Goal: Task Accomplishment & Management: Manage account settings

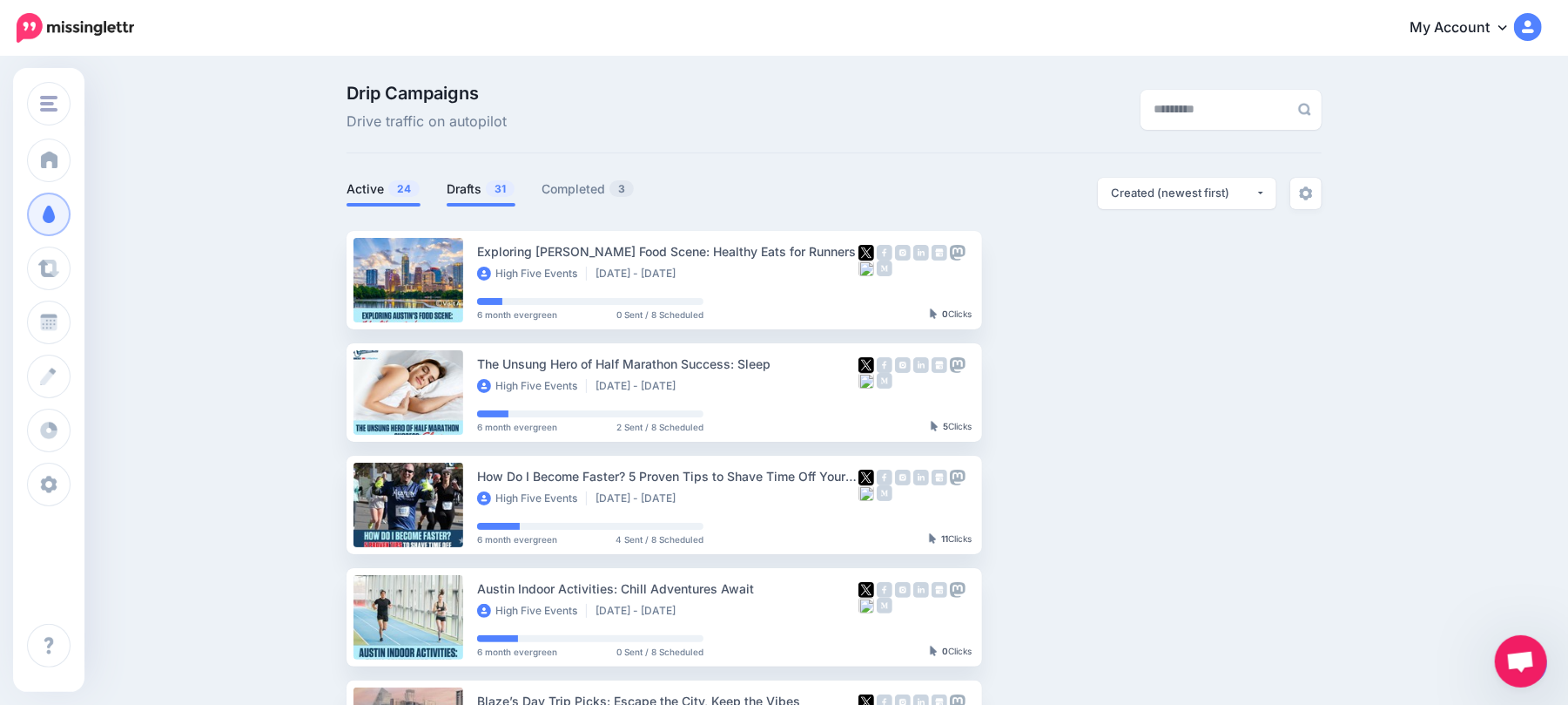
click at [488, 196] on link "Drafts 31" at bounding box center [481, 189] width 69 height 21
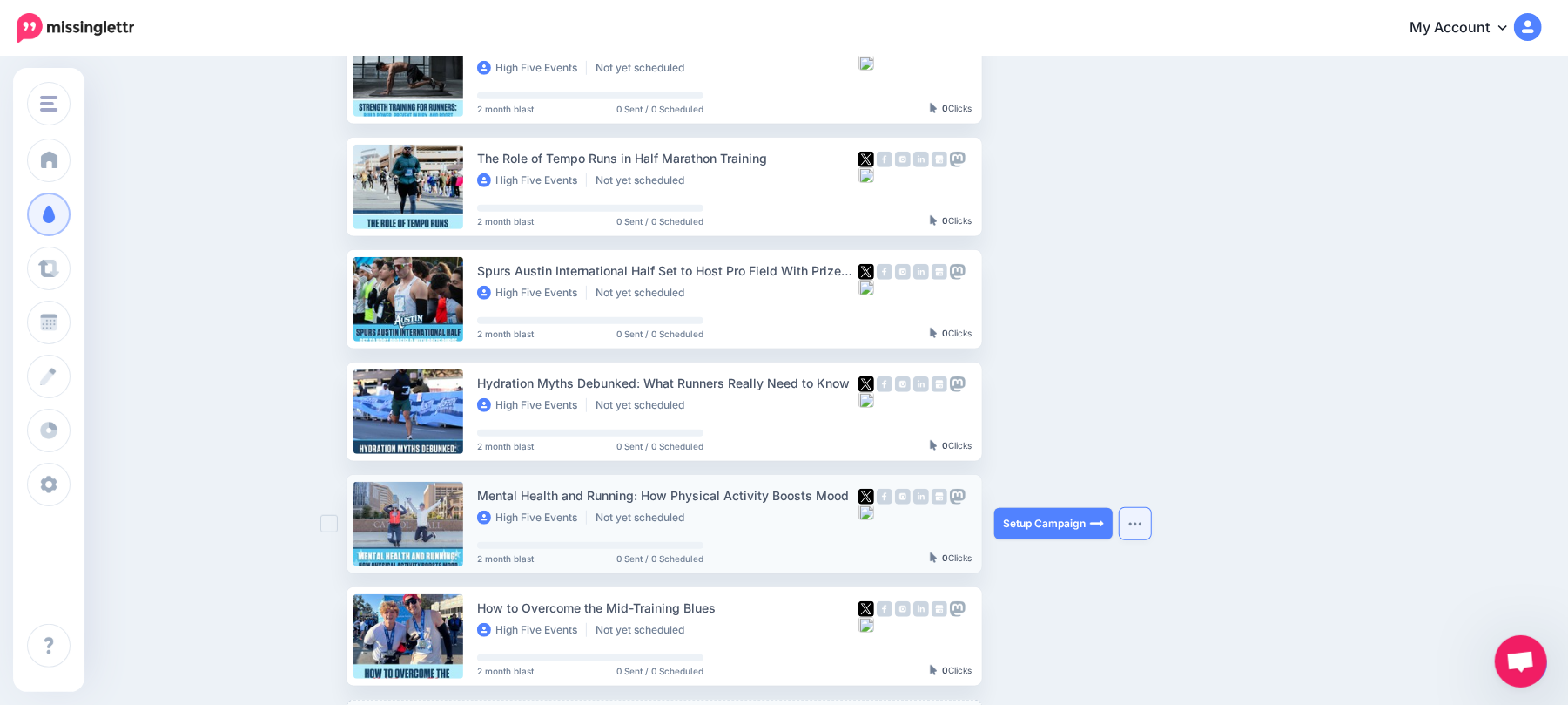
scroll to position [697, 0]
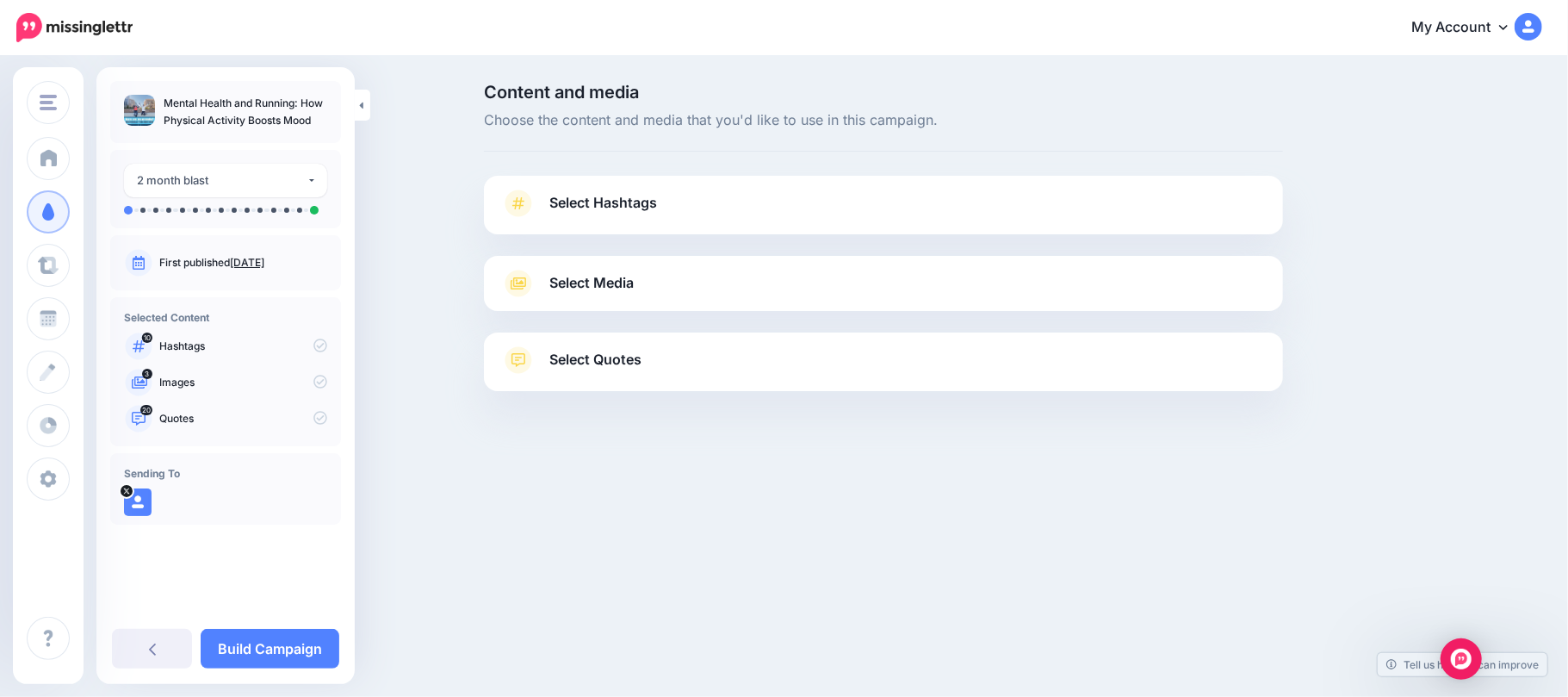
click at [276, 144] on div "**********" at bounding box center [226, 312] width 259 height 464
click at [276, 169] on button "2 month blast" at bounding box center [226, 181] width 203 height 33
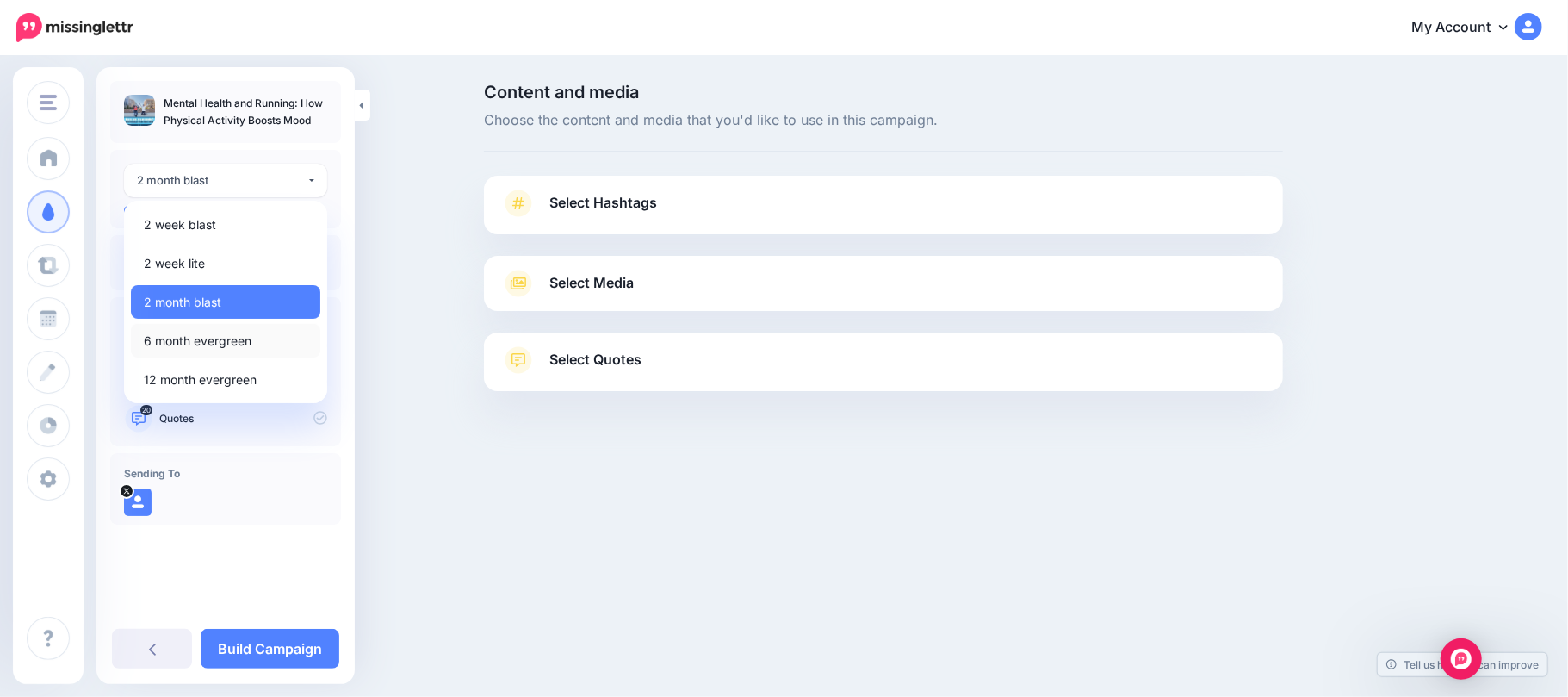
click at [237, 346] on span "6 month evergreen" at bounding box center [197, 341] width 107 height 20
select select "******"
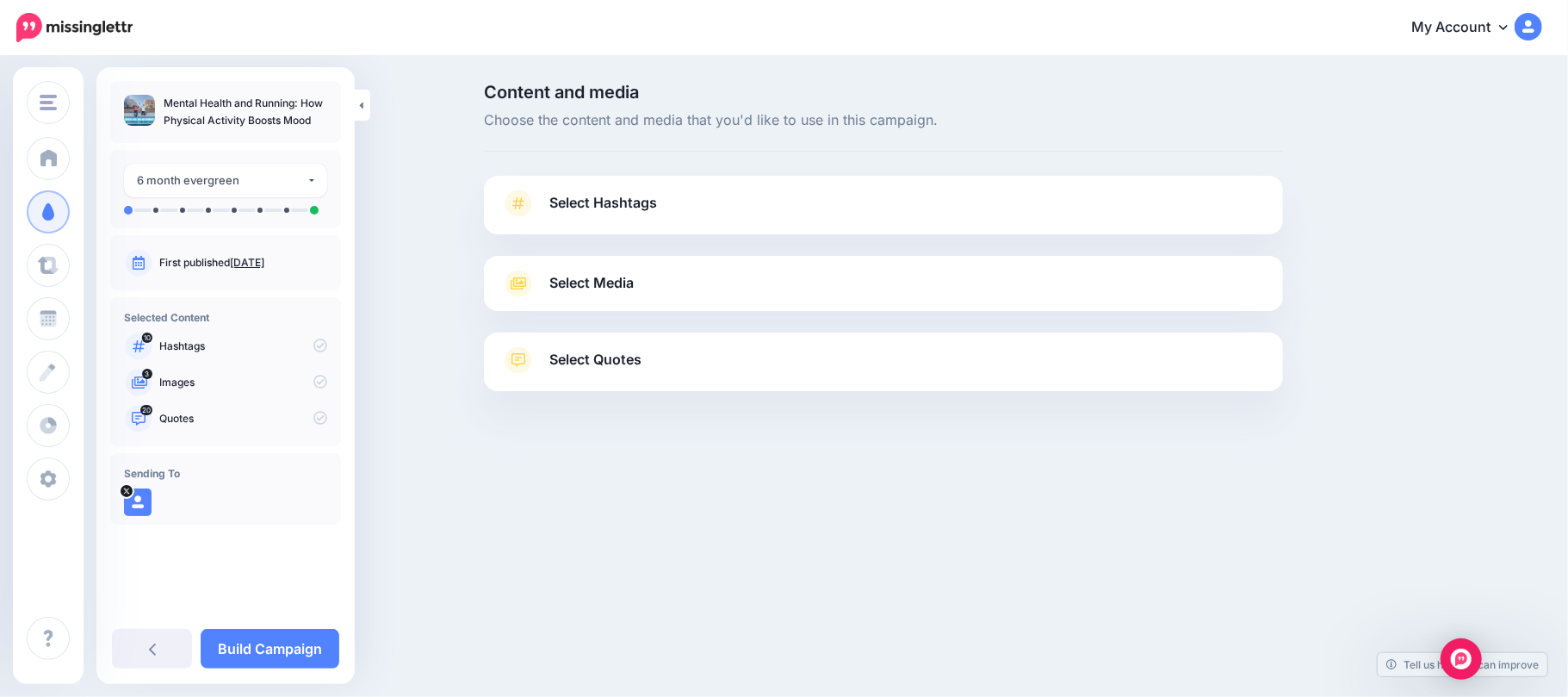
click at [785, 194] on link "Select Hashtags" at bounding box center [883, 212] width 764 height 45
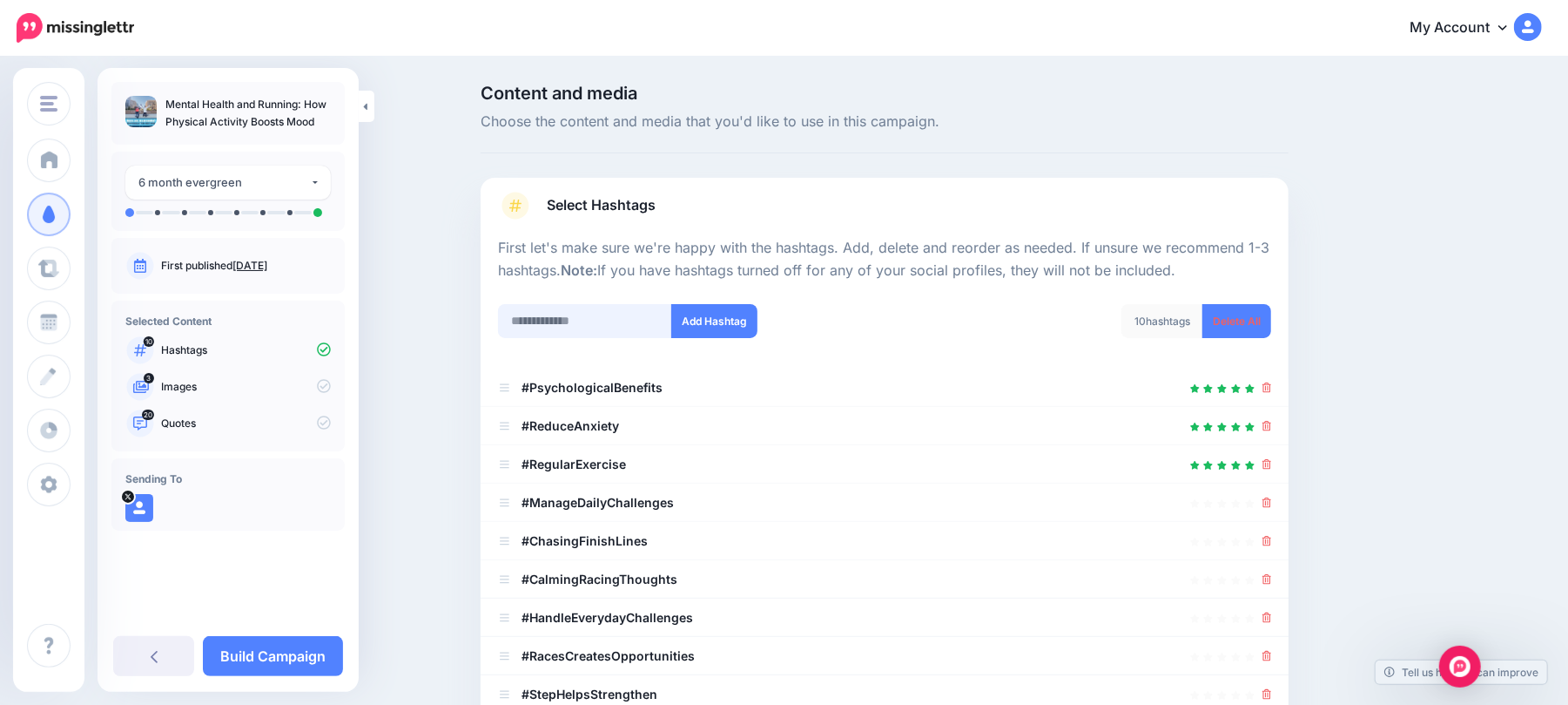
click at [535, 311] on input "text" at bounding box center [585, 321] width 174 height 34
type input "*********"
click at [729, 325] on button "Add Hashtag" at bounding box center [713, 321] width 86 height 34
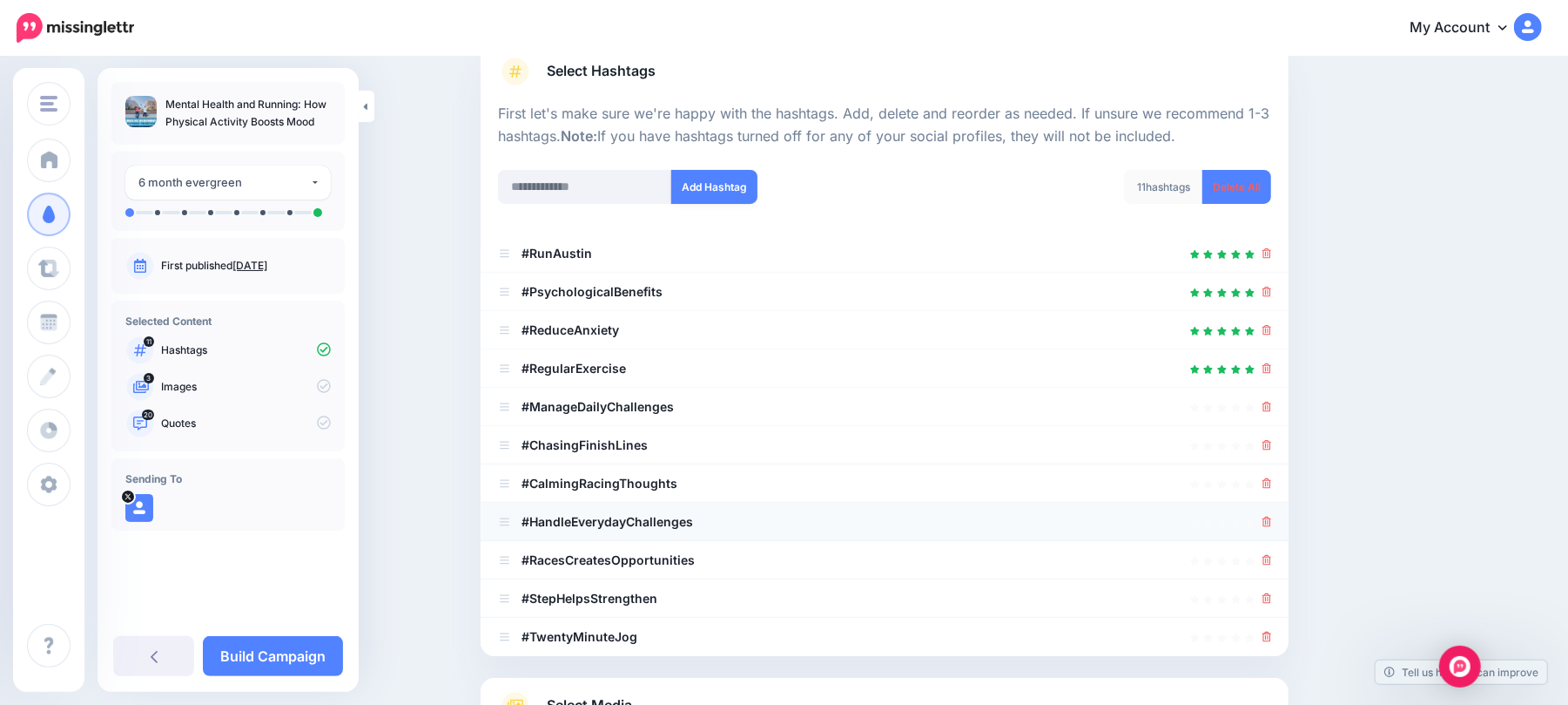
scroll to position [123, 0]
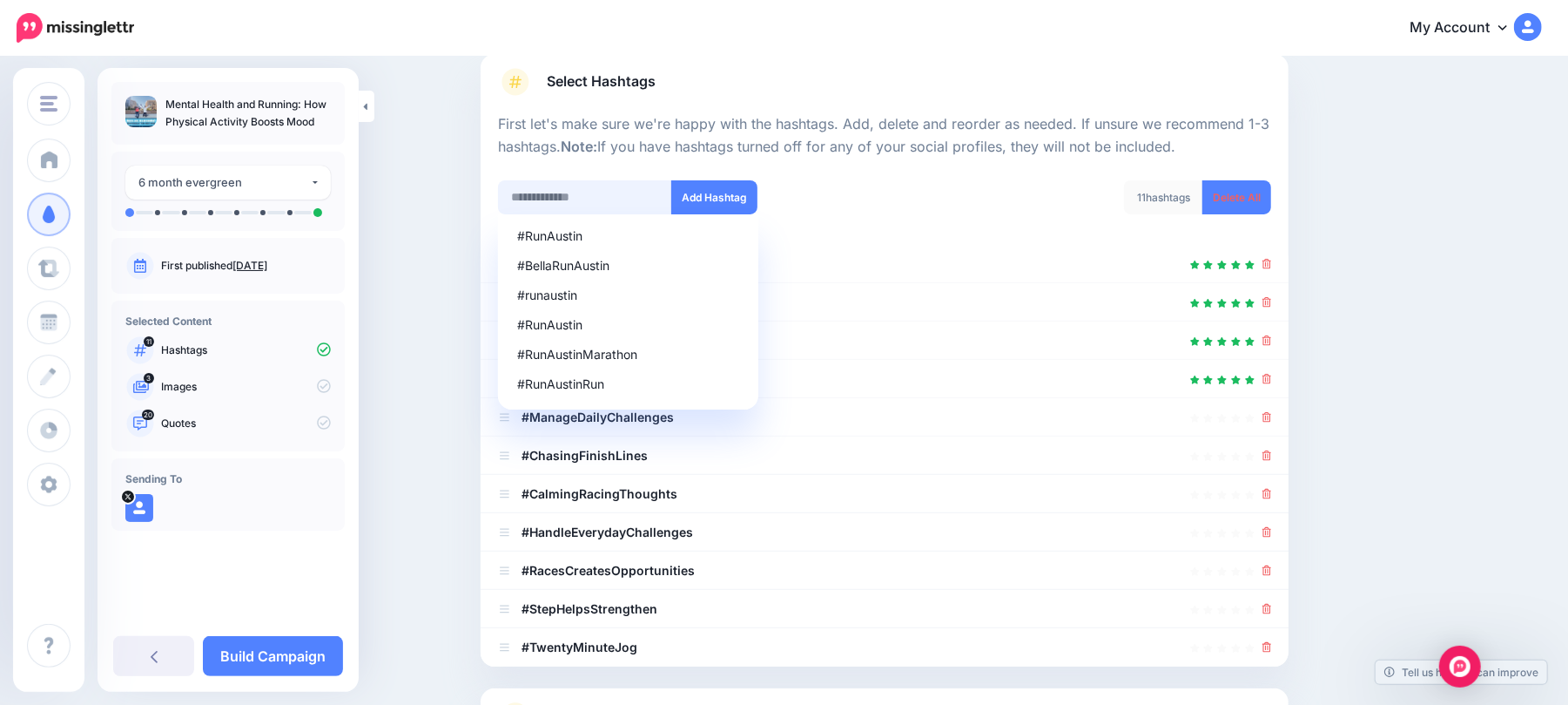
click at [565, 199] on input "text" at bounding box center [585, 197] width 174 height 34
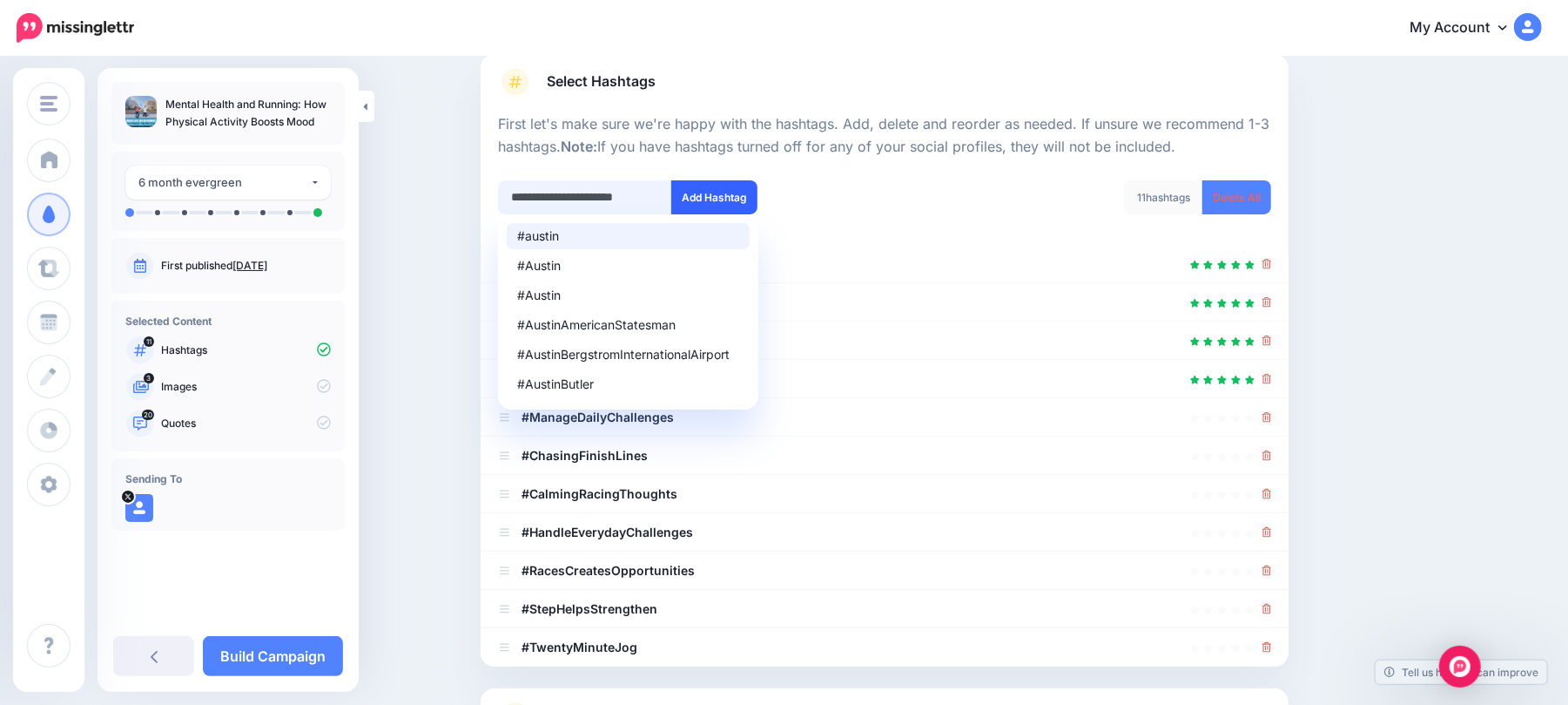
type input "**********"
click at [731, 190] on button "Add Hashtag" at bounding box center [713, 197] width 86 height 34
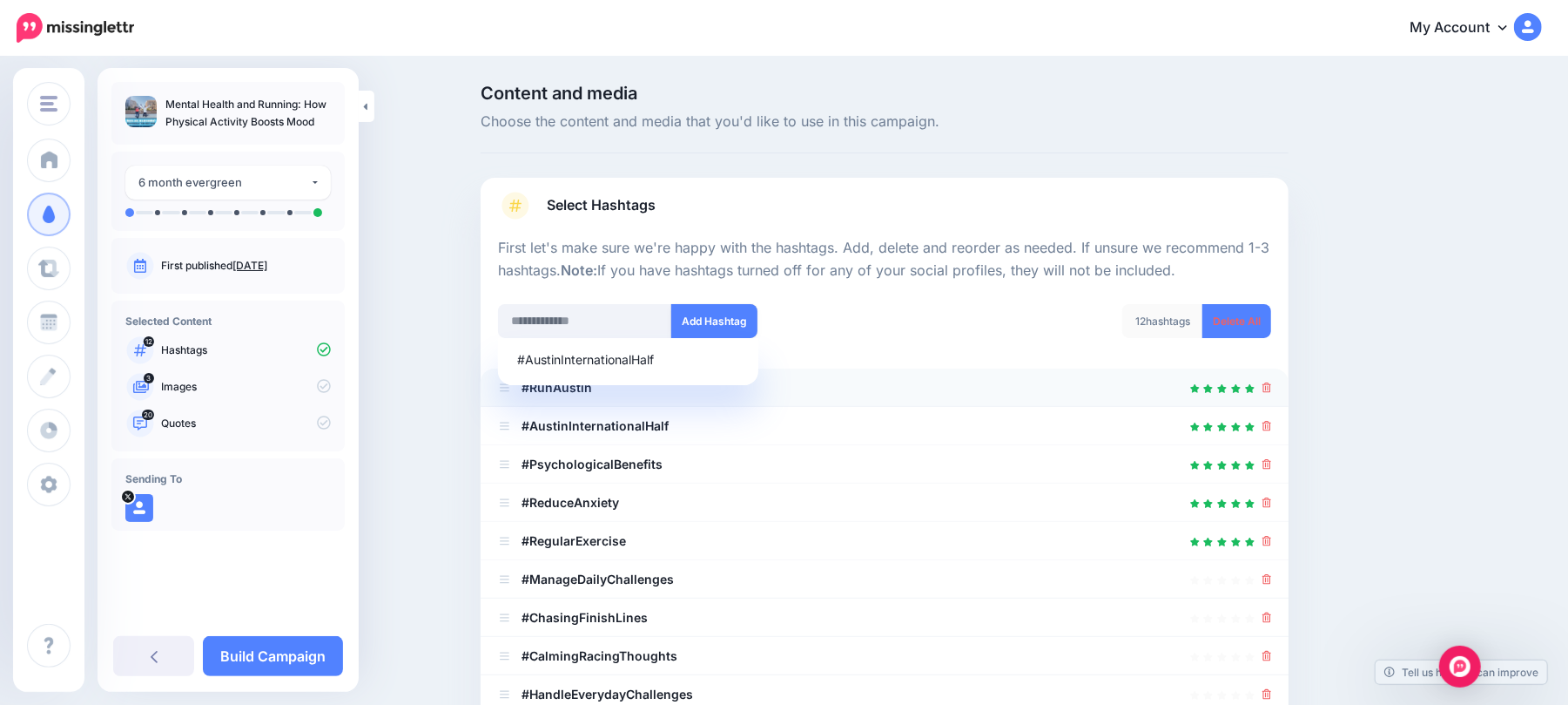
scroll to position [395, 0]
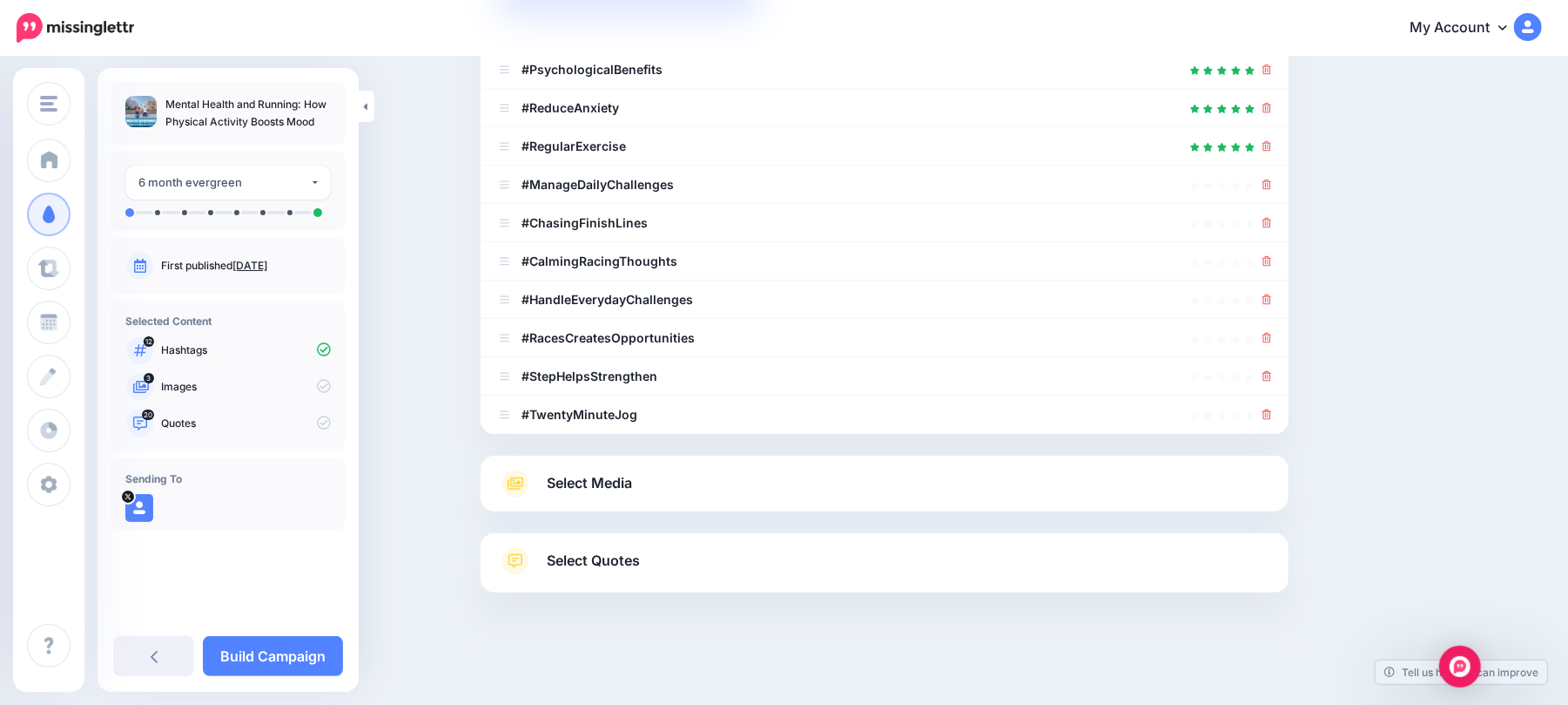
click at [1016, 491] on link "Select Media" at bounding box center [884, 483] width 773 height 28
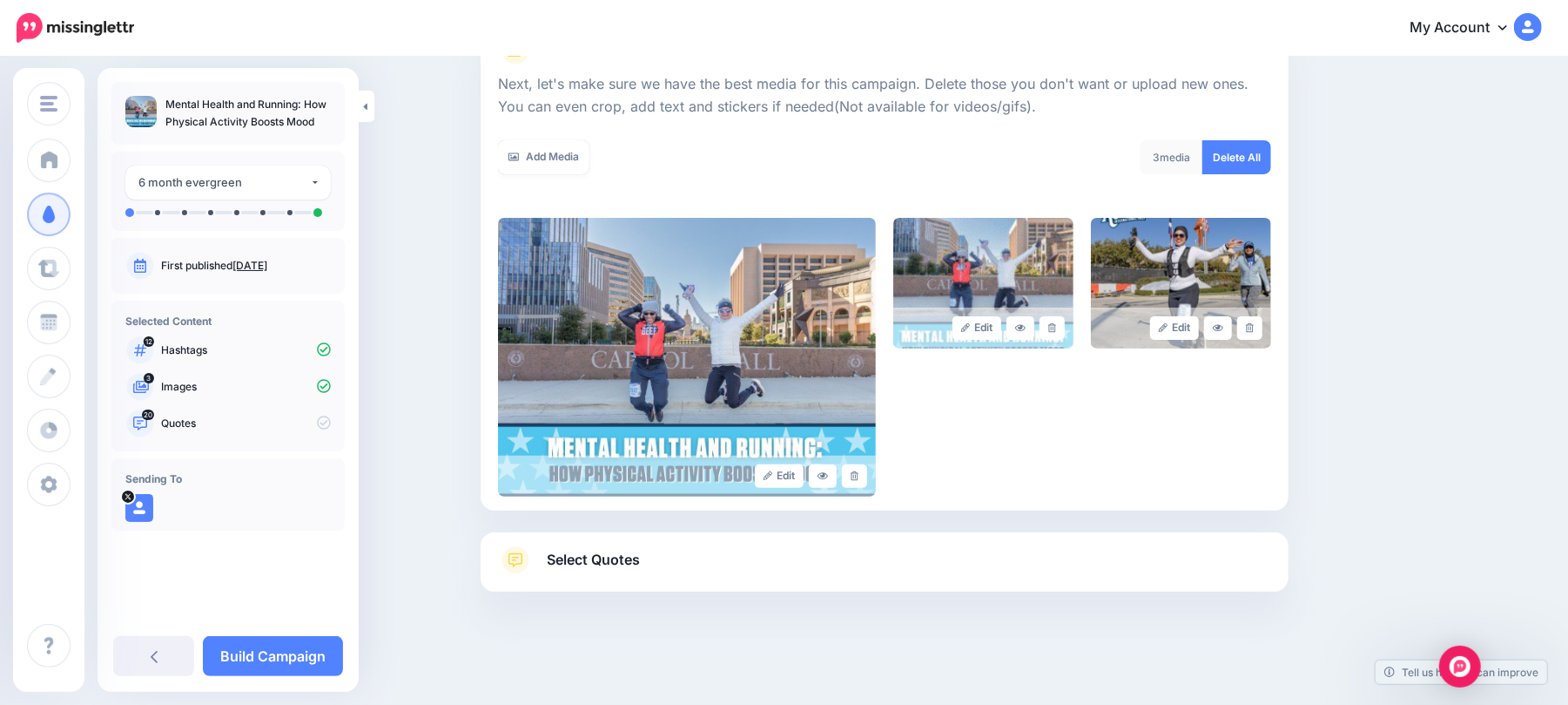
scroll to position [235, 0]
click at [715, 565] on link "Select Quotes" at bounding box center [884, 570] width 773 height 45
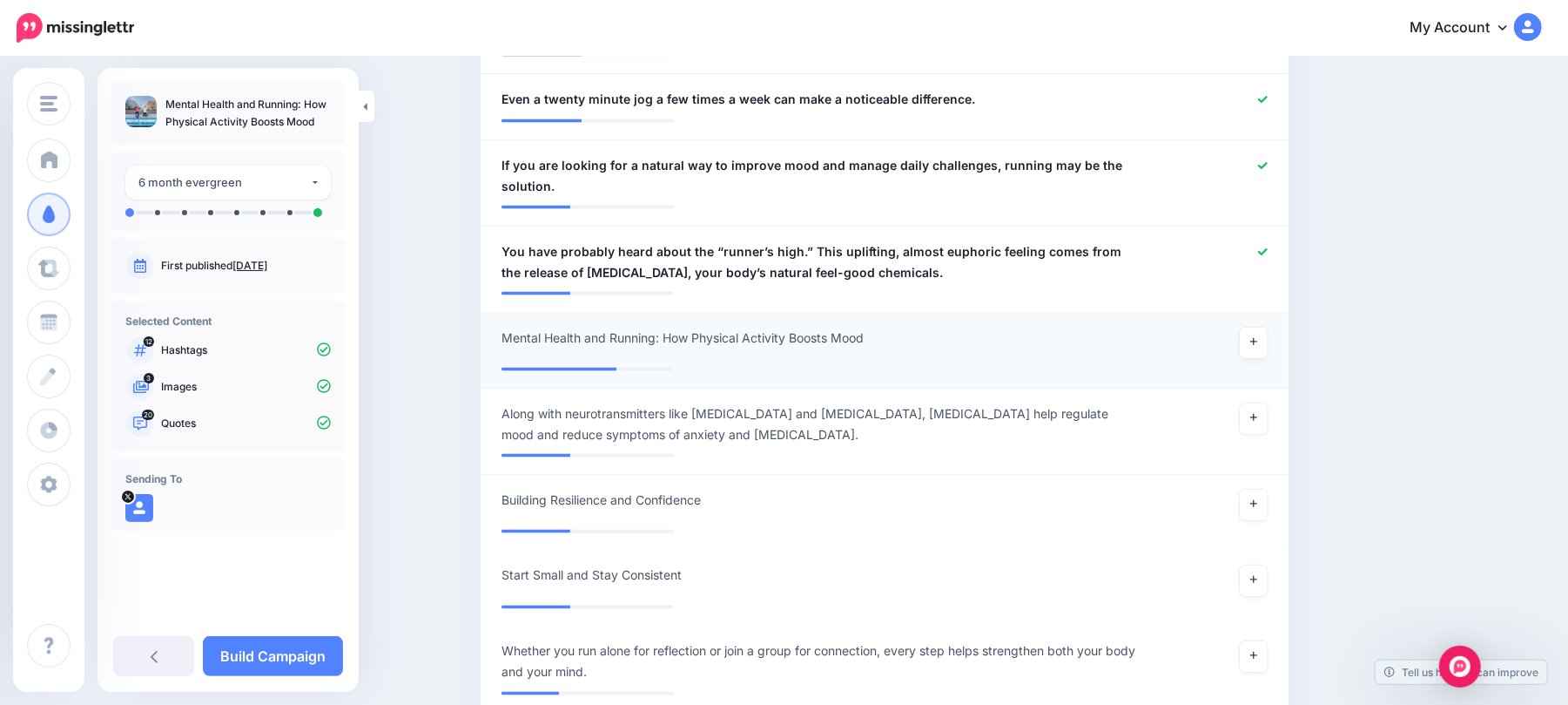
scroll to position [1746, 0]
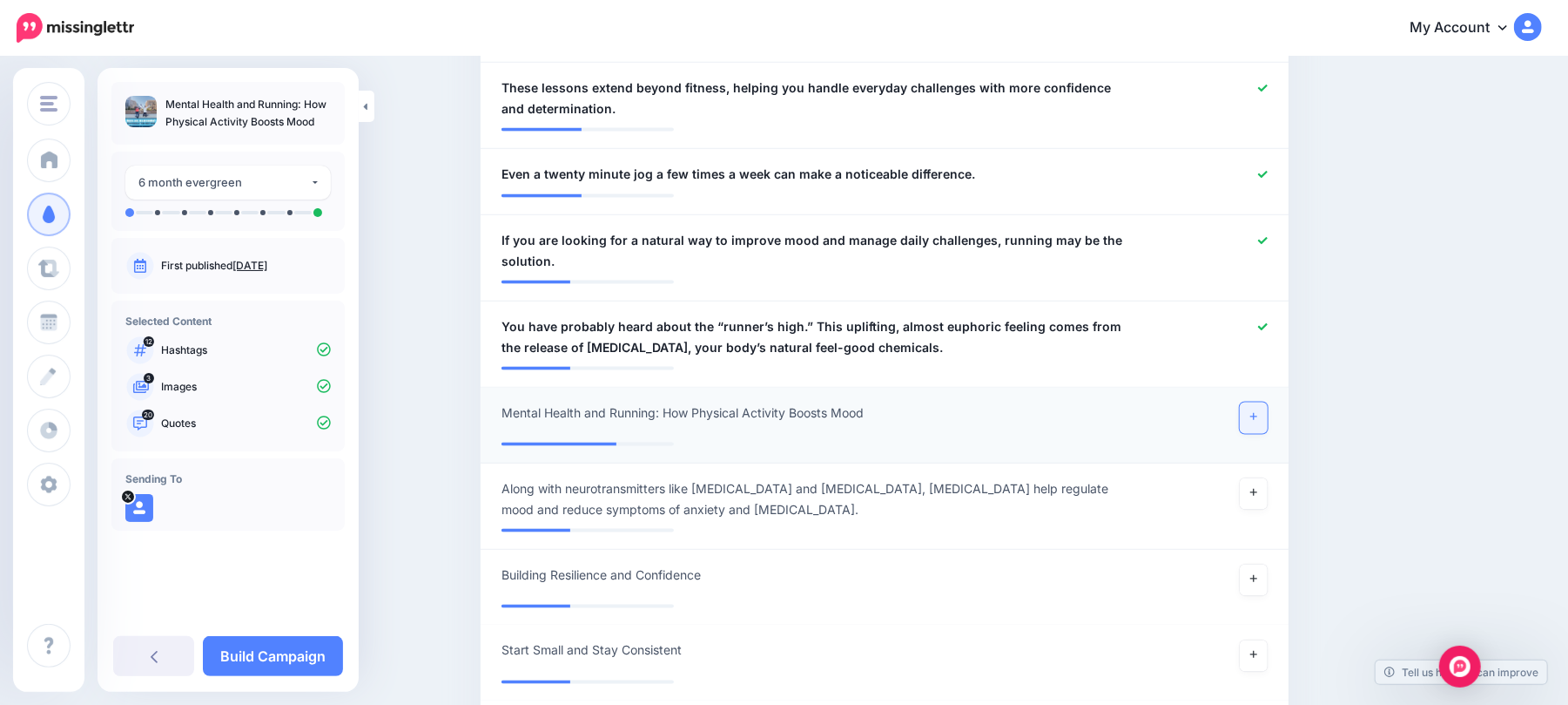
click at [1253, 412] on link at bounding box center [1253, 419] width 28 height 32
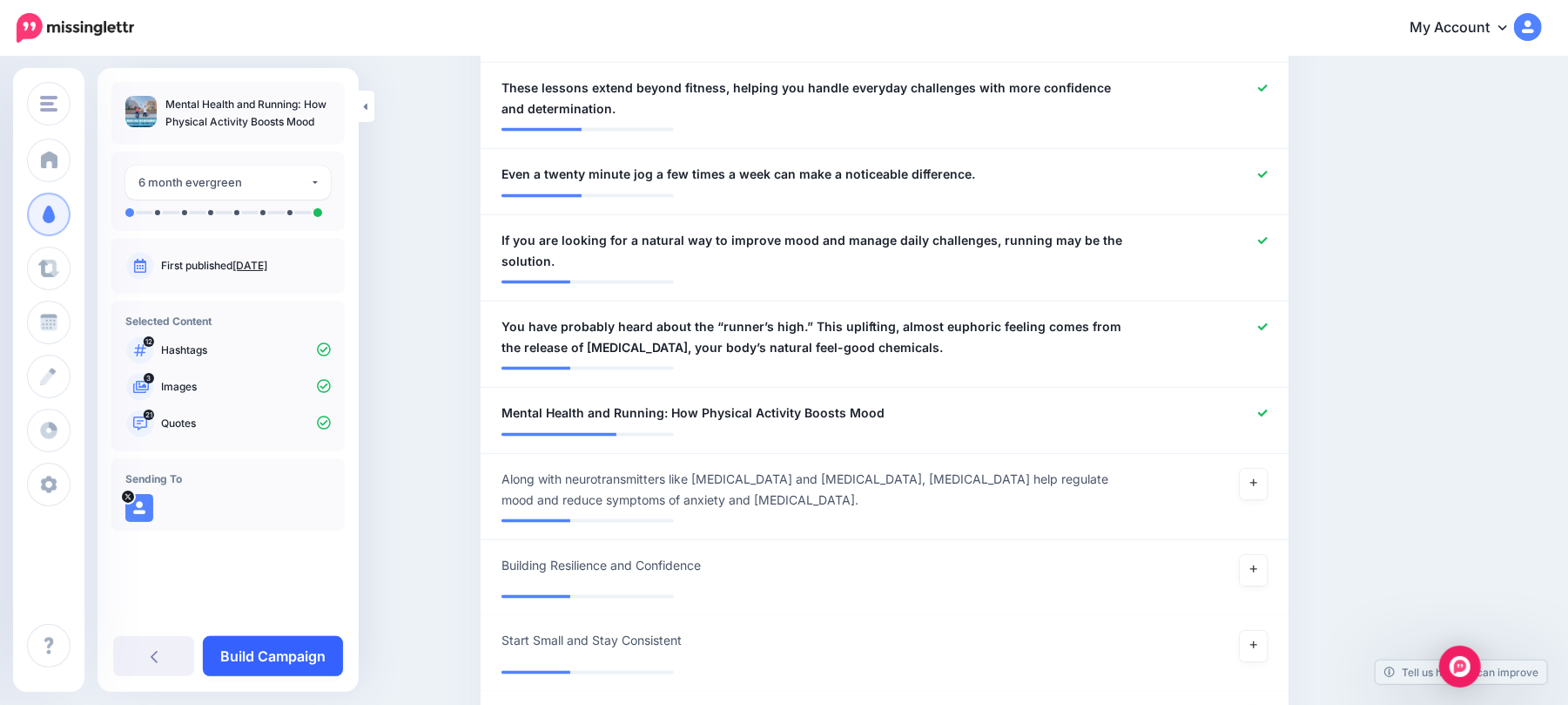
click at [300, 652] on link "Build Campaign" at bounding box center [273, 656] width 140 height 40
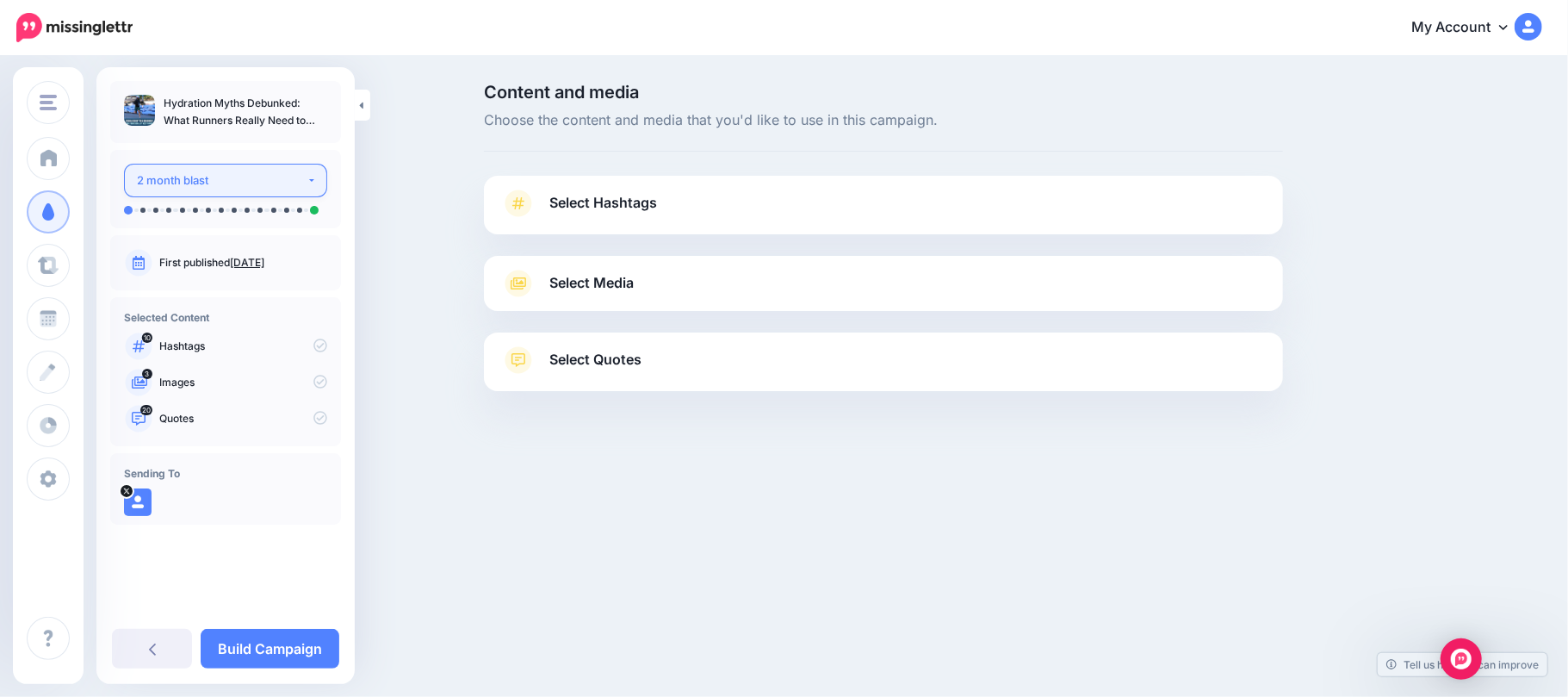
click at [302, 176] on div "2 month blast" at bounding box center [222, 181] width 170 height 20
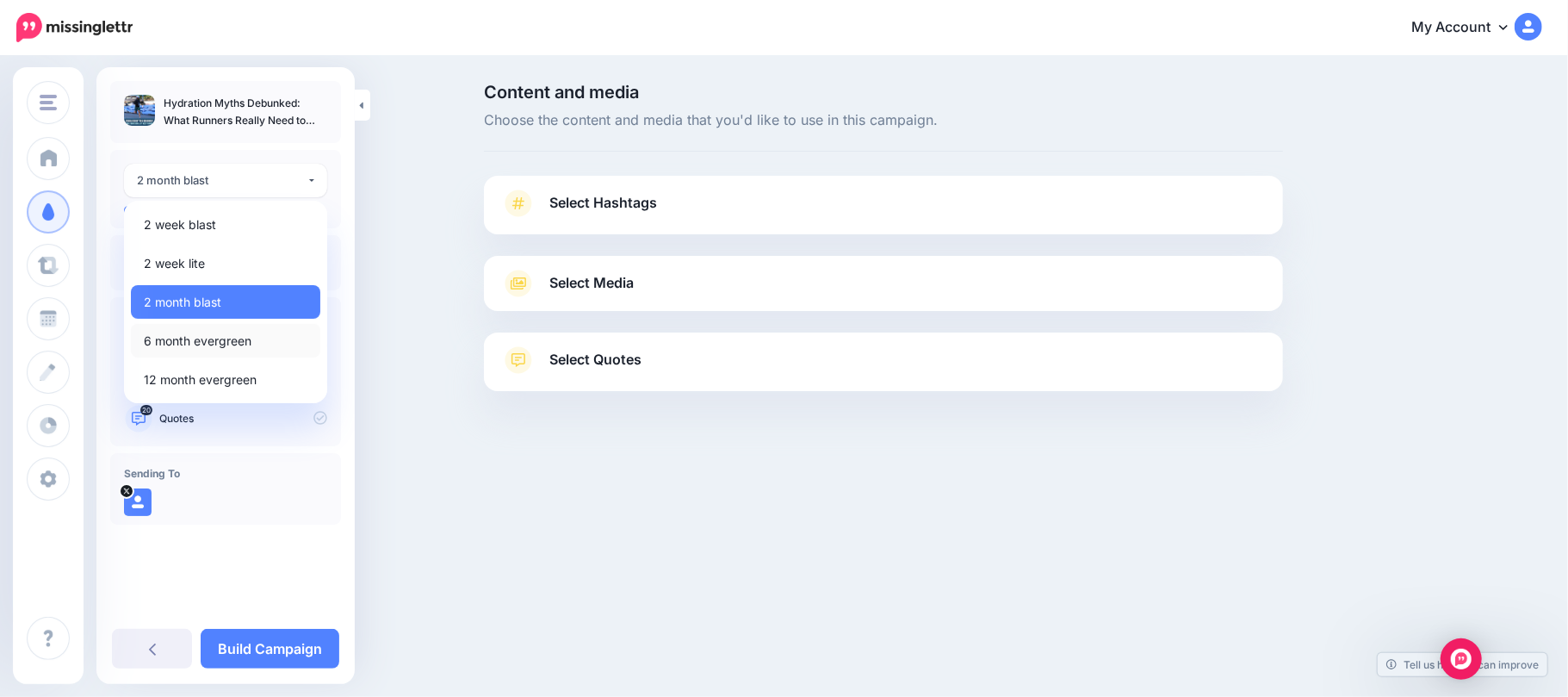
click at [267, 342] on link "6 month evergreen" at bounding box center [226, 341] width 189 height 33
select select "******"
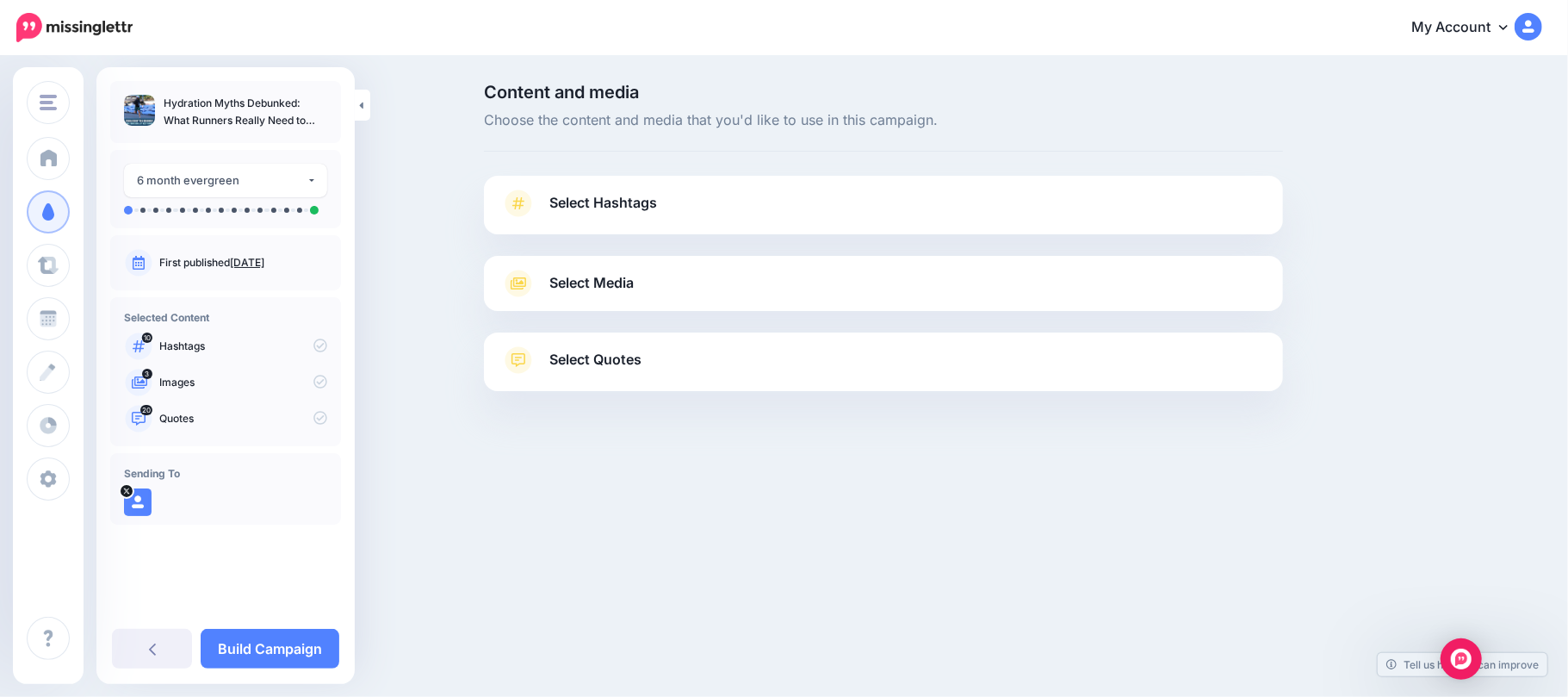
click at [928, 201] on link "Select Hashtags" at bounding box center [883, 212] width 764 height 45
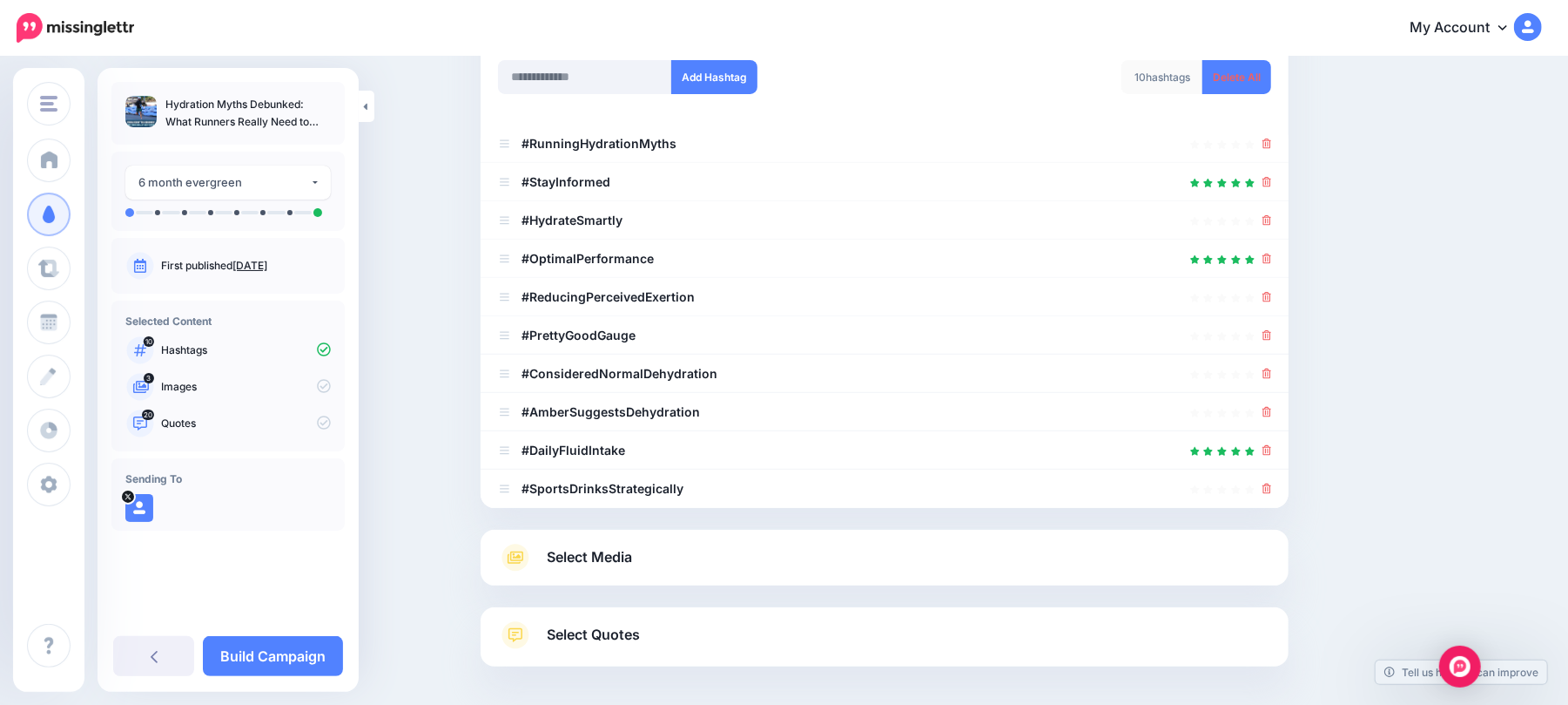
scroll to position [202, 0]
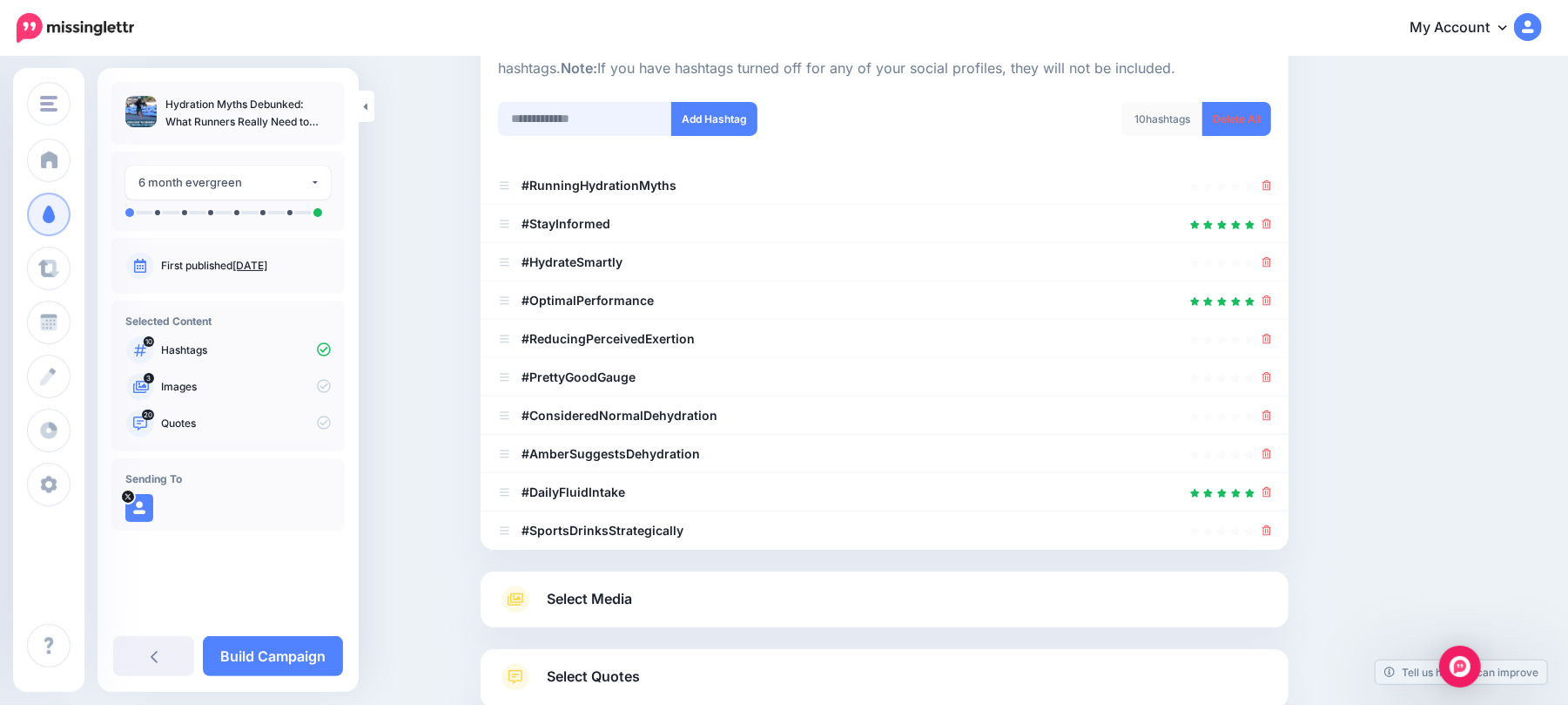
click at [597, 123] on input "text" at bounding box center [585, 118] width 174 height 34
click at [551, 120] on input "*********" at bounding box center [585, 118] width 174 height 34
type input "*********"
click at [729, 106] on button "Add Hashtag" at bounding box center [713, 118] width 86 height 34
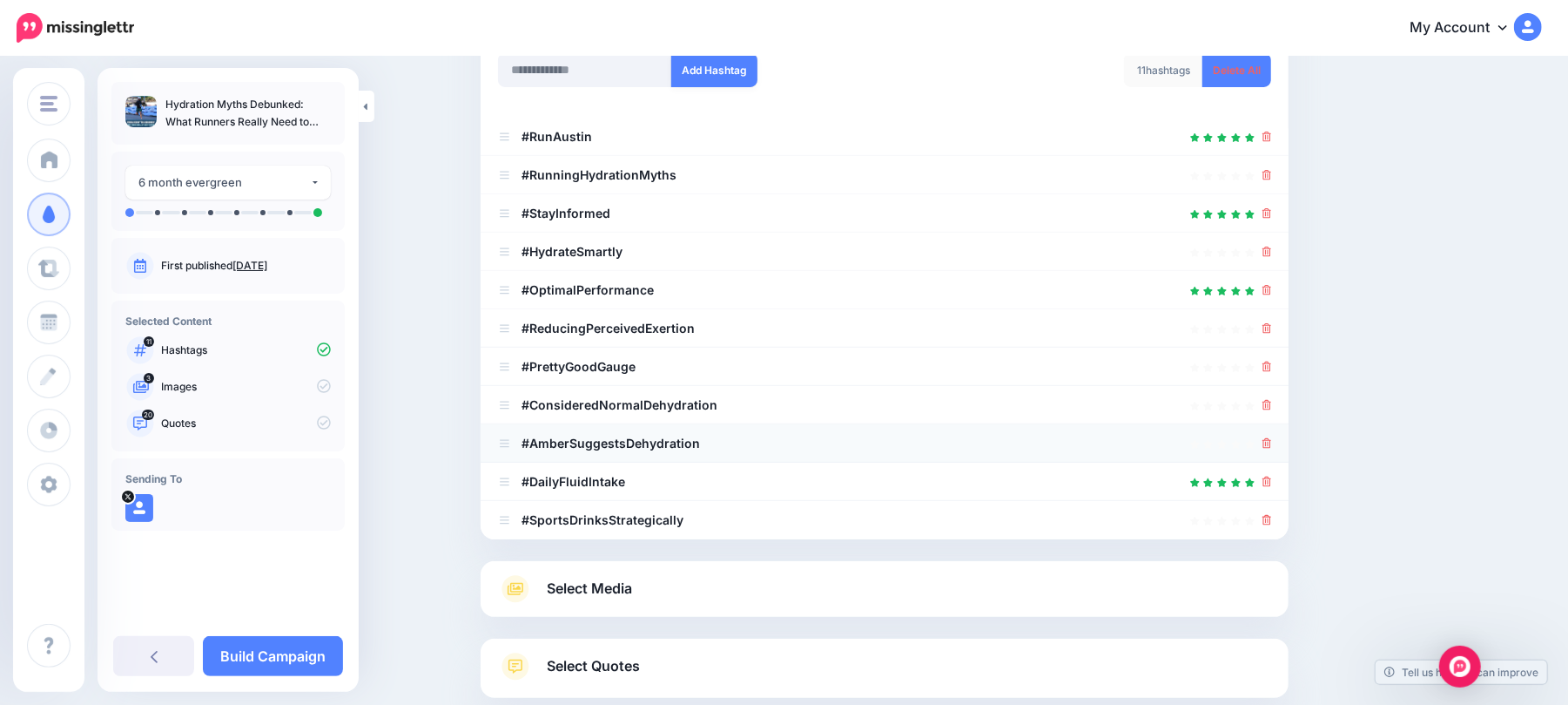
scroll to position [123, 0]
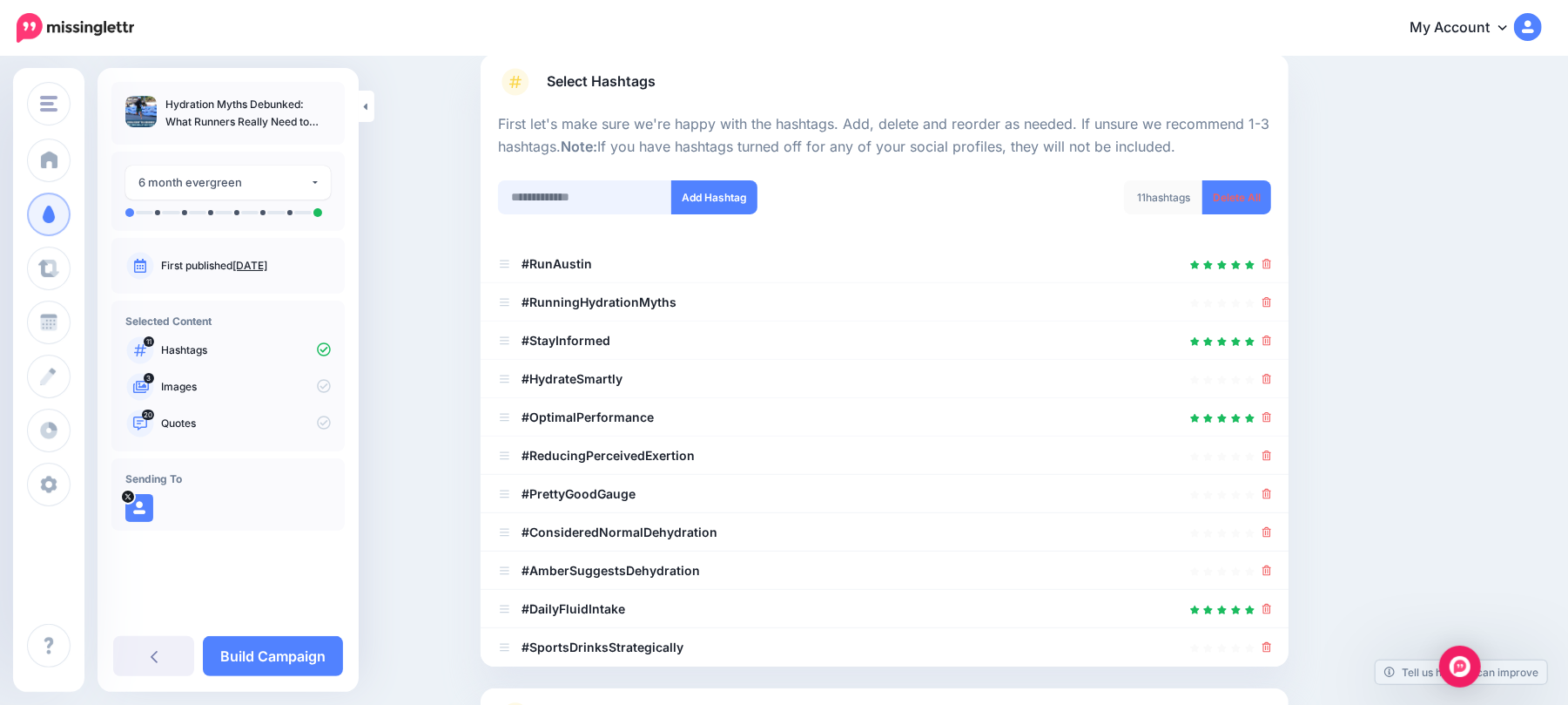
click at [632, 196] on input "text" at bounding box center [585, 197] width 174 height 34
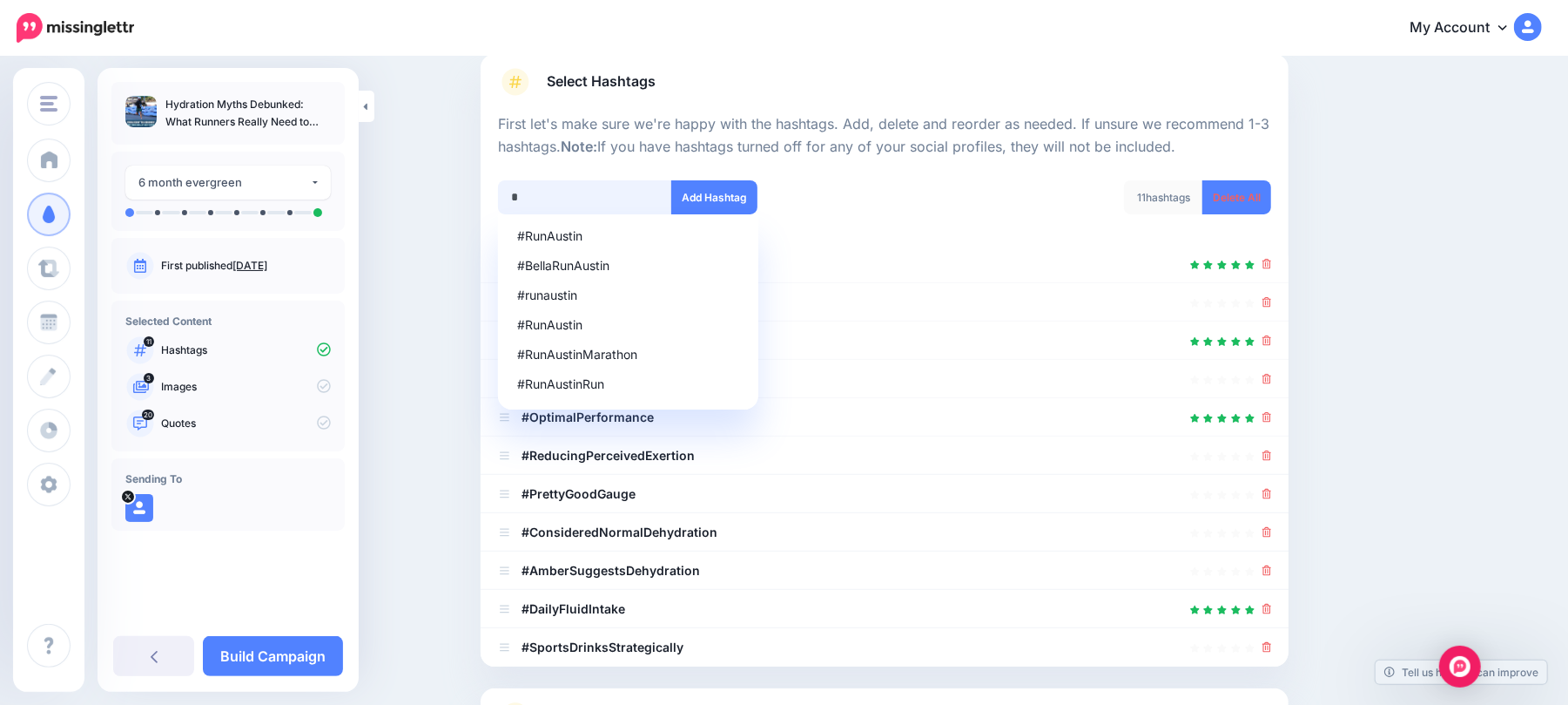
scroll to position [0, 0]
click at [635, 230] on div "#AustinInternationalHalf" at bounding box center [628, 236] width 222 height 12
type input "**********"
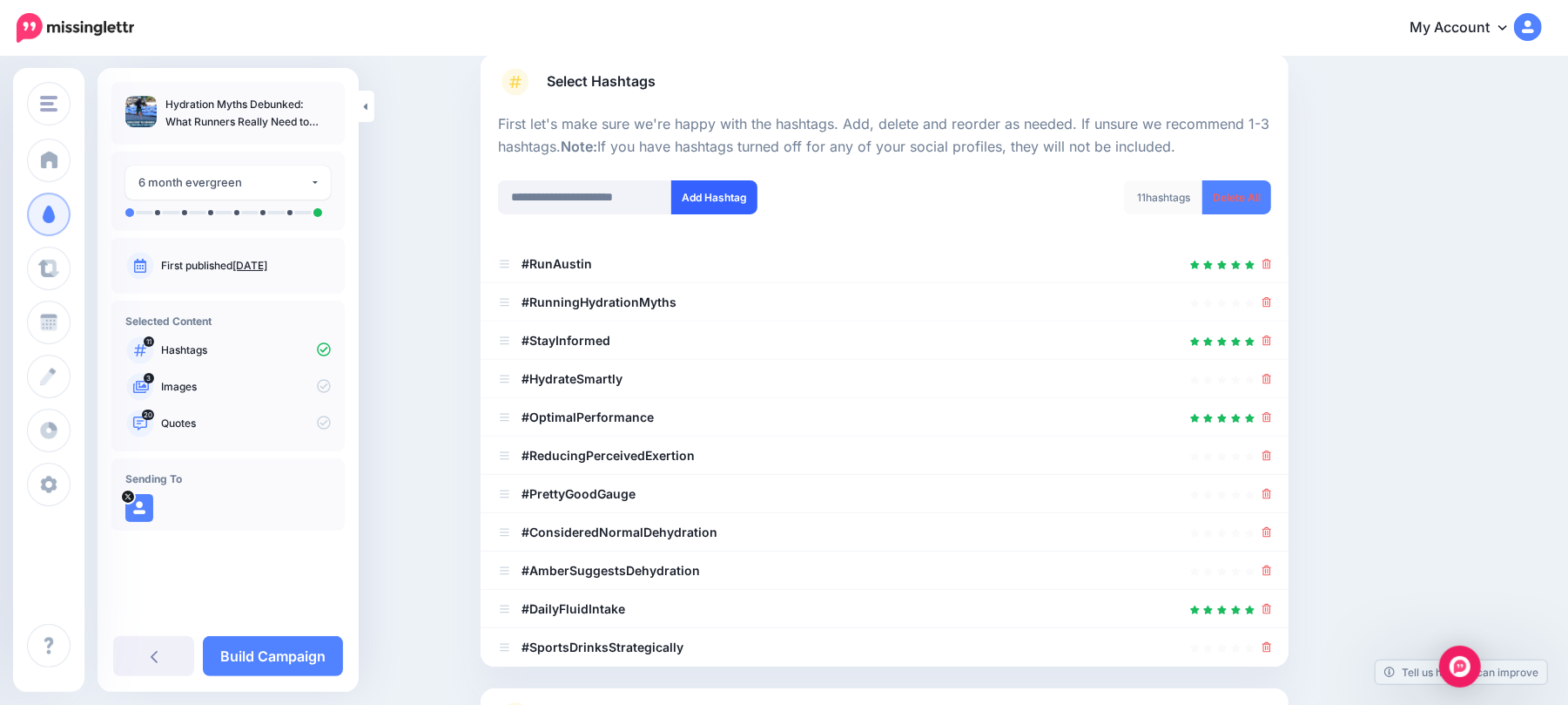
click at [722, 181] on button "Add Hashtag" at bounding box center [713, 197] width 86 height 34
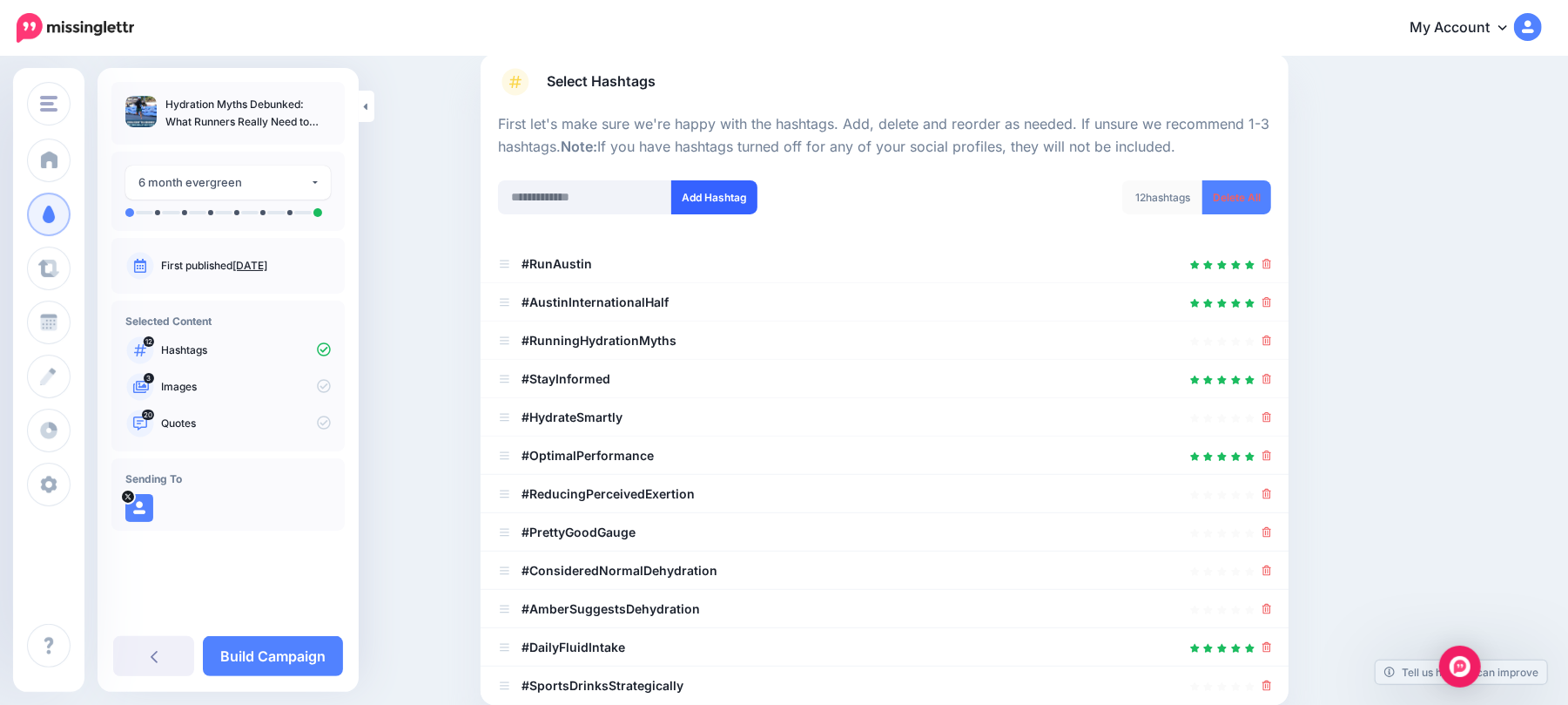
scroll to position [367, 0]
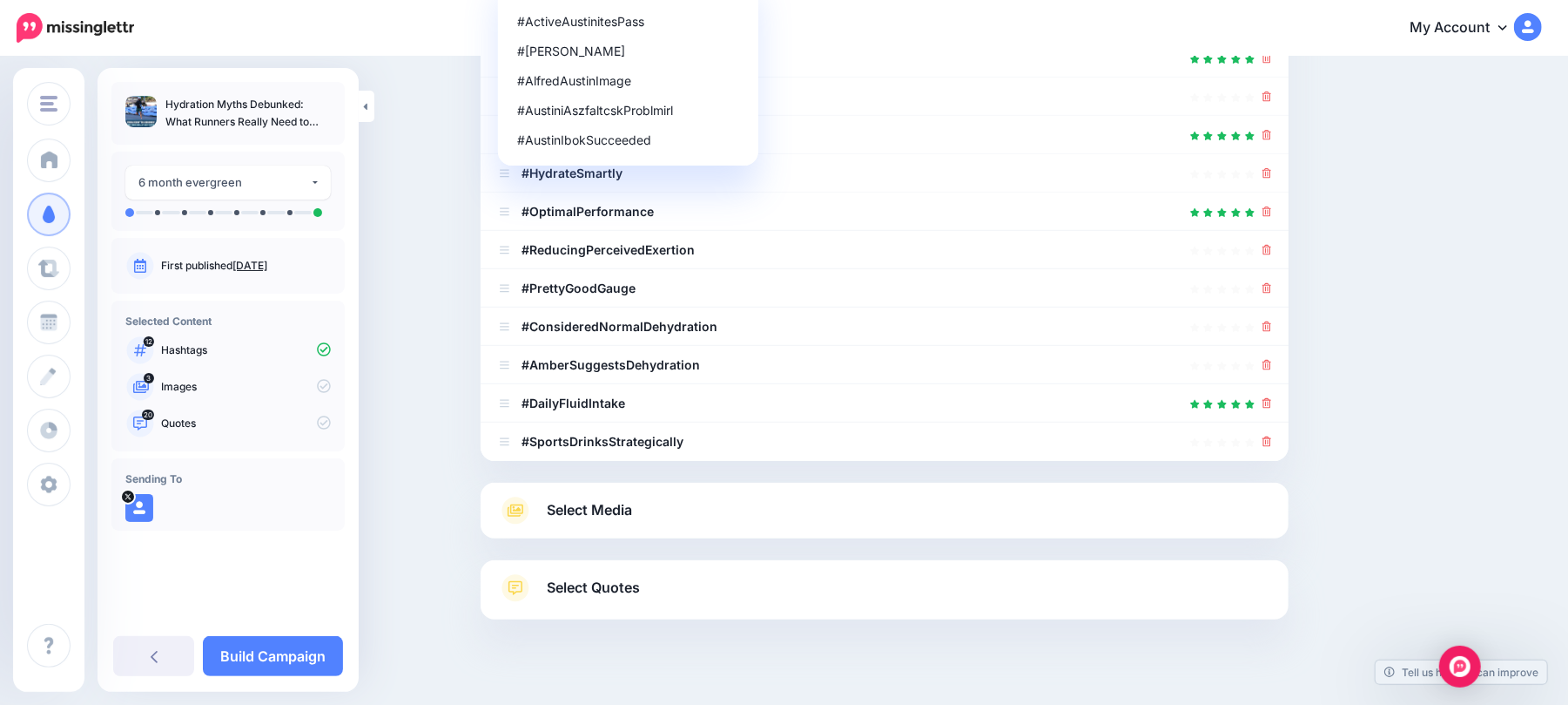
click at [1377, 196] on div "Content and media Choose the content and media that you'd like to use in this c…" at bounding box center [968, 211] width 1001 height 989
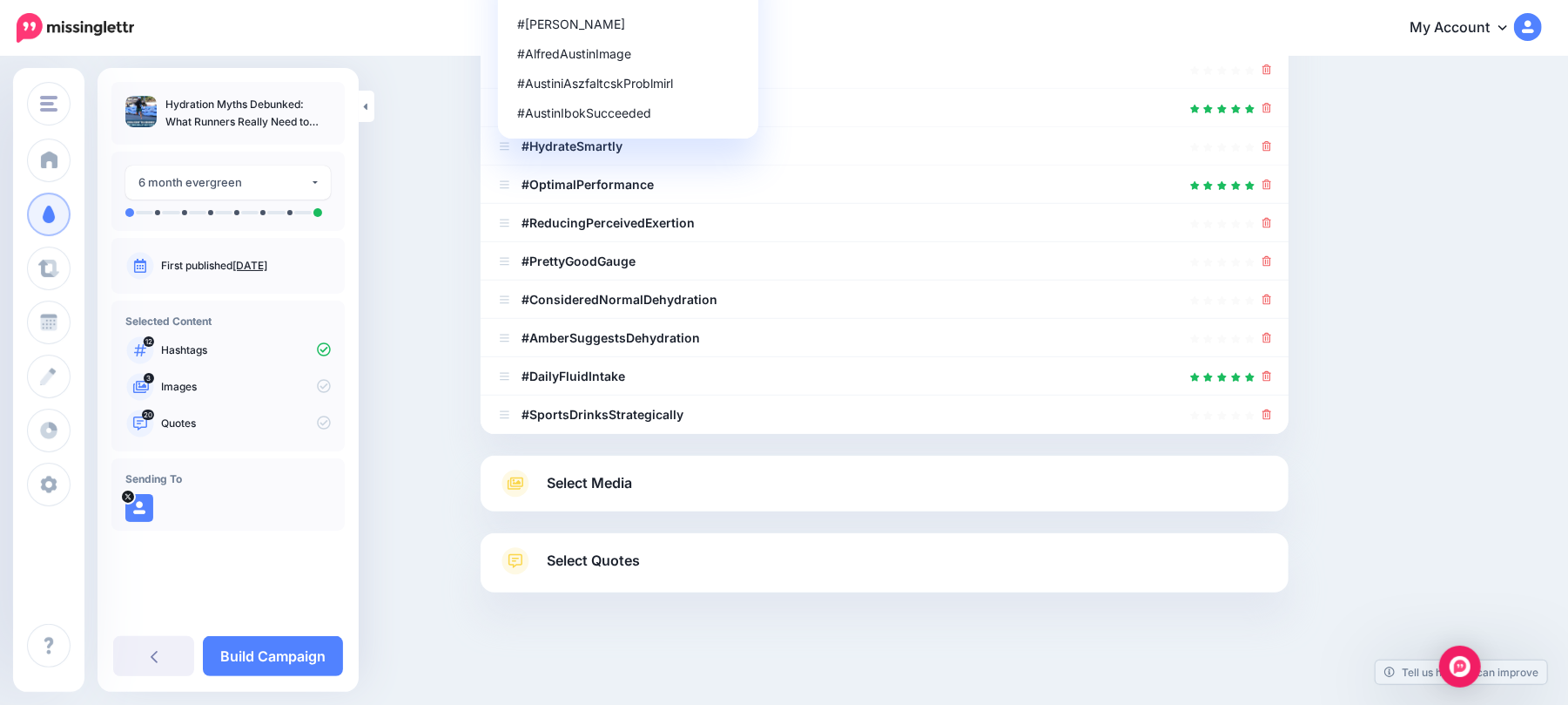
click at [892, 485] on link "Select Media" at bounding box center [884, 483] width 773 height 28
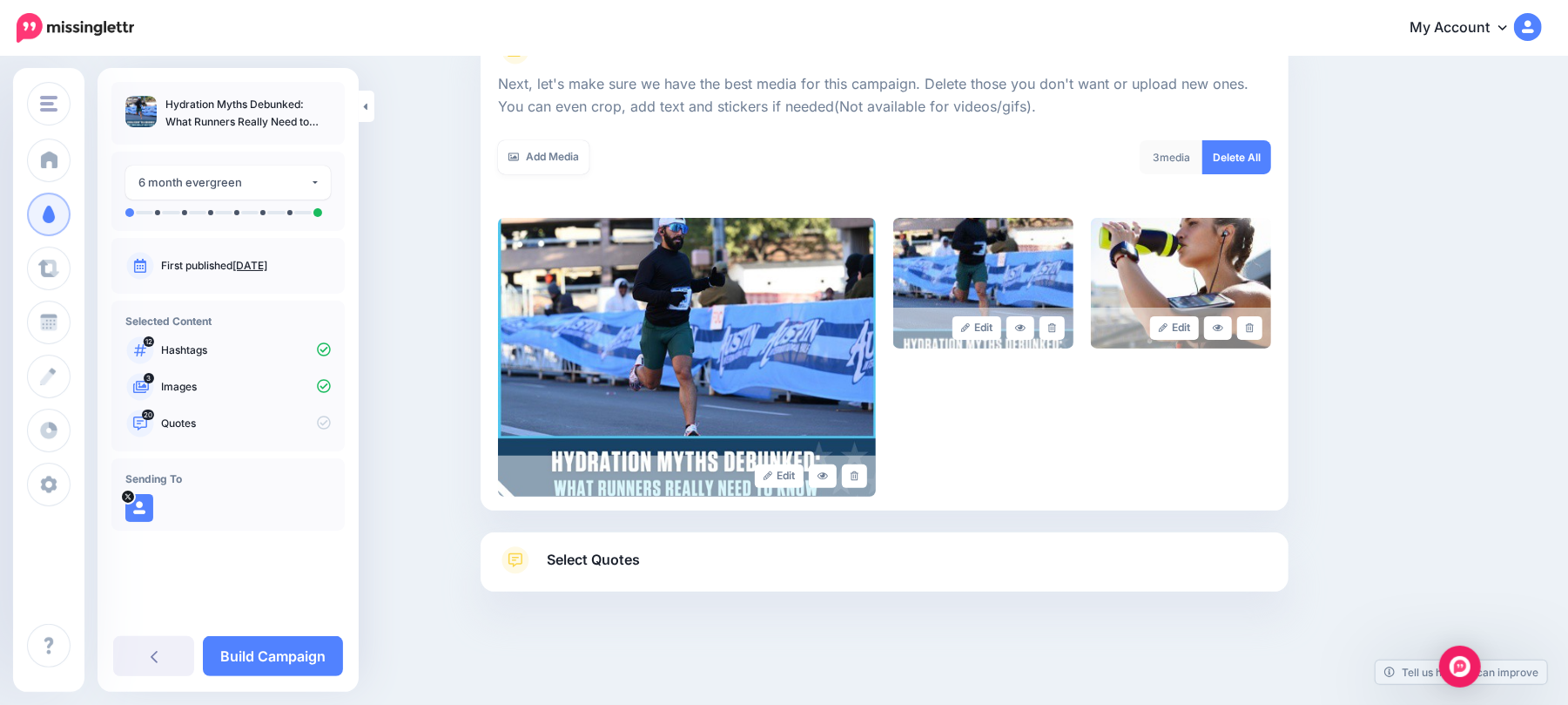
scroll to position [235, 0]
click at [850, 558] on link "Select Quotes" at bounding box center [884, 570] width 773 height 45
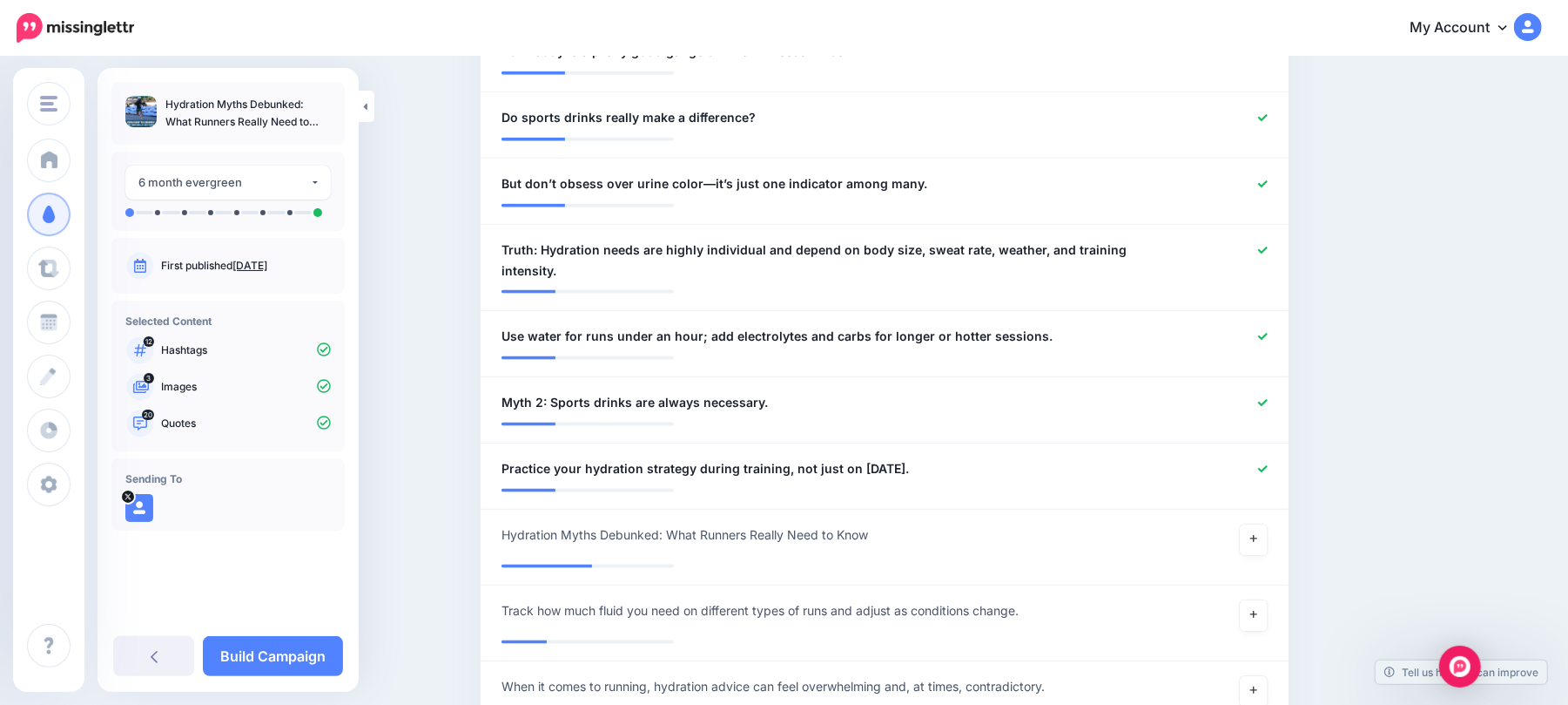
scroll to position [1746, 0]
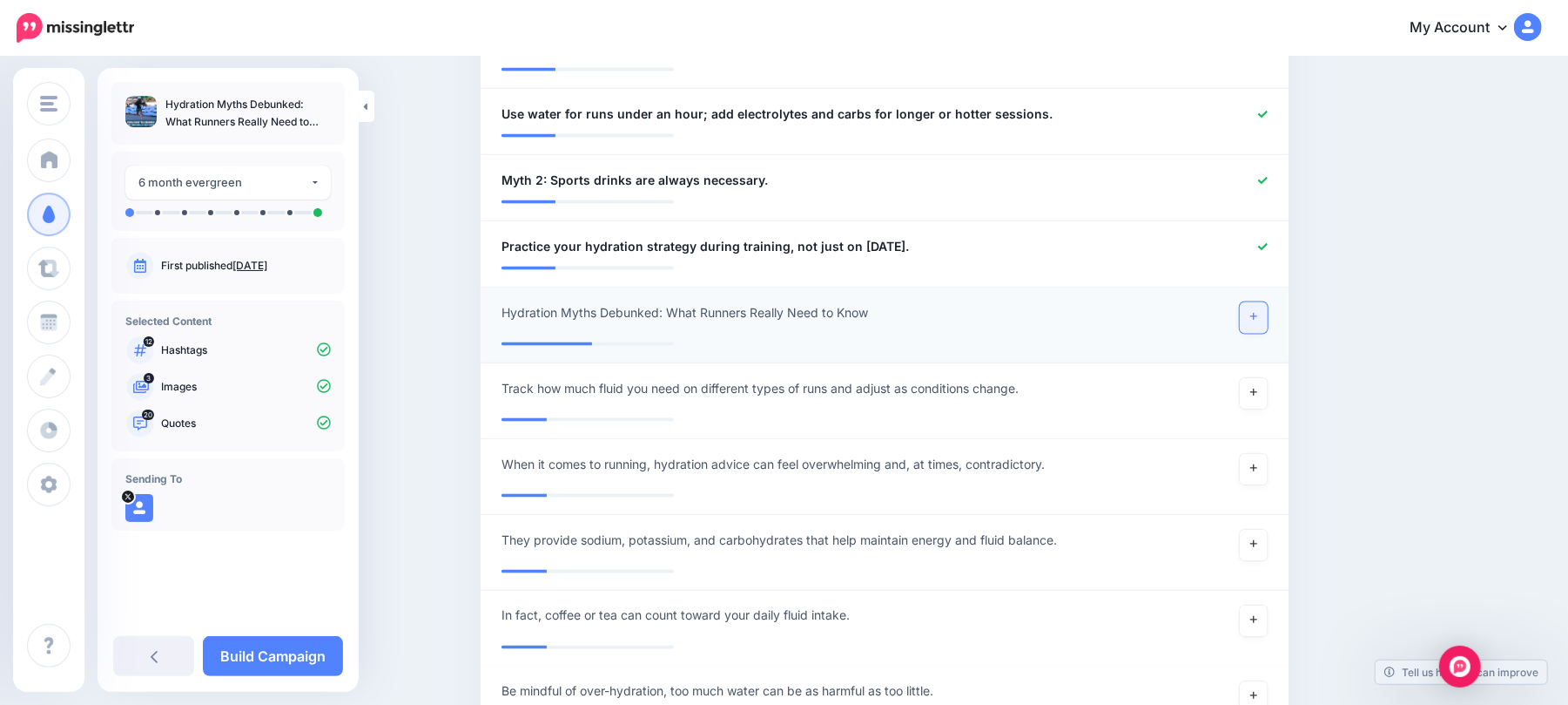
click at [1250, 302] on link at bounding box center [1253, 318] width 28 height 32
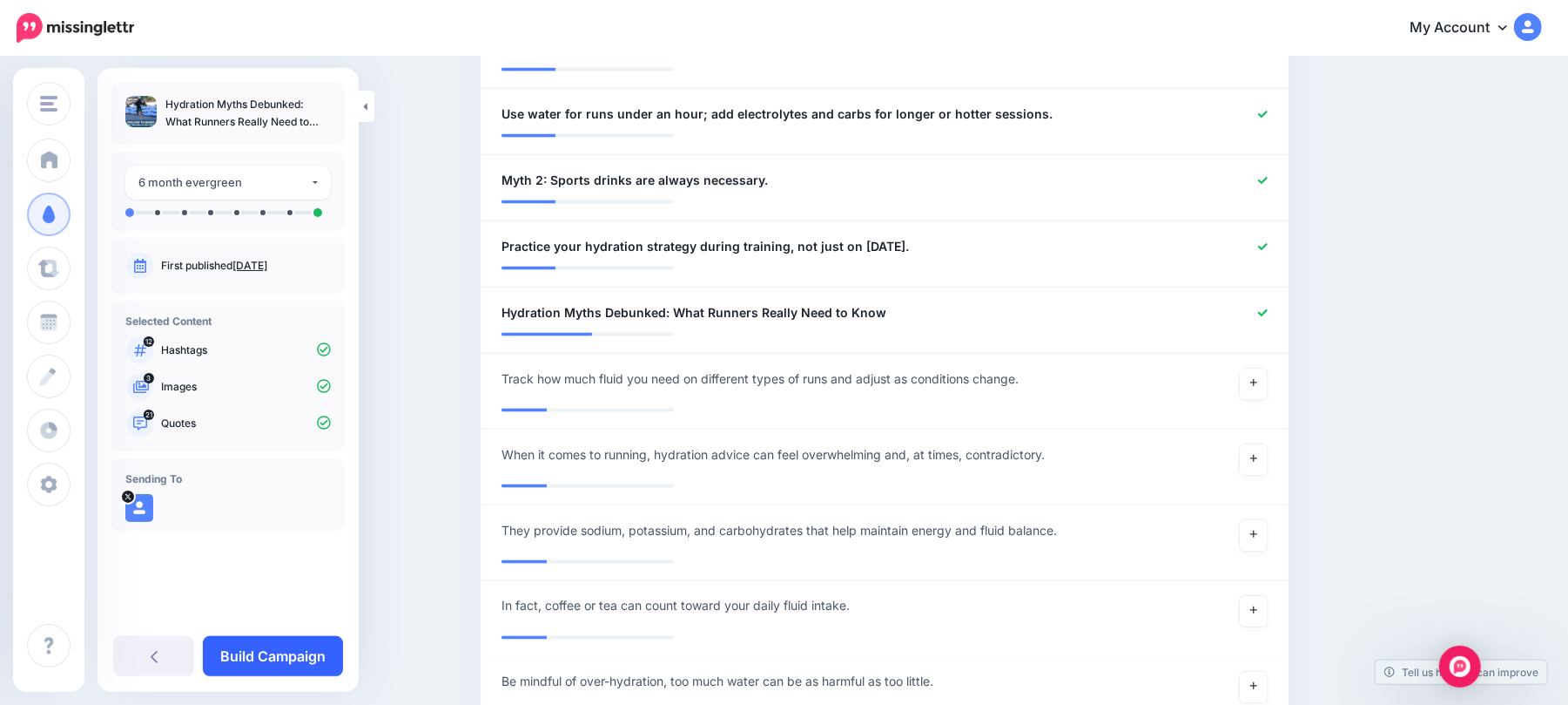
click at [287, 653] on link "Build Campaign" at bounding box center [273, 656] width 140 height 40
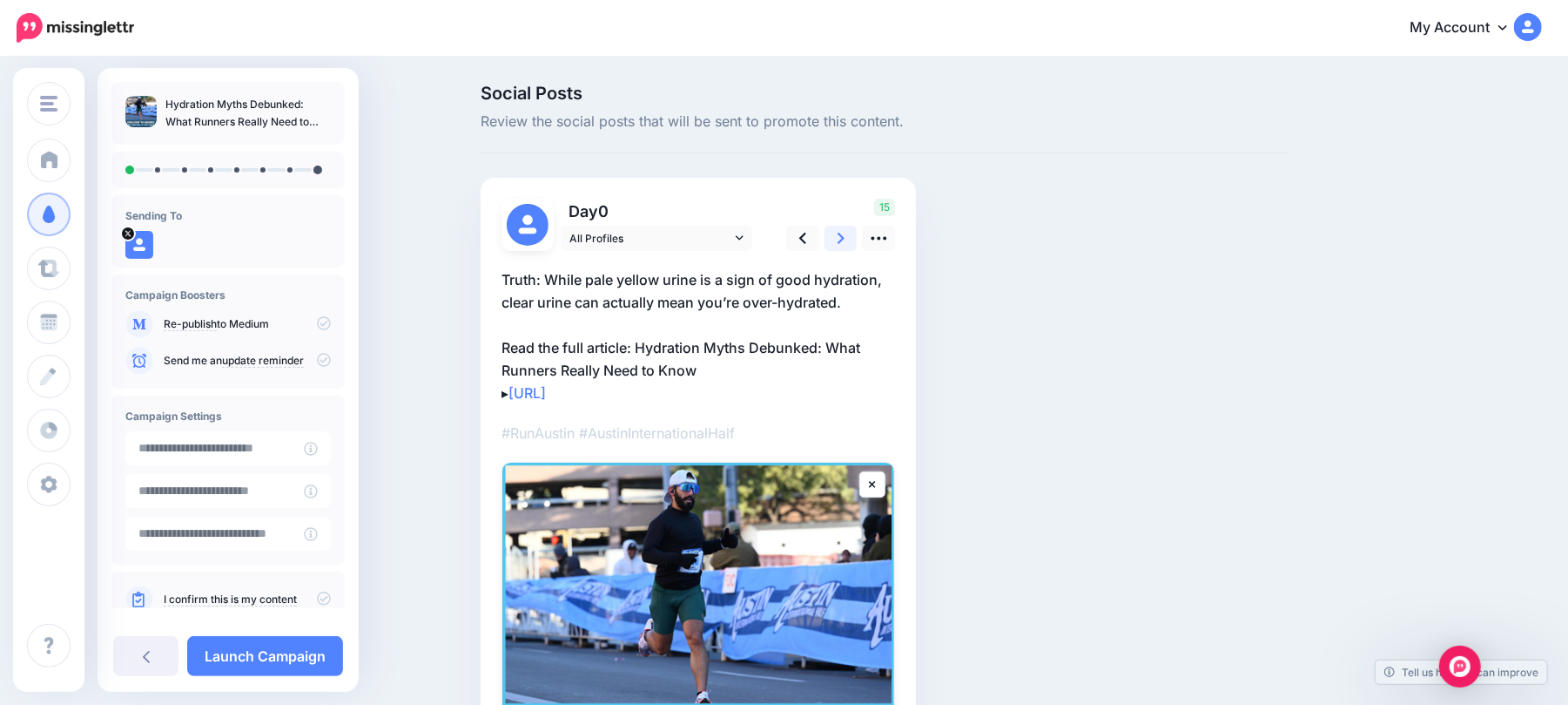
click at [853, 230] on link at bounding box center [841, 238] width 34 height 26
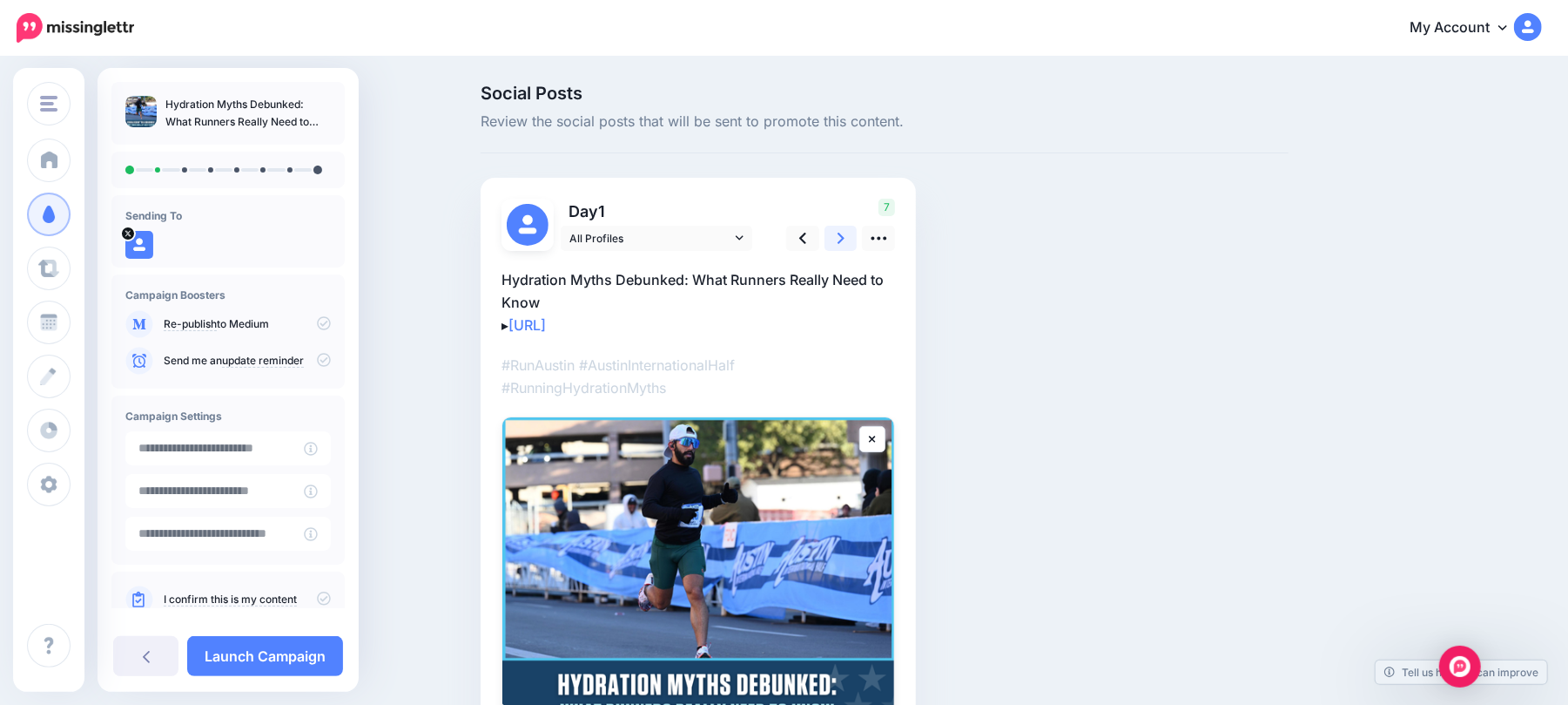
click at [853, 230] on link at bounding box center [841, 238] width 34 height 26
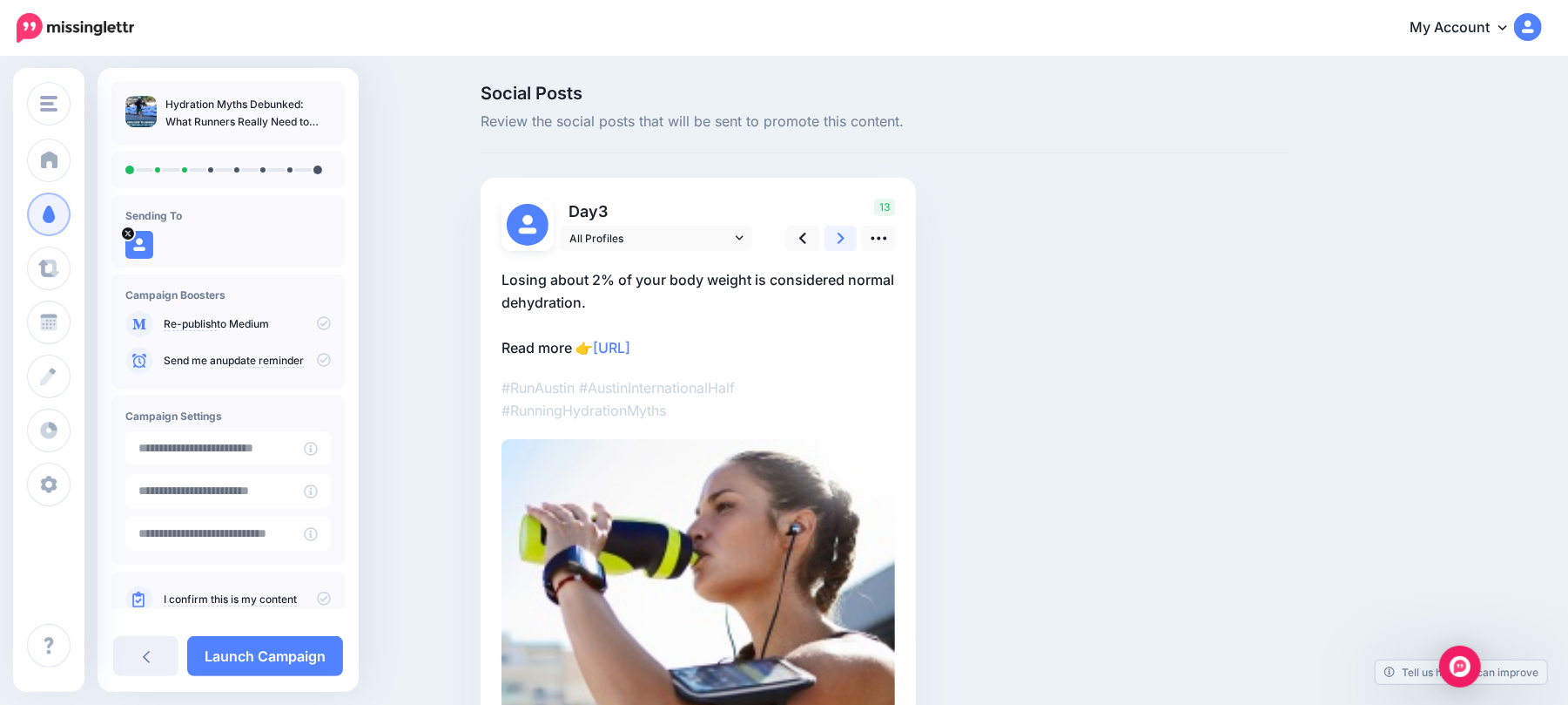
click at [853, 230] on link at bounding box center [841, 238] width 34 height 26
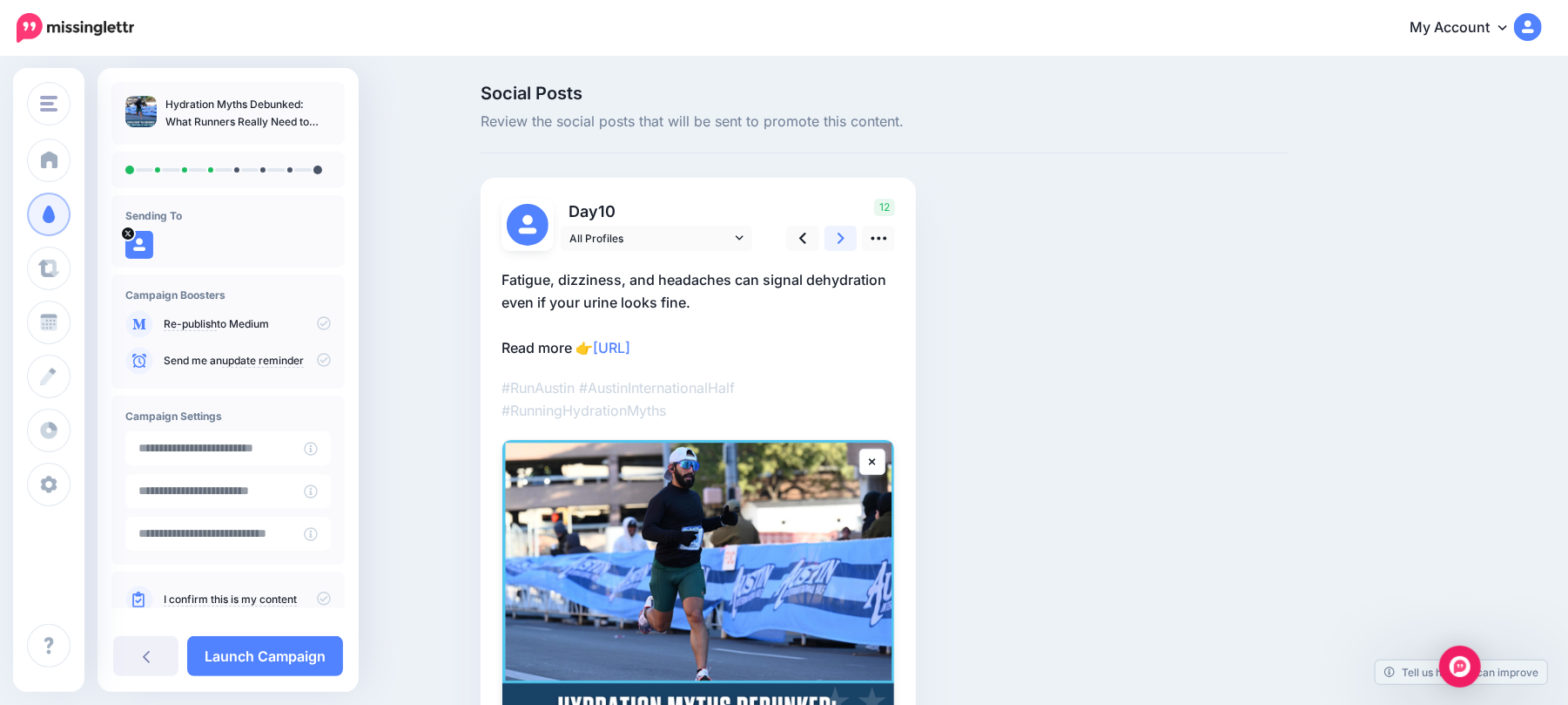
click at [853, 230] on link at bounding box center [841, 238] width 34 height 26
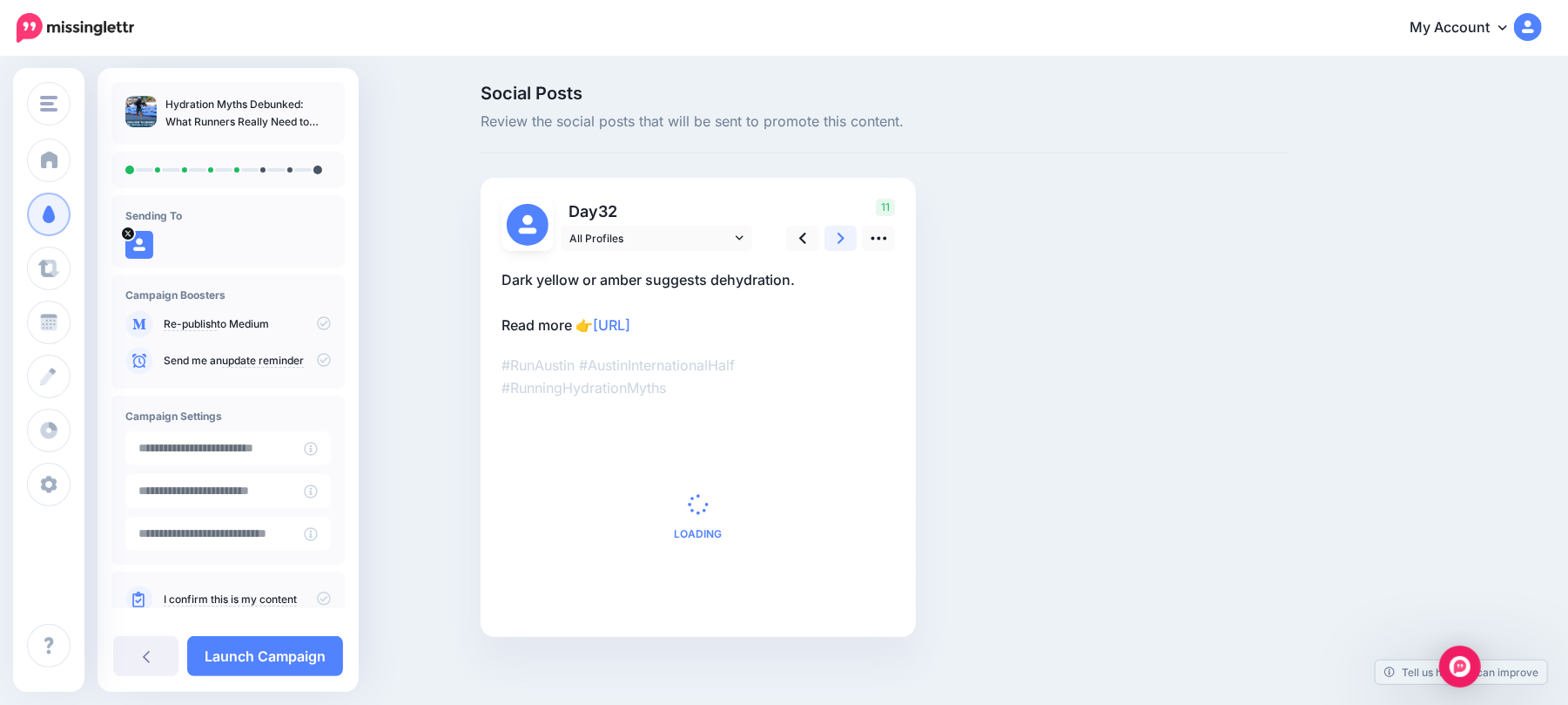
click at [853, 230] on link at bounding box center [841, 238] width 34 height 26
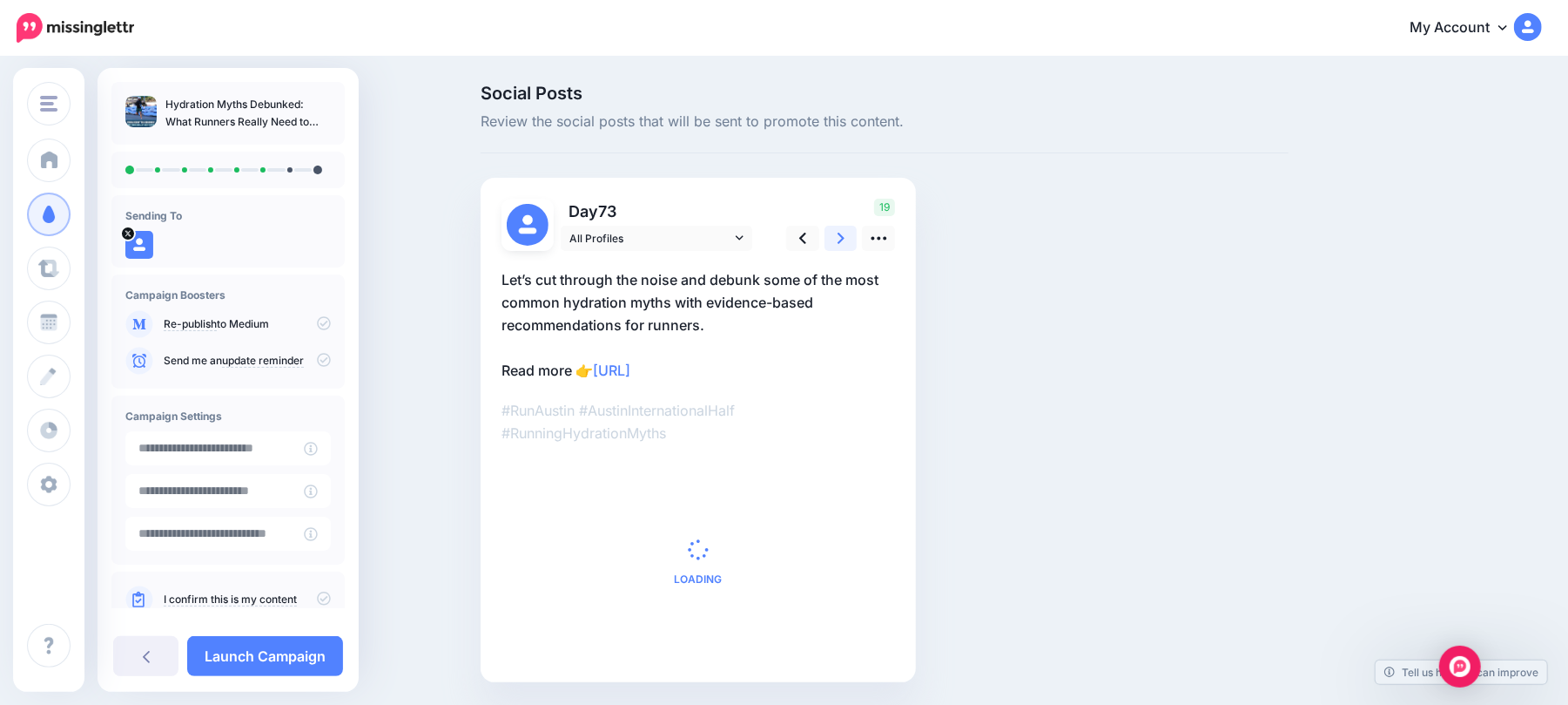
click at [853, 230] on link at bounding box center [841, 238] width 34 height 26
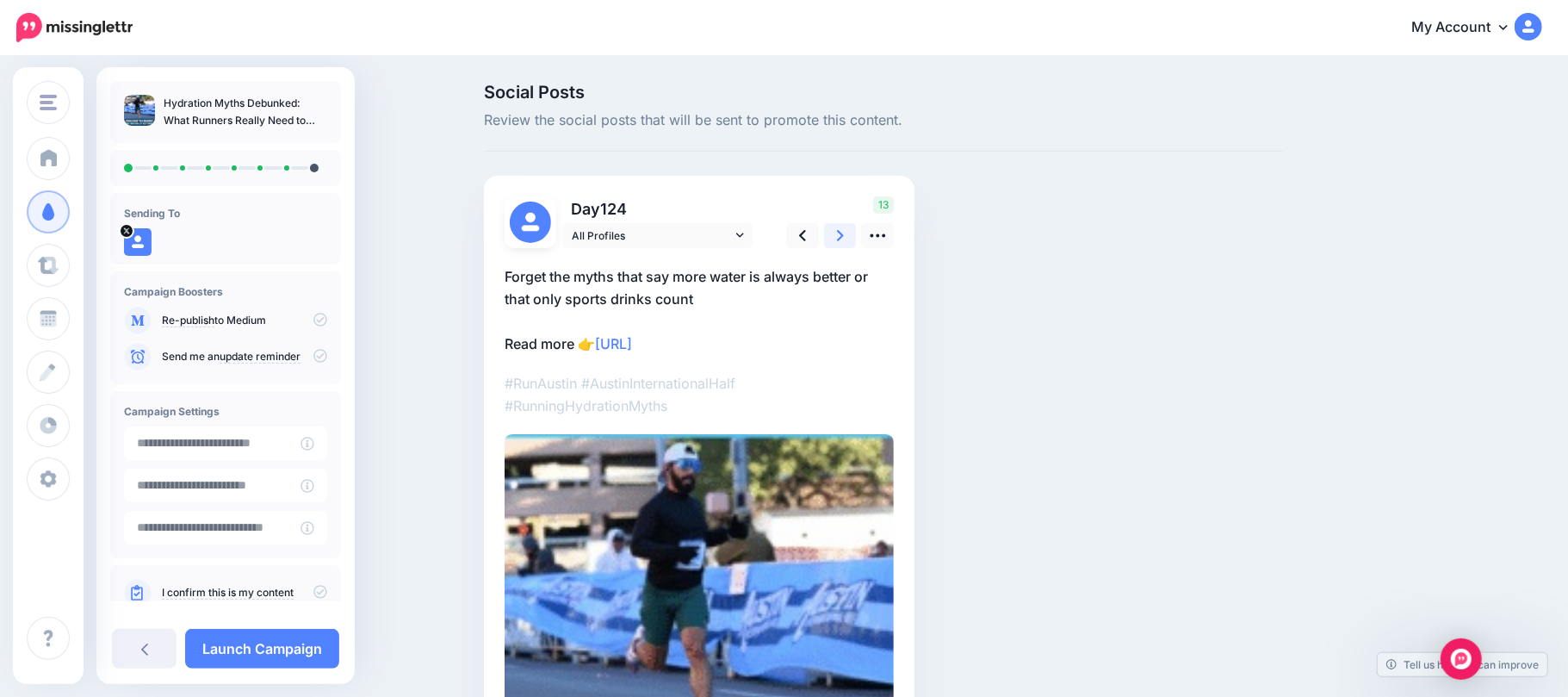
click at [844, 227] on link at bounding box center [841, 235] width 33 height 25
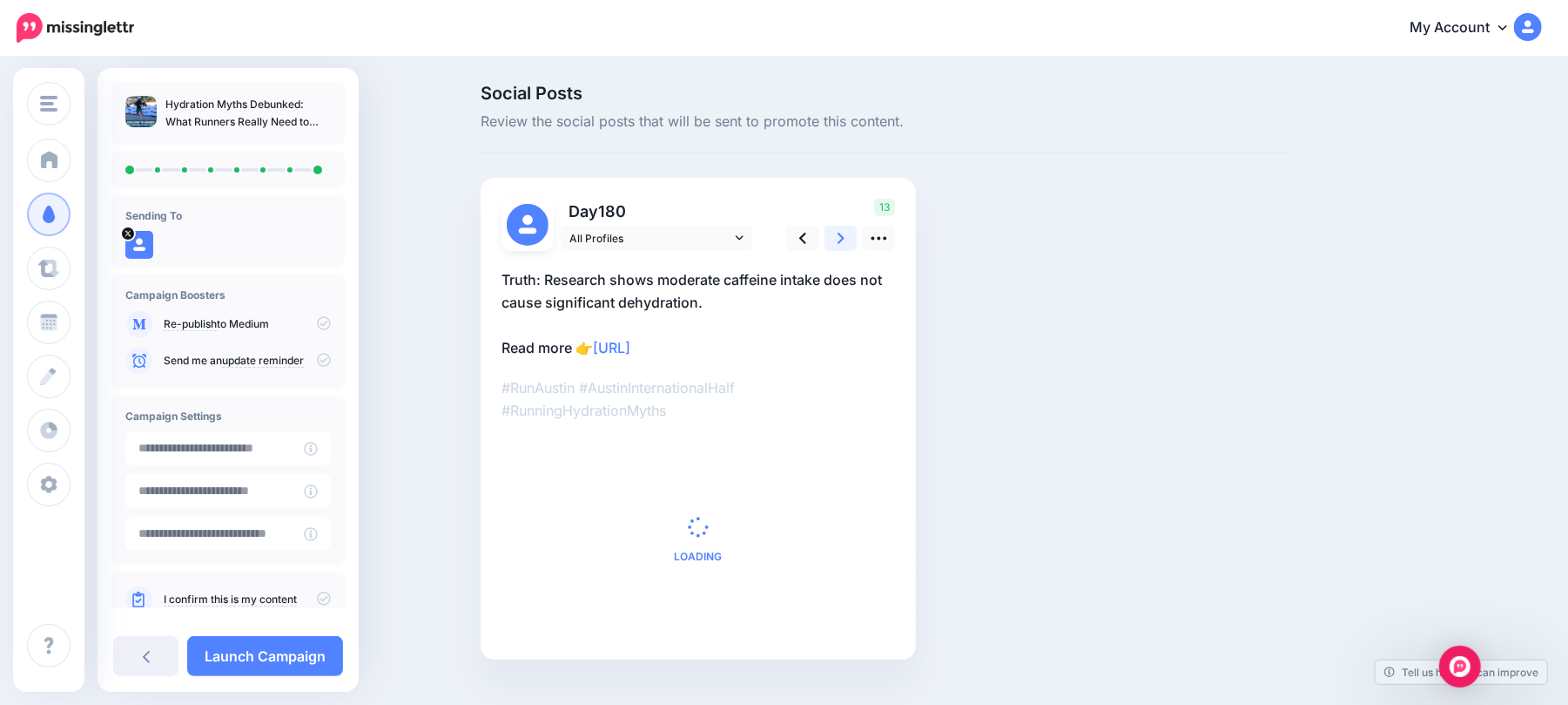
click at [853, 230] on link at bounding box center [841, 238] width 34 height 26
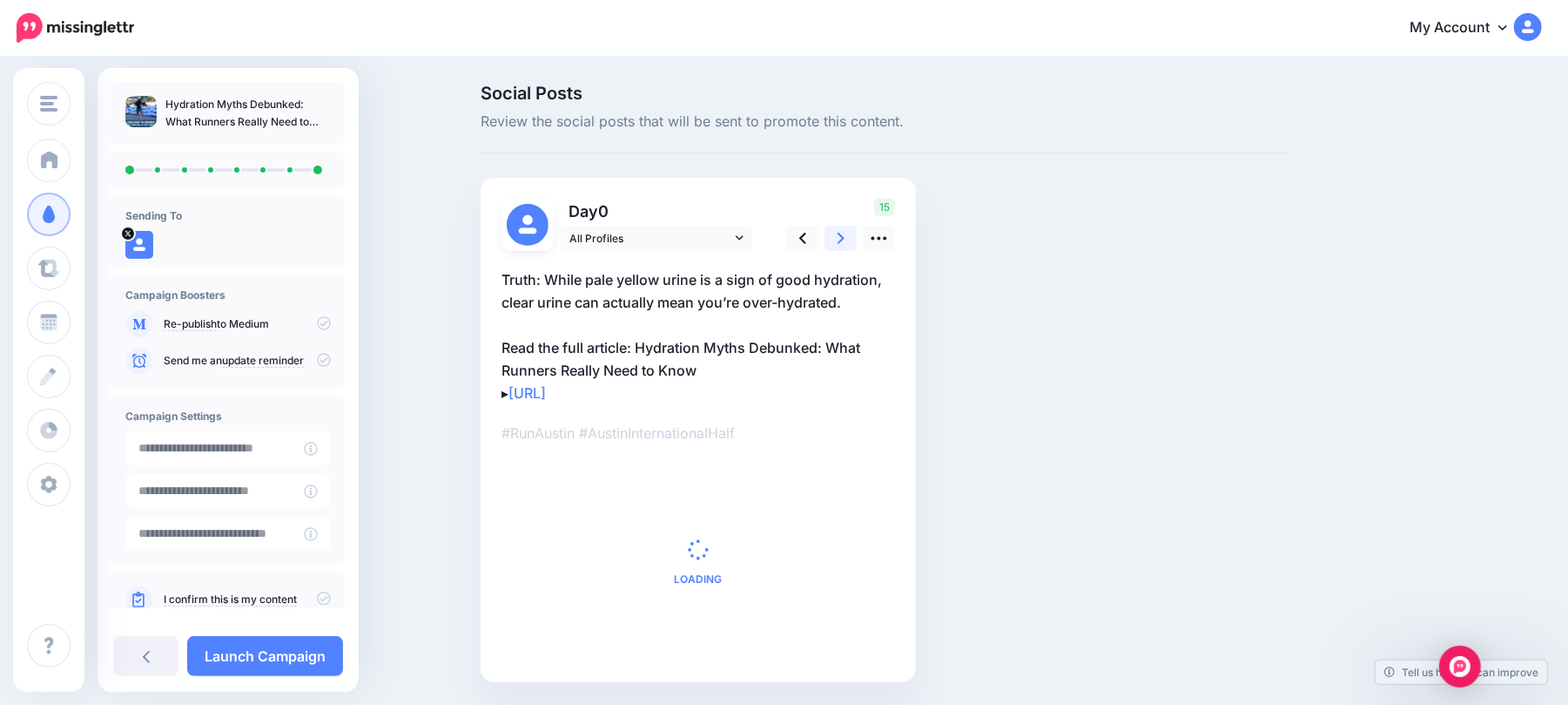
click at [853, 230] on link at bounding box center [841, 238] width 34 height 26
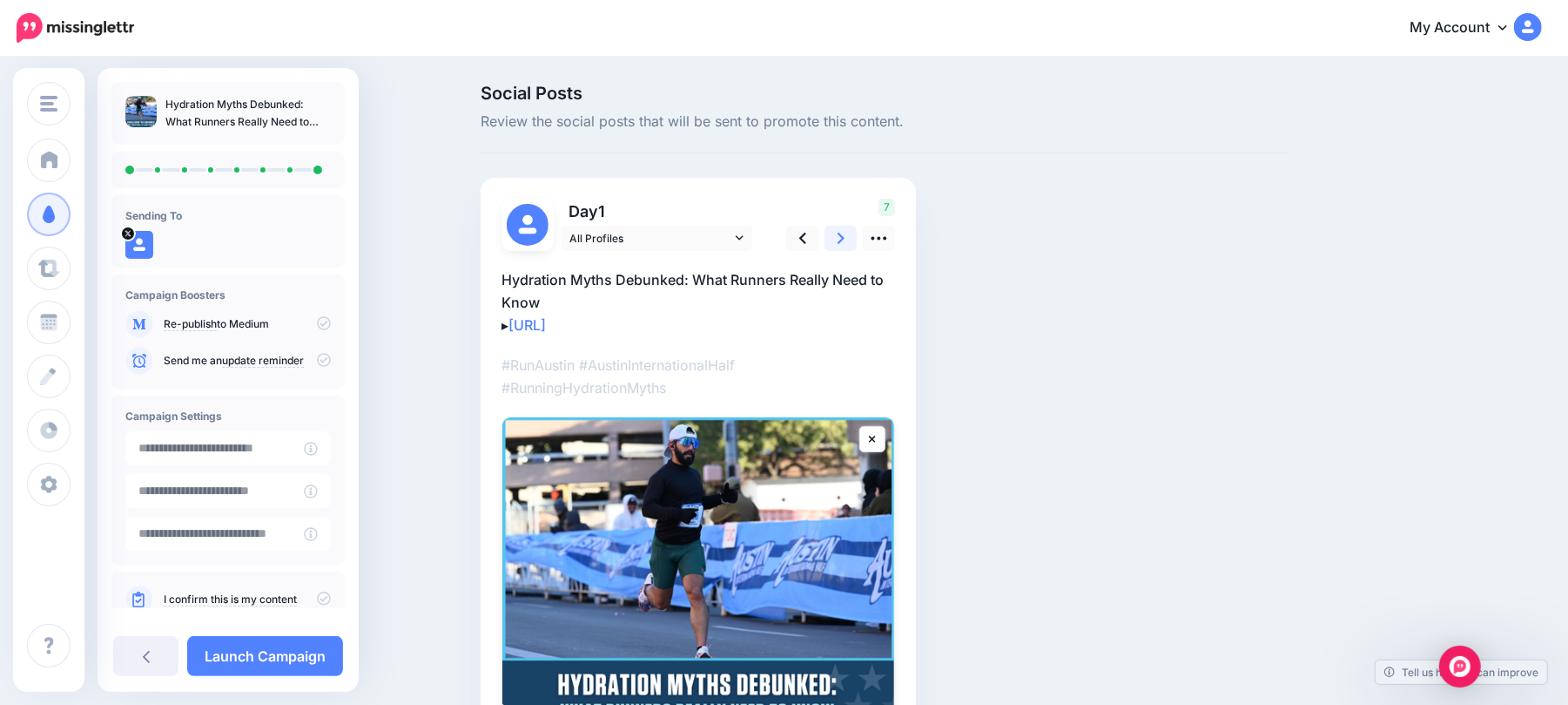
click at [853, 230] on link at bounding box center [841, 238] width 34 height 26
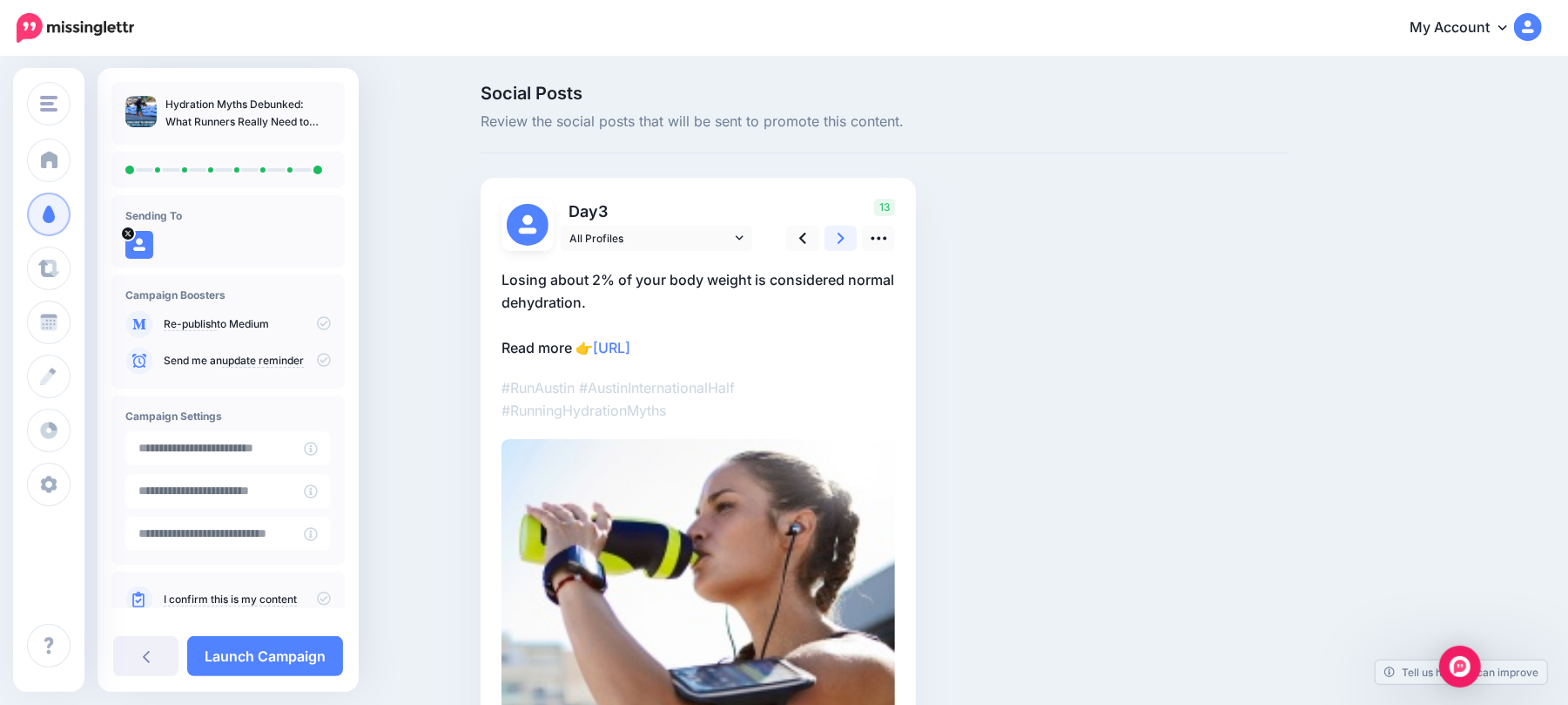
click at [853, 230] on link at bounding box center [841, 238] width 34 height 26
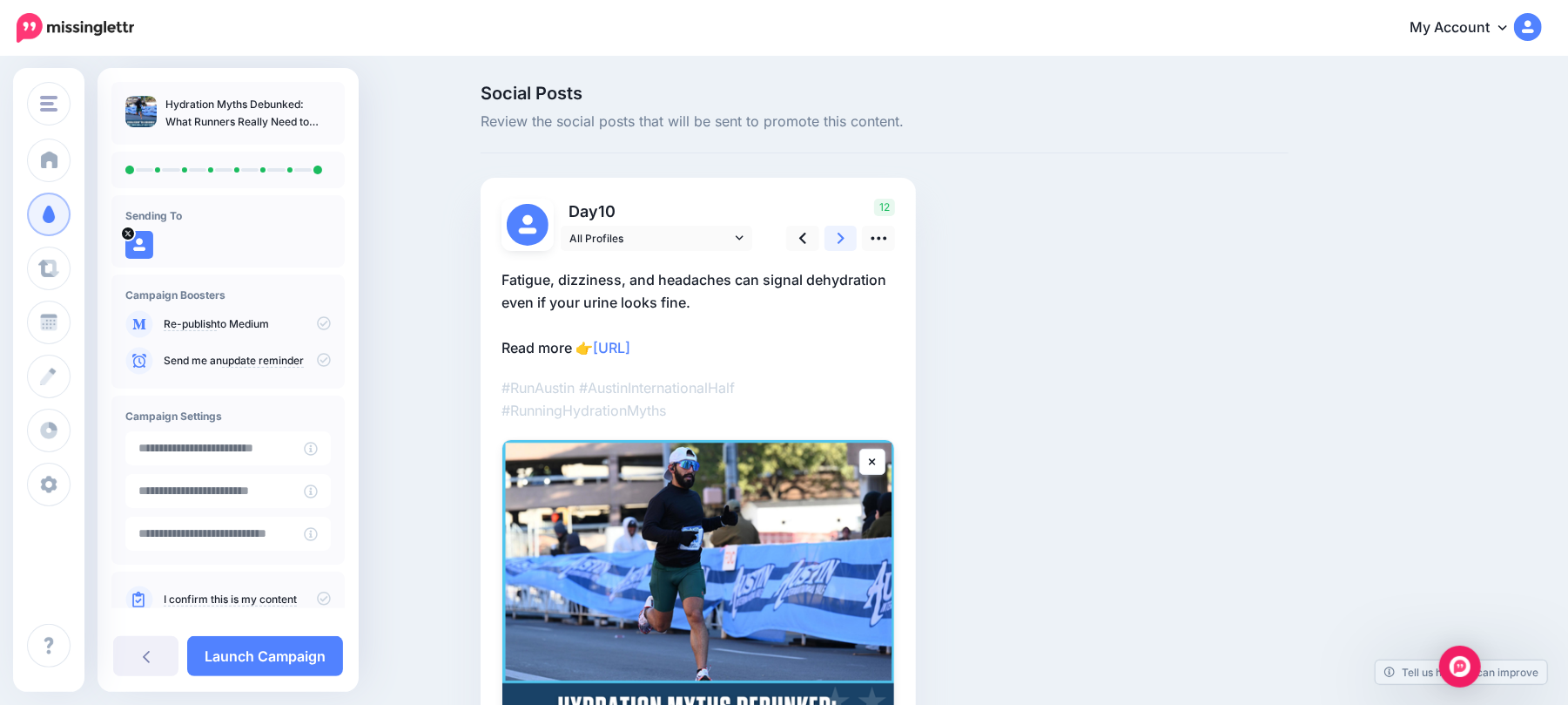
click at [852, 230] on link at bounding box center [841, 238] width 34 height 26
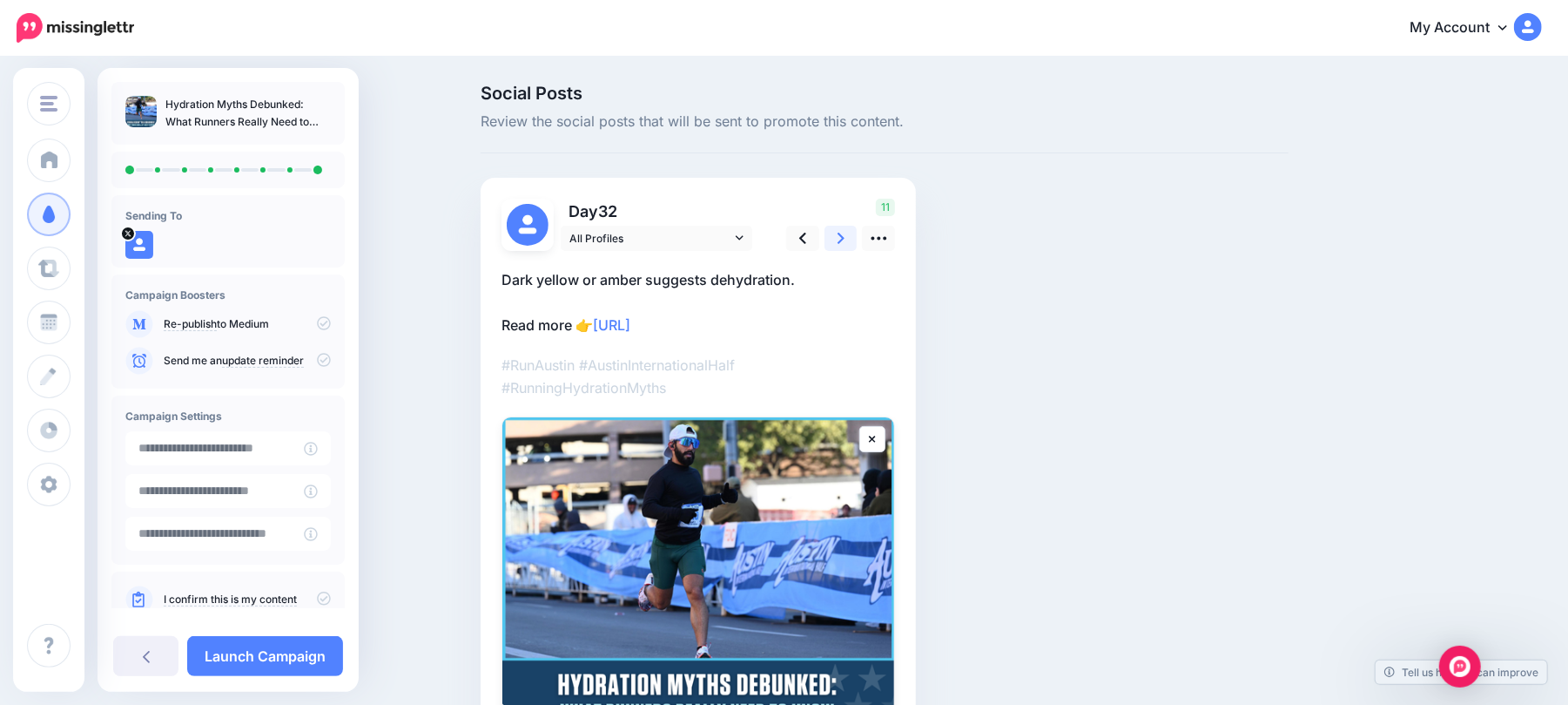
click at [845, 230] on icon at bounding box center [841, 238] width 7 height 19
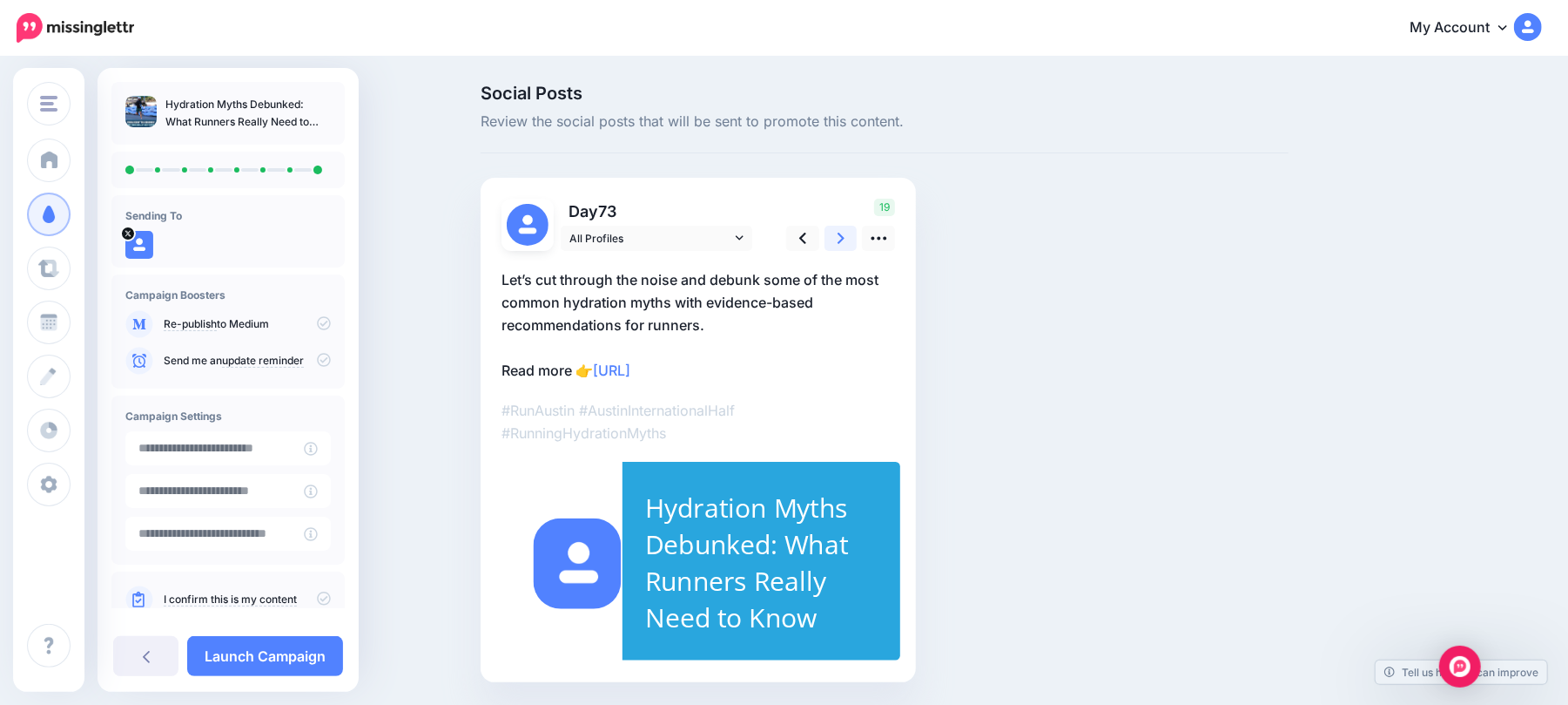
click at [845, 230] on icon at bounding box center [841, 238] width 7 height 19
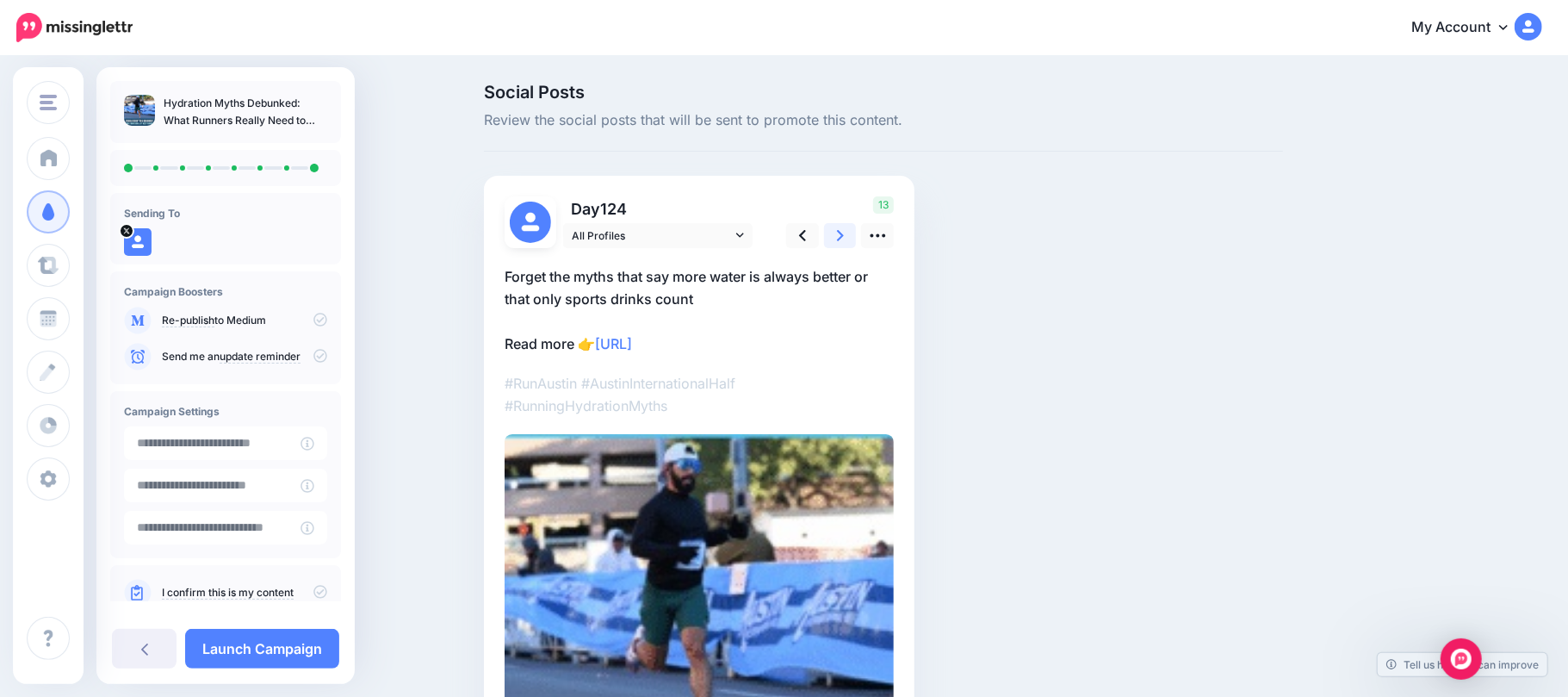
click at [843, 227] on icon at bounding box center [840, 235] width 7 height 19
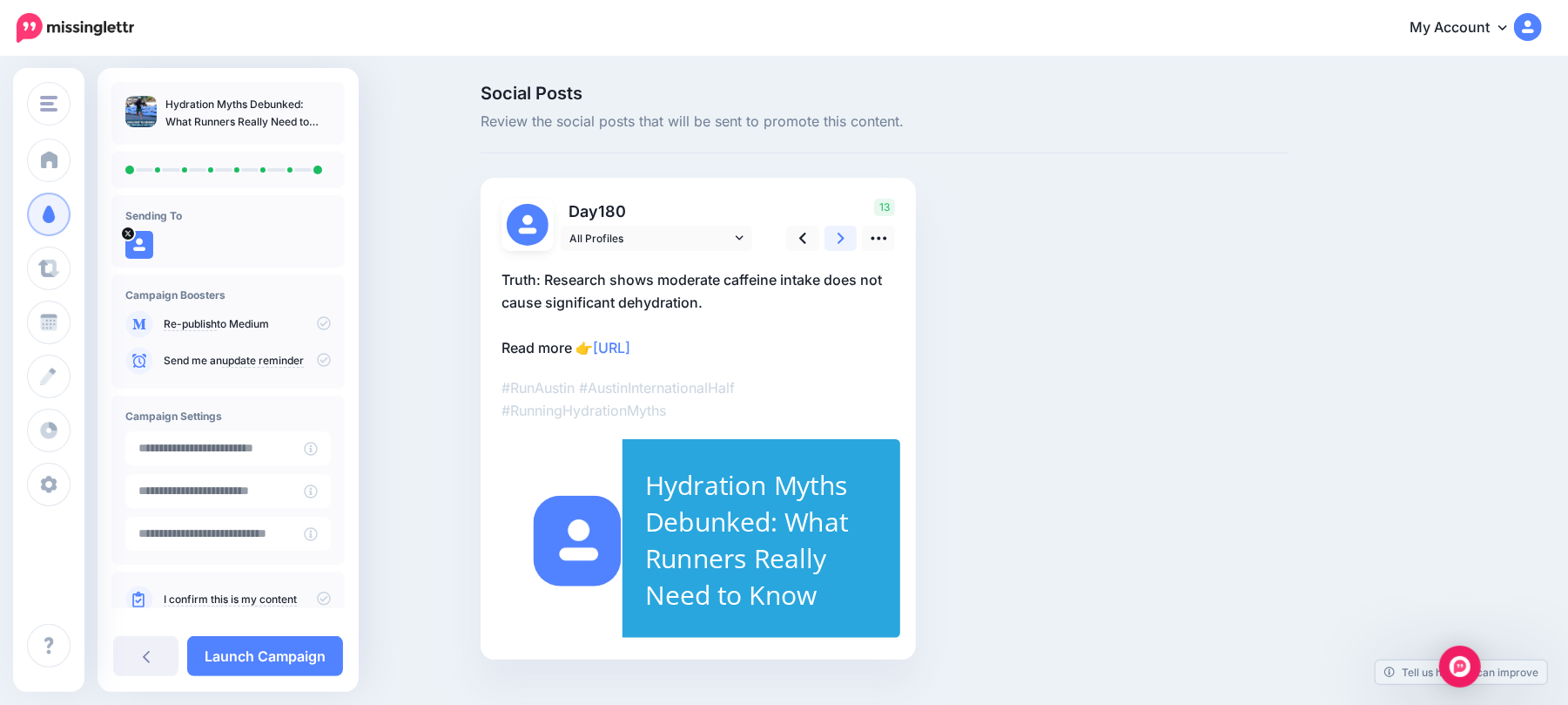
click at [848, 226] on link at bounding box center [841, 238] width 34 height 26
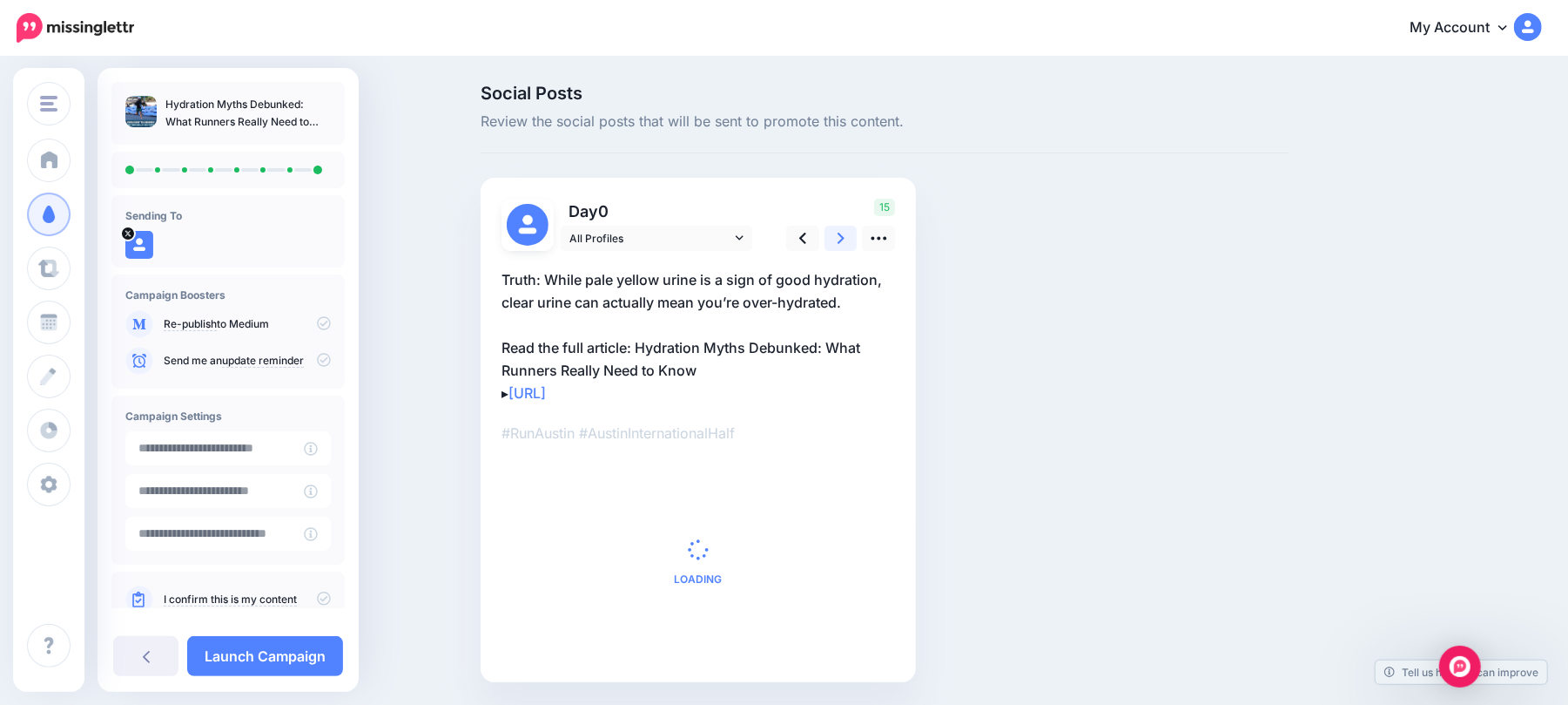
click at [848, 226] on link at bounding box center [841, 238] width 34 height 26
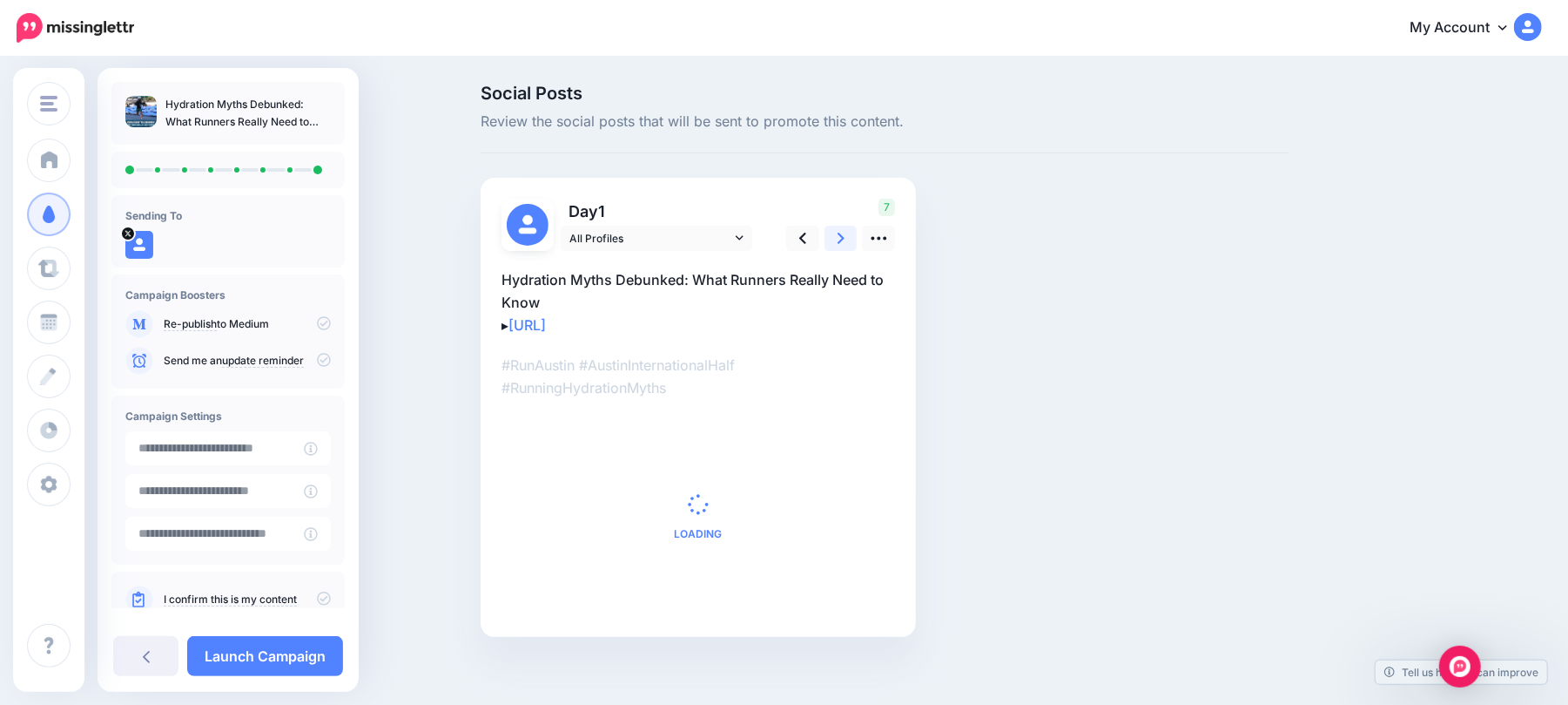
click at [848, 226] on link at bounding box center [841, 238] width 34 height 26
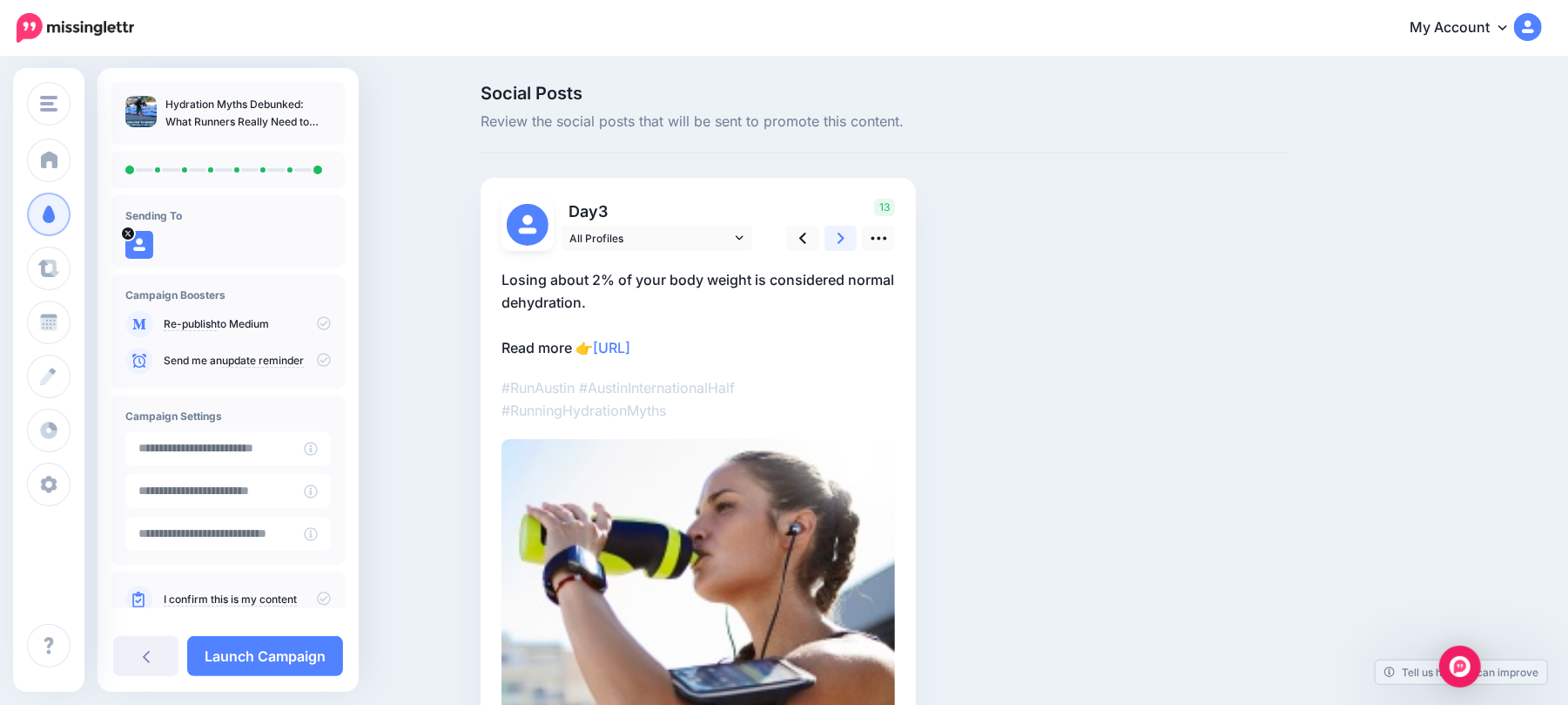
click at [848, 226] on link at bounding box center [841, 238] width 34 height 26
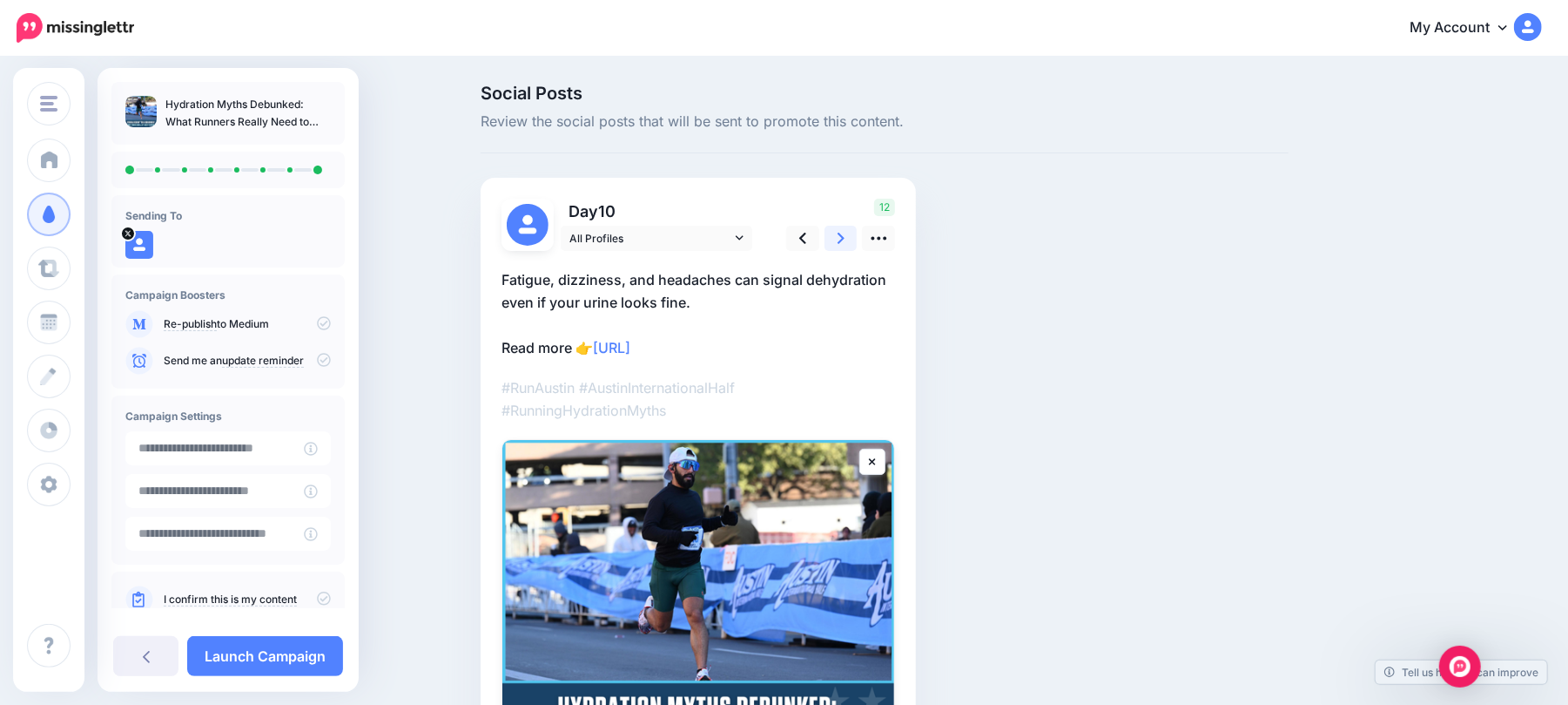
click at [848, 226] on link at bounding box center [841, 238] width 34 height 26
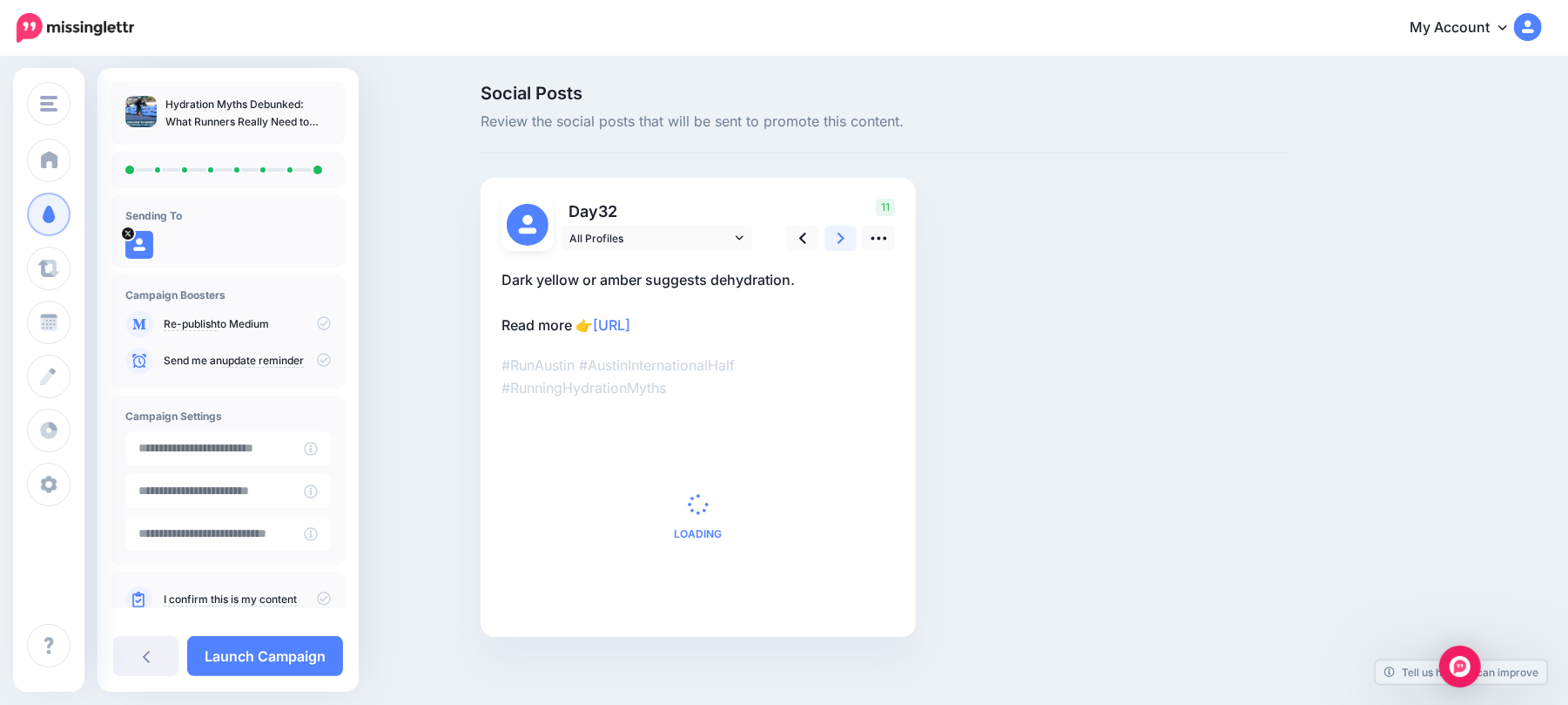
click at [848, 226] on link at bounding box center [841, 238] width 34 height 26
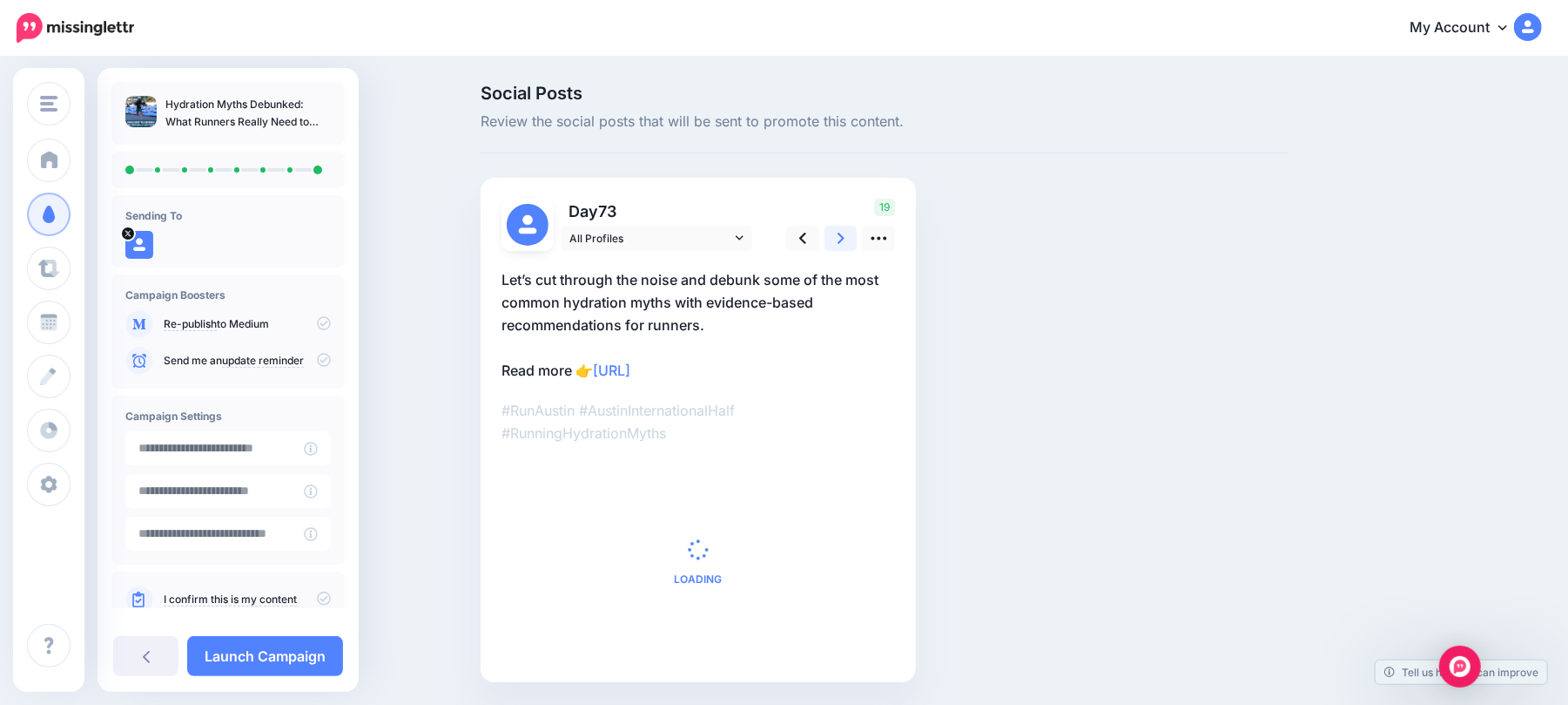
click at [848, 226] on link at bounding box center [841, 238] width 34 height 26
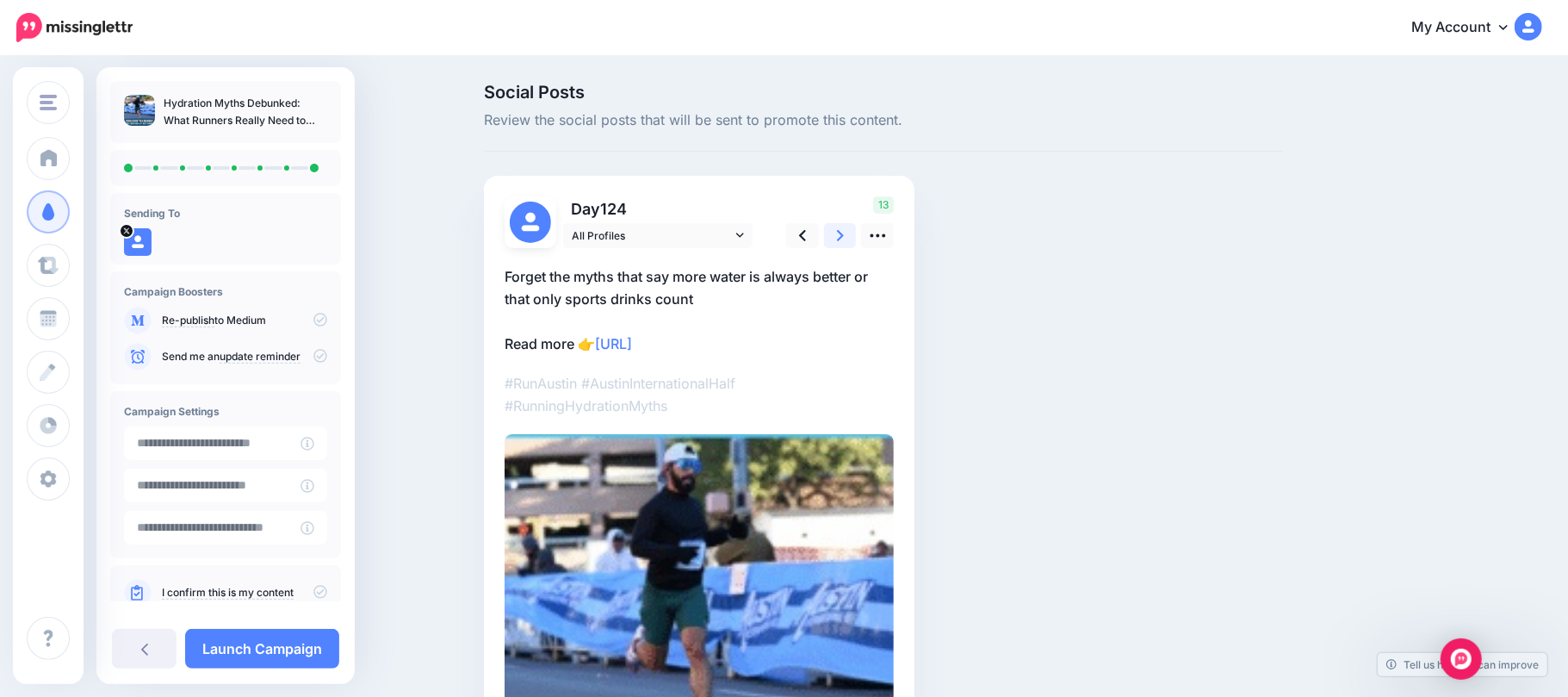
click at [839, 223] on link at bounding box center [841, 235] width 33 height 25
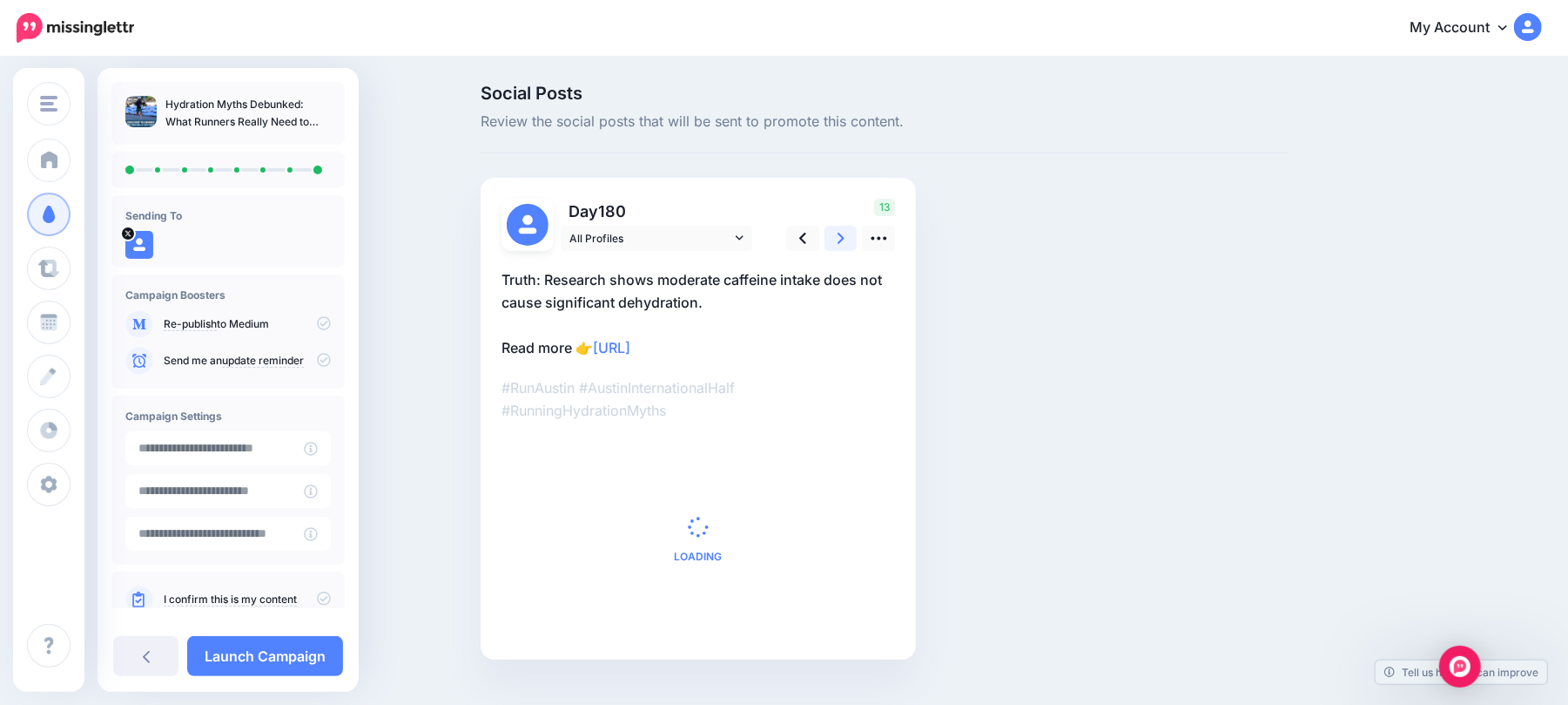
click at [846, 225] on link at bounding box center [841, 238] width 34 height 26
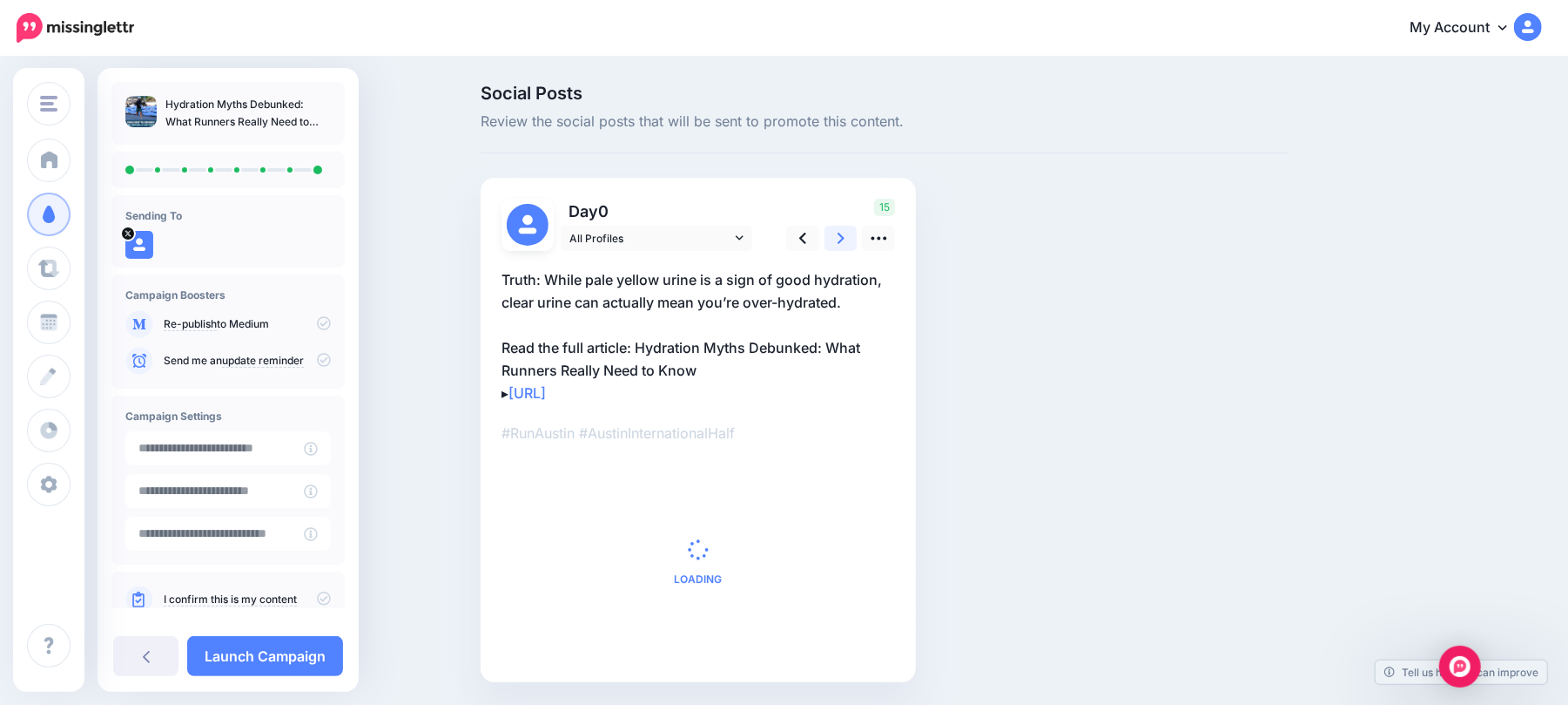
click at [846, 225] on link at bounding box center [841, 238] width 34 height 26
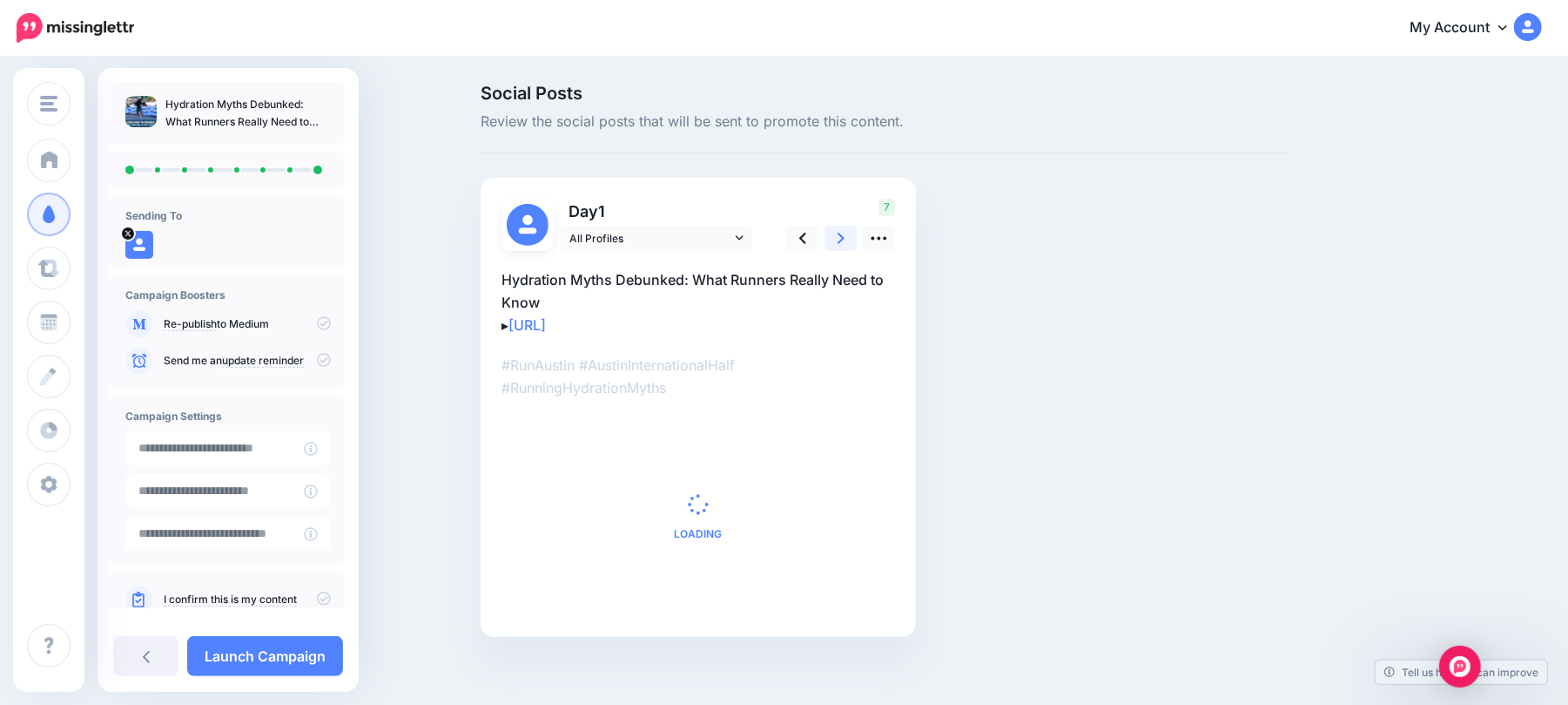
click at [846, 225] on link at bounding box center [841, 238] width 34 height 26
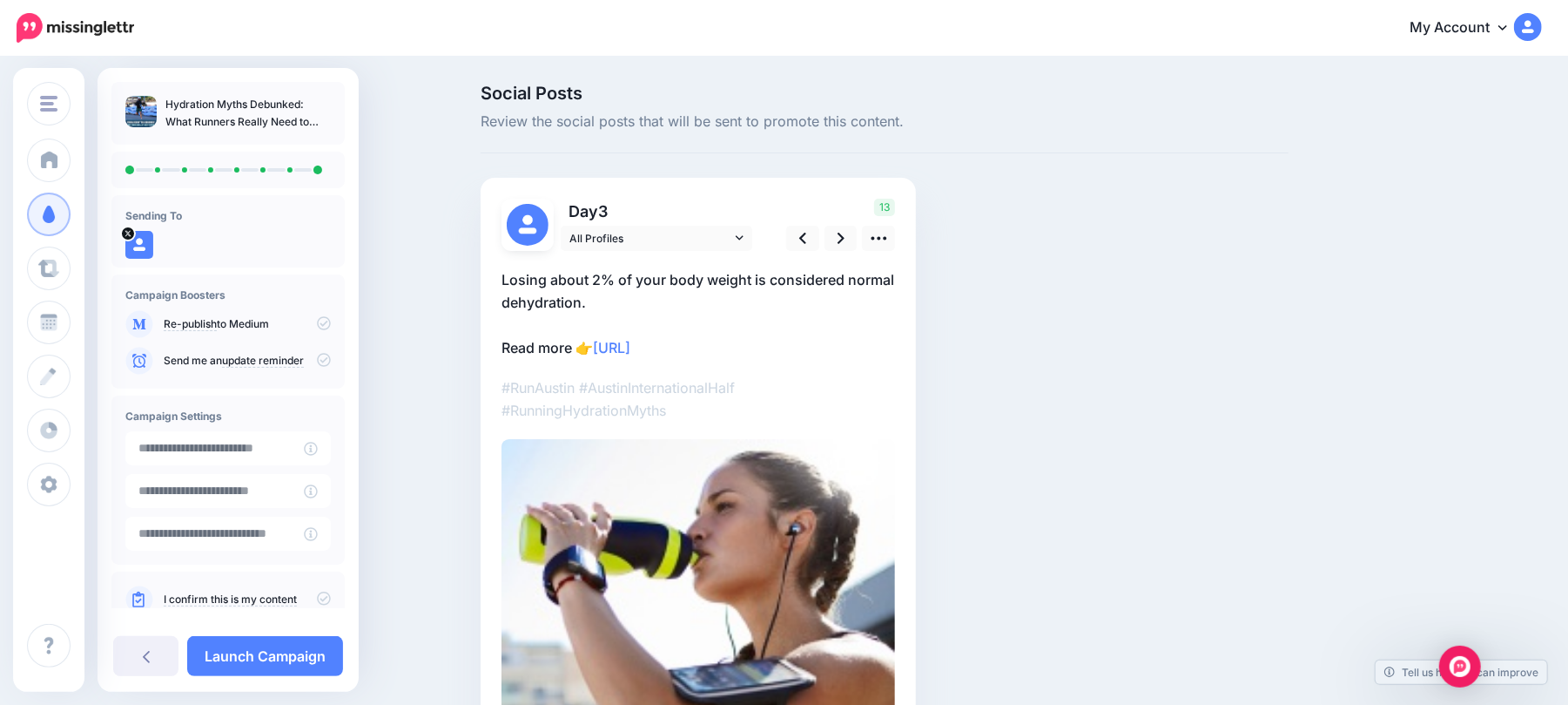
click at [844, 221] on div "13" at bounding box center [838, 224] width 140 height 52
click at [841, 221] on div "13" at bounding box center [838, 224] width 140 height 52
click at [839, 219] on div "13" at bounding box center [838, 224] width 140 height 52
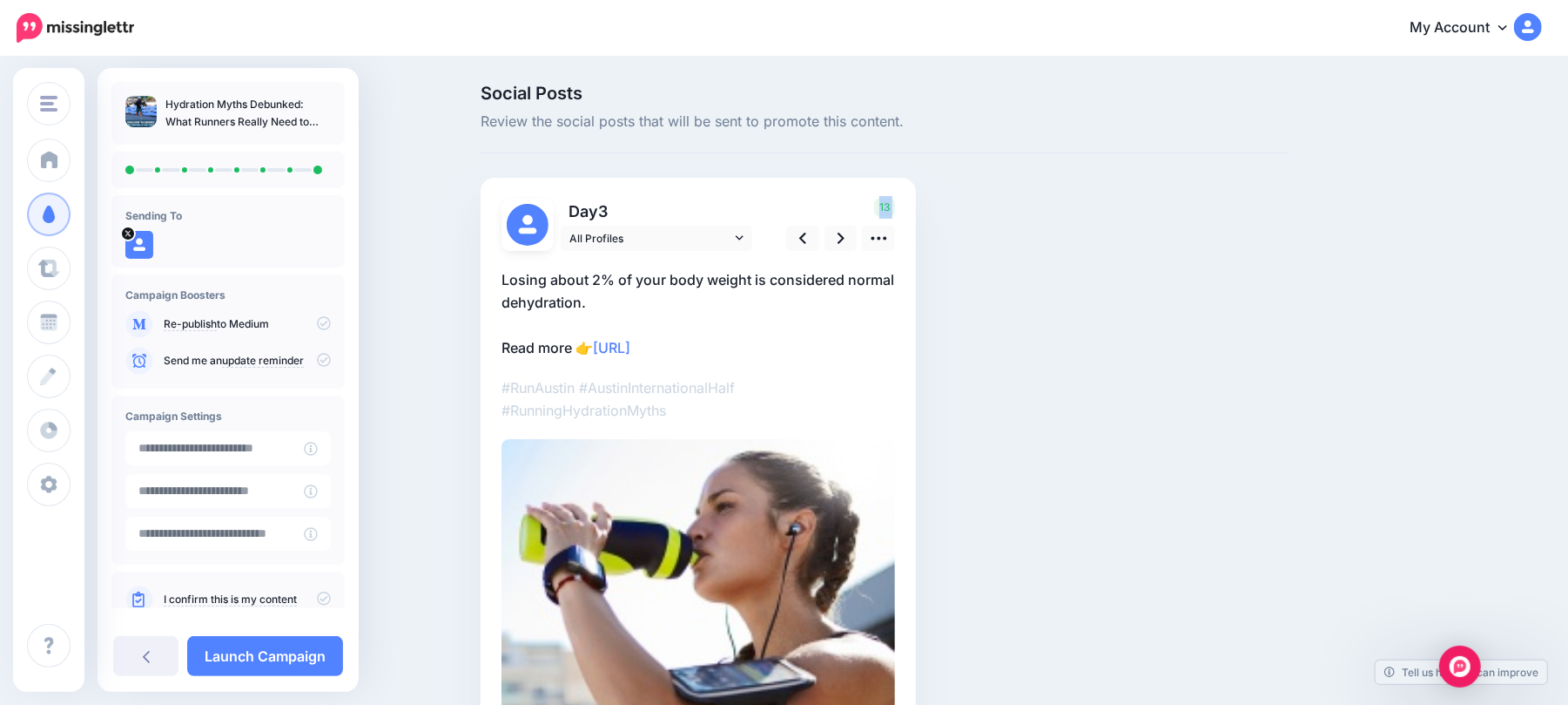
click at [837, 217] on div "13" at bounding box center [838, 224] width 140 height 52
click at [845, 229] on icon at bounding box center [841, 238] width 7 height 19
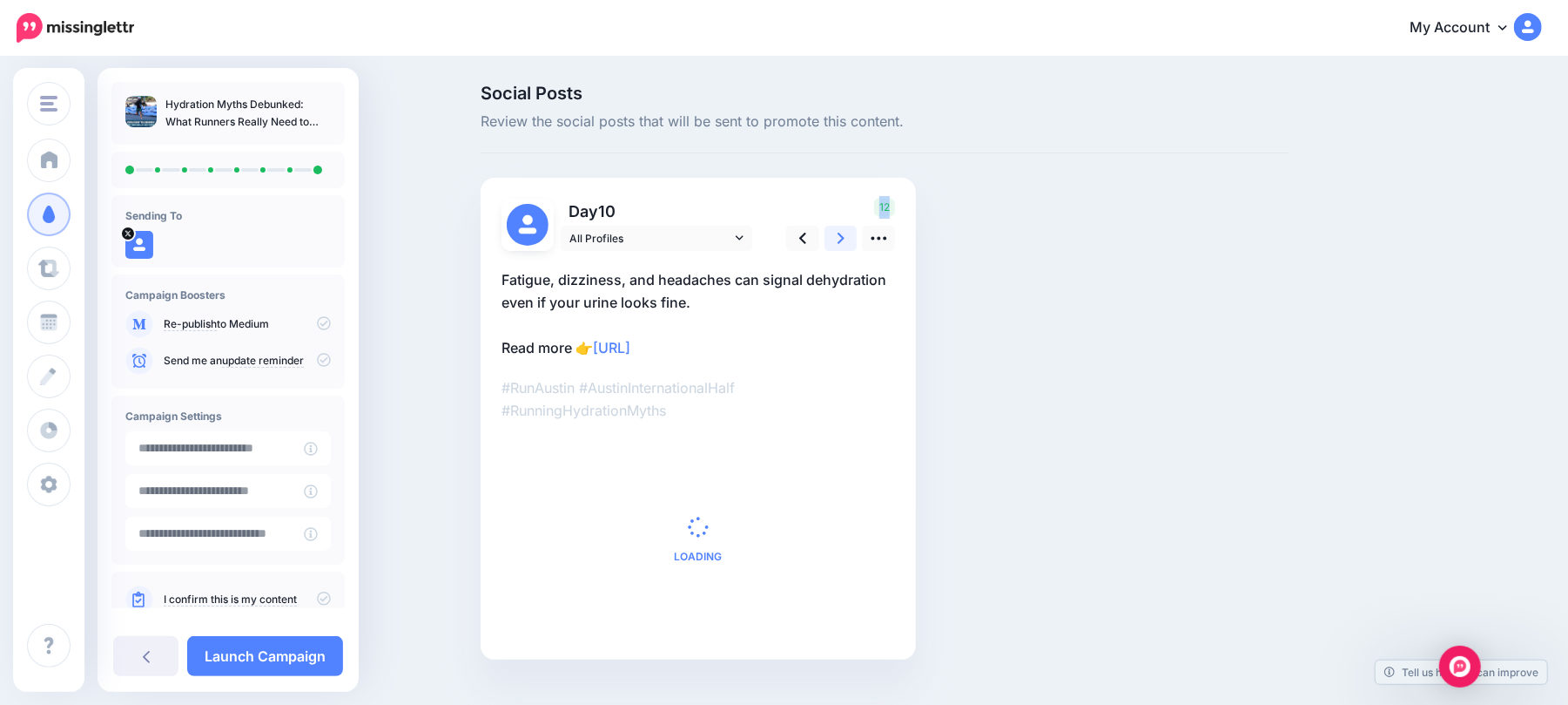
click at [845, 229] on icon at bounding box center [841, 238] width 7 height 19
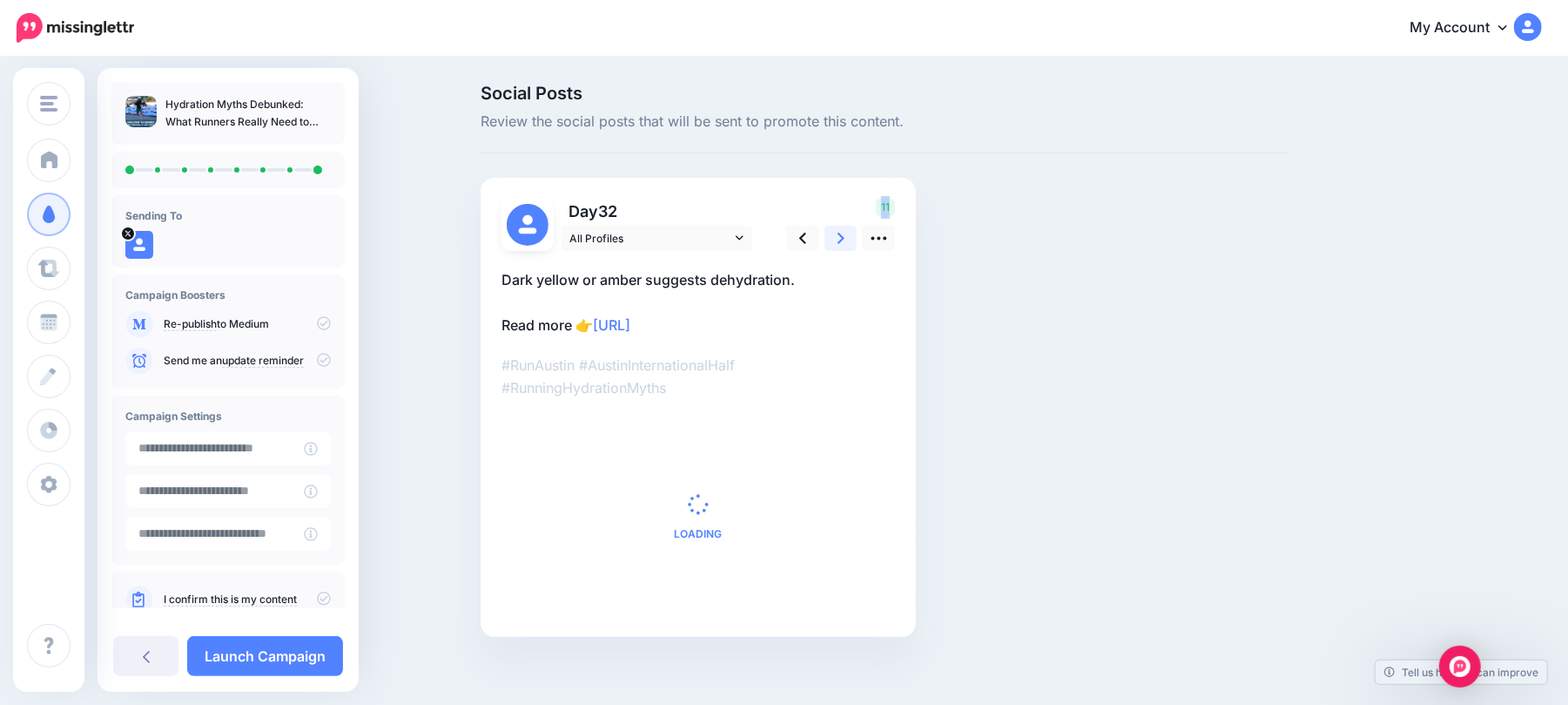
click at [845, 229] on icon at bounding box center [841, 238] width 7 height 19
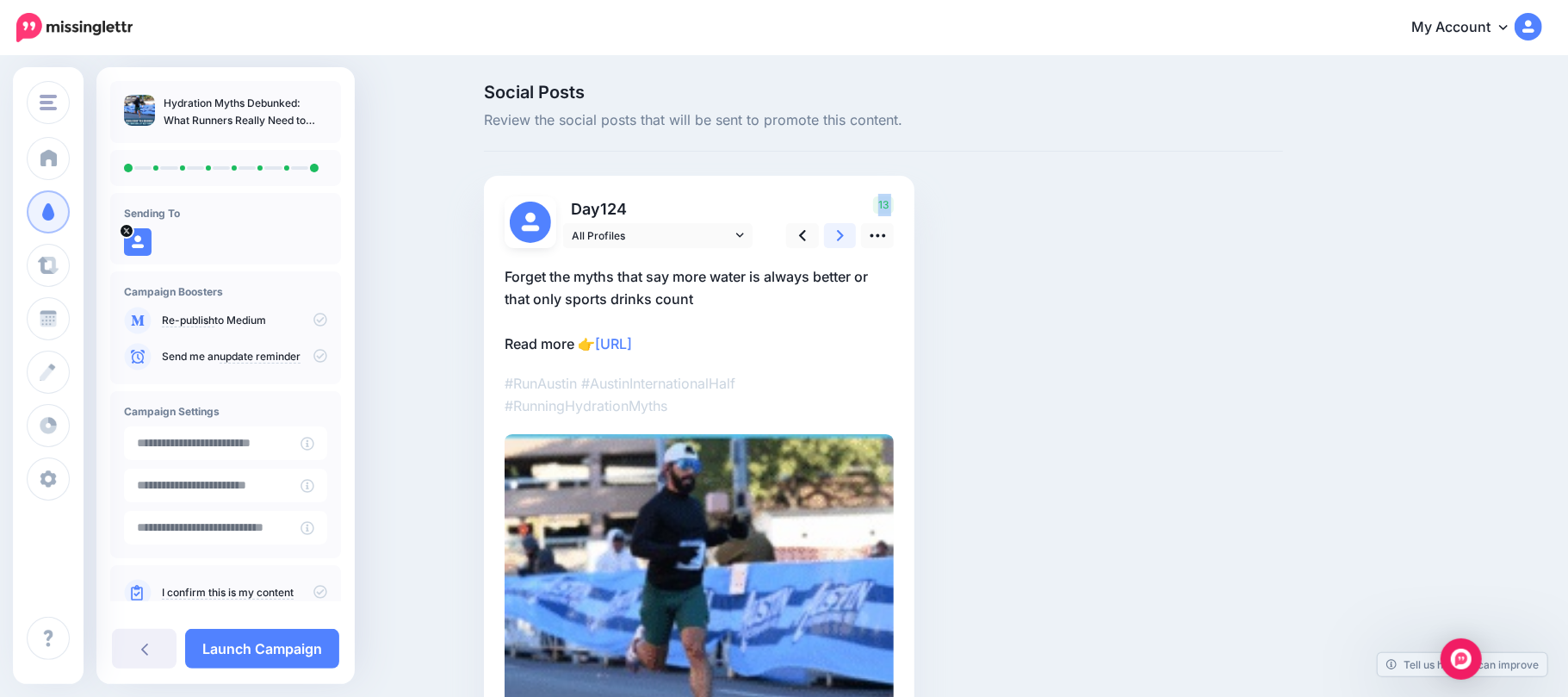
click at [839, 226] on icon at bounding box center [840, 235] width 7 height 19
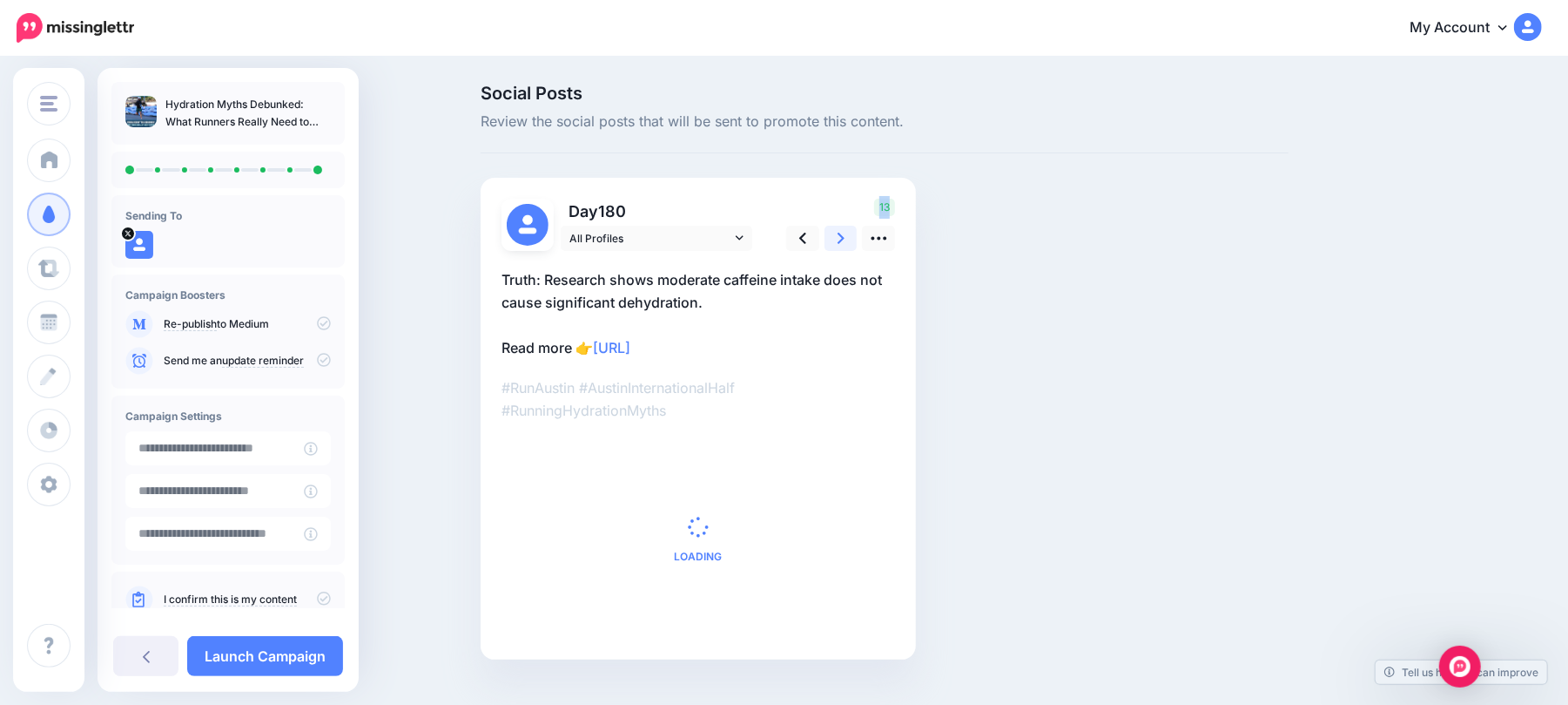
click at [845, 229] on icon at bounding box center [841, 238] width 7 height 19
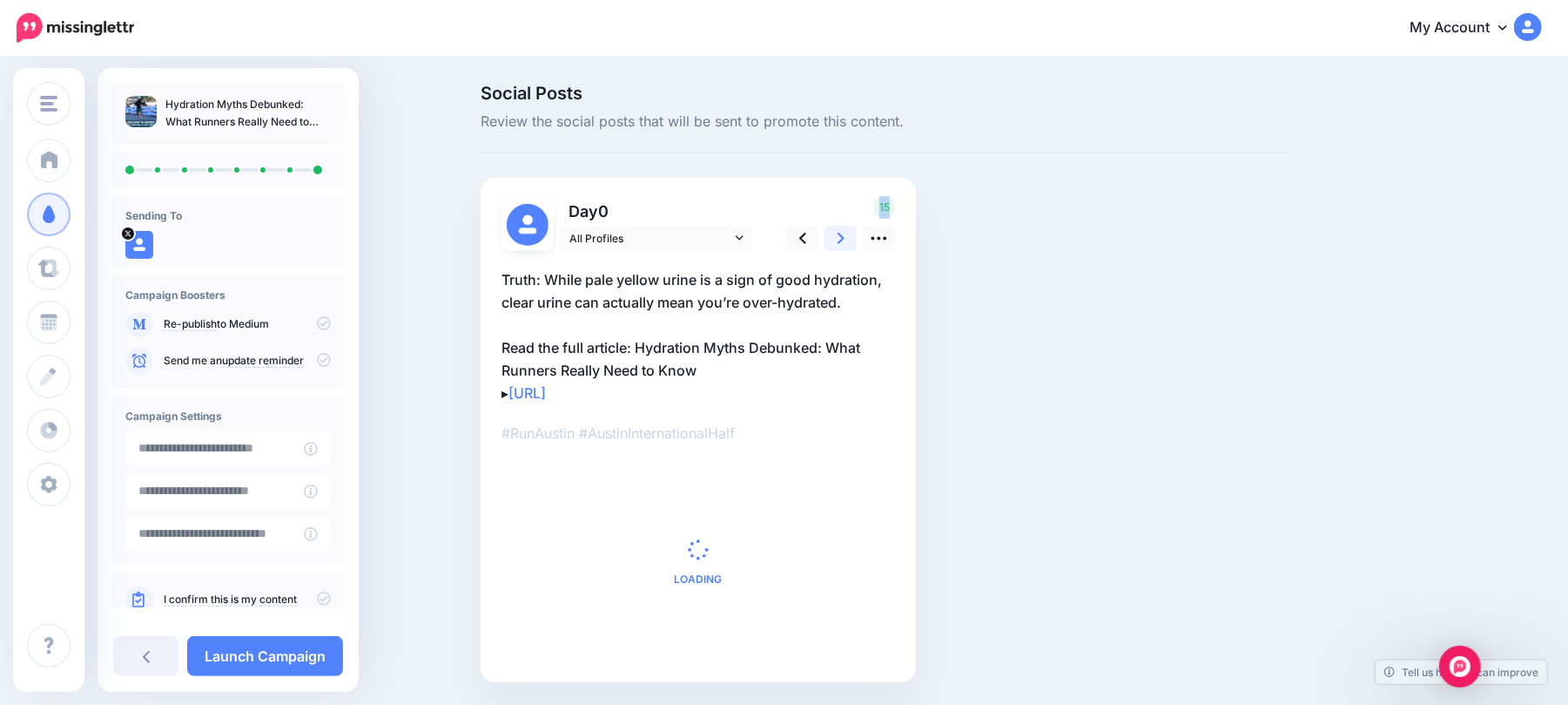
click at [845, 229] on icon at bounding box center [841, 238] width 7 height 19
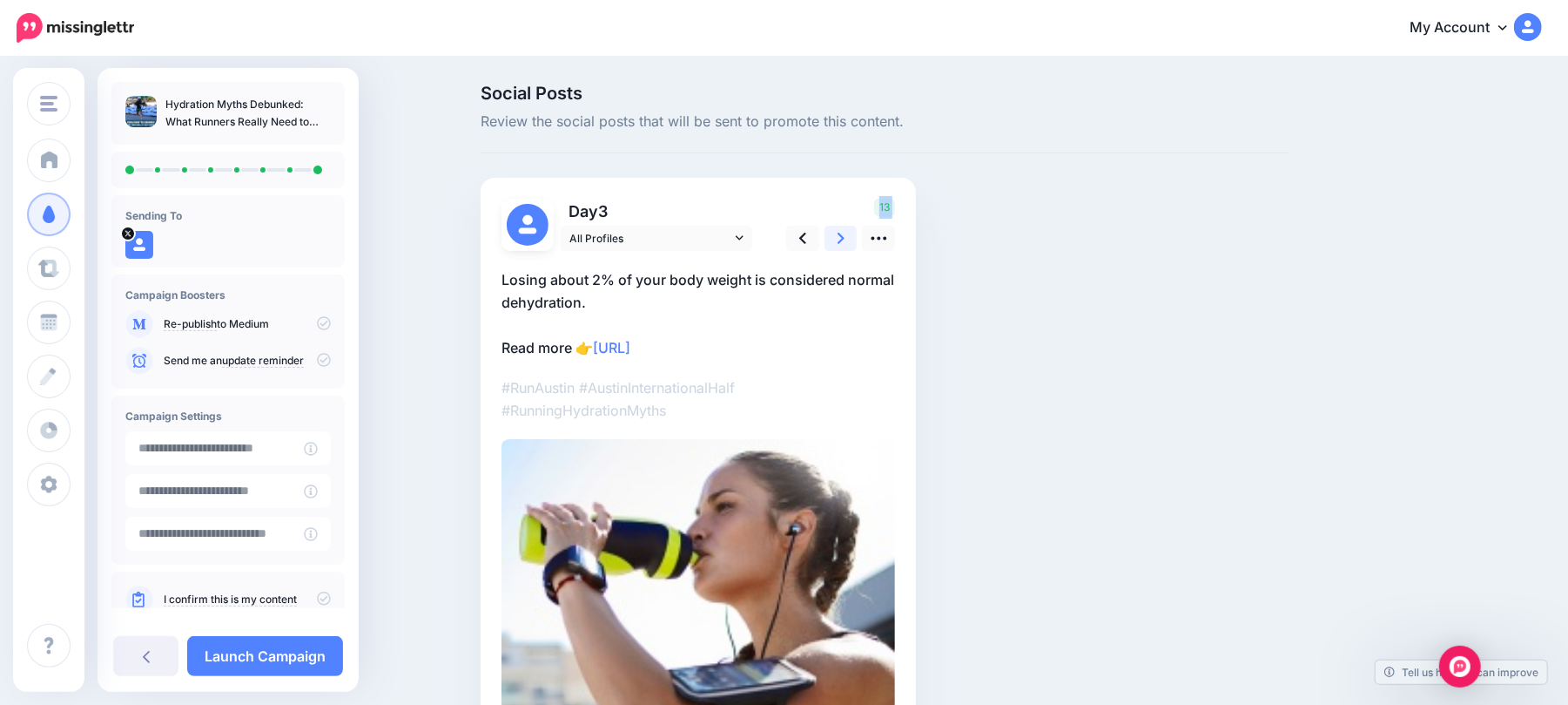
click at [845, 229] on icon at bounding box center [841, 238] width 7 height 19
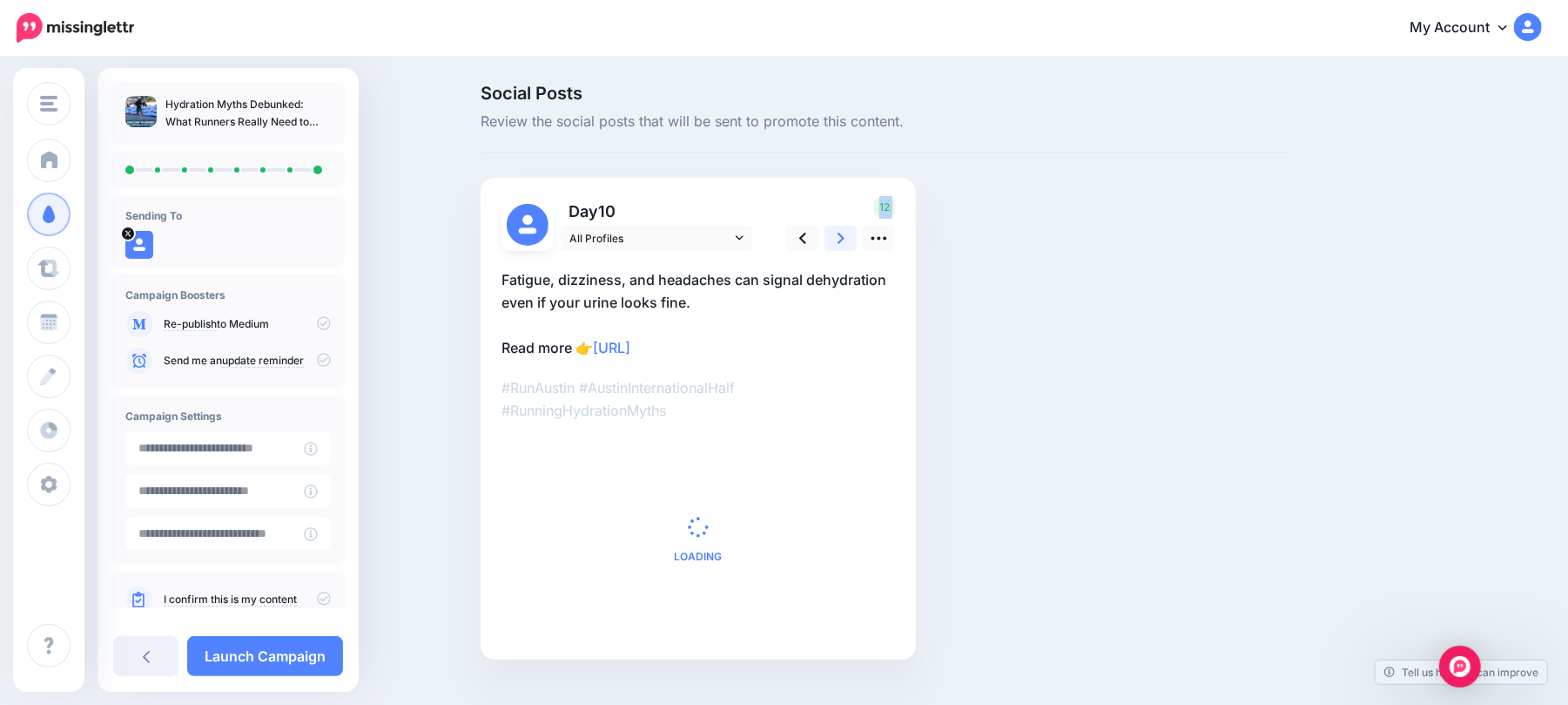
click at [845, 229] on icon at bounding box center [841, 238] width 7 height 19
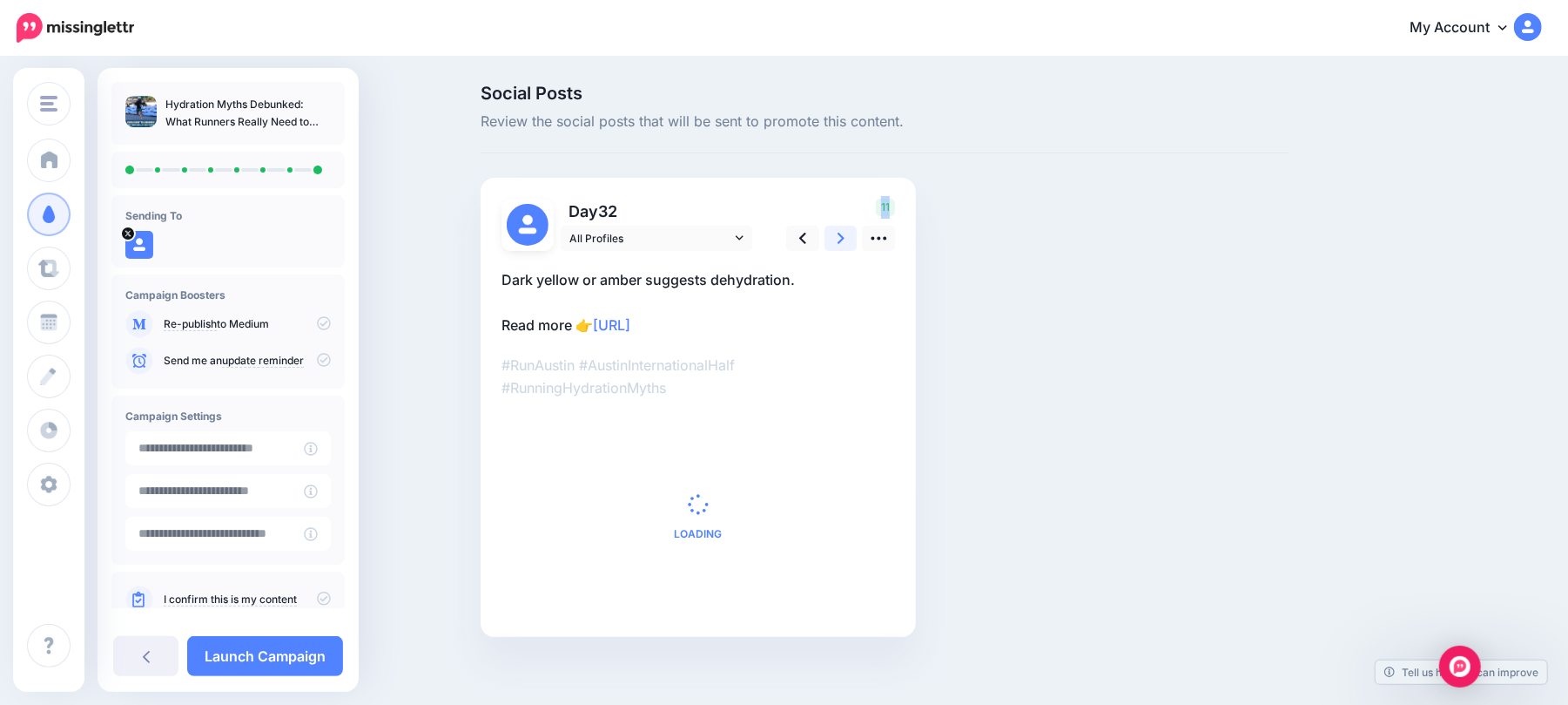
click at [845, 229] on icon at bounding box center [841, 238] width 7 height 19
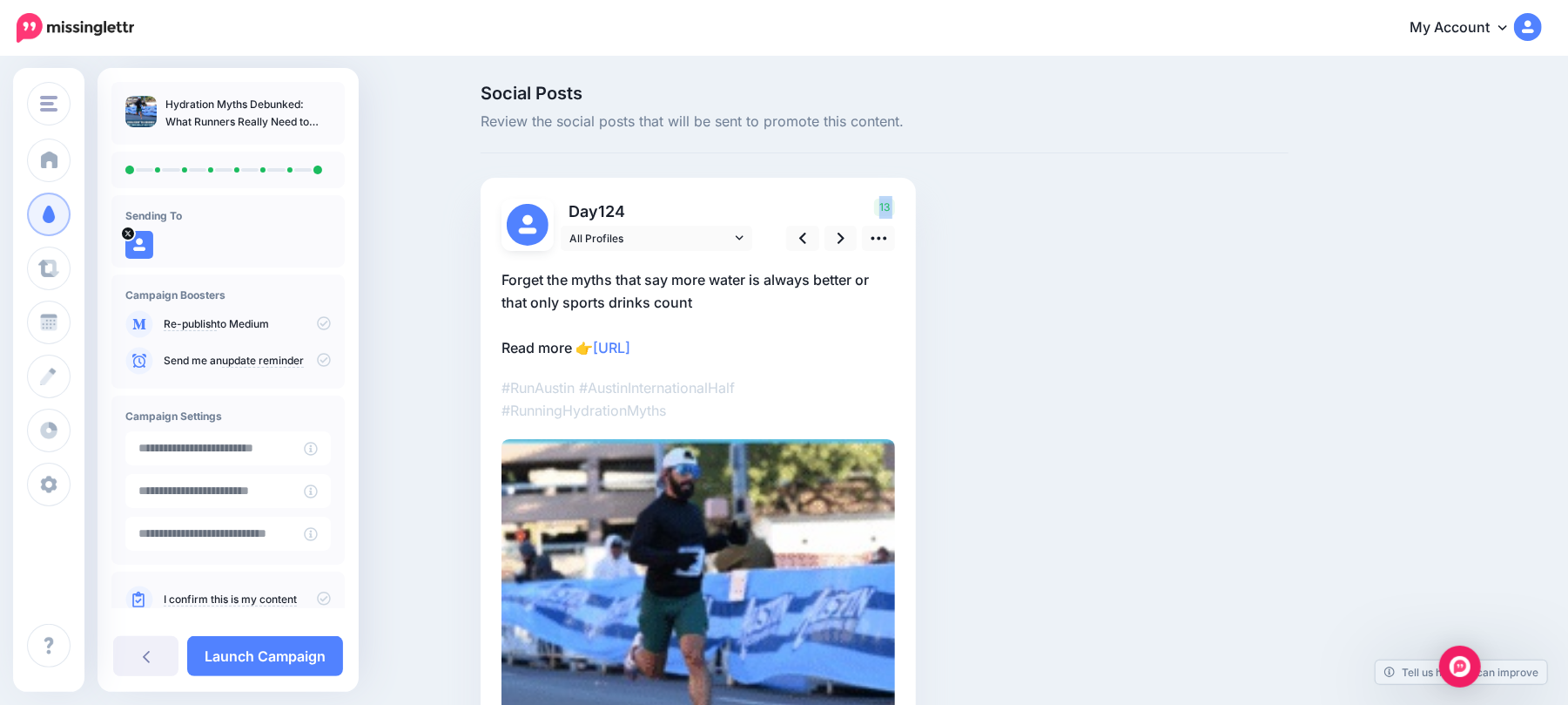
click at [321, 594] on icon at bounding box center [324, 598] width 14 height 14
click at [308, 656] on link "Launch Campaign" at bounding box center [265, 656] width 156 height 40
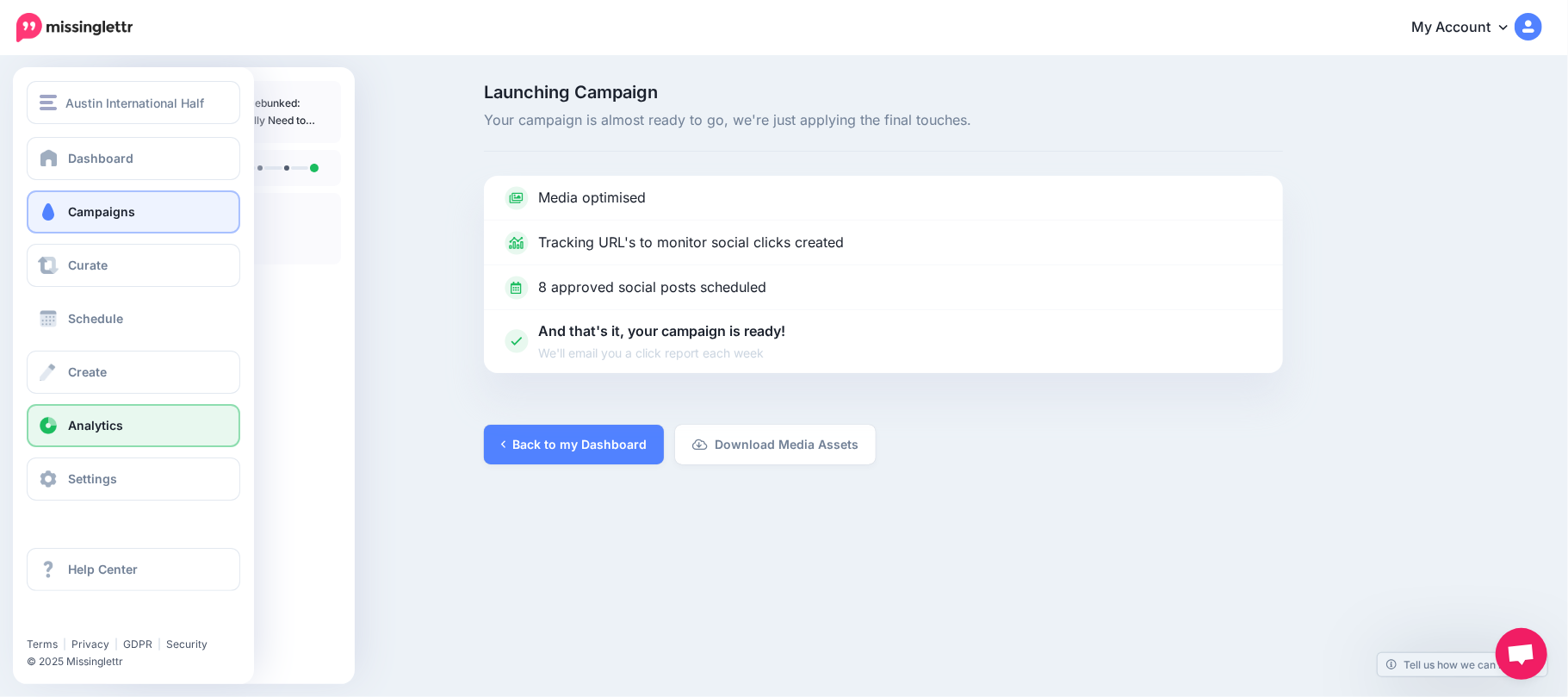
drag, startPoint x: 53, startPoint y: 324, endPoint x: 229, endPoint y: 434, distance: 207.5
click at [53, 324] on span at bounding box center [48, 319] width 22 height 18
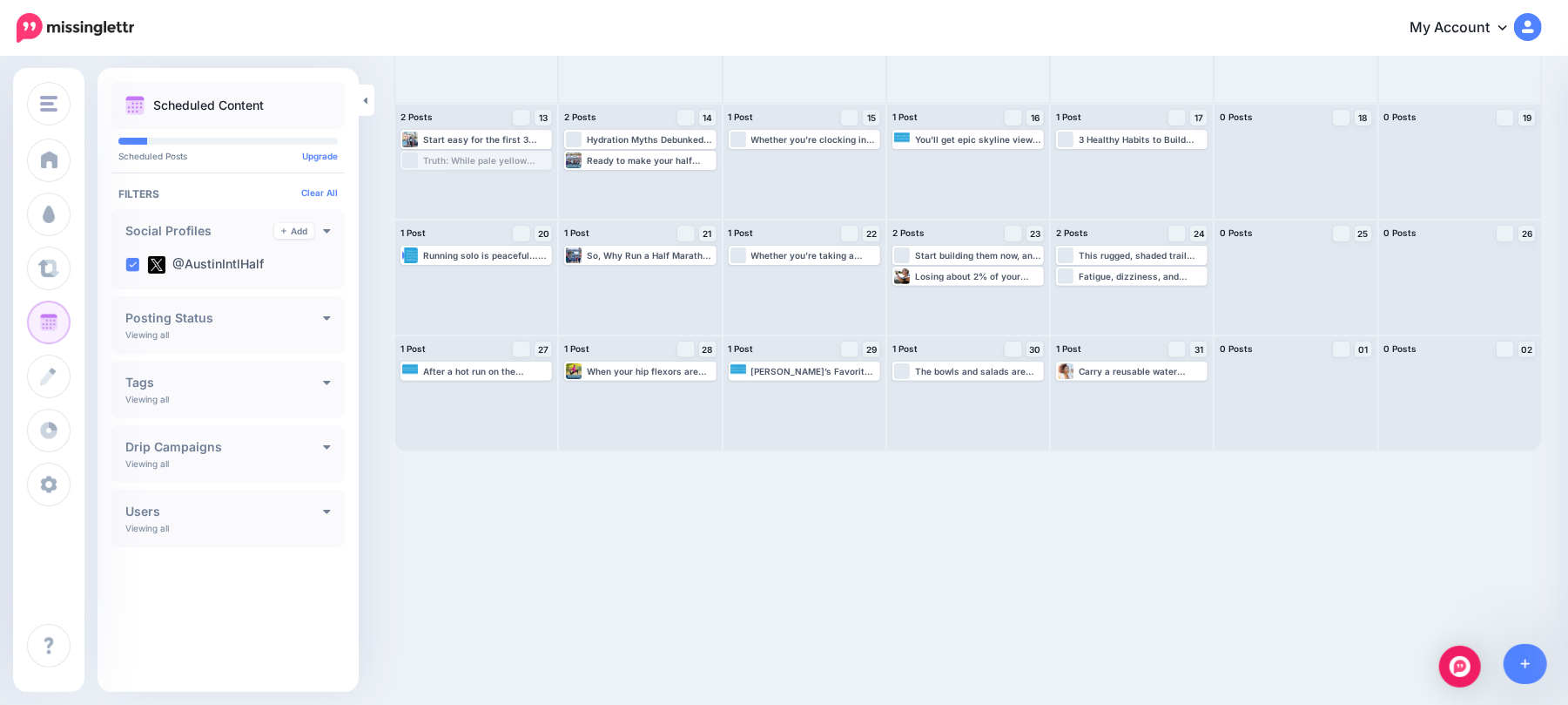
scroll to position [60, 0]
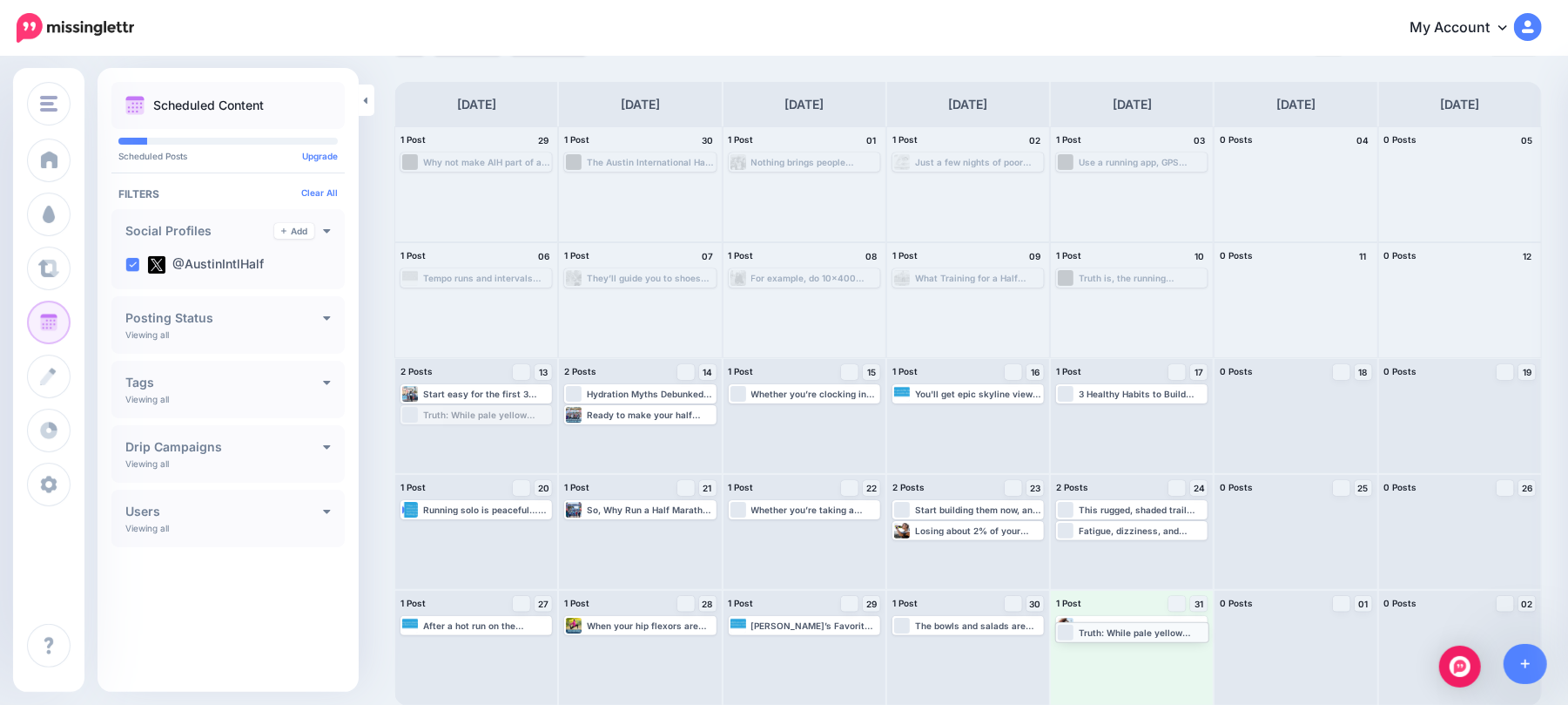
drag, startPoint x: 491, startPoint y: 415, endPoint x: 1147, endPoint y: 631, distance: 690.6
drag, startPoint x: 1153, startPoint y: 529, endPoint x: 1169, endPoint y: 650, distance: 122.1
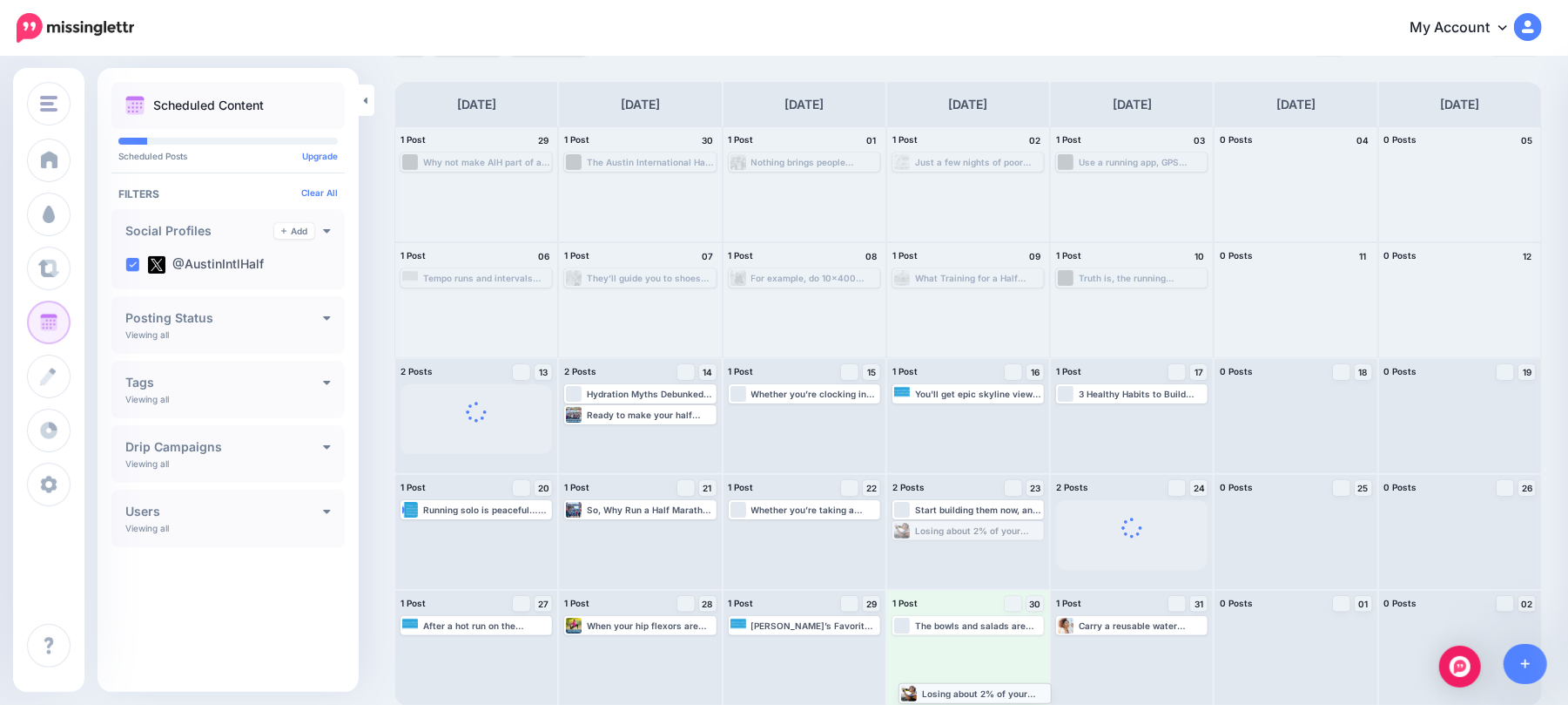
drag, startPoint x: 977, startPoint y: 549, endPoint x: 978, endPoint y: 695, distance: 146.0
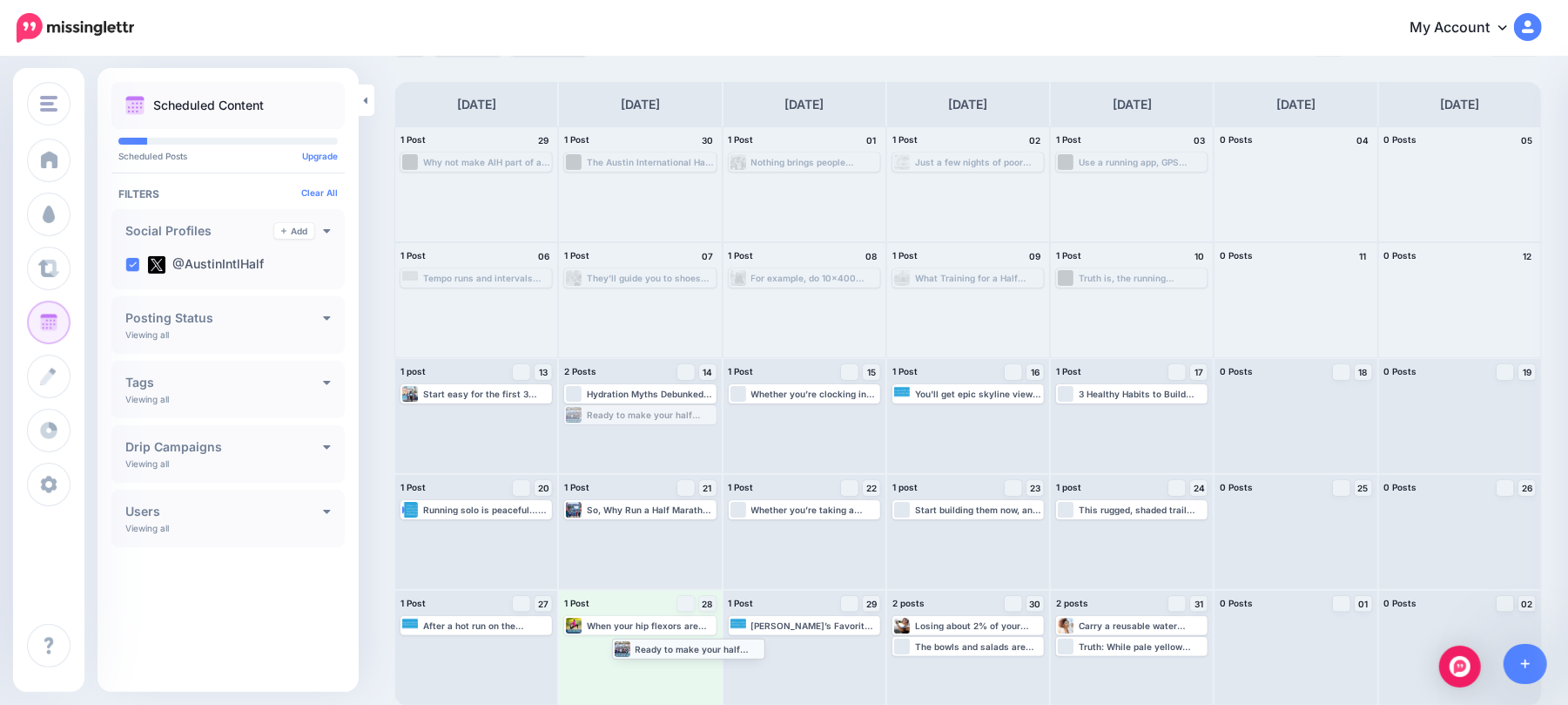
drag, startPoint x: 631, startPoint y: 415, endPoint x: 675, endPoint y: 648, distance: 237.1
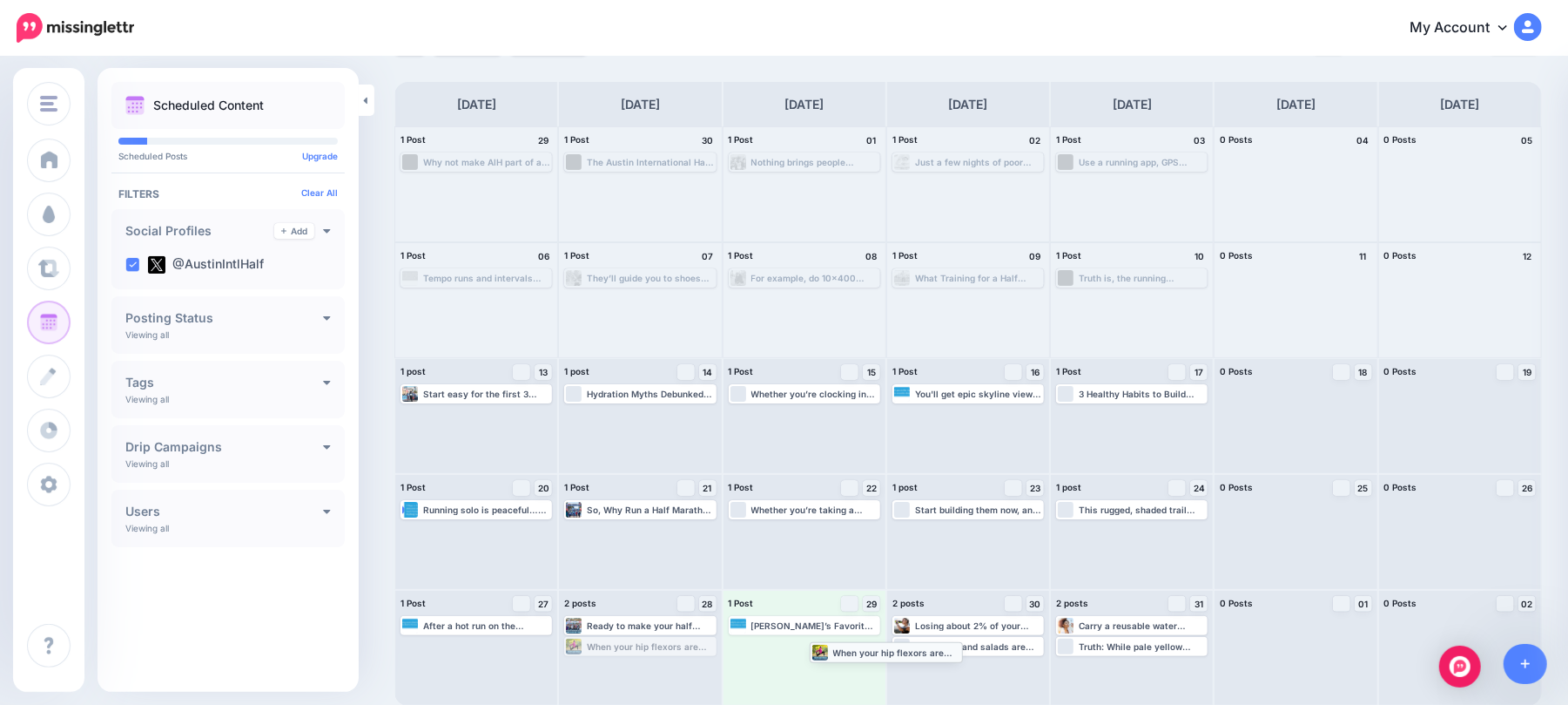
drag, startPoint x: 622, startPoint y: 646, endPoint x: 863, endPoint y: 653, distance: 241.1
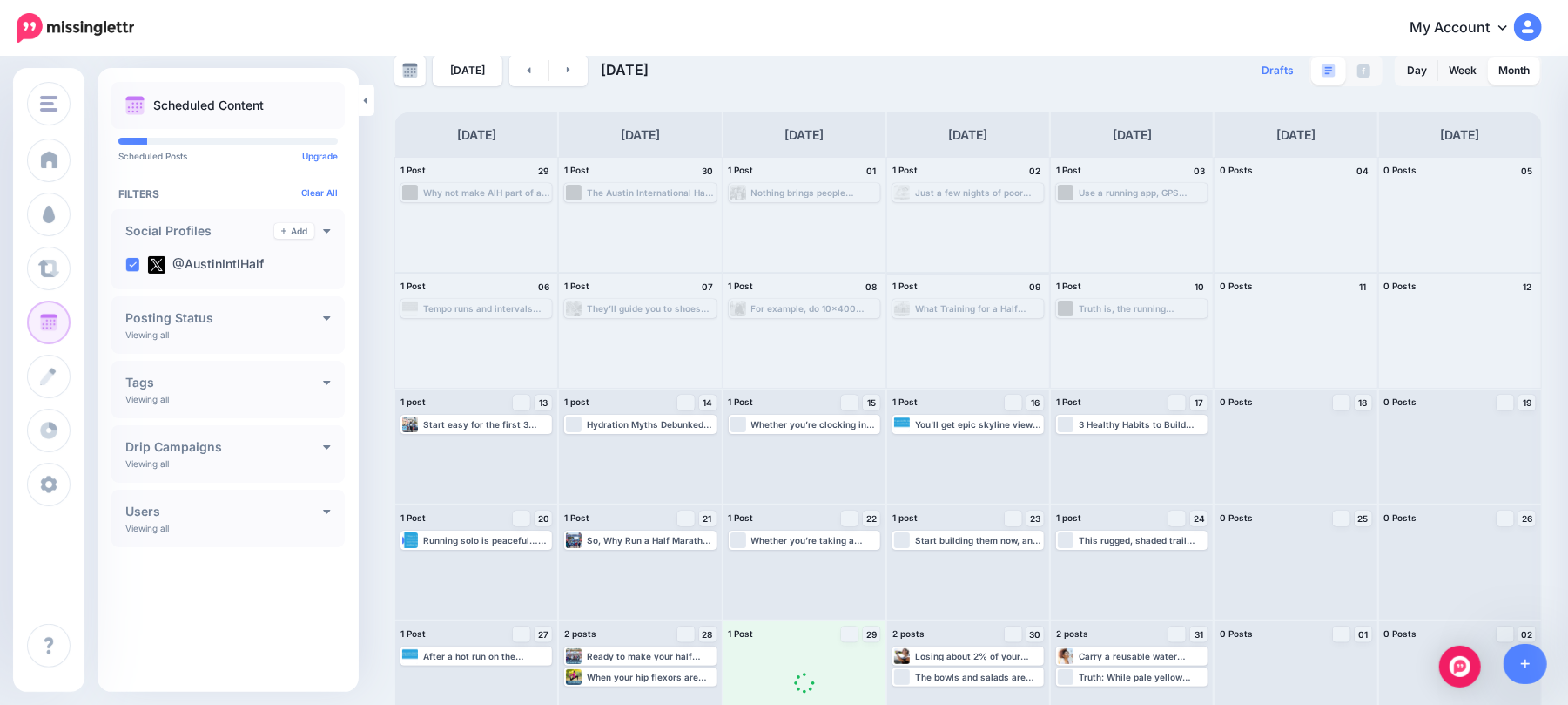
scroll to position [0, 0]
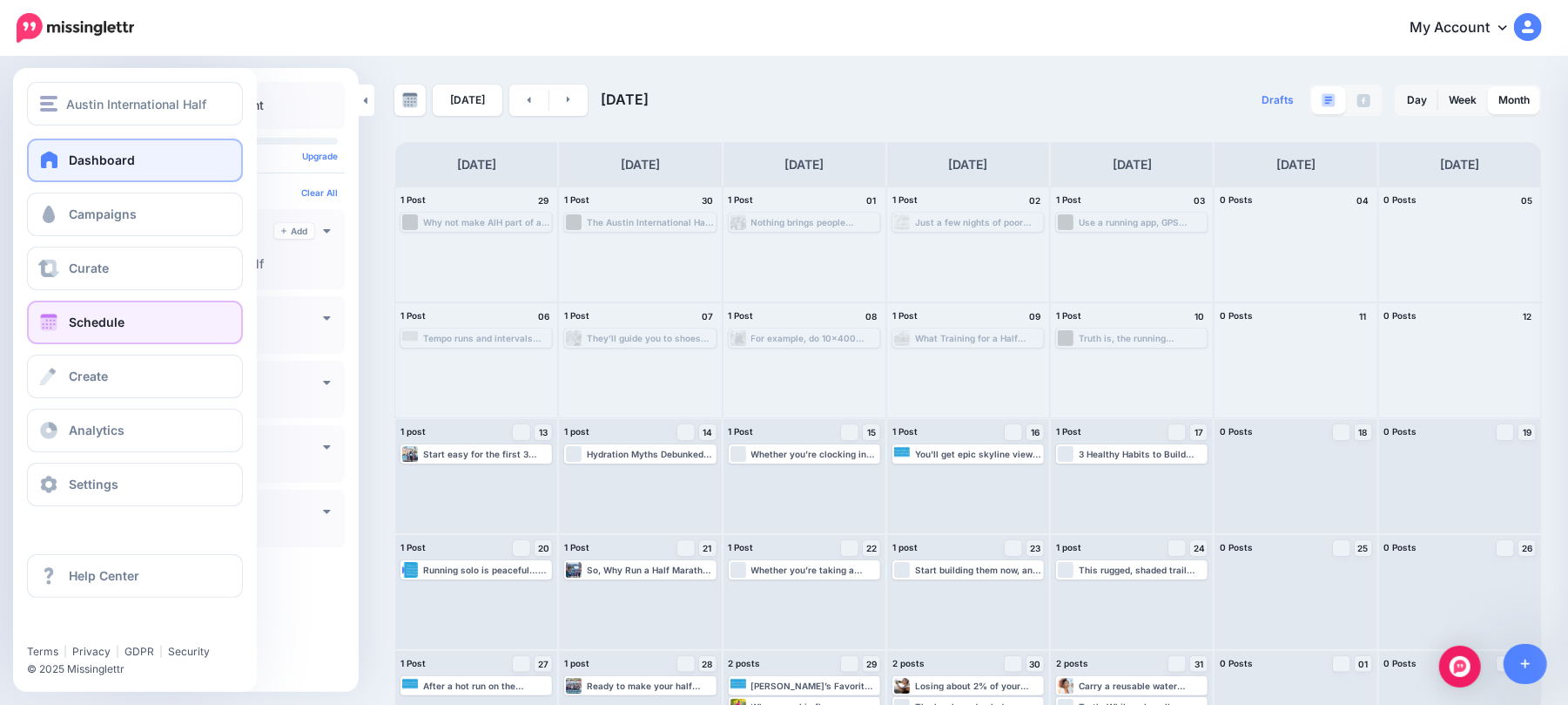
click at [47, 168] on link "Dashboard" at bounding box center [134, 160] width 216 height 43
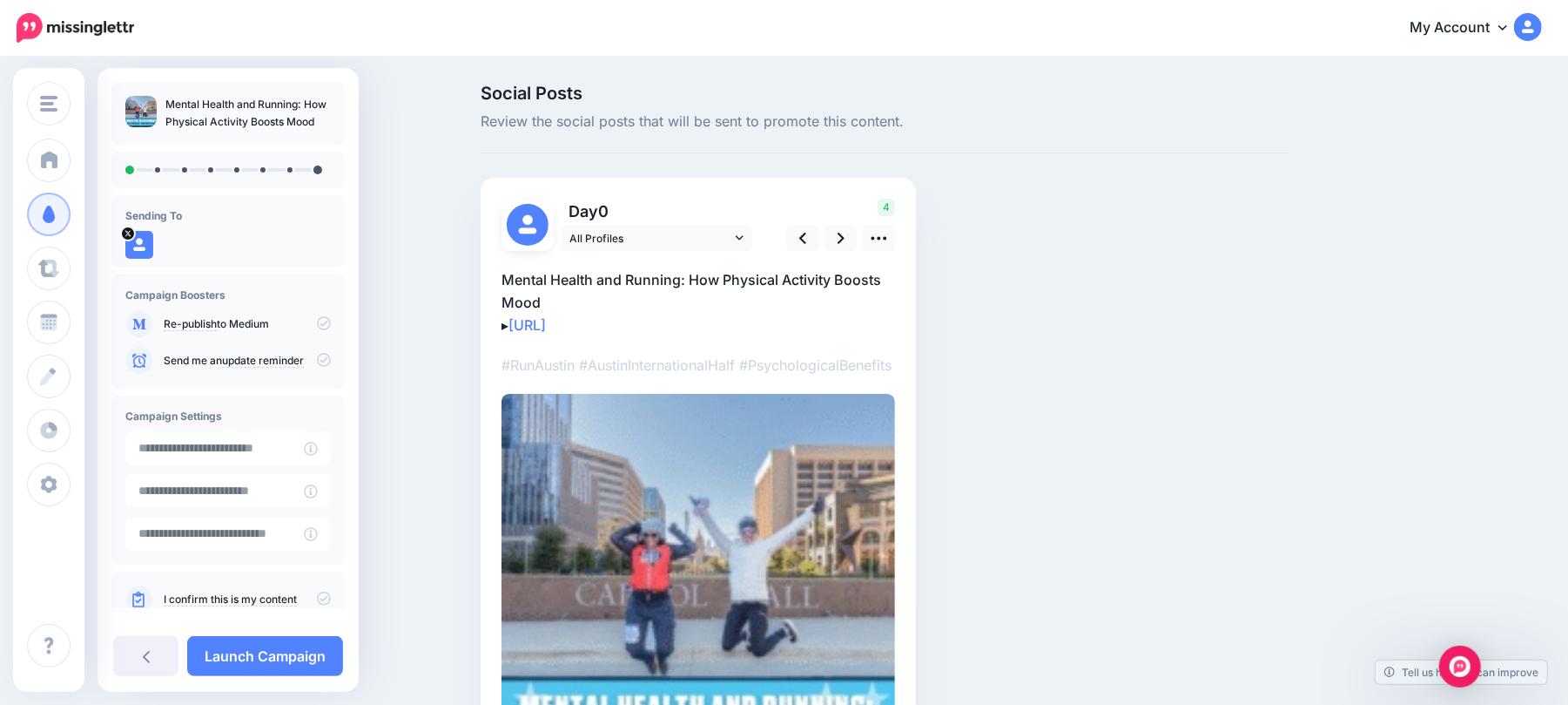
click at [867, 231] on div "4" at bounding box center [838, 224] width 140 height 52
click at [845, 235] on icon at bounding box center [841, 238] width 7 height 19
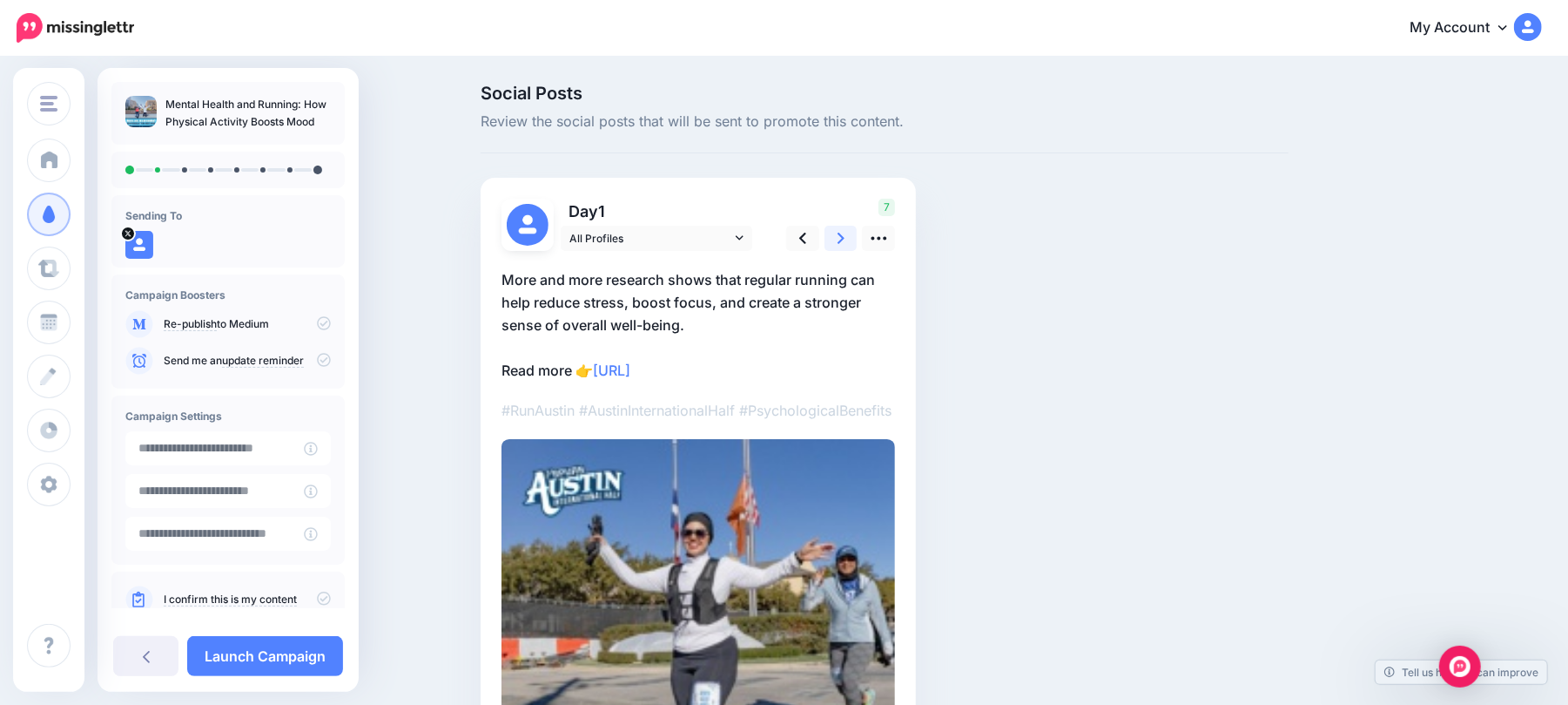
click at [845, 235] on icon at bounding box center [841, 238] width 7 height 19
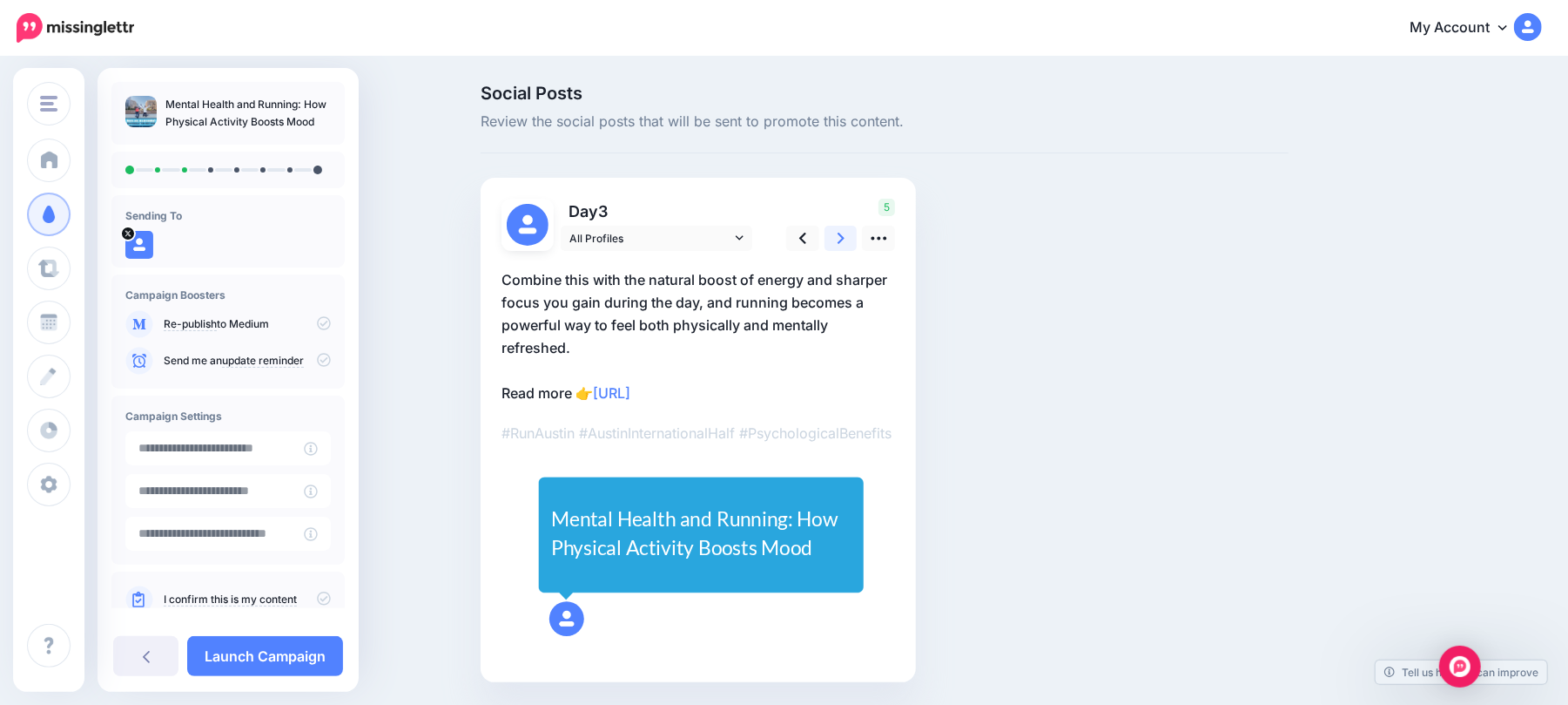
click at [853, 237] on link at bounding box center [841, 238] width 34 height 26
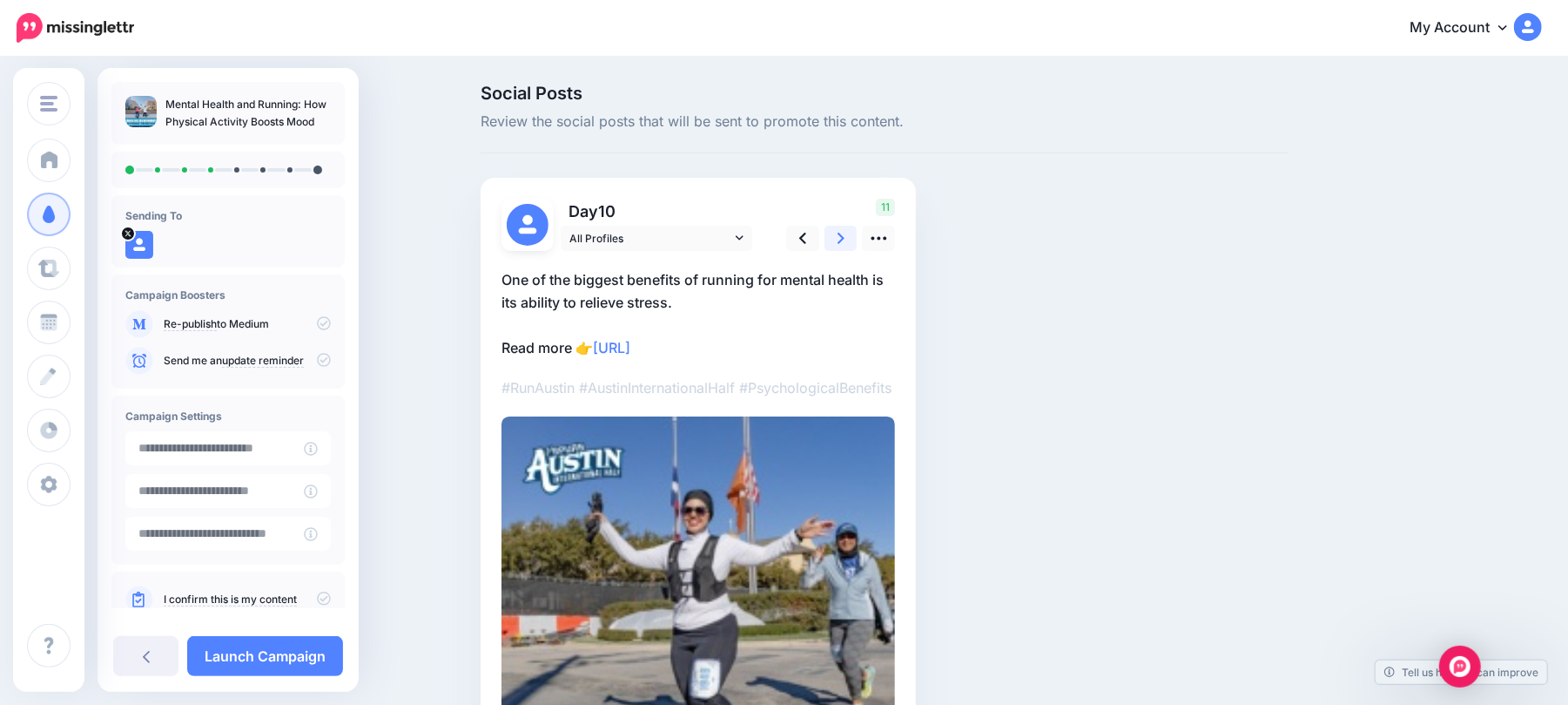
click at [853, 237] on link at bounding box center [841, 238] width 34 height 26
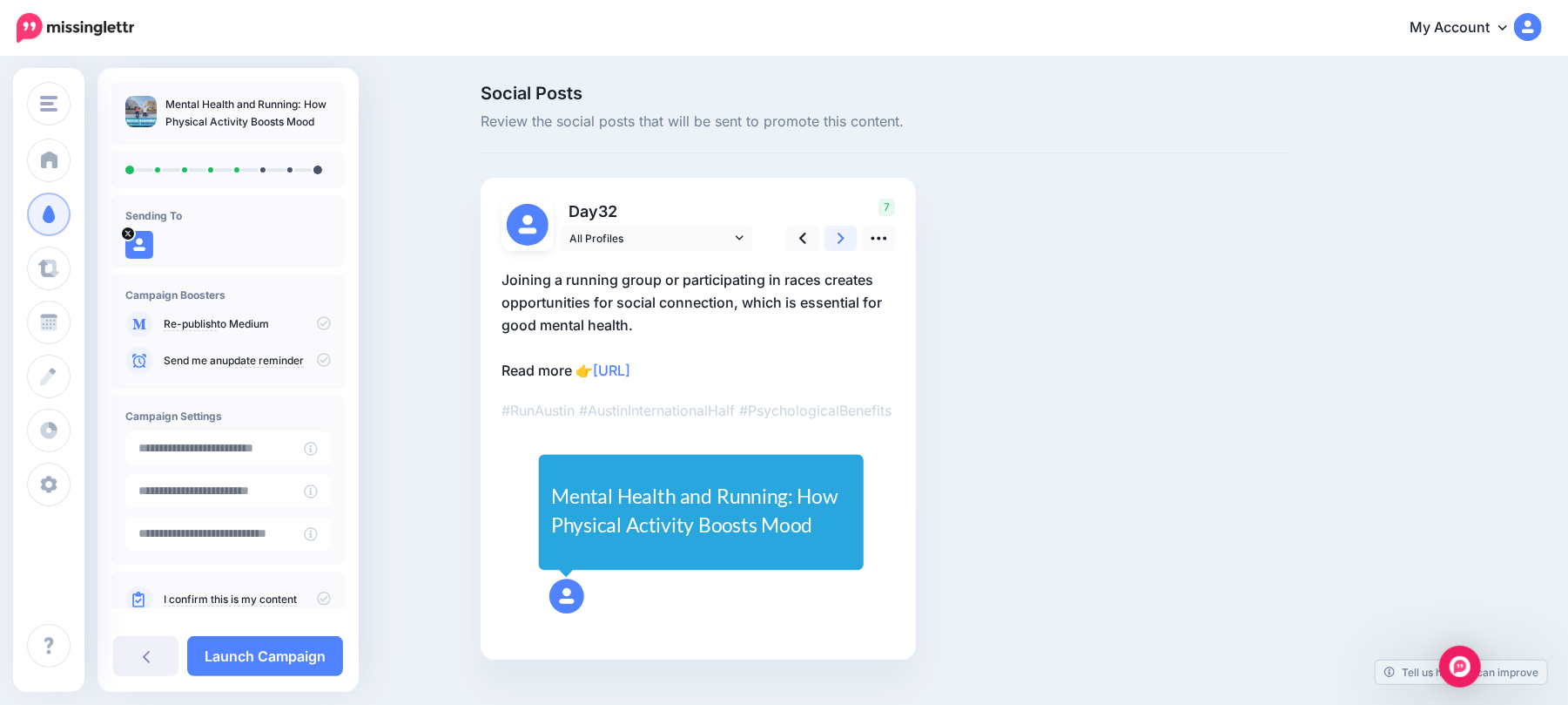
click at [853, 237] on link at bounding box center [841, 238] width 34 height 26
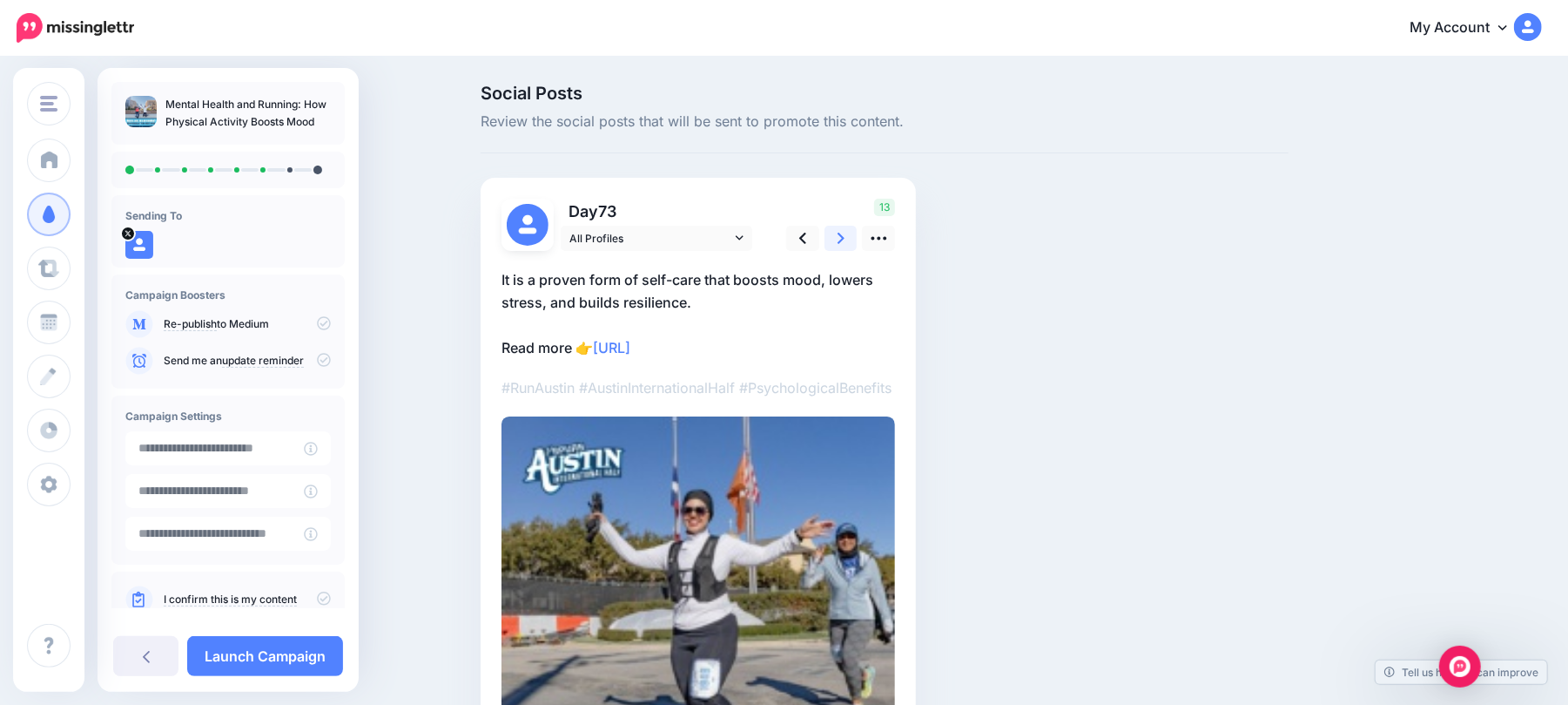
click at [853, 237] on link at bounding box center [841, 238] width 34 height 26
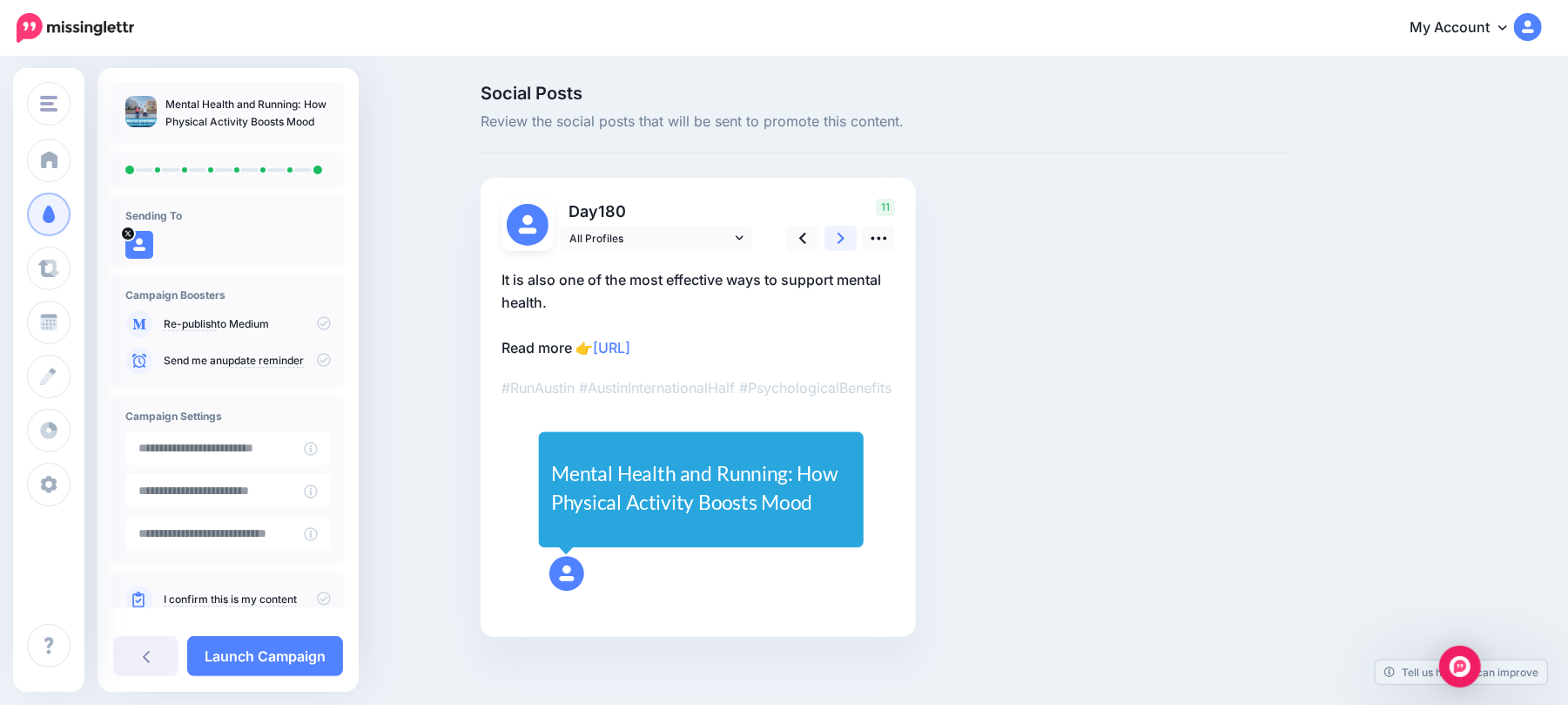
click at [853, 237] on link at bounding box center [841, 238] width 34 height 26
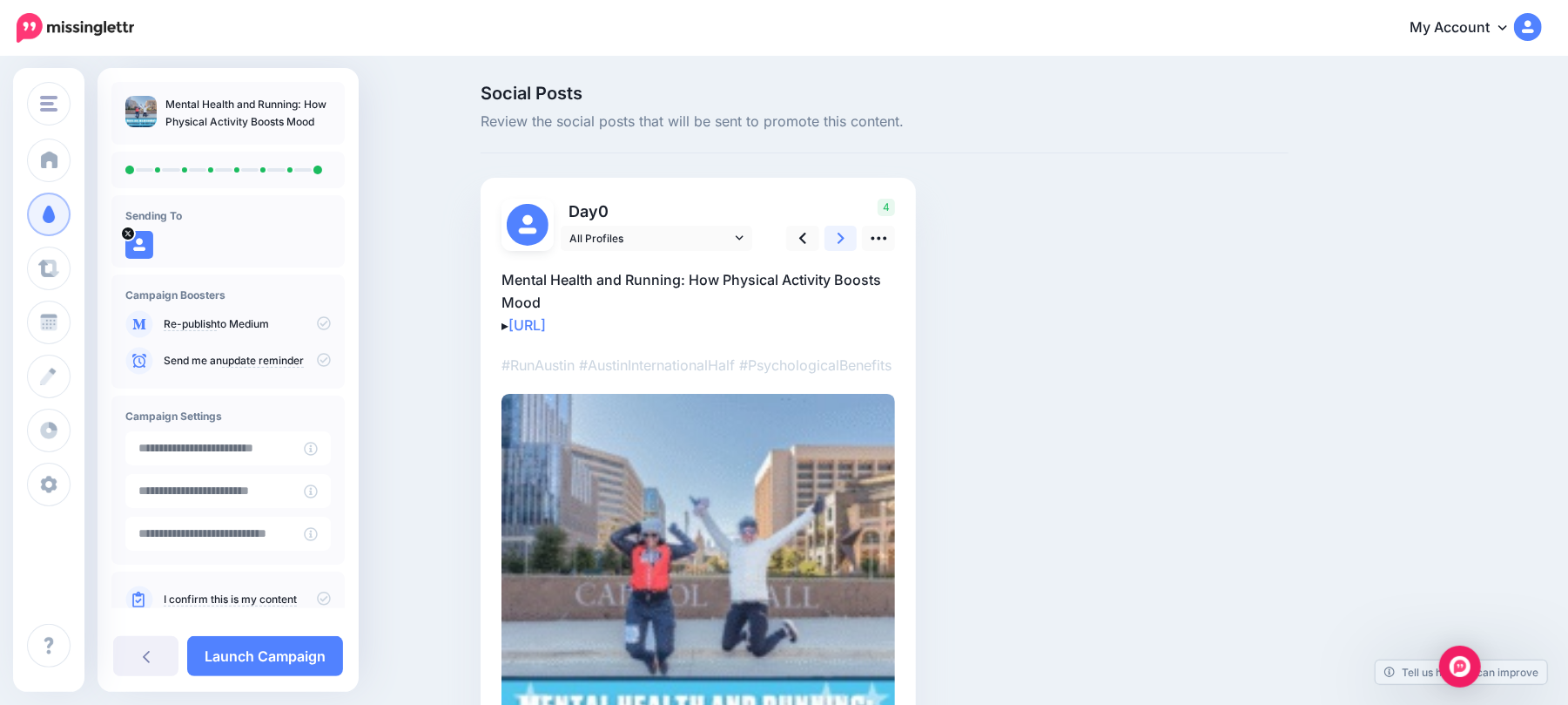
click at [853, 237] on link at bounding box center [841, 238] width 34 height 26
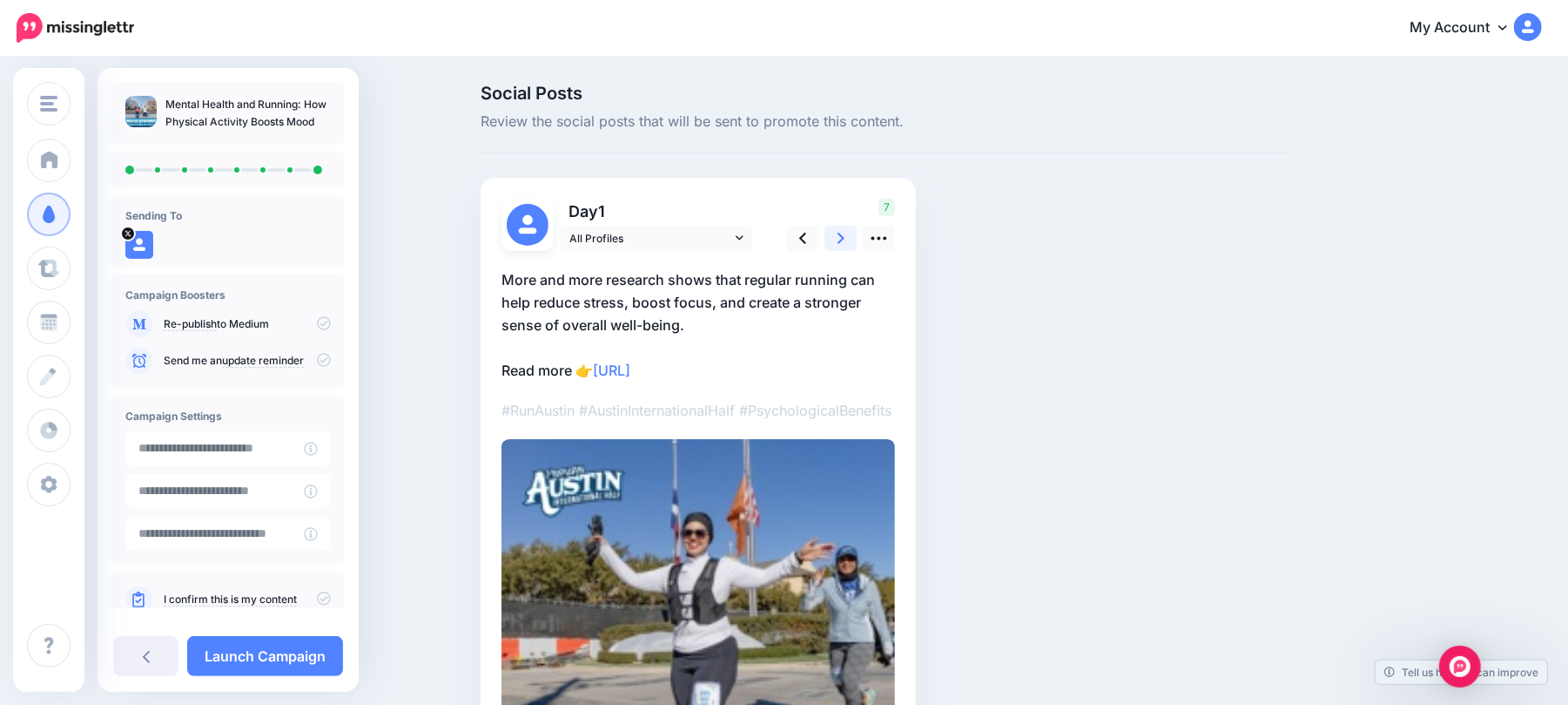
click at [853, 237] on link at bounding box center [841, 238] width 34 height 26
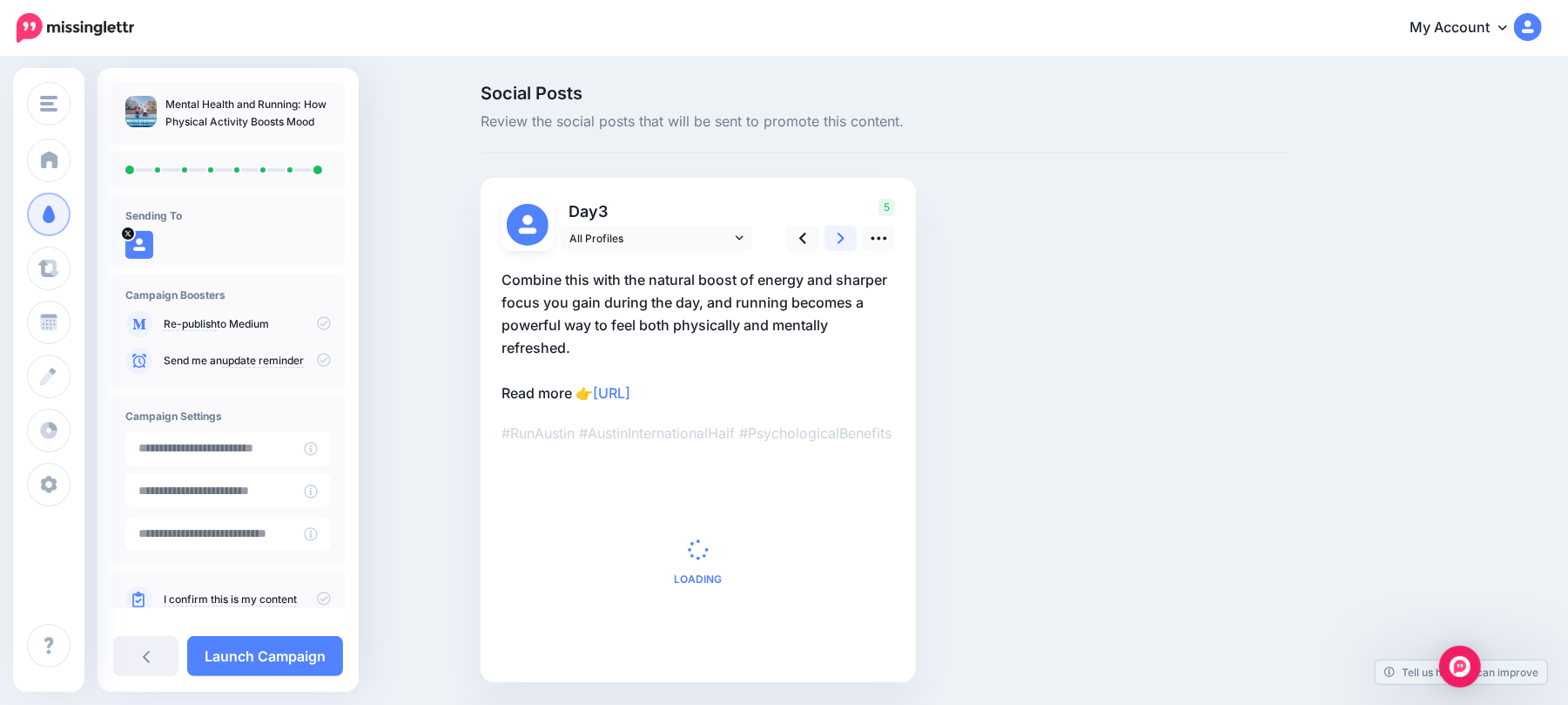
click at [853, 237] on link at bounding box center [841, 238] width 34 height 26
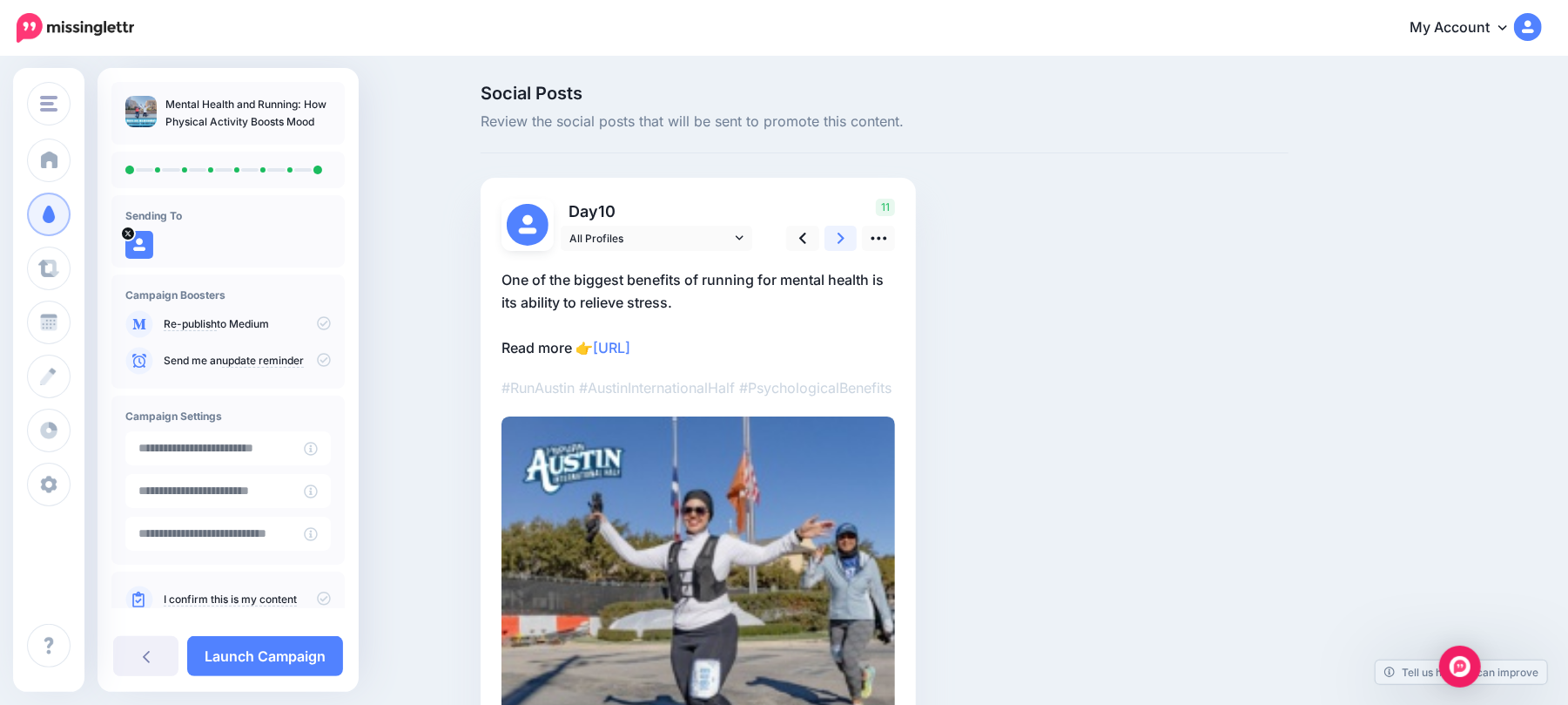
click at [853, 237] on link at bounding box center [841, 238] width 34 height 26
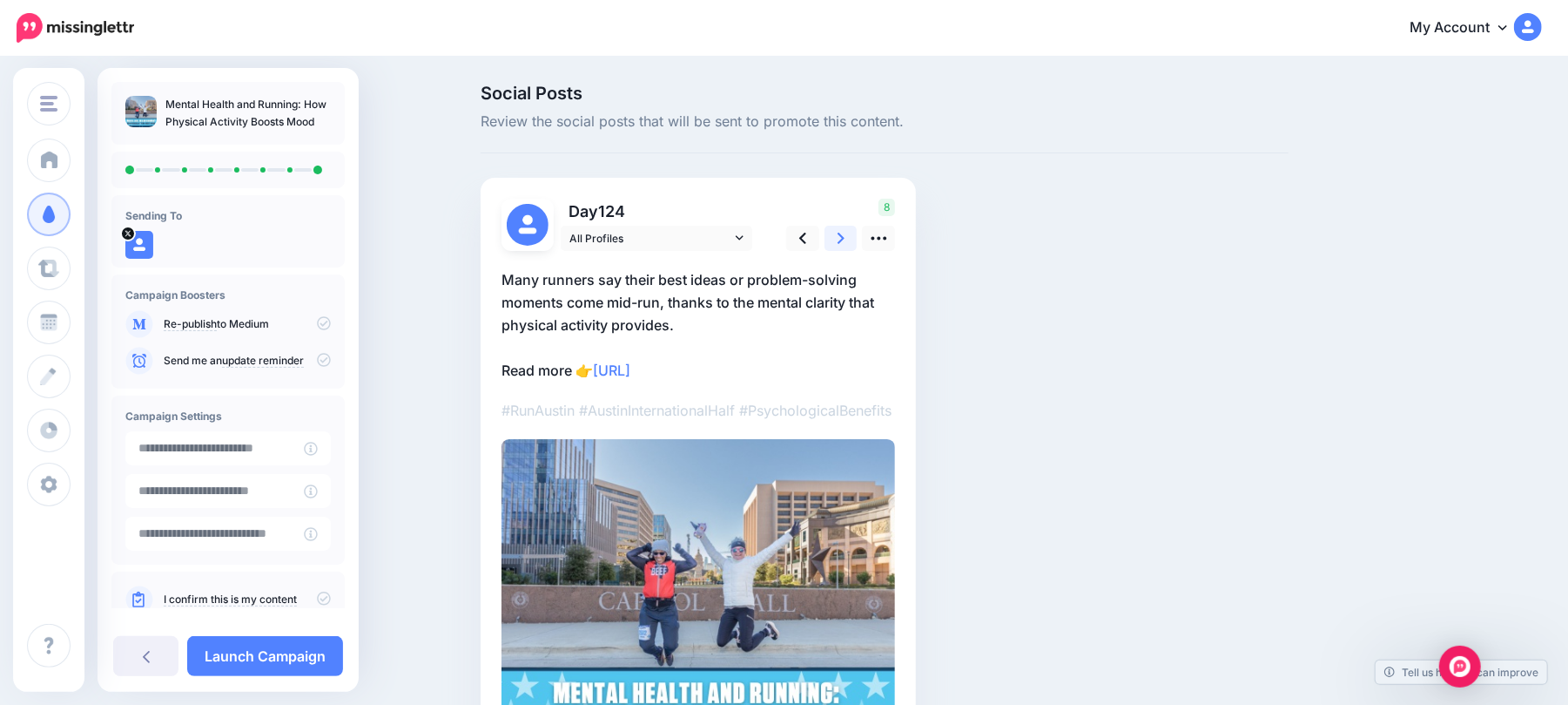
click at [853, 237] on link at bounding box center [841, 238] width 34 height 26
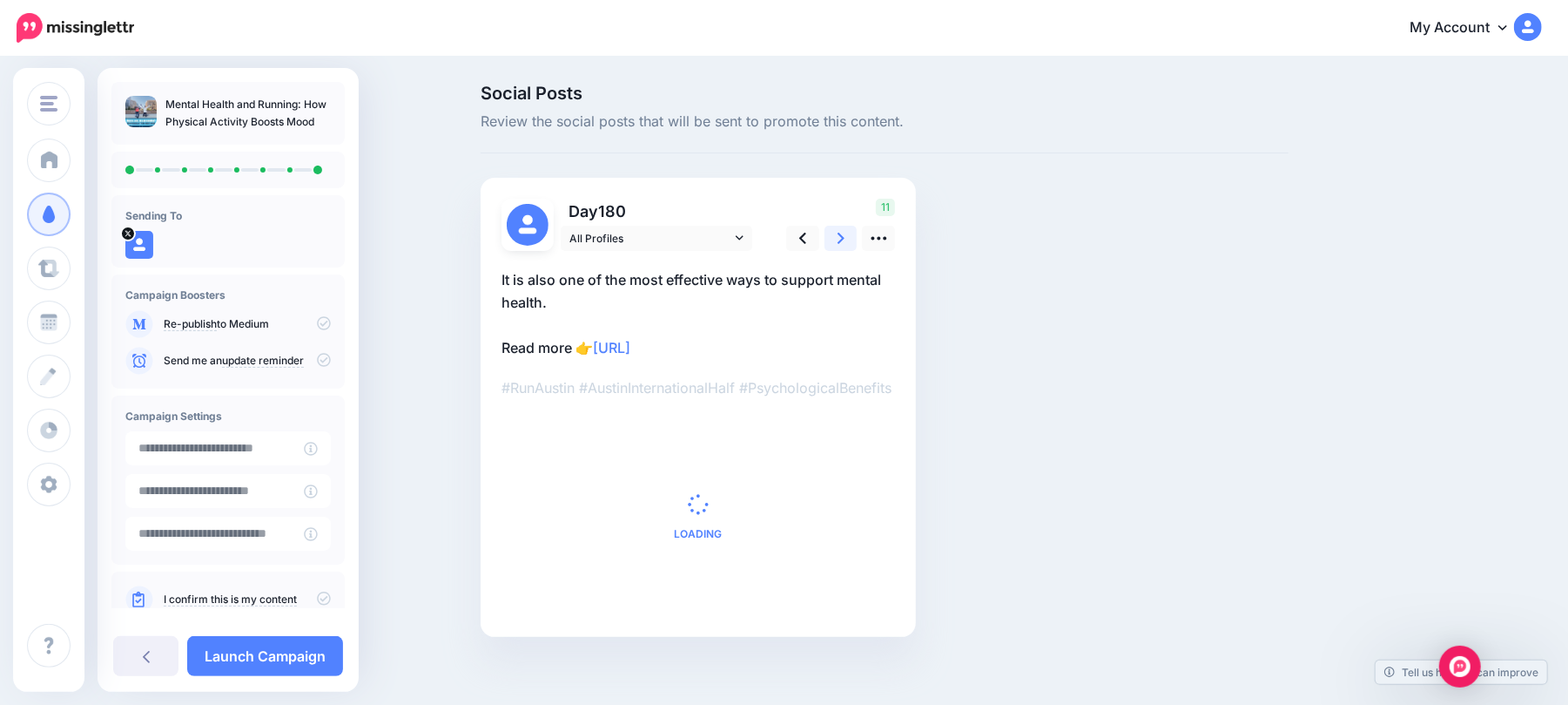
click at [853, 237] on link at bounding box center [841, 238] width 34 height 26
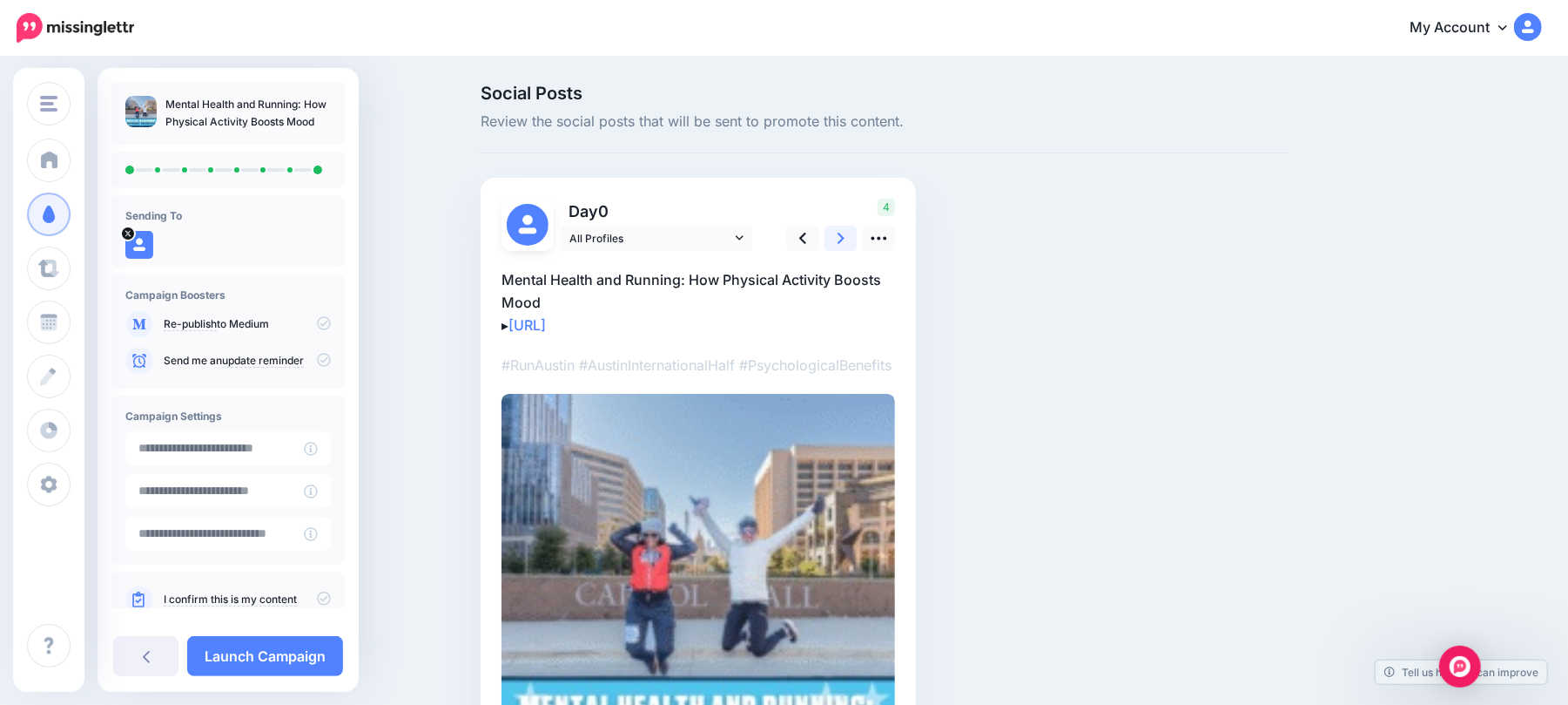
click at [853, 237] on link at bounding box center [841, 238] width 34 height 26
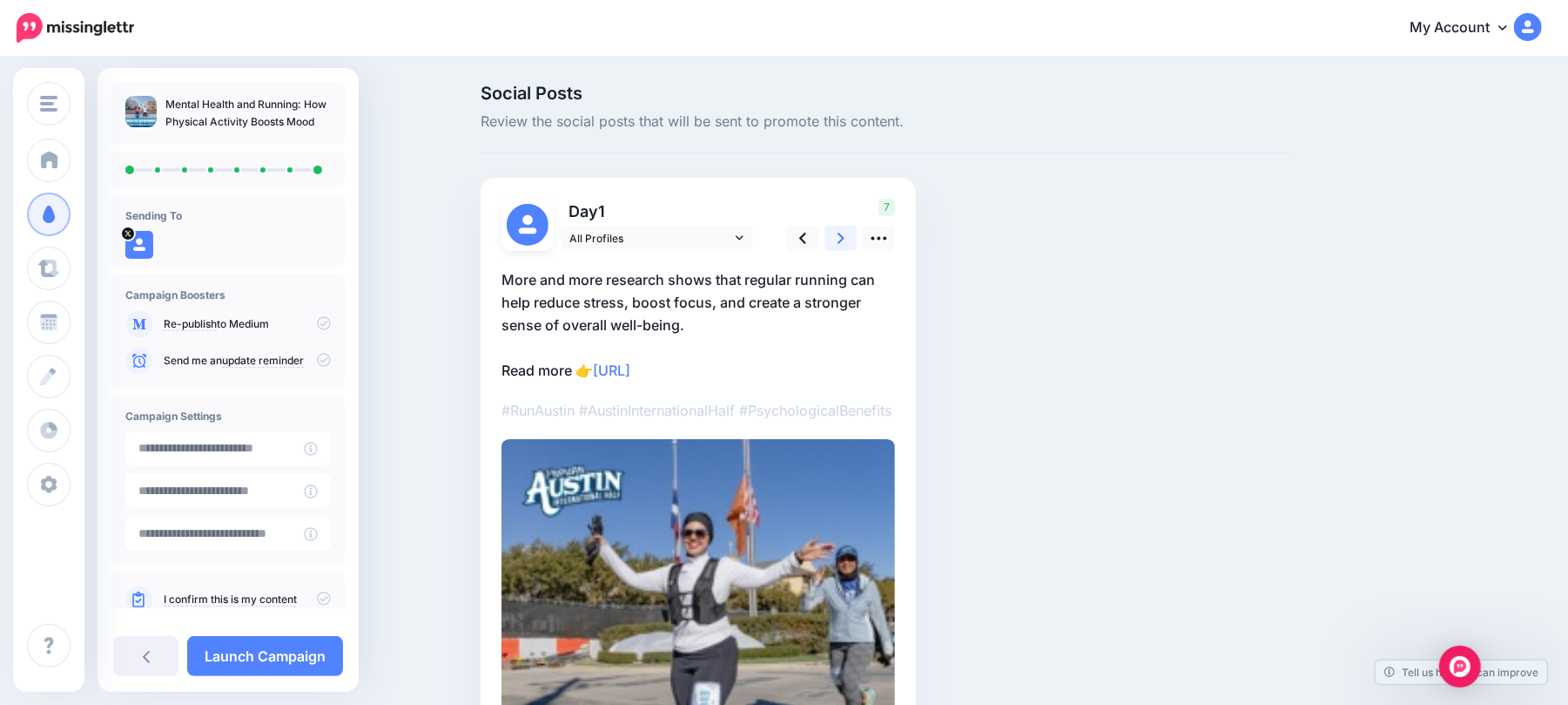
click at [853, 237] on link at bounding box center [841, 238] width 34 height 26
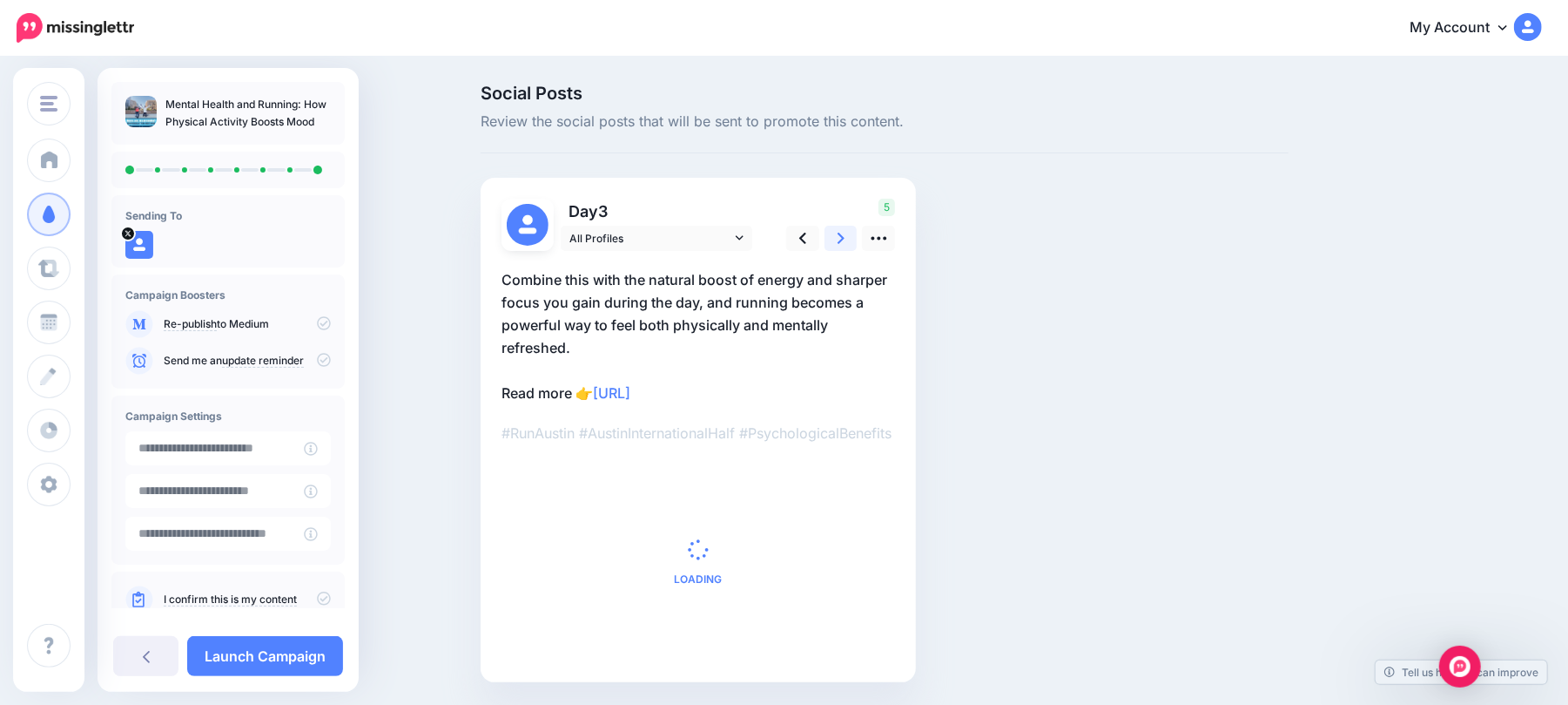
click at [853, 237] on link at bounding box center [841, 238] width 34 height 26
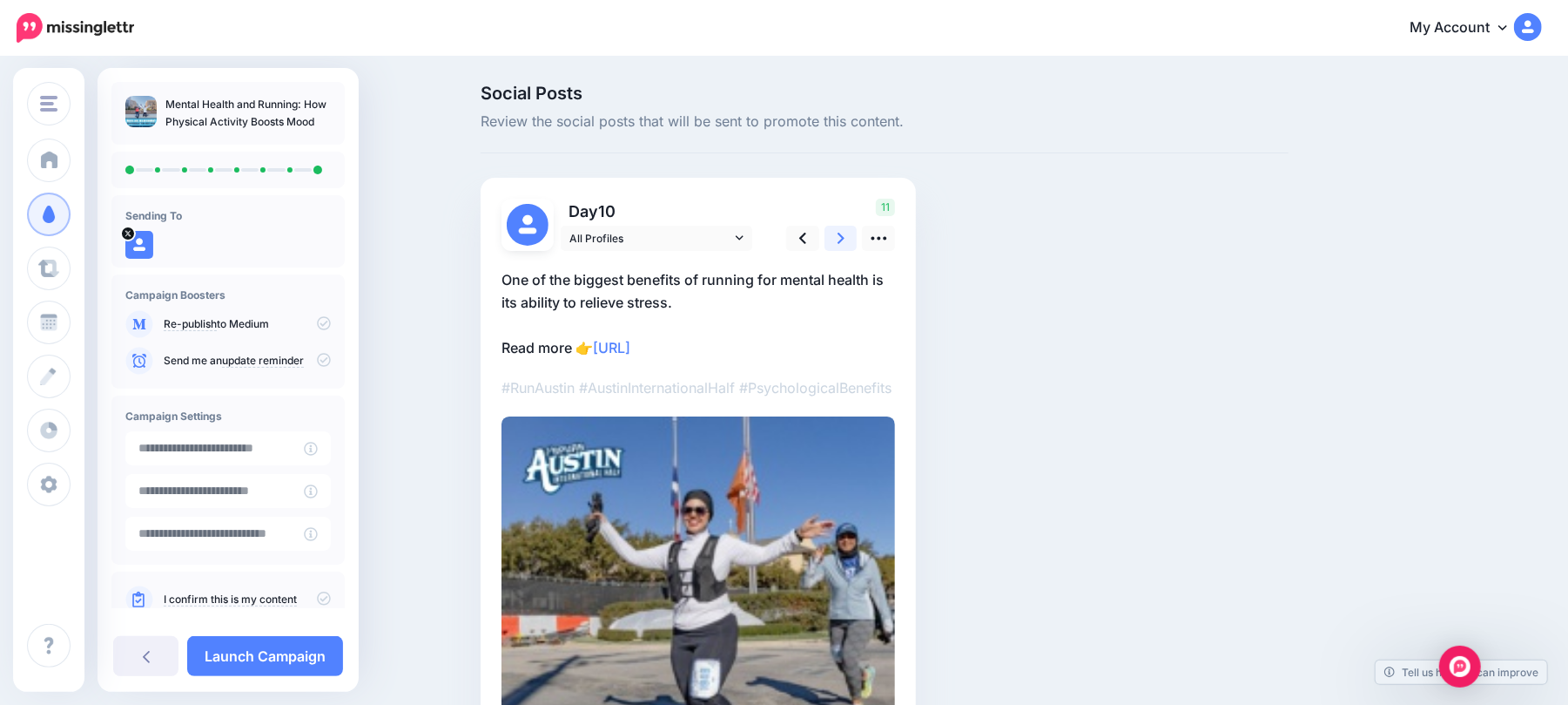
click at [853, 237] on link at bounding box center [841, 238] width 34 height 26
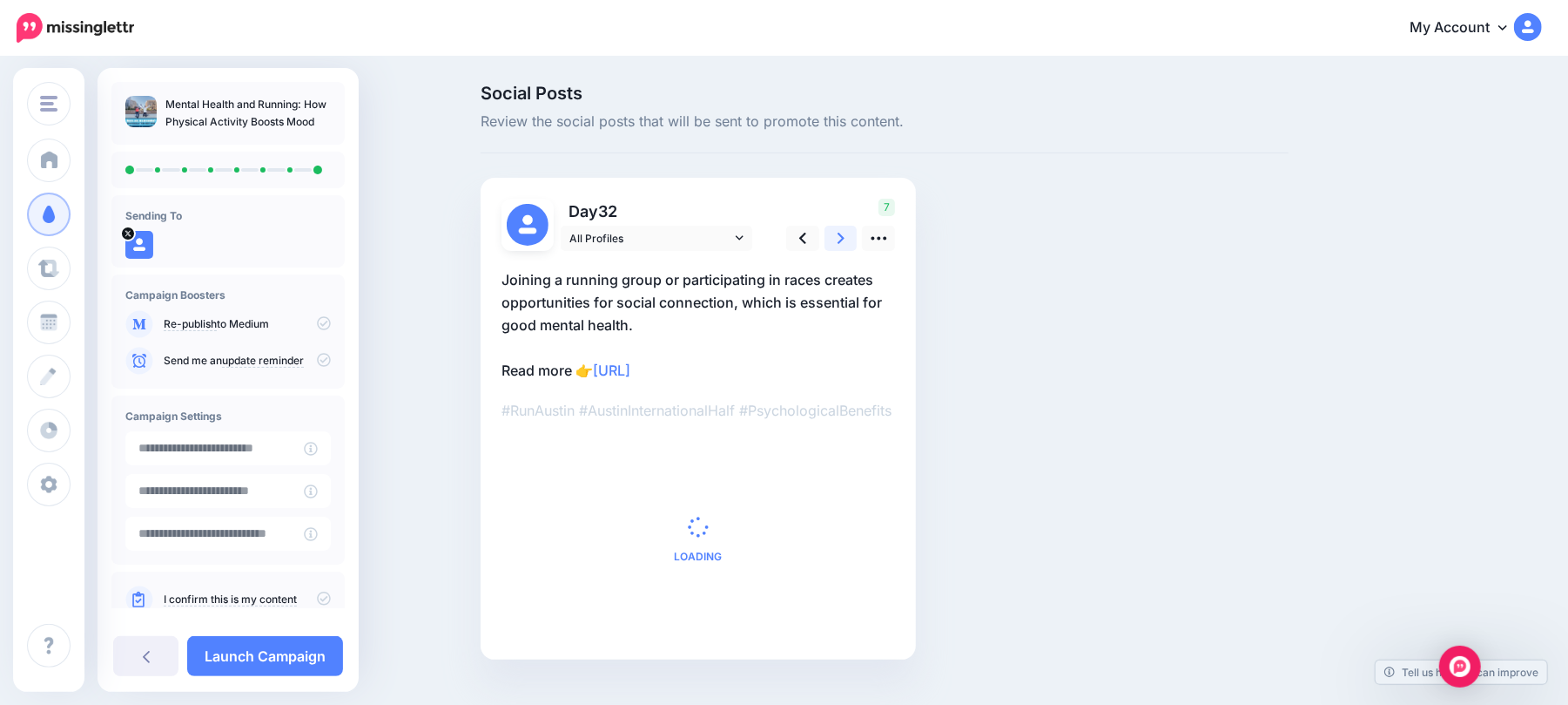
click at [853, 237] on link at bounding box center [841, 238] width 34 height 26
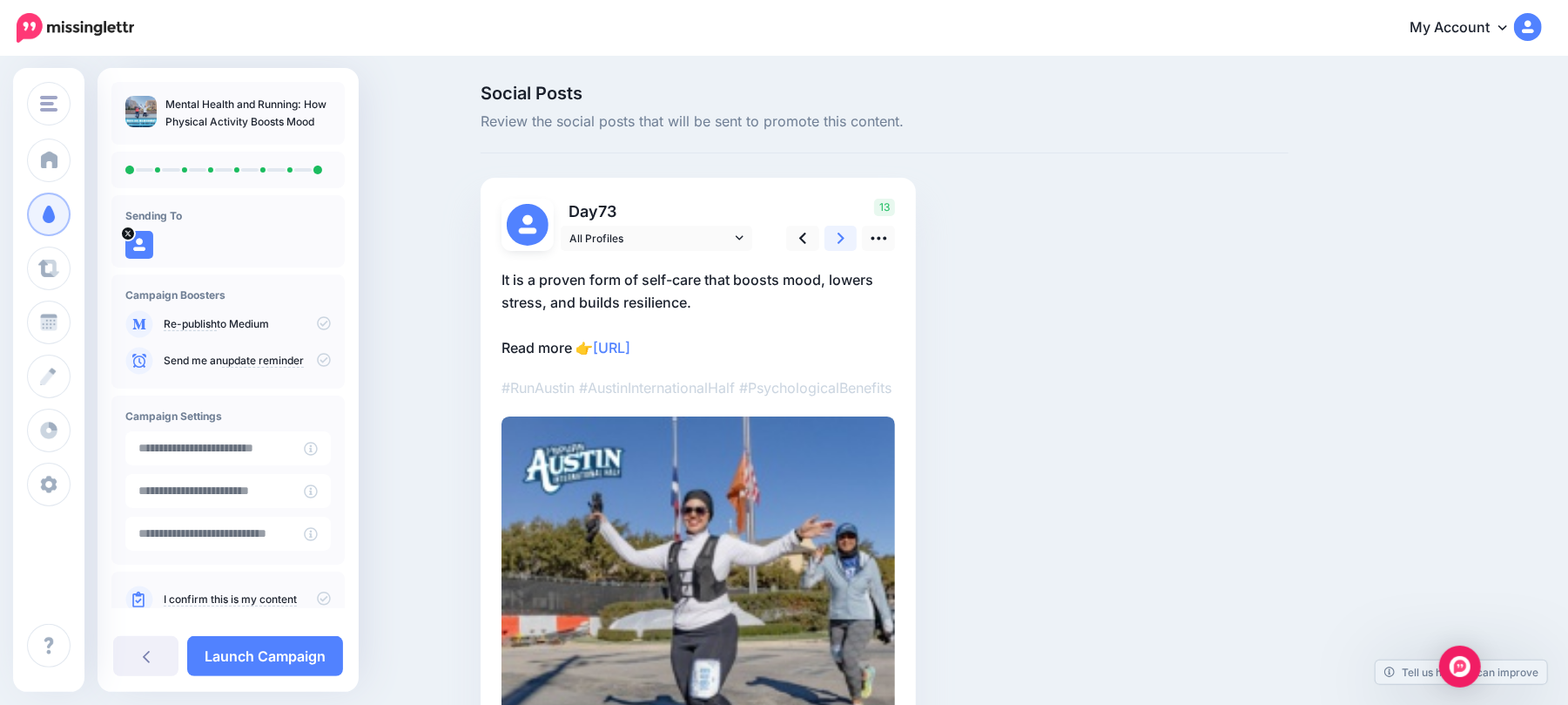
click at [853, 237] on link at bounding box center [841, 238] width 34 height 26
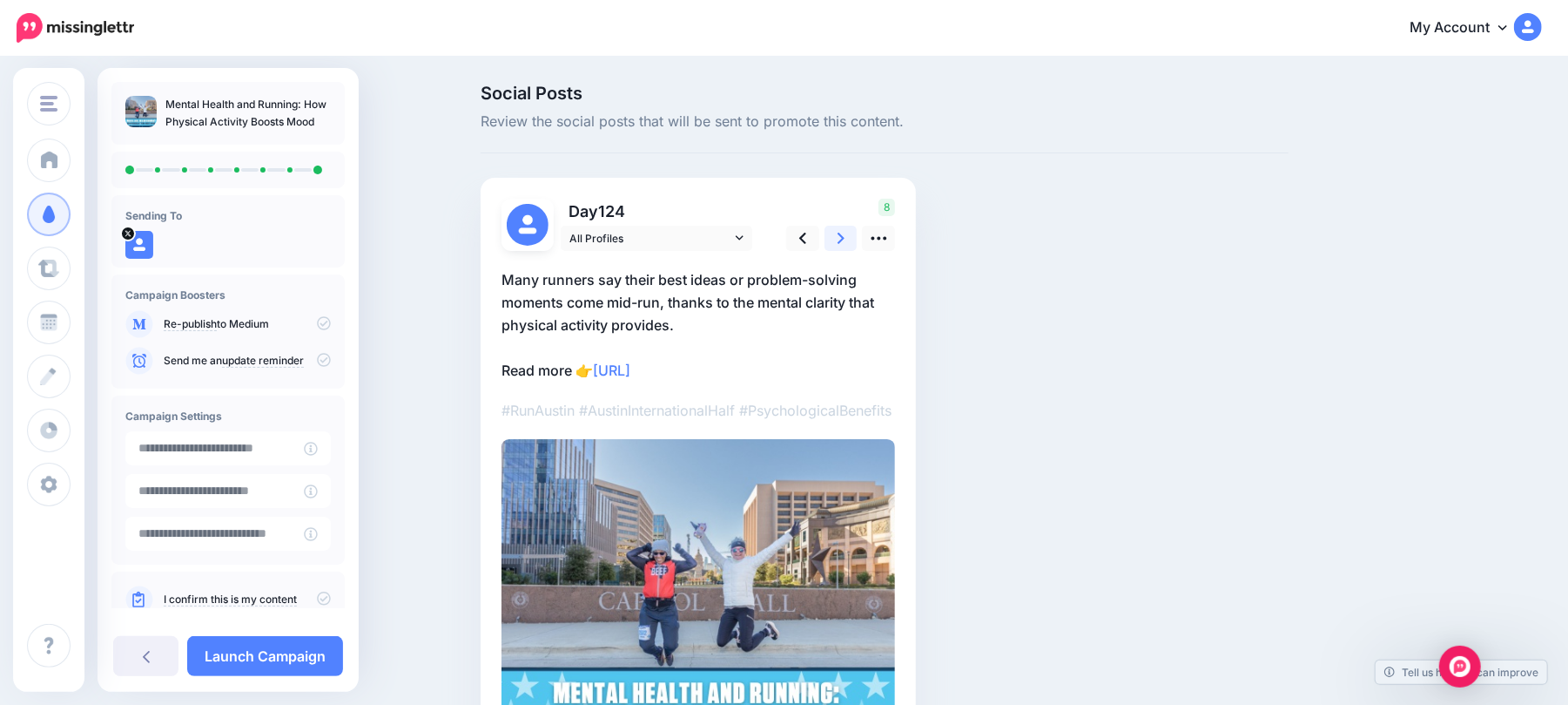
click at [853, 237] on link at bounding box center [841, 238] width 34 height 26
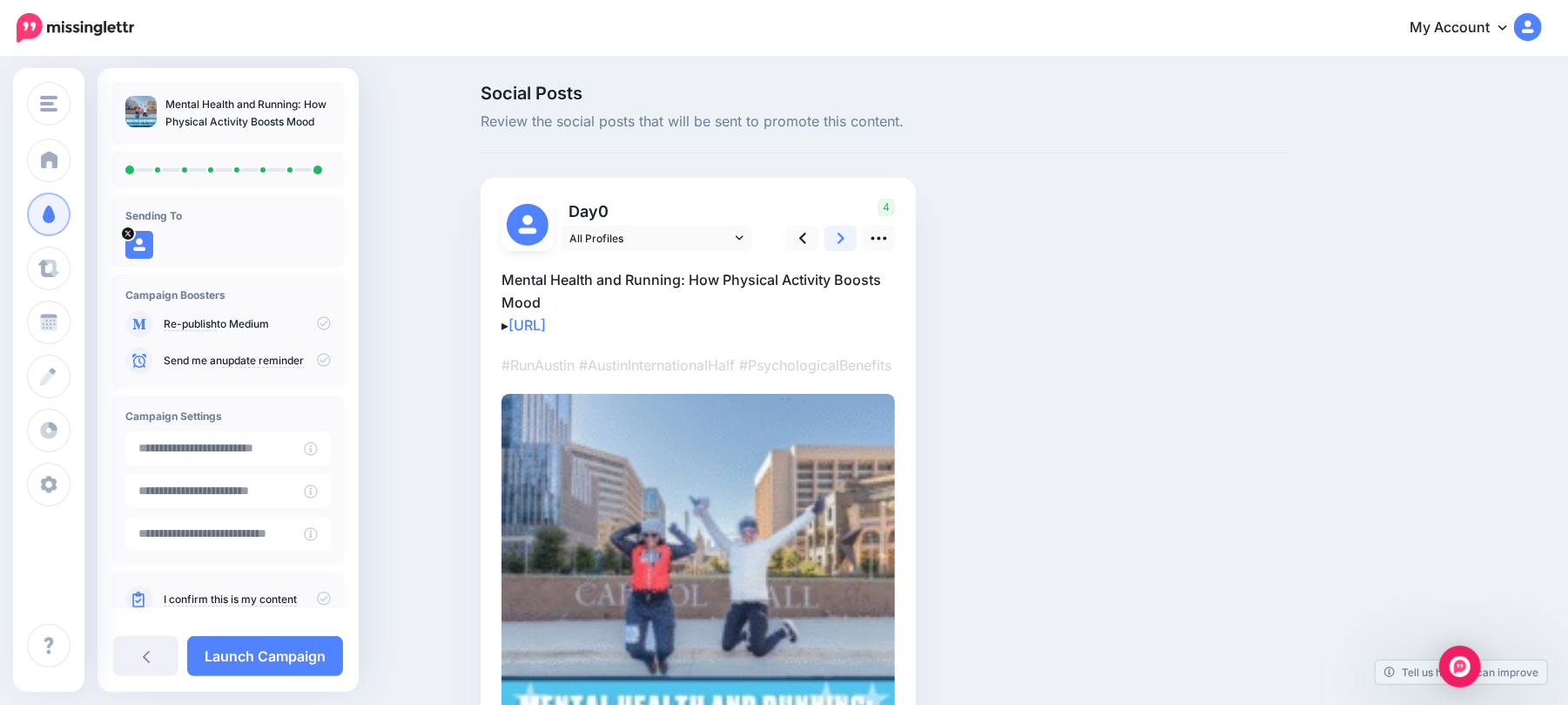
click at [853, 237] on link at bounding box center [841, 238] width 34 height 26
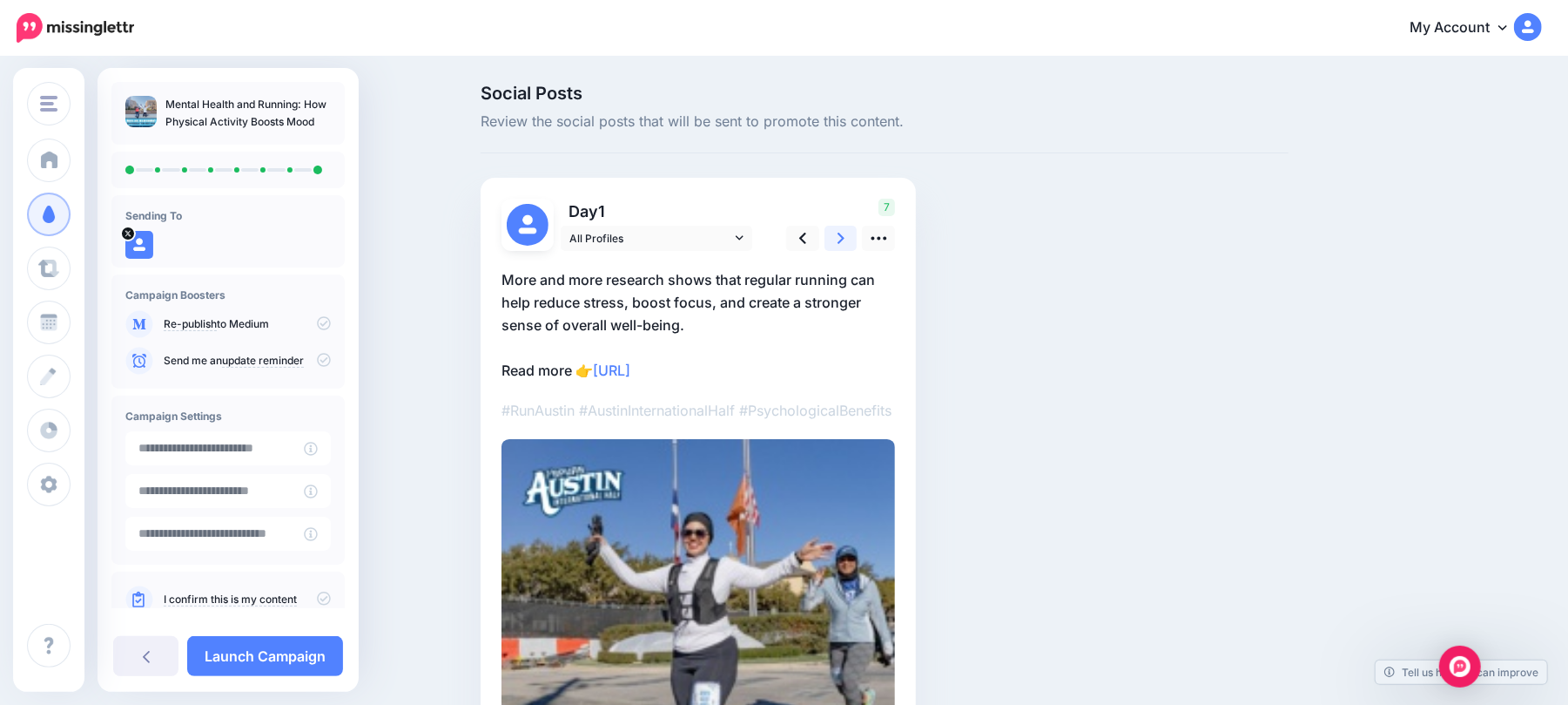
click at [853, 237] on link at bounding box center [841, 238] width 34 height 26
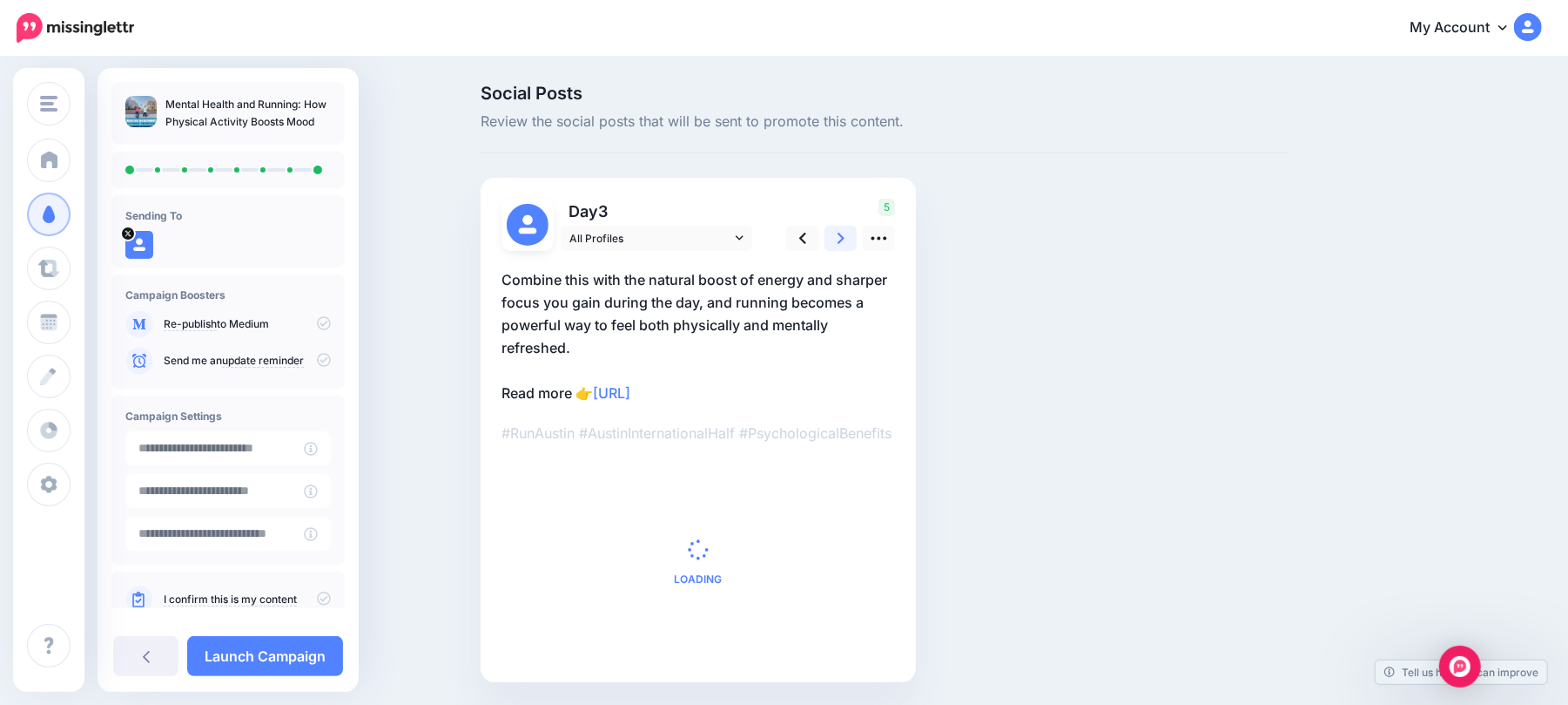
click at [853, 237] on link at bounding box center [841, 238] width 34 height 26
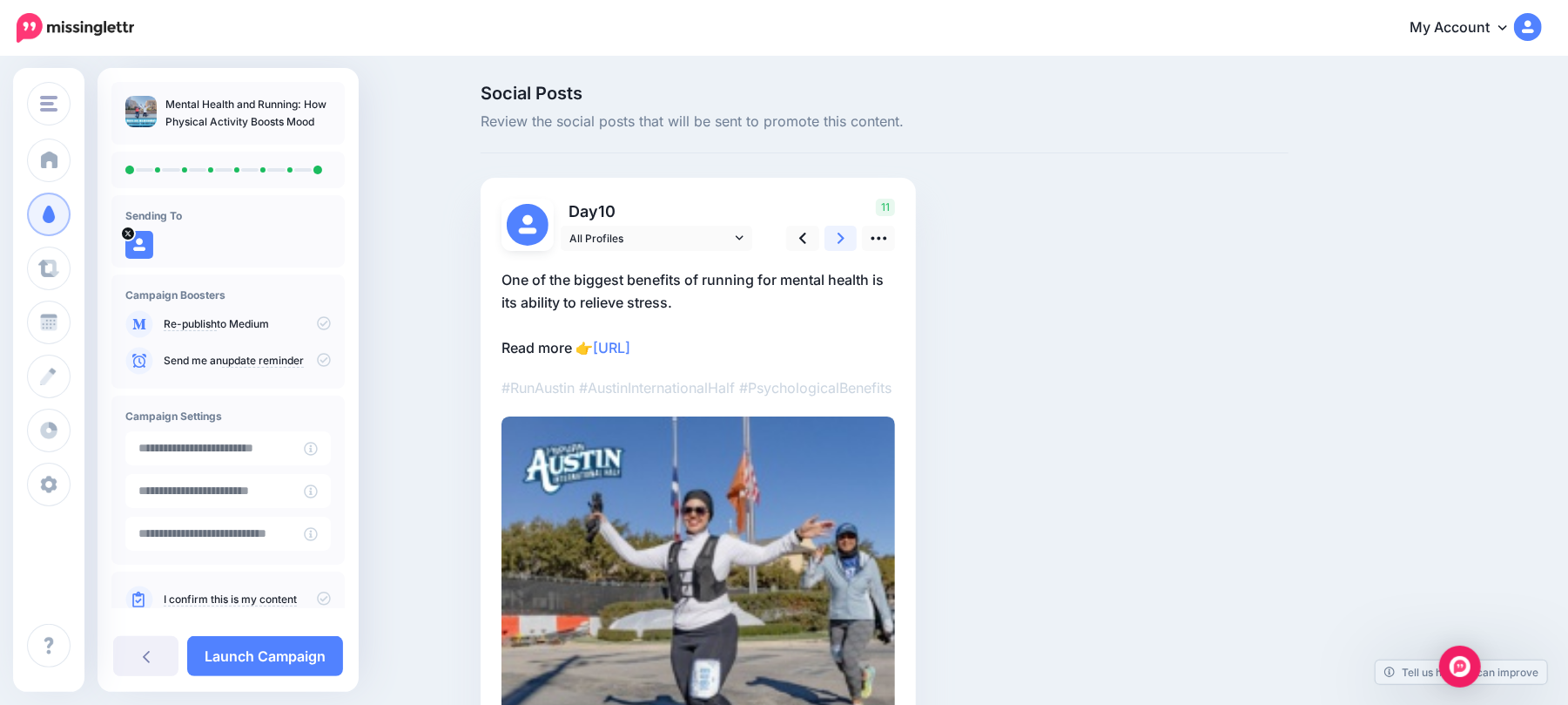
click at [853, 237] on link at bounding box center [841, 238] width 34 height 26
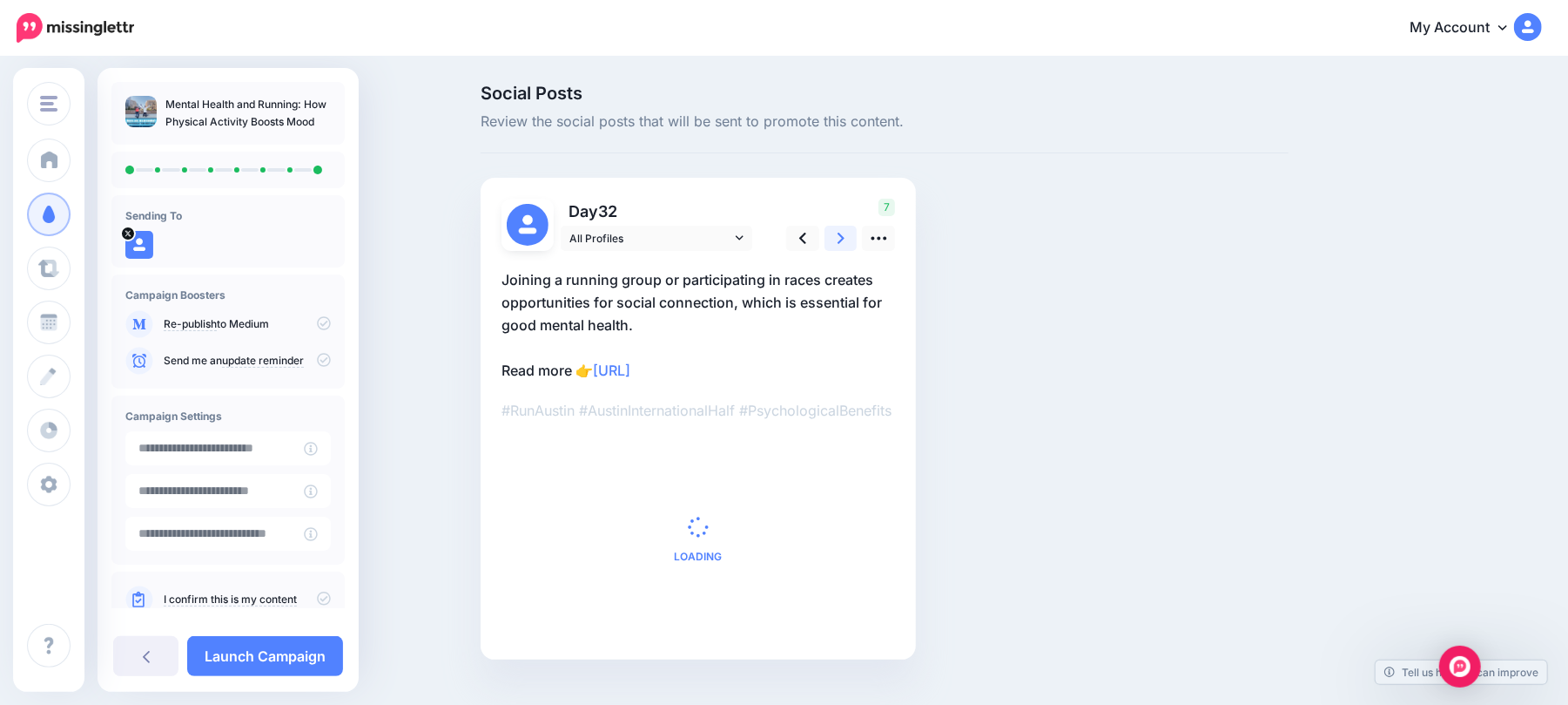
click at [853, 237] on link at bounding box center [841, 238] width 34 height 26
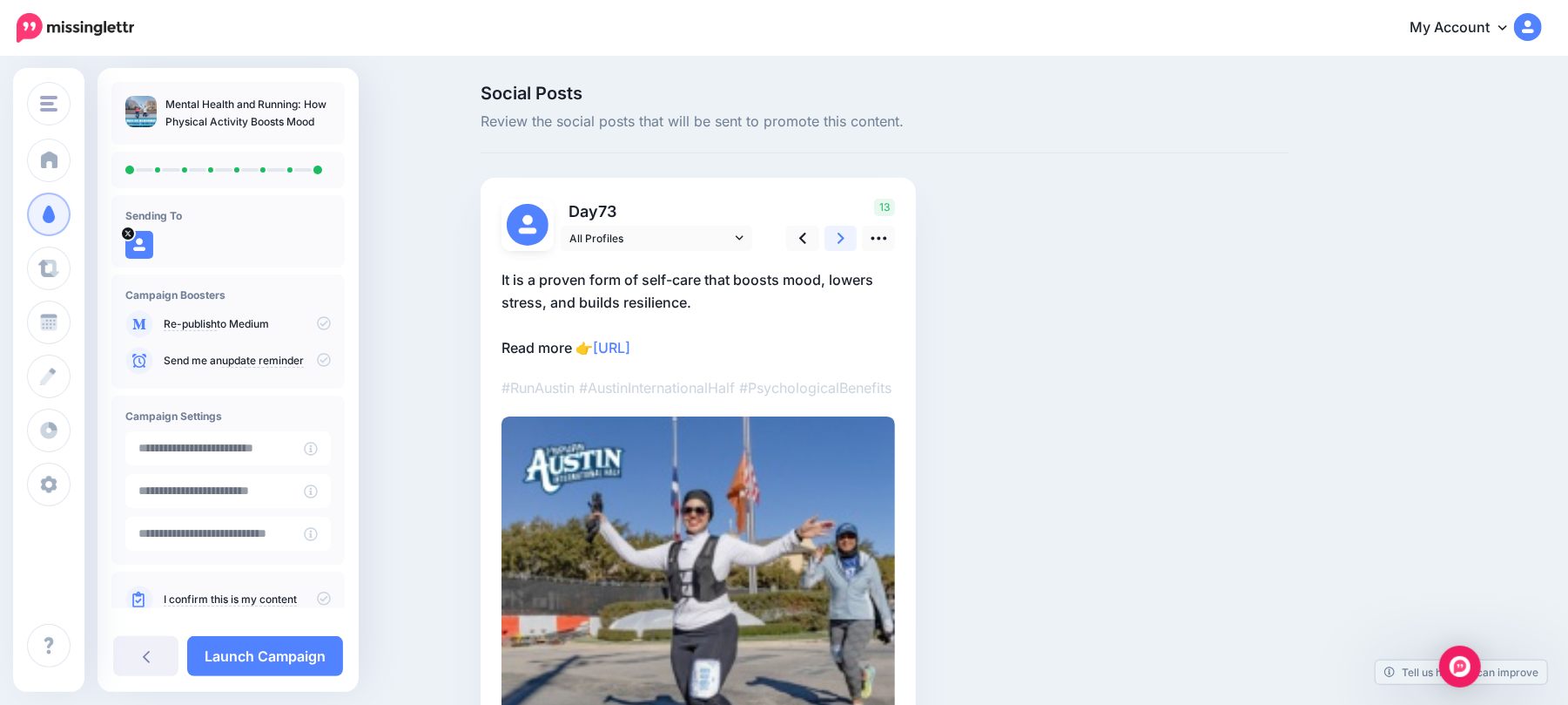
click at [853, 237] on link at bounding box center [841, 238] width 34 height 26
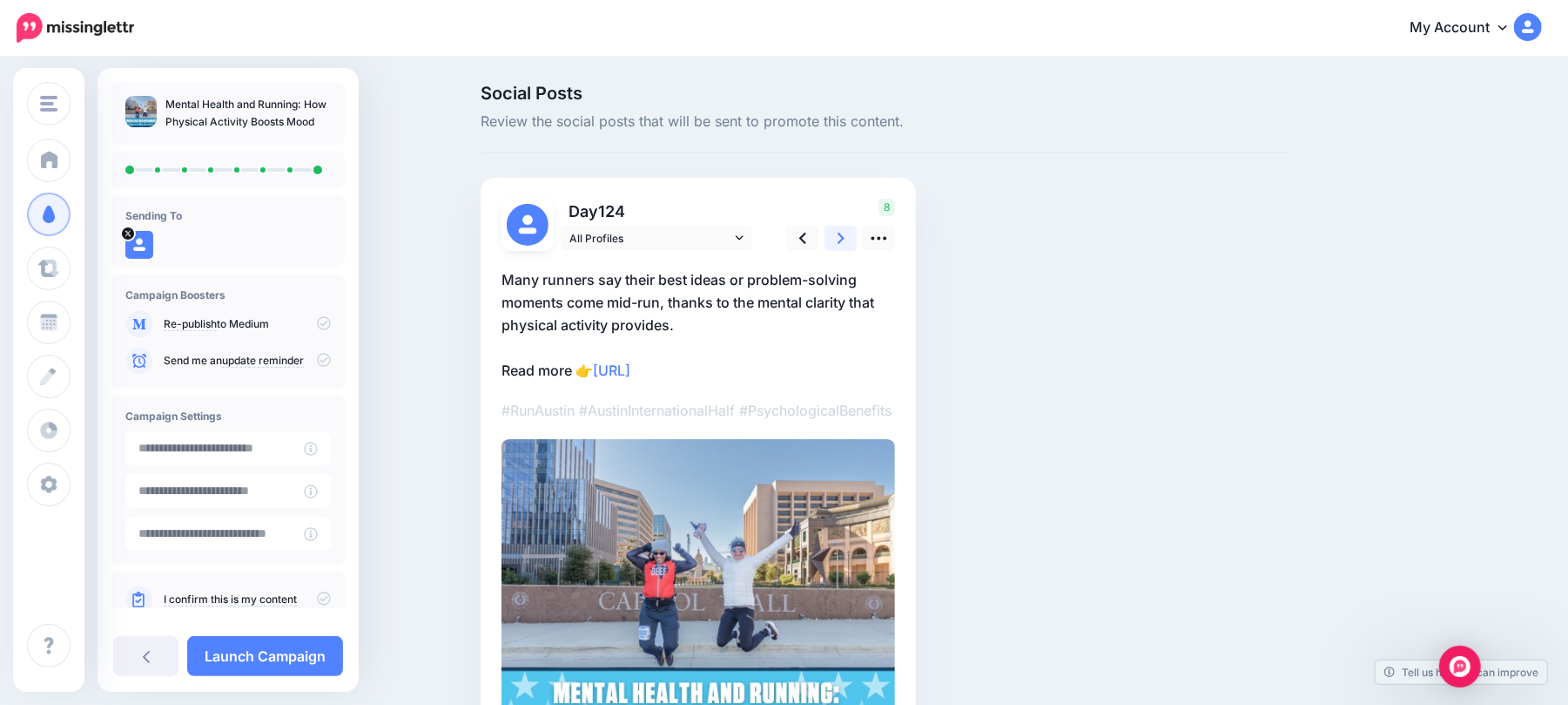
click at [853, 237] on link at bounding box center [841, 238] width 34 height 26
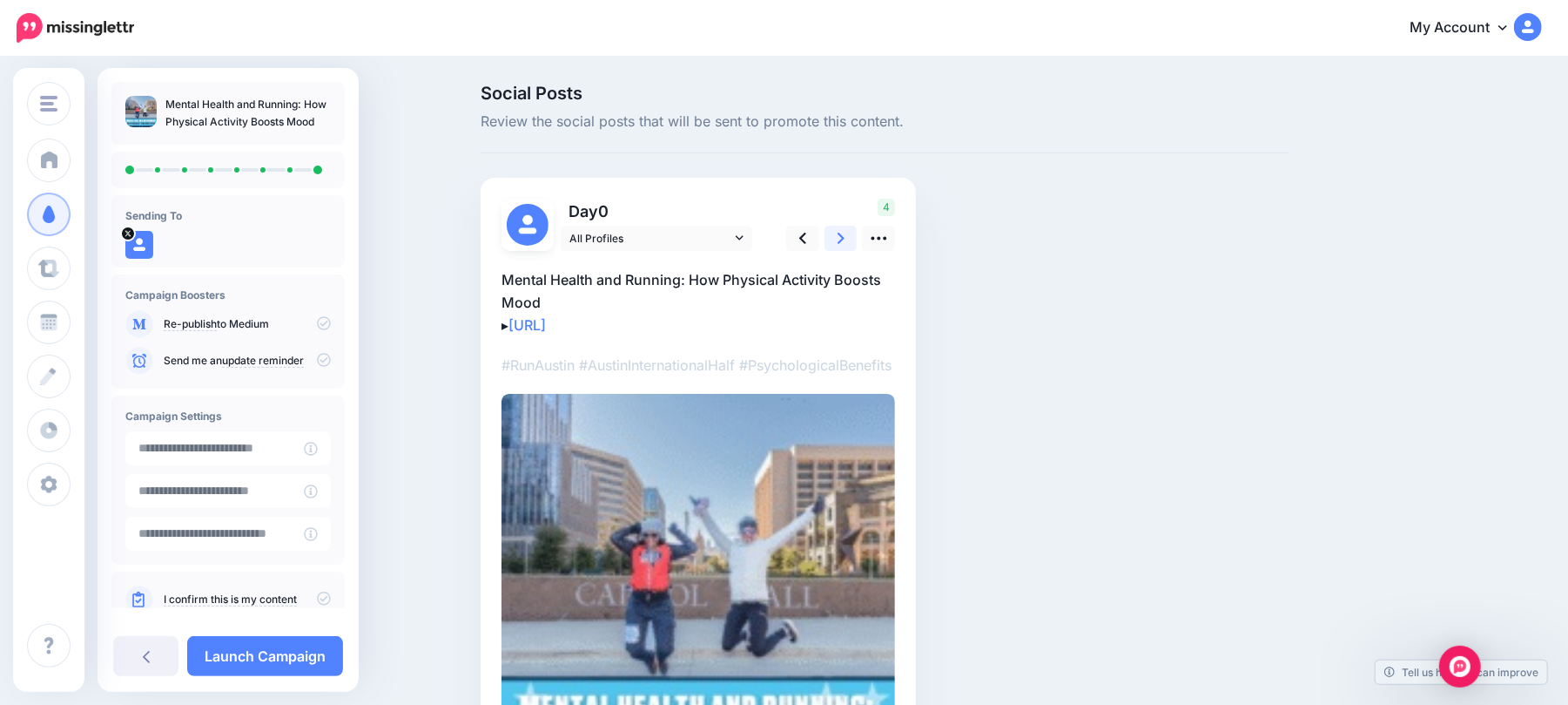
click at [853, 237] on link at bounding box center [841, 238] width 34 height 26
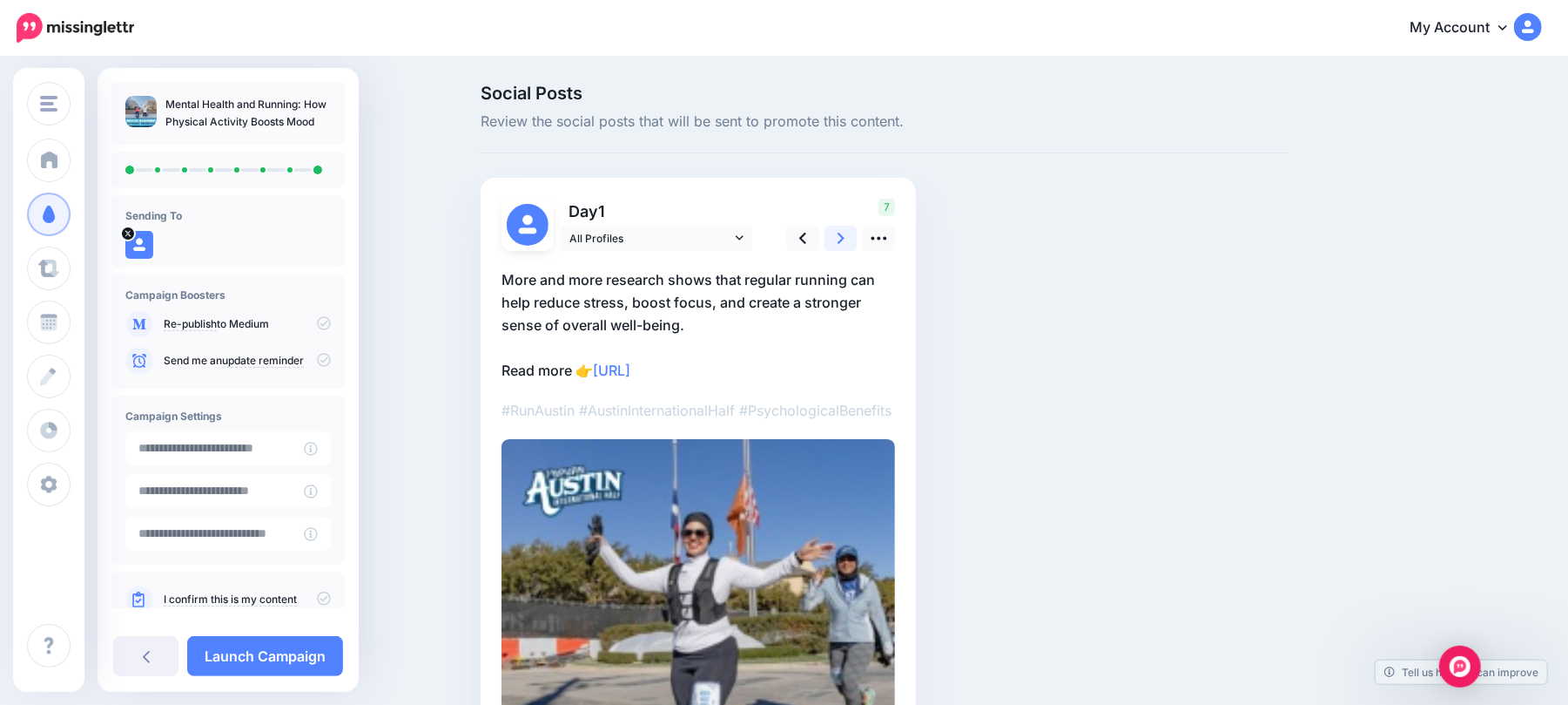
click at [853, 237] on link at bounding box center [841, 238] width 34 height 26
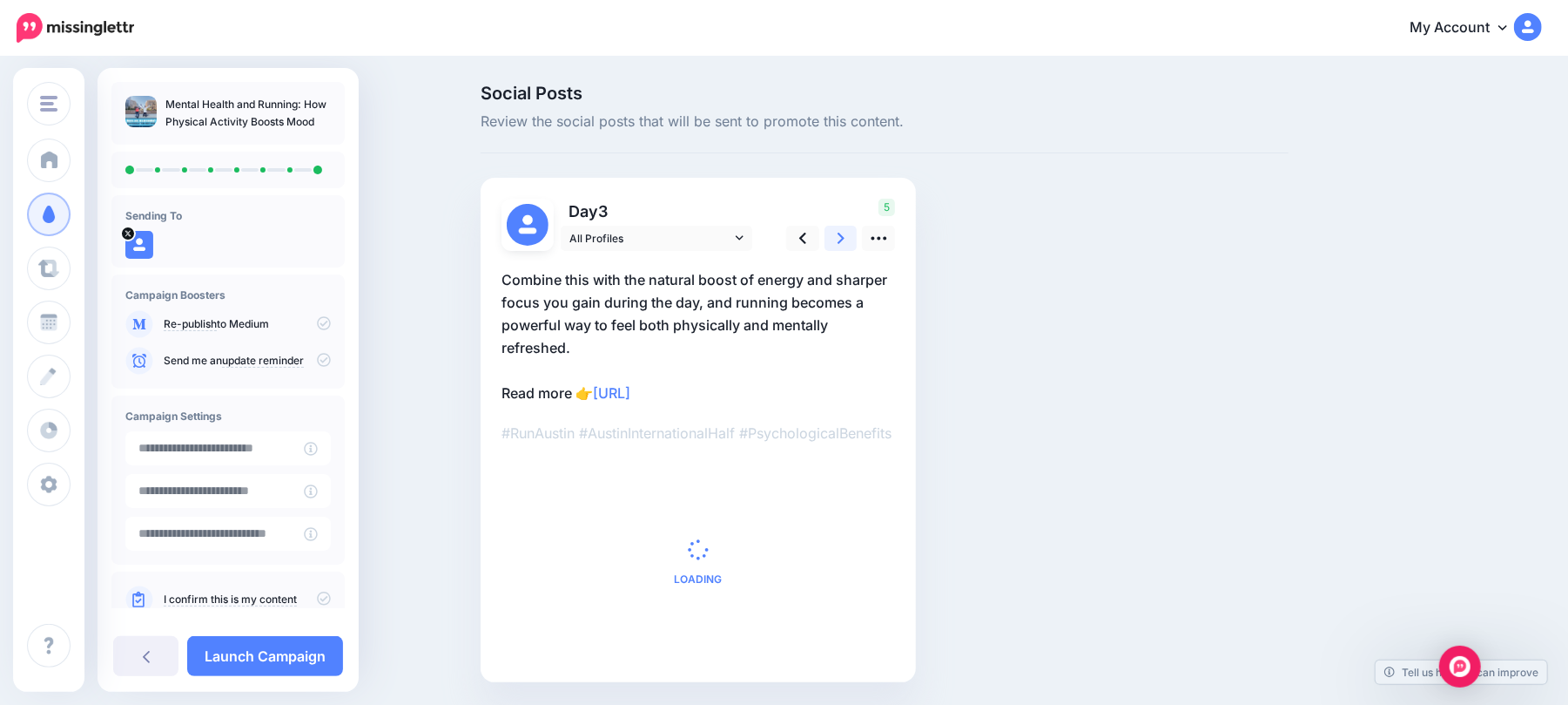
click at [853, 237] on link at bounding box center [841, 238] width 34 height 26
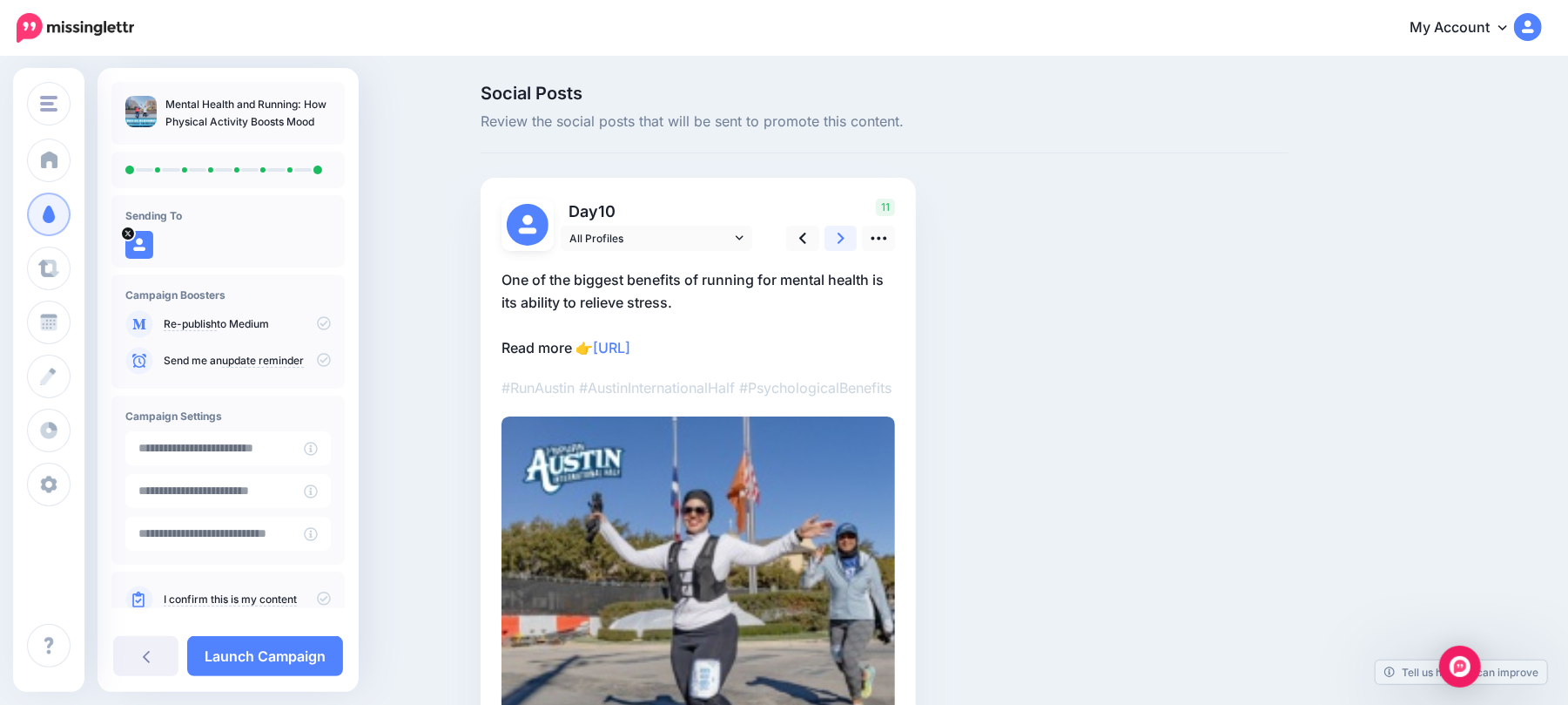
click at [853, 237] on link at bounding box center [841, 238] width 34 height 26
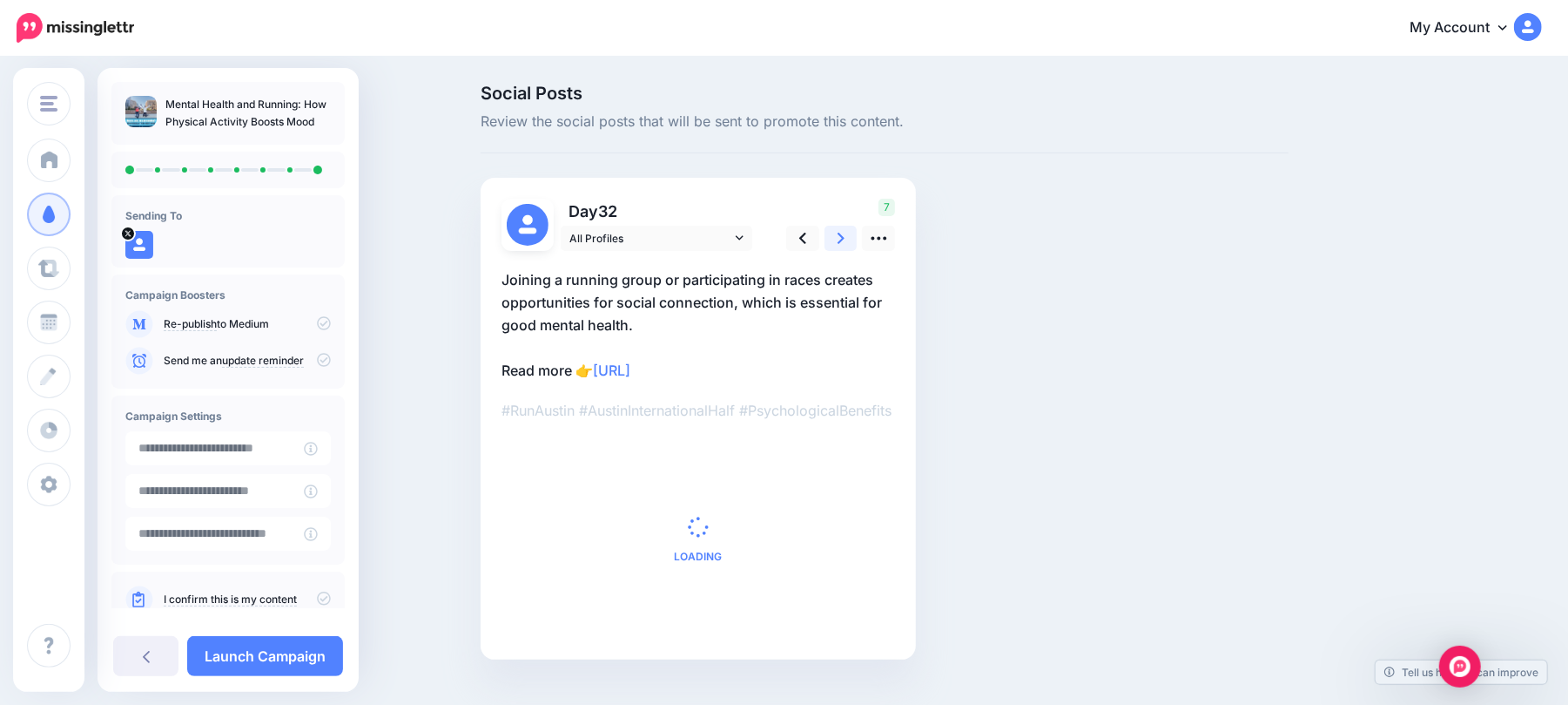
click at [853, 237] on link at bounding box center [841, 238] width 34 height 26
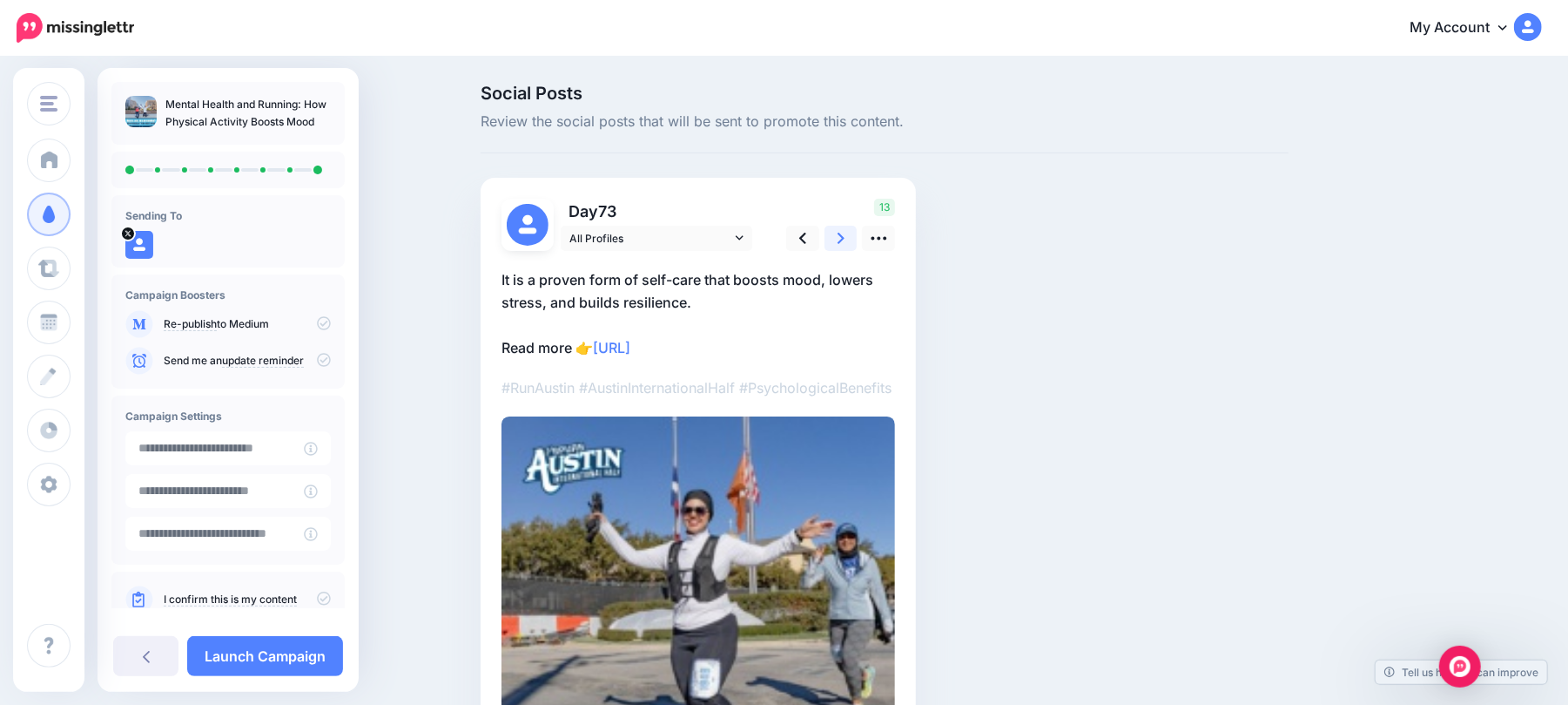
click at [853, 237] on link at bounding box center [841, 238] width 34 height 26
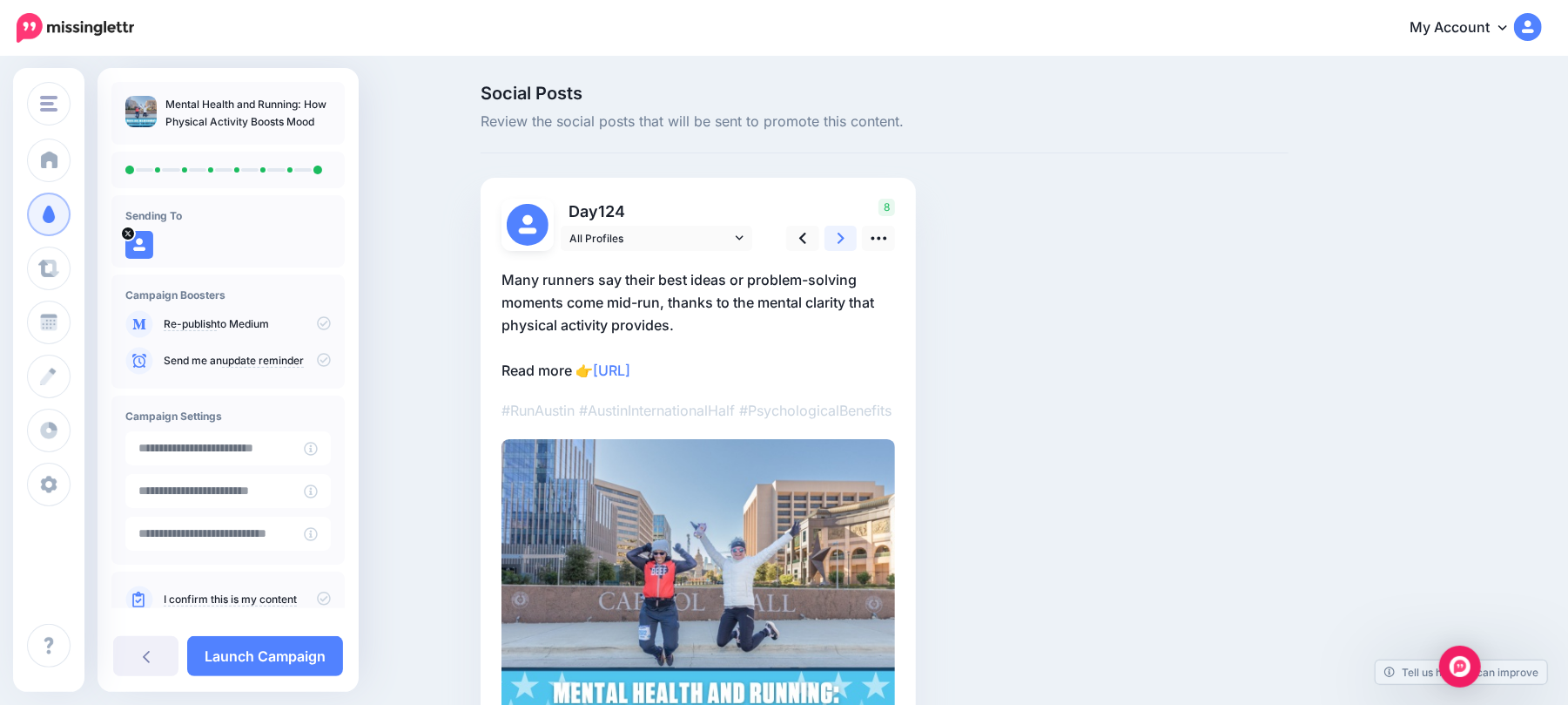
click at [853, 237] on link at bounding box center [841, 238] width 34 height 26
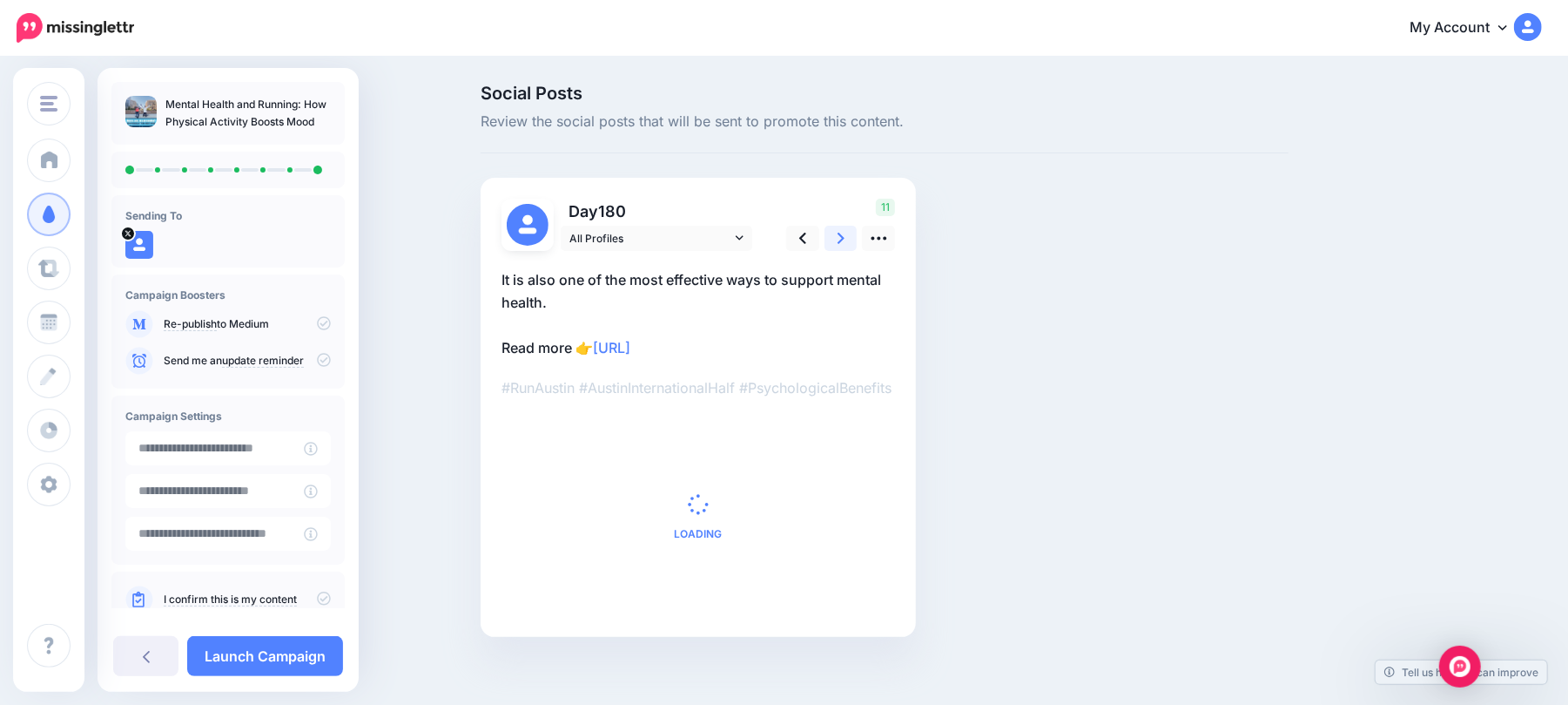
click at [853, 237] on link at bounding box center [841, 238] width 34 height 26
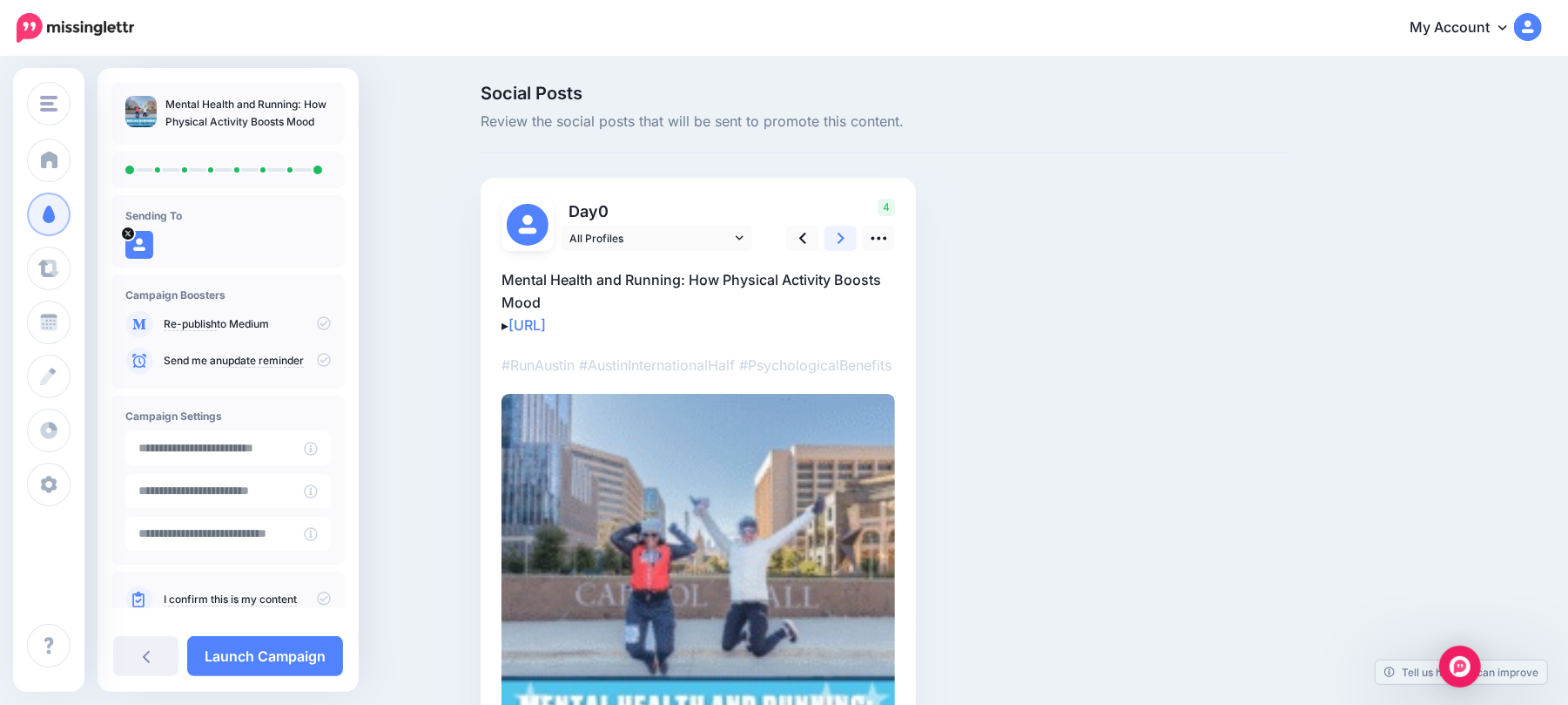
click at [853, 237] on link at bounding box center [841, 238] width 34 height 26
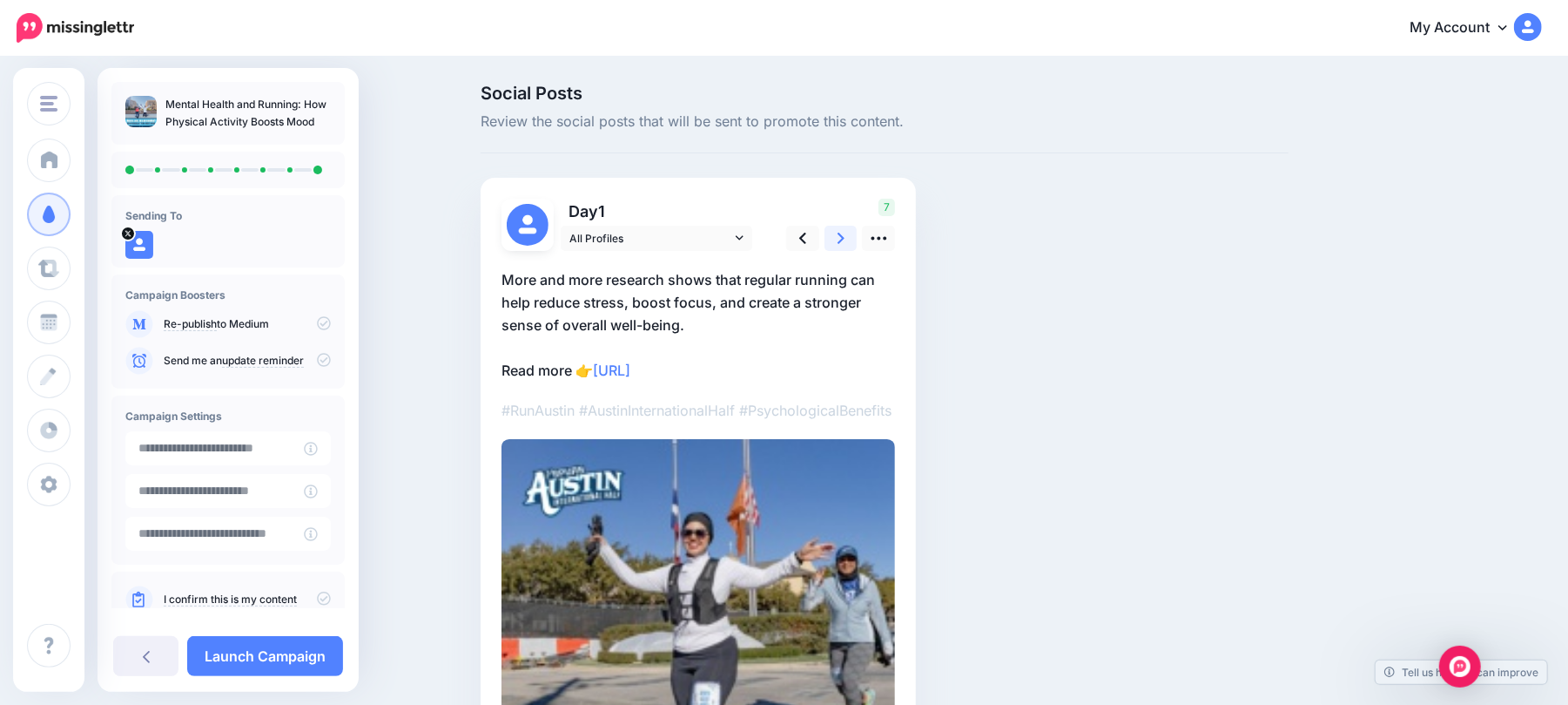
click at [853, 237] on link at bounding box center [841, 238] width 34 height 26
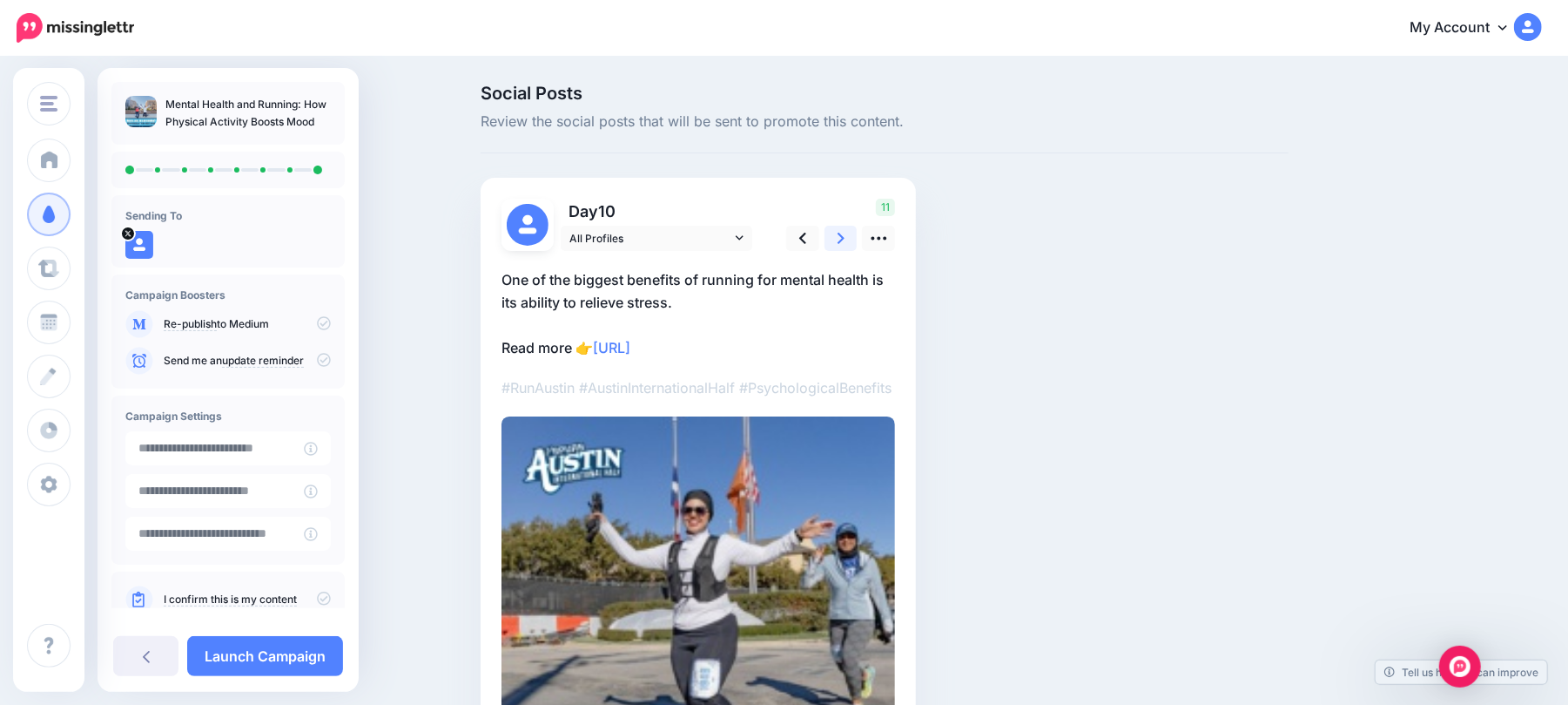
click at [853, 237] on link at bounding box center [841, 238] width 34 height 26
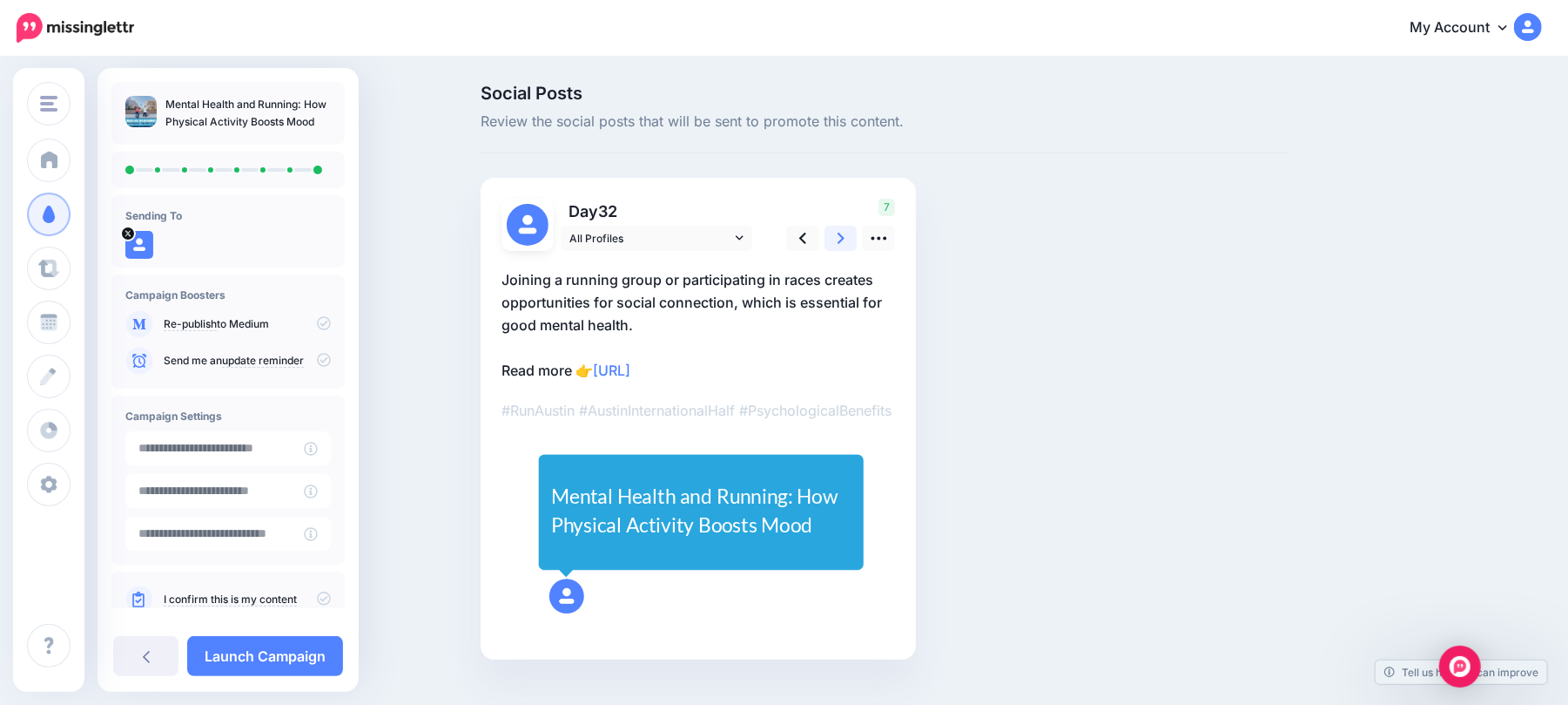
click at [853, 237] on link at bounding box center [841, 238] width 34 height 26
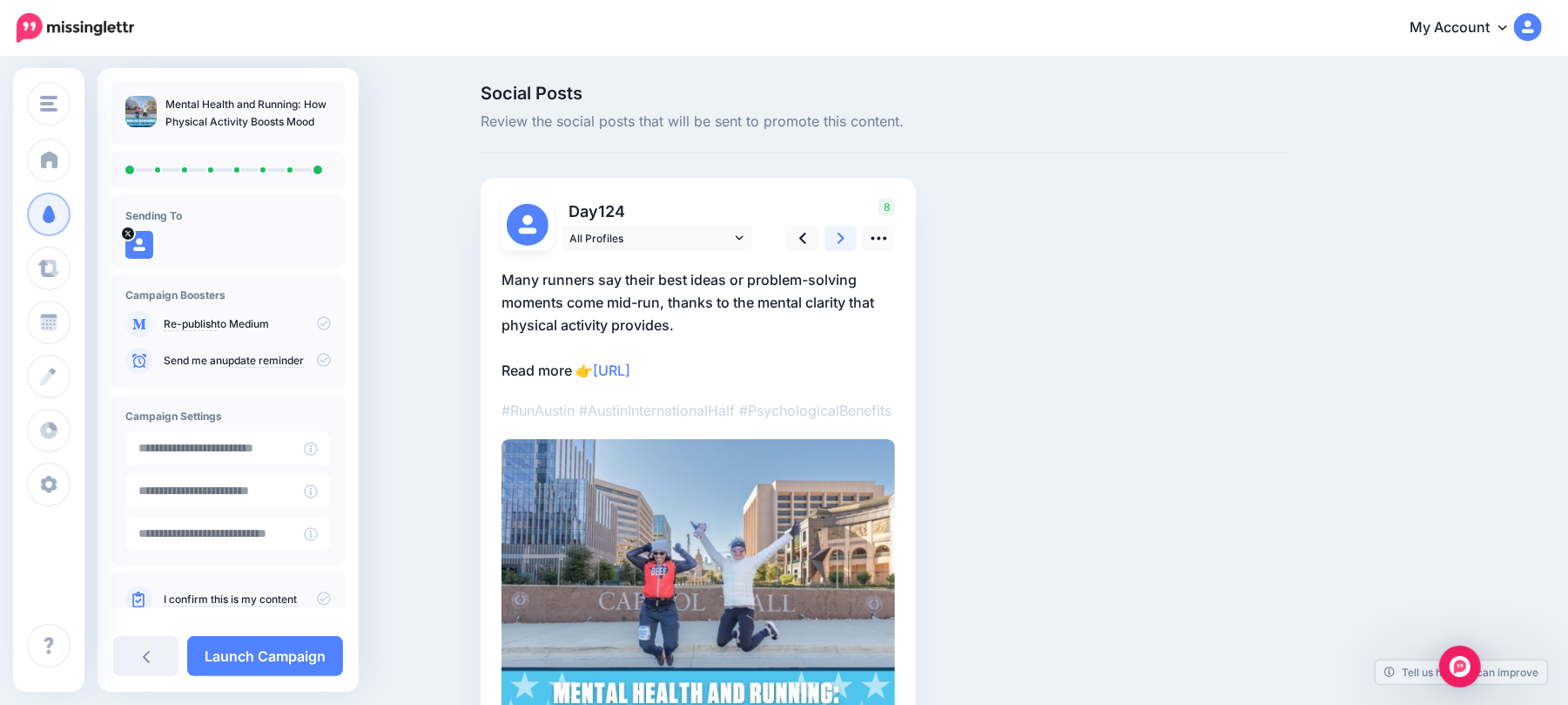
click at [853, 237] on link at bounding box center [841, 238] width 34 height 26
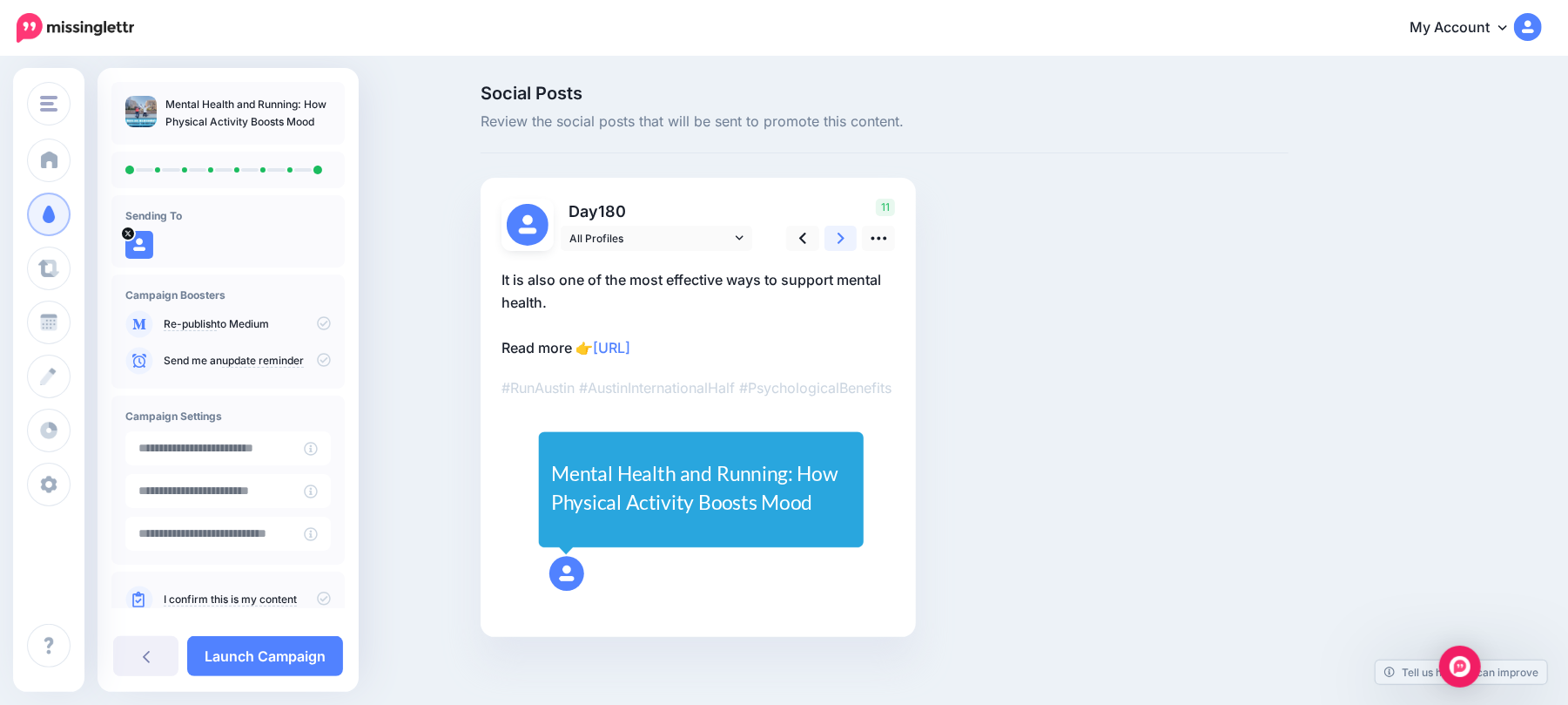
click at [853, 237] on link at bounding box center [841, 238] width 34 height 26
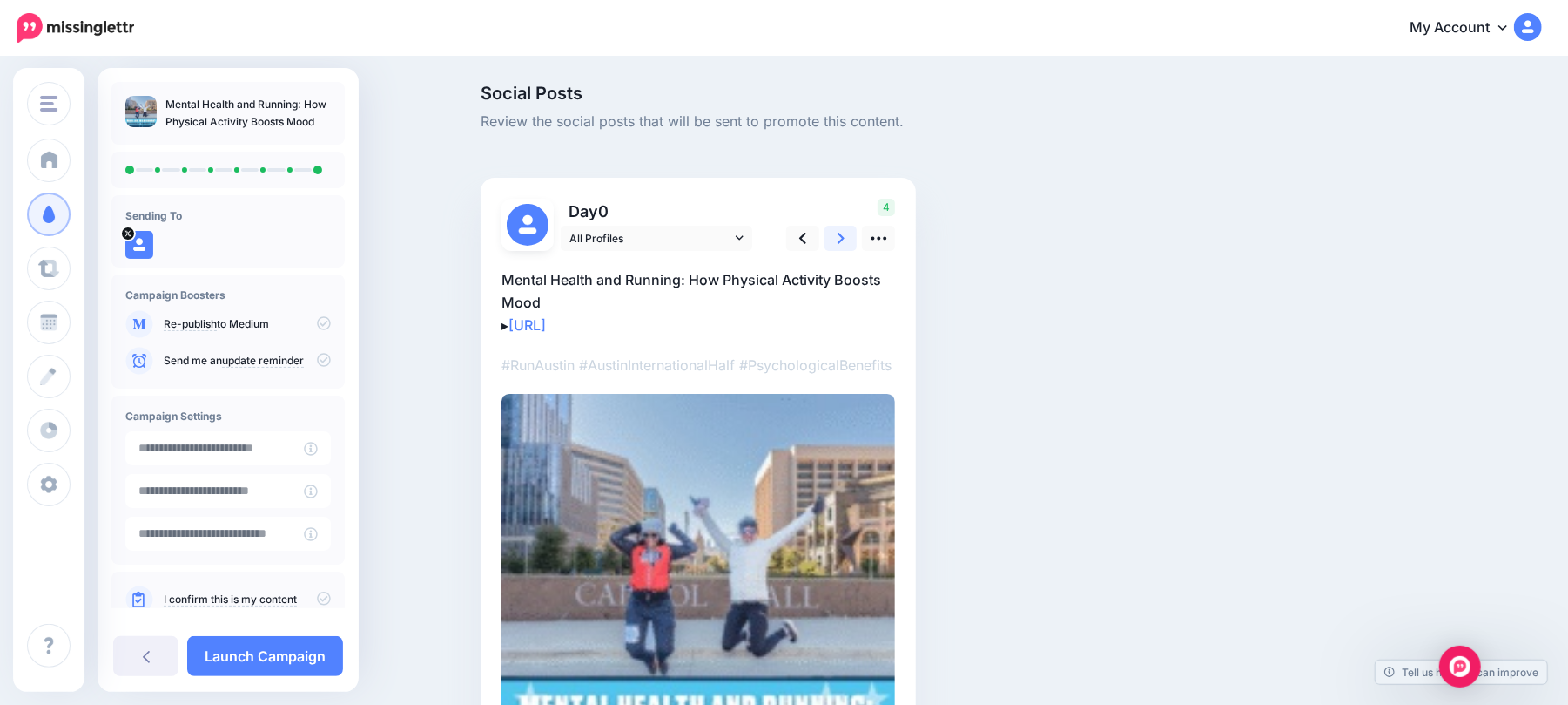
click at [853, 237] on link at bounding box center [841, 238] width 34 height 26
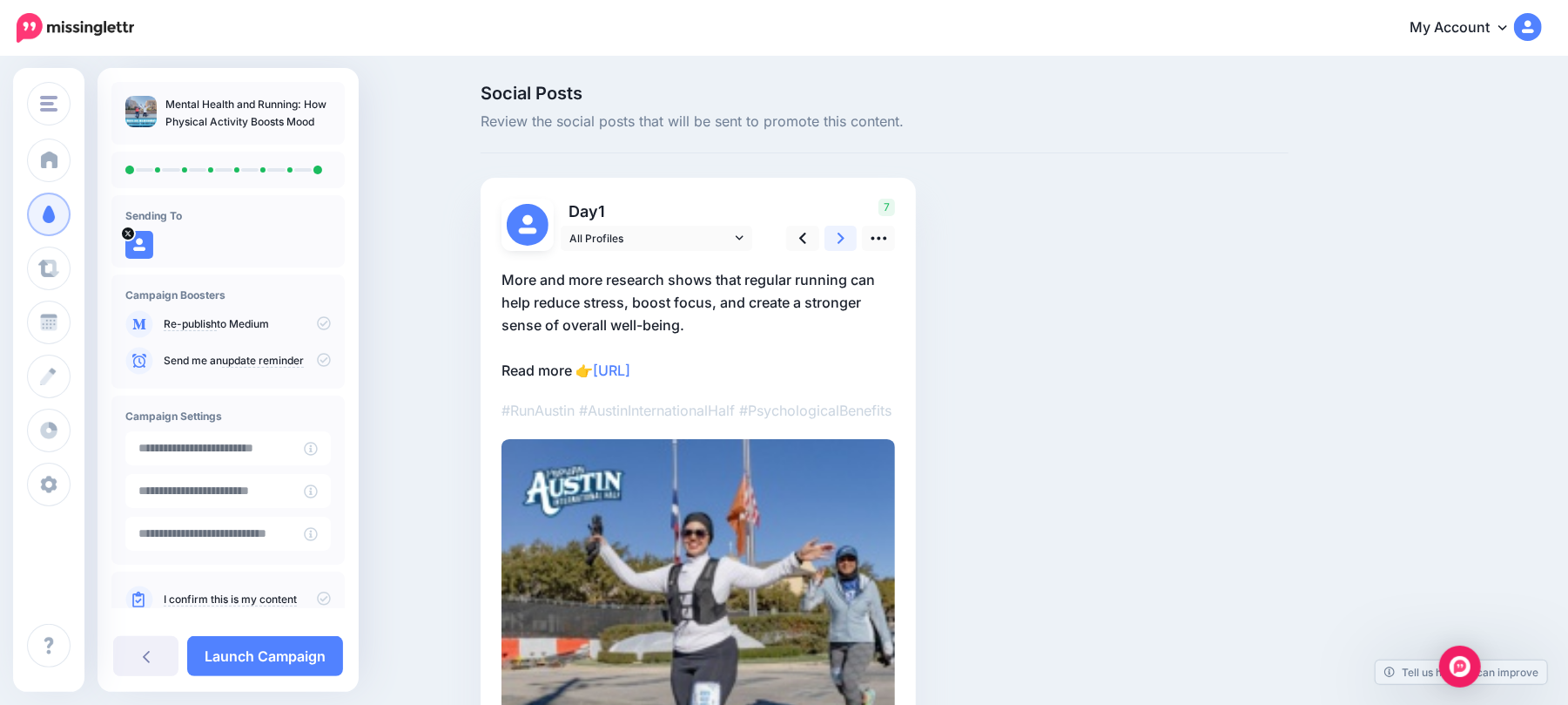
click at [853, 237] on link at bounding box center [841, 238] width 34 height 26
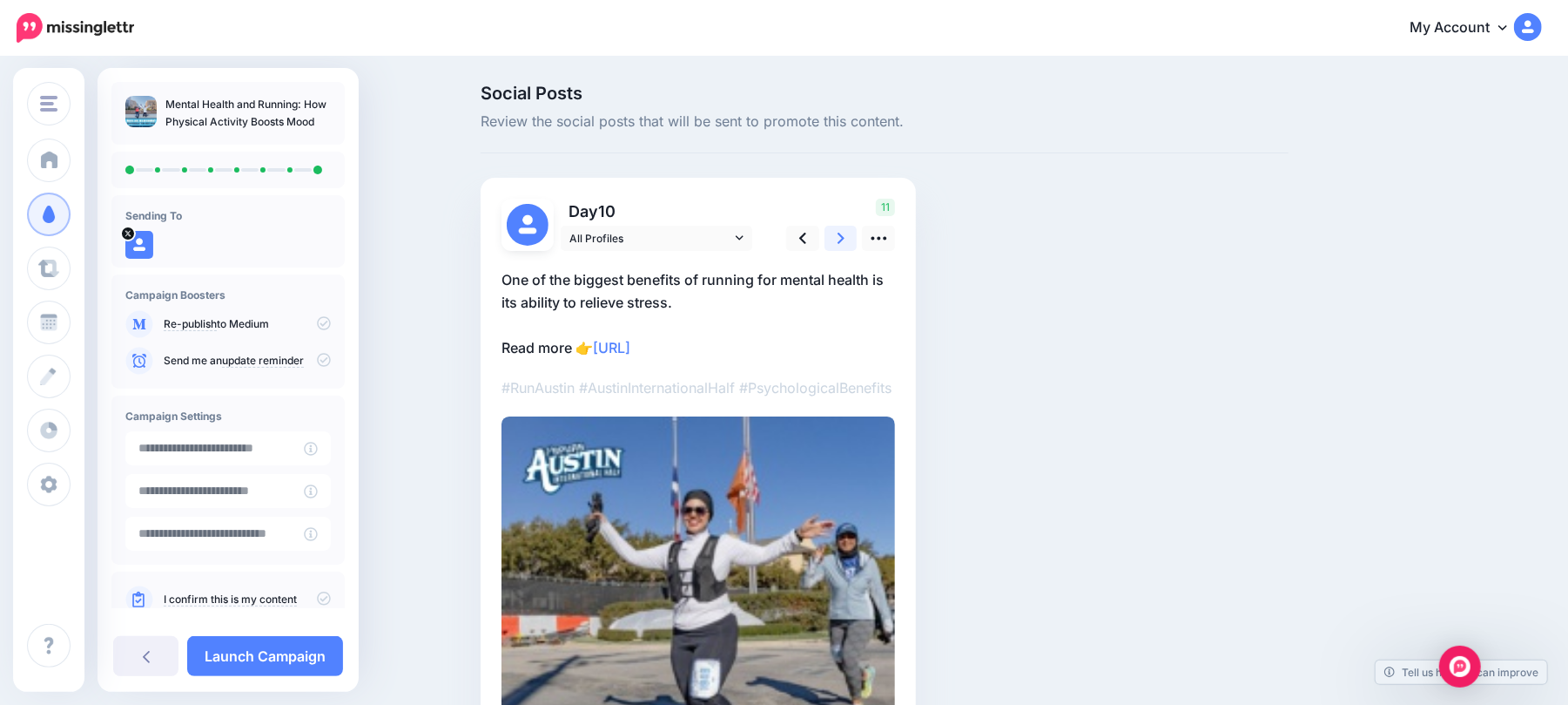
click at [853, 237] on link at bounding box center [841, 238] width 34 height 26
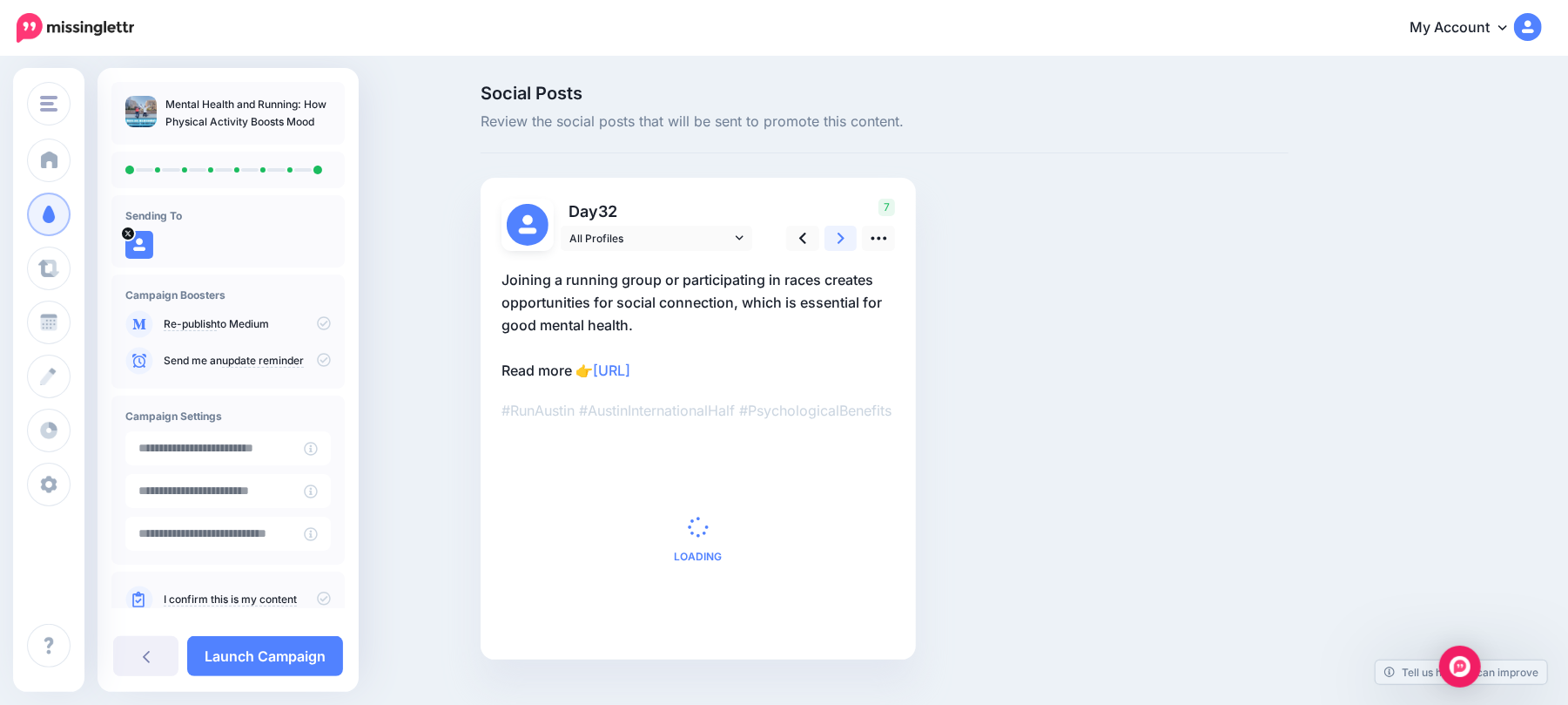
click at [853, 237] on link at bounding box center [841, 238] width 34 height 26
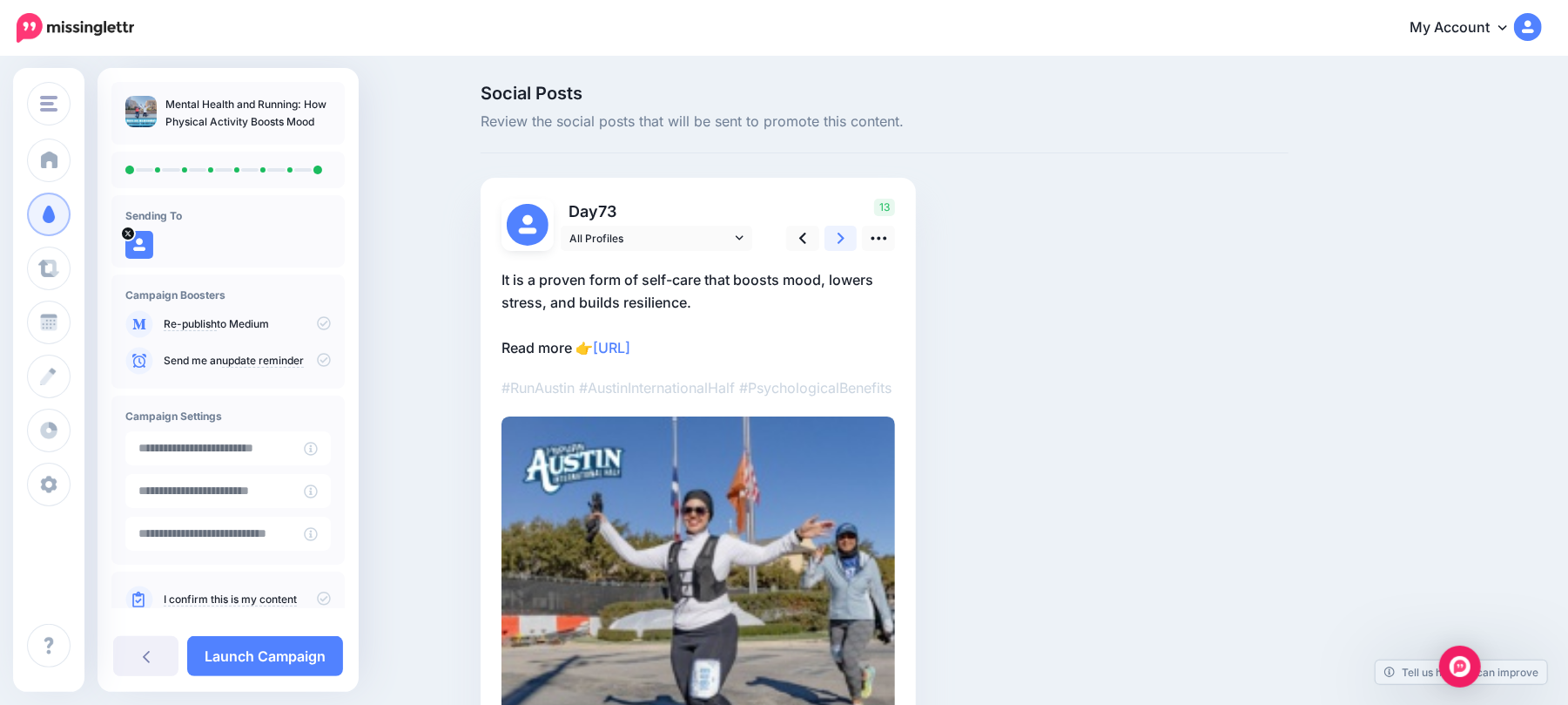
click at [853, 237] on link at bounding box center [841, 238] width 34 height 26
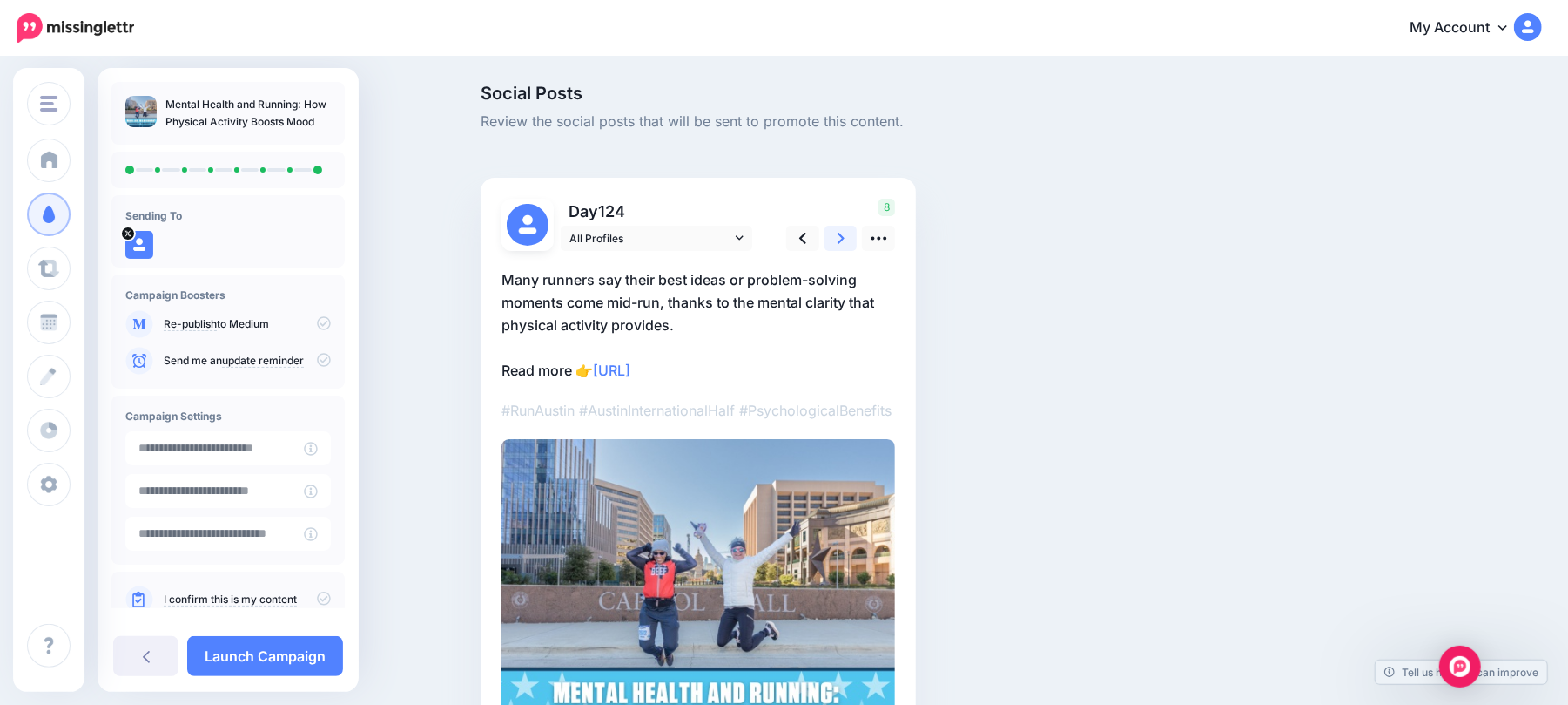
click at [853, 237] on link at bounding box center [841, 238] width 34 height 26
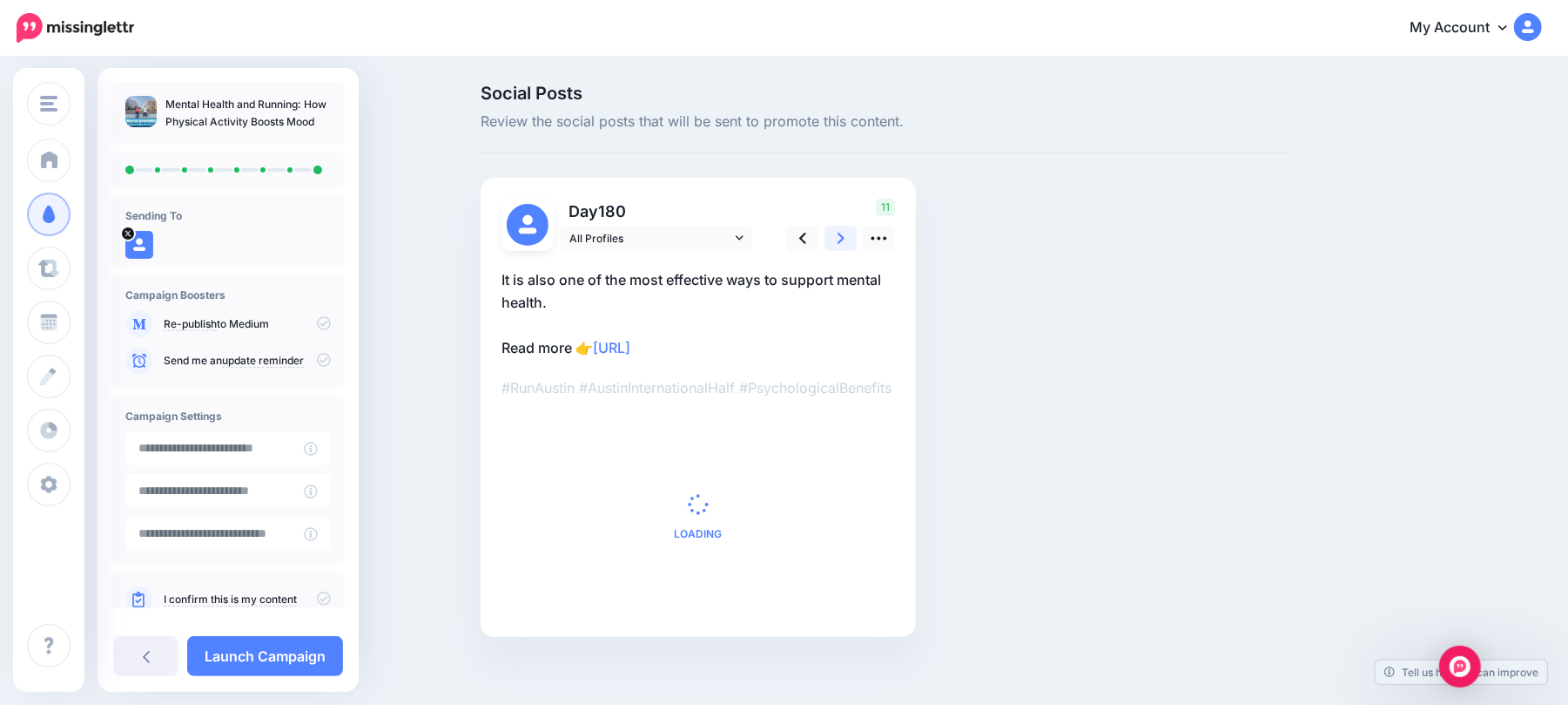
click at [853, 237] on link at bounding box center [841, 238] width 34 height 26
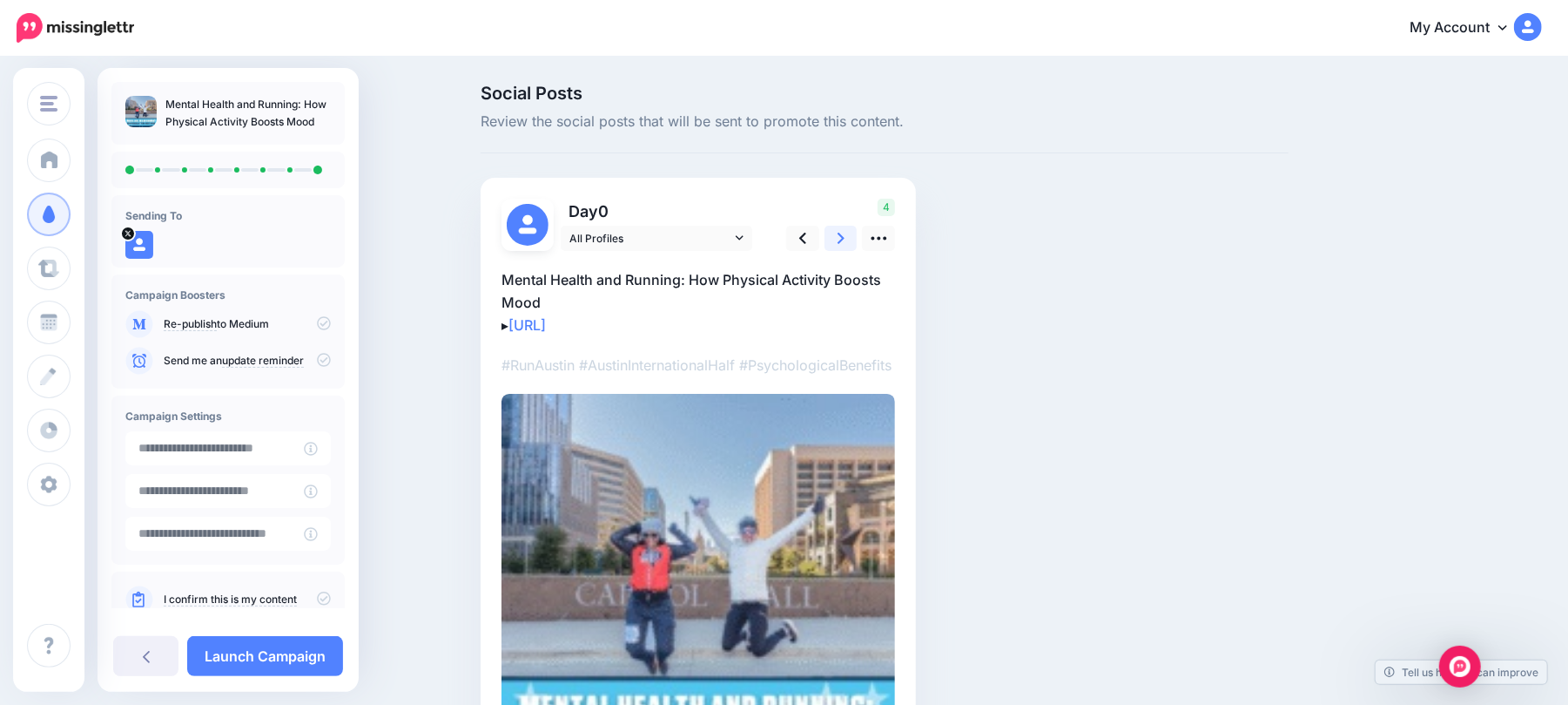
click at [853, 237] on link at bounding box center [841, 238] width 34 height 26
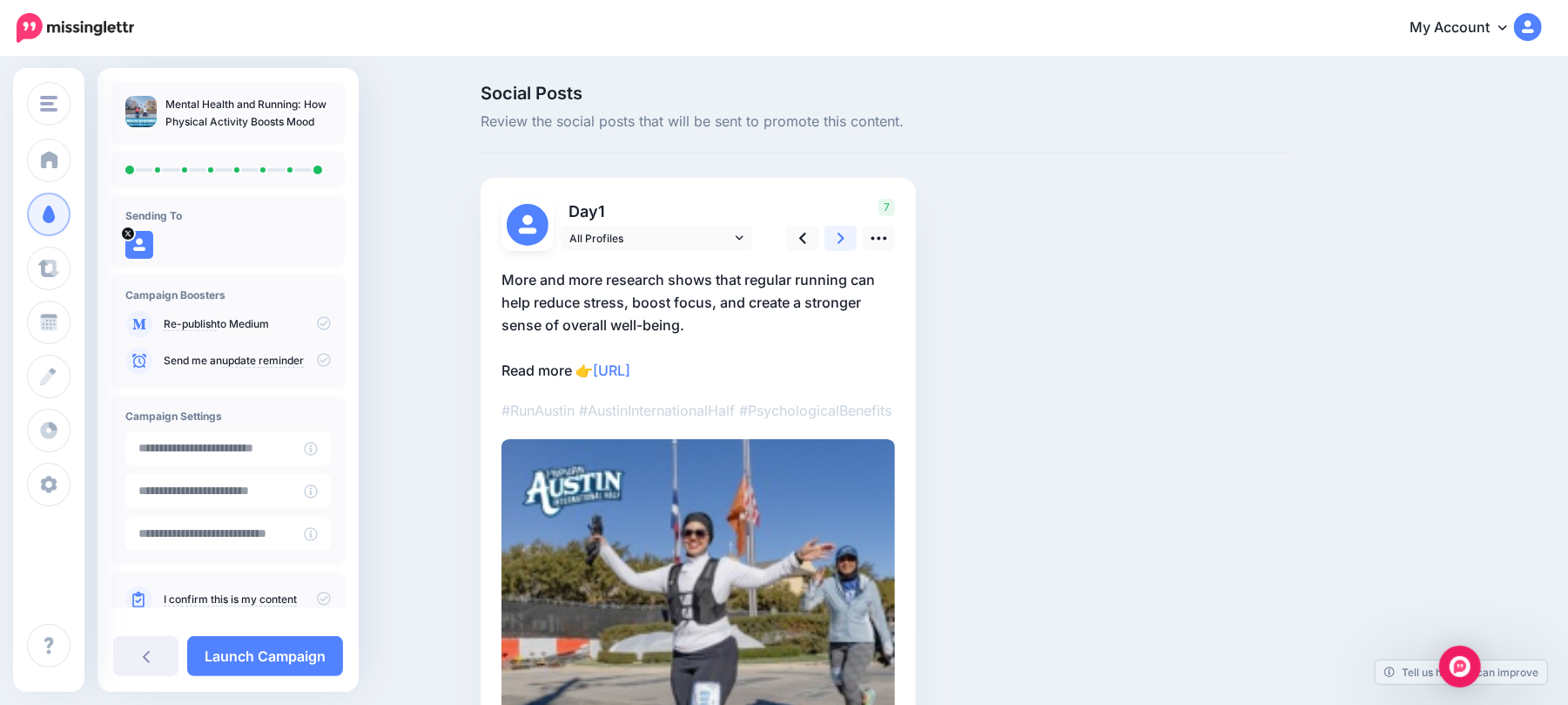
click at [853, 237] on link at bounding box center [841, 238] width 34 height 26
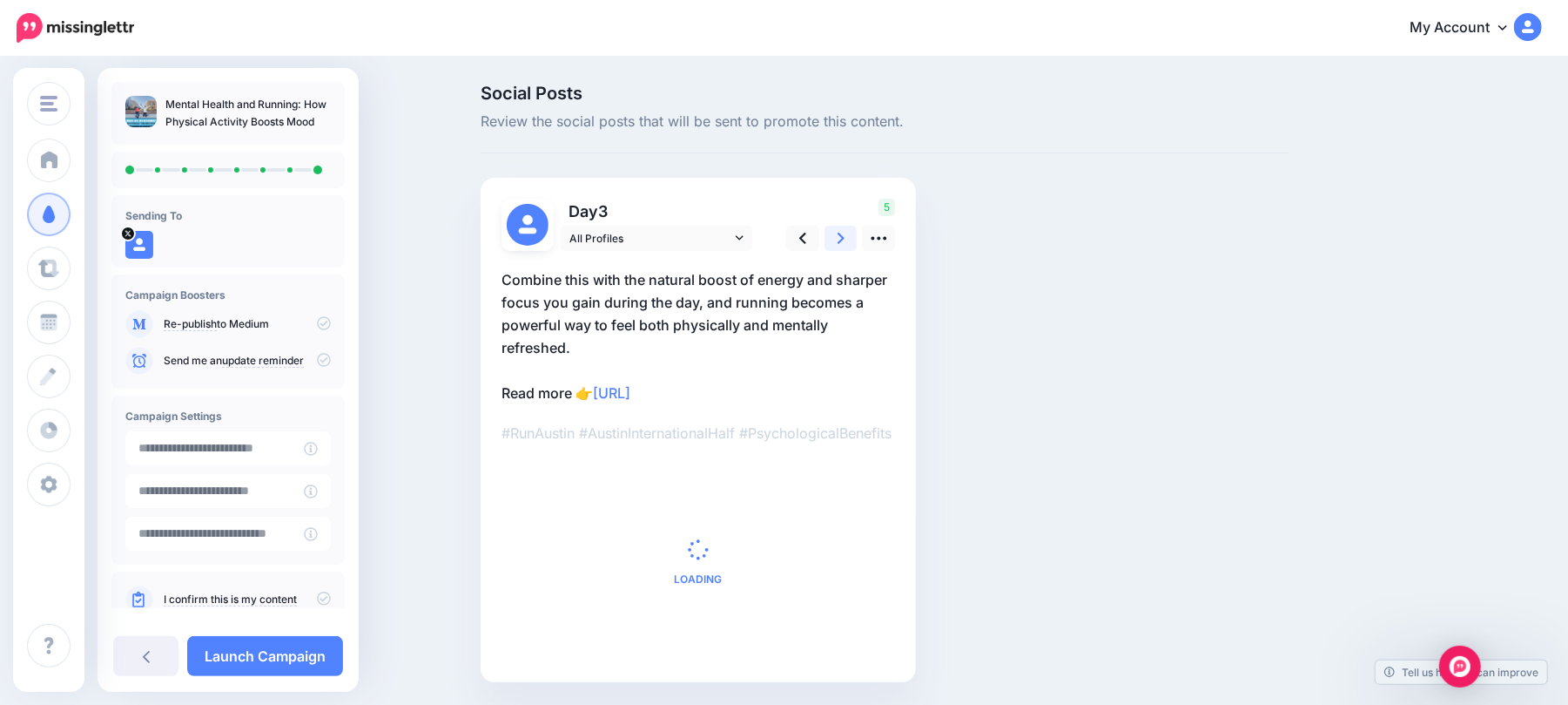
click at [853, 237] on link at bounding box center [841, 238] width 34 height 26
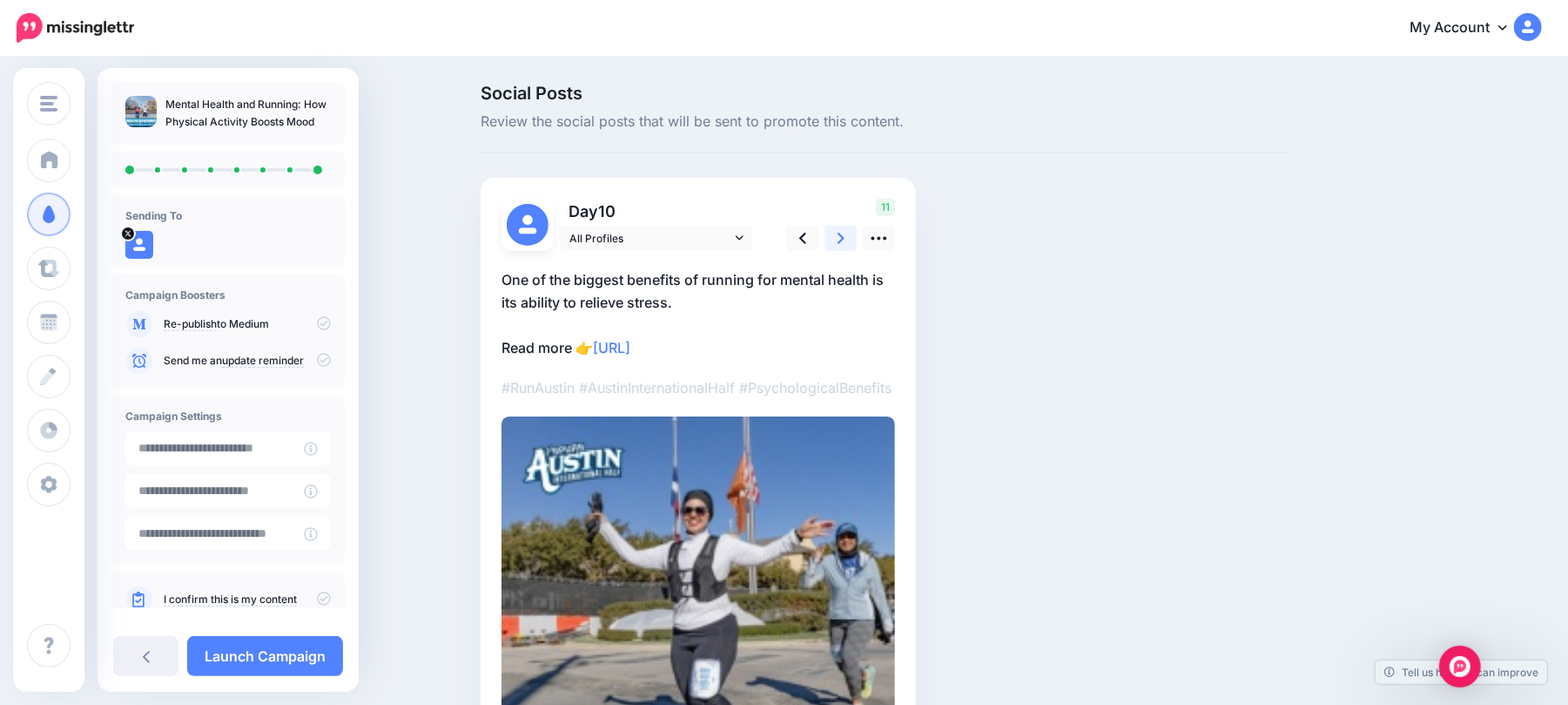
click at [853, 237] on link at bounding box center [841, 238] width 34 height 26
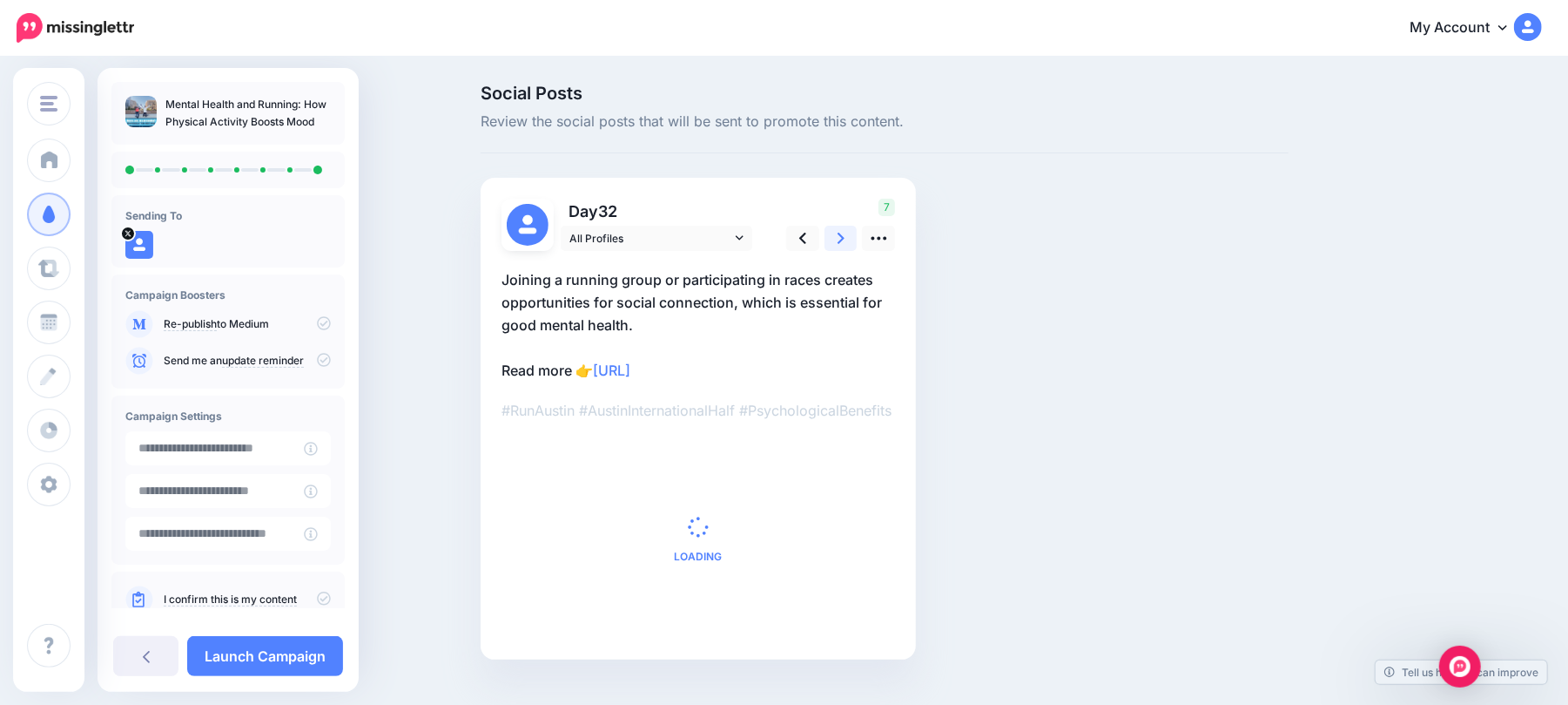
click at [853, 237] on link at bounding box center [841, 238] width 34 height 26
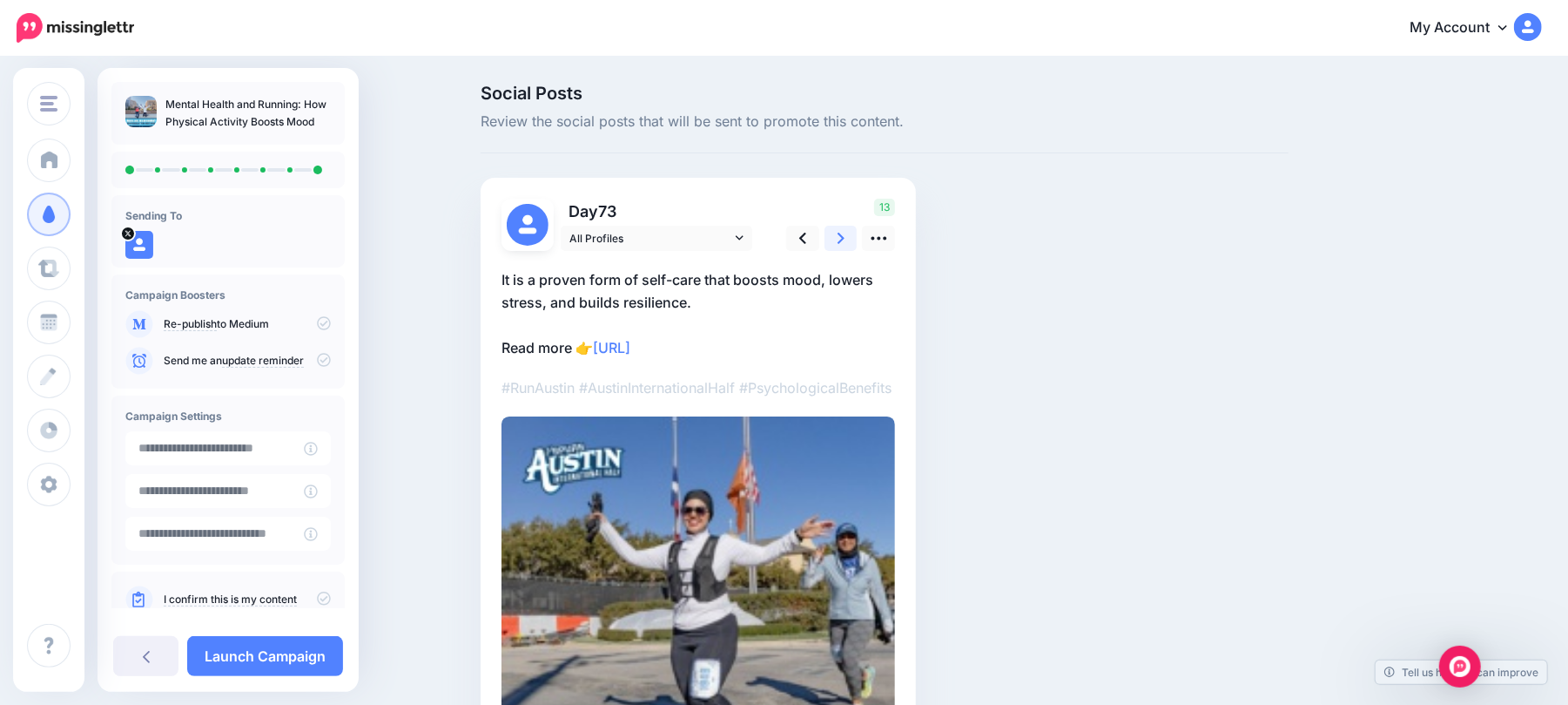
click at [853, 237] on link at bounding box center [841, 238] width 34 height 26
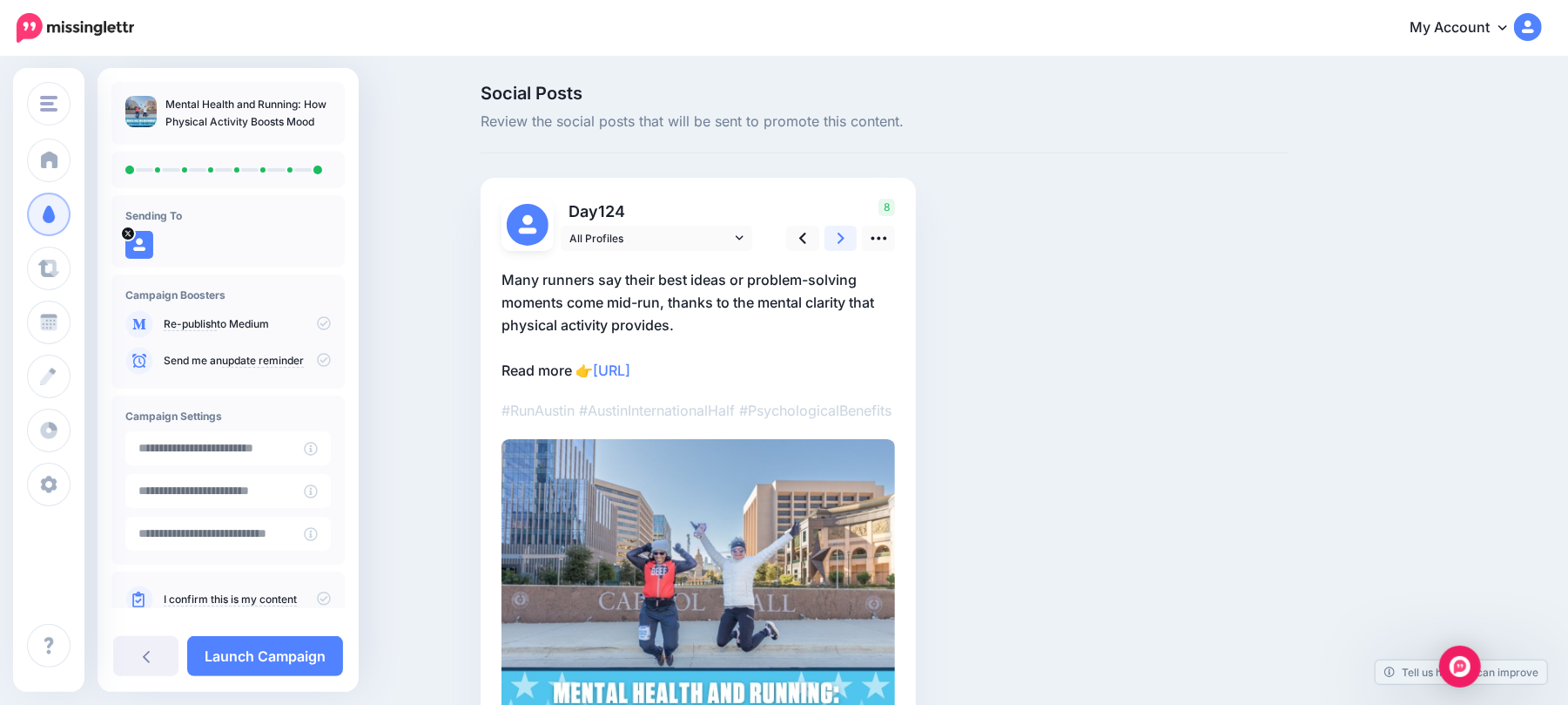
click at [853, 237] on link at bounding box center [841, 238] width 34 height 26
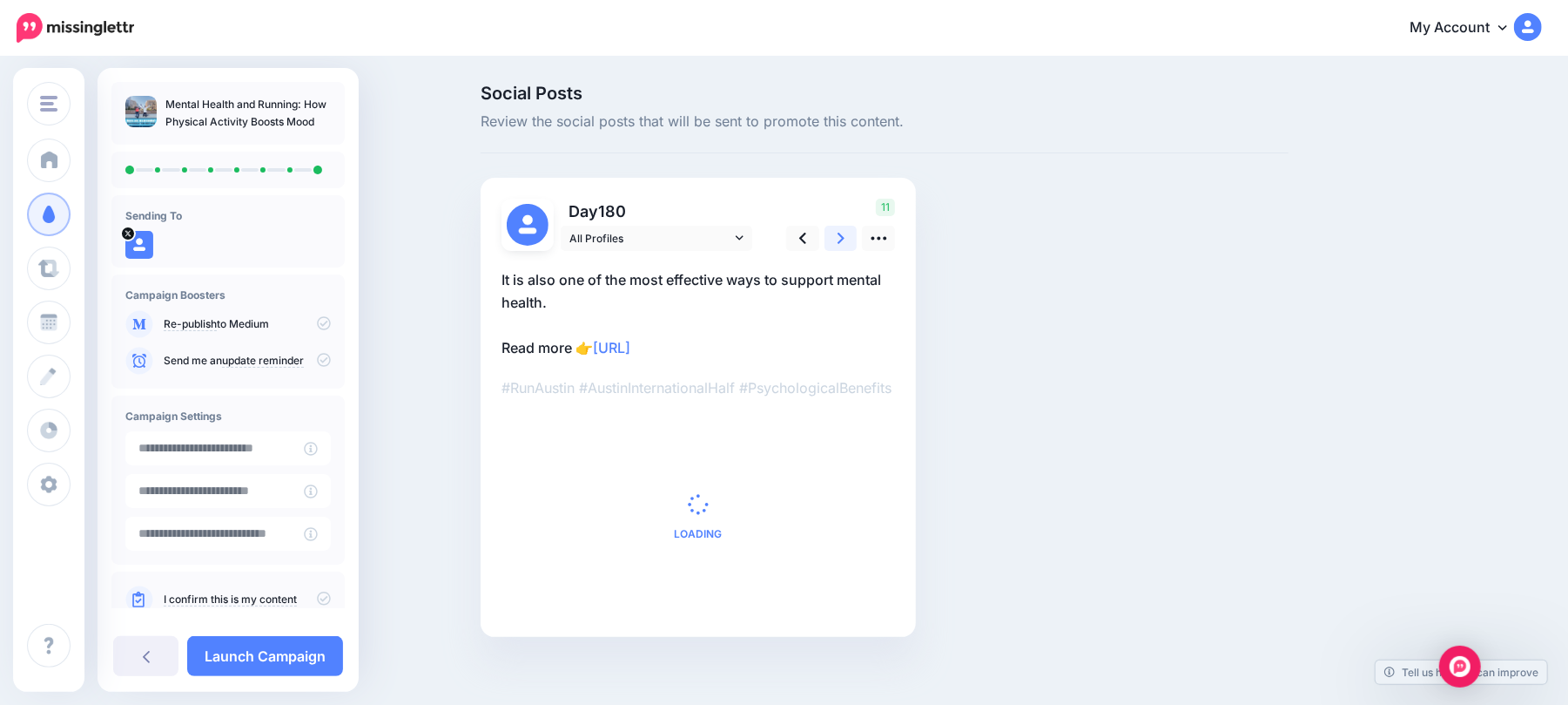
click at [853, 237] on link at bounding box center [841, 238] width 34 height 26
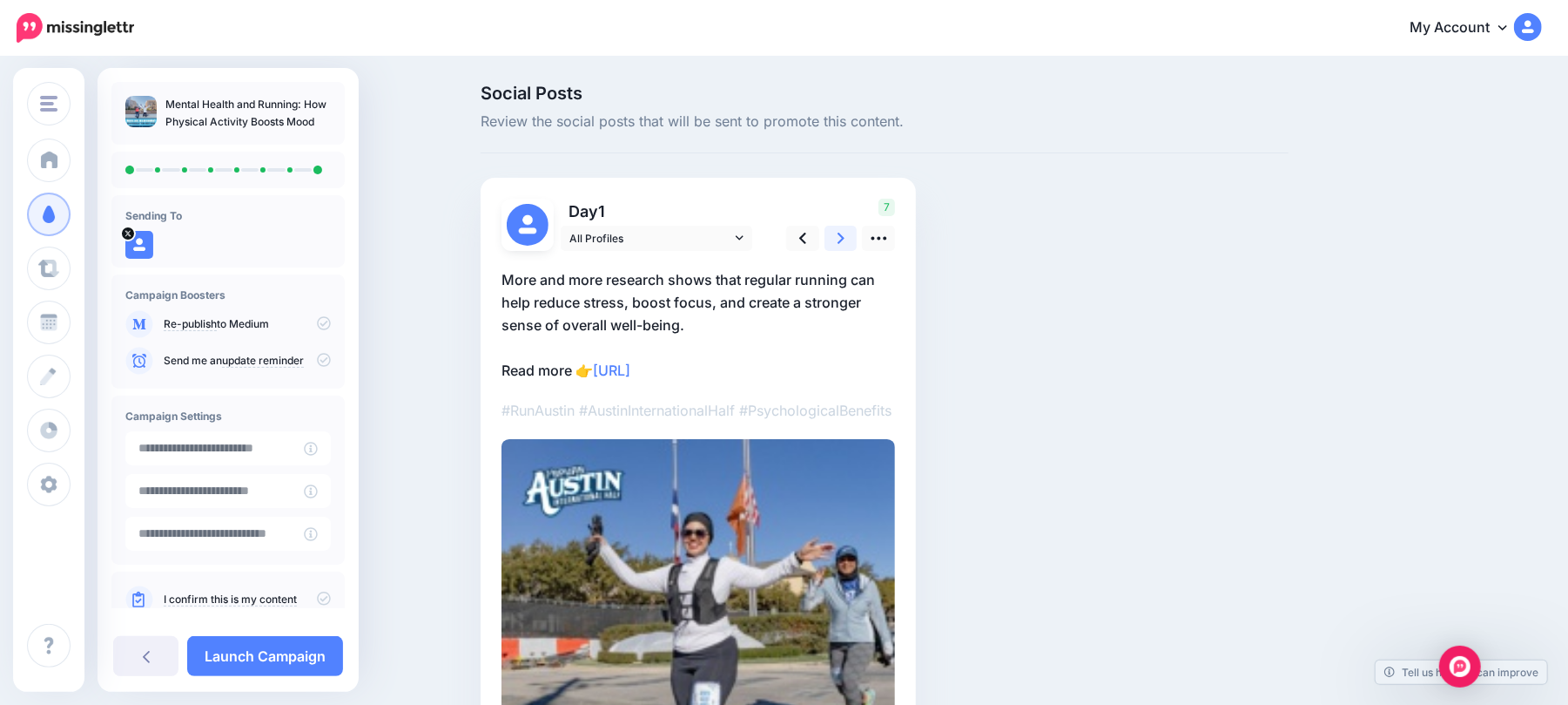
click at [853, 237] on link at bounding box center [841, 238] width 34 height 26
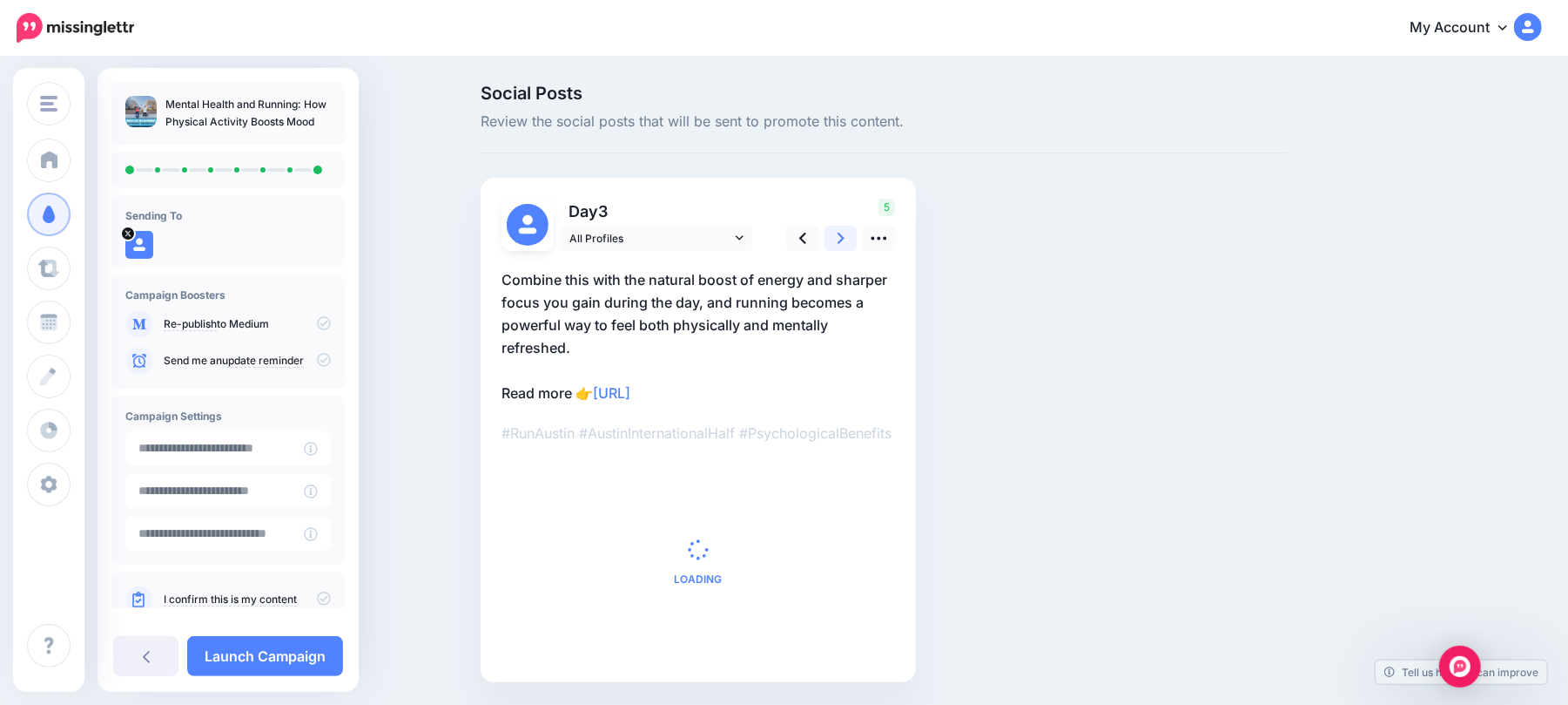
click at [853, 237] on link at bounding box center [841, 238] width 34 height 26
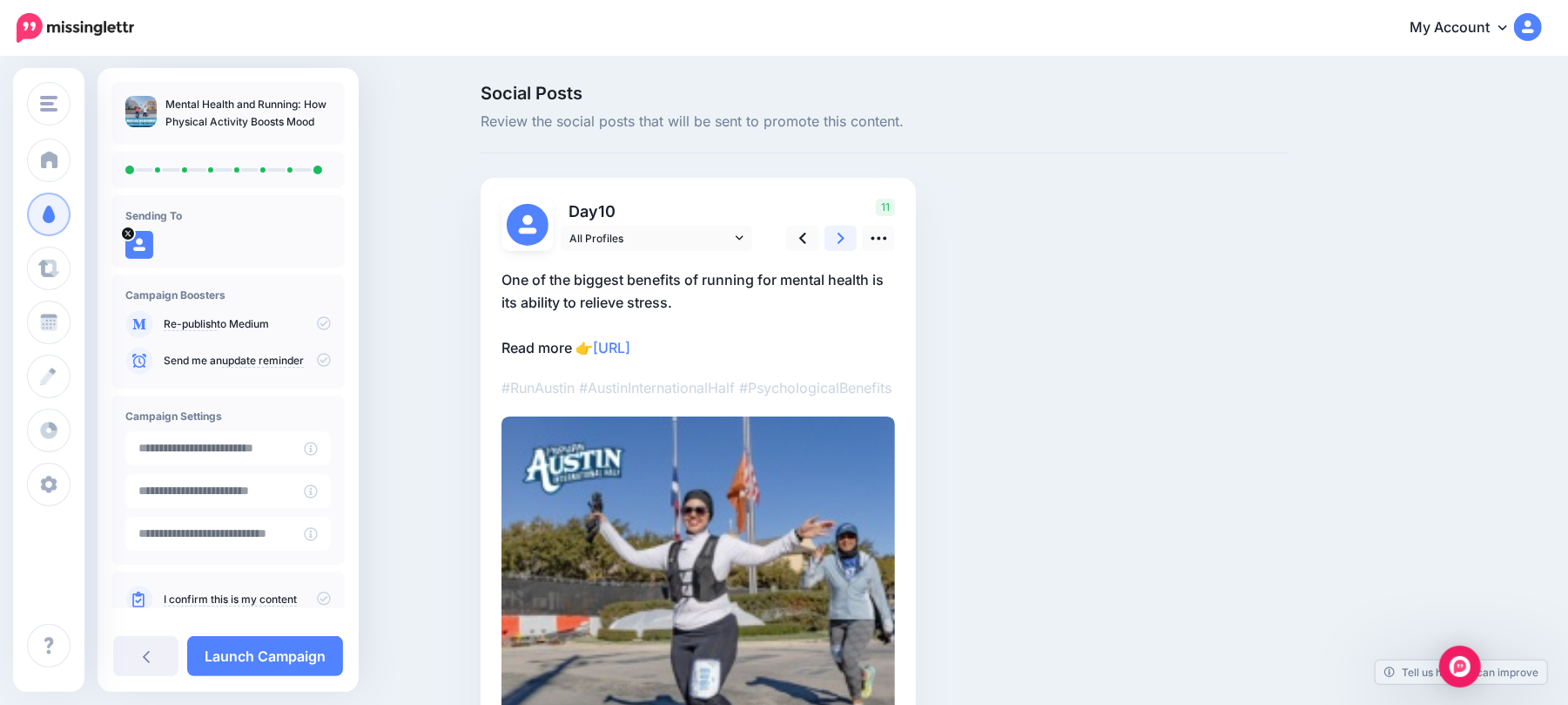
click at [853, 237] on link at bounding box center [841, 238] width 34 height 26
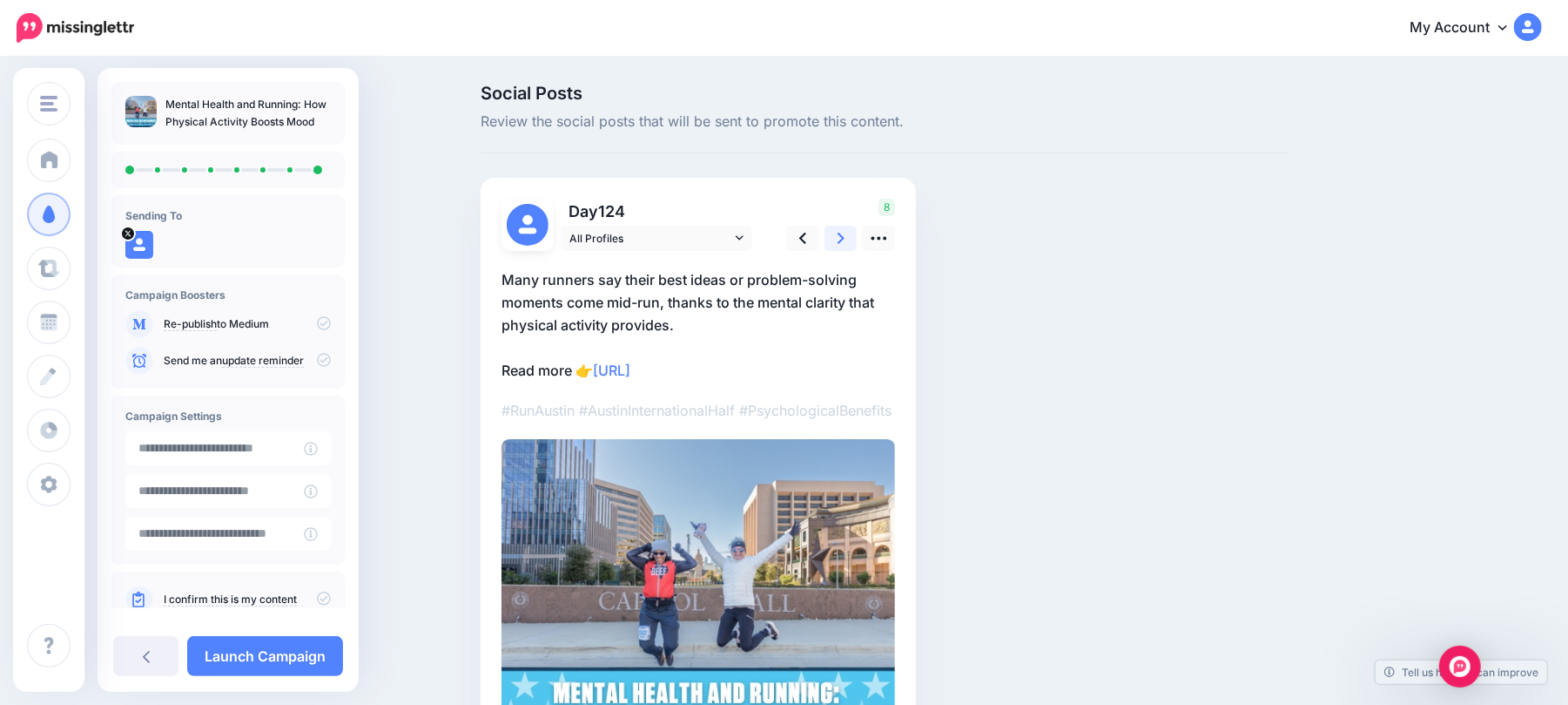
click at [853, 237] on link at bounding box center [841, 238] width 34 height 26
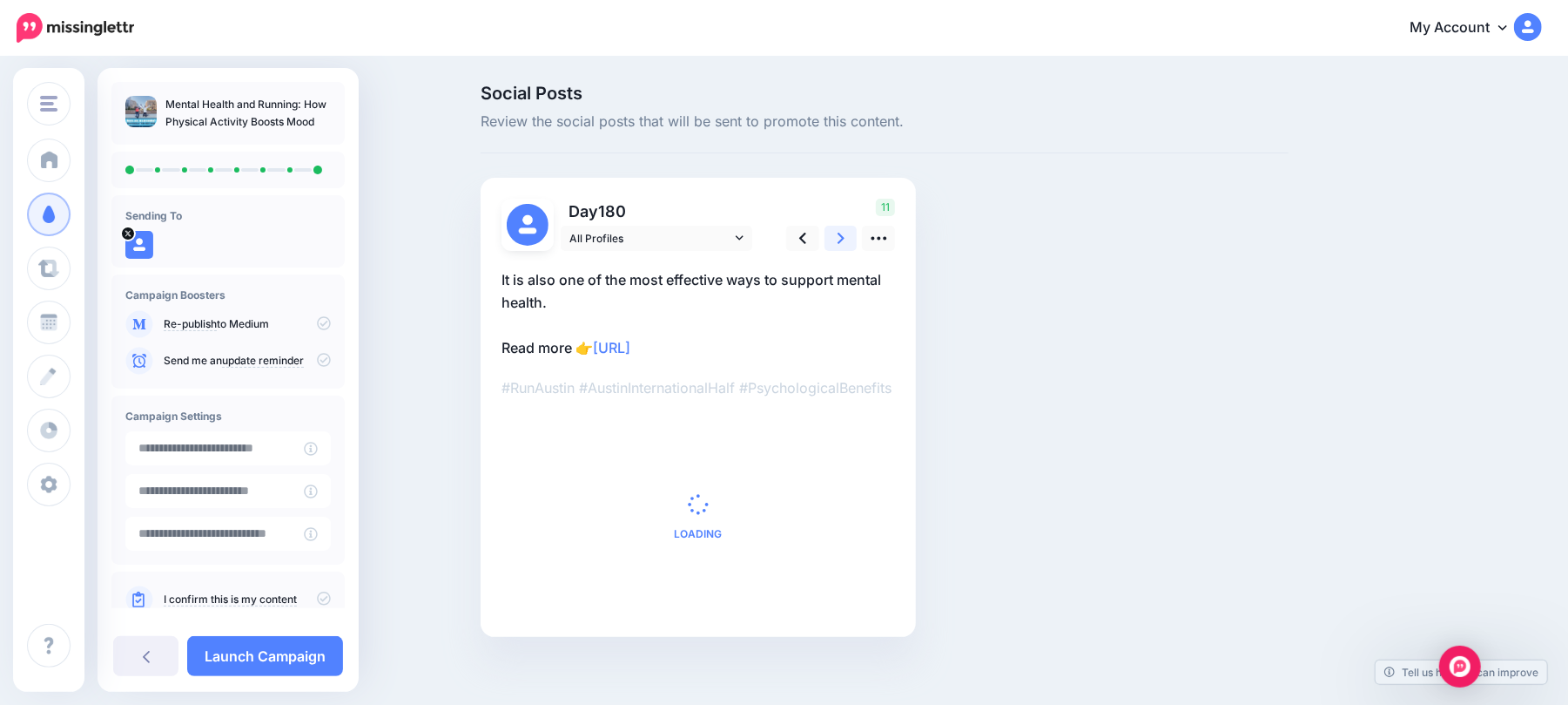
click at [853, 237] on link at bounding box center [841, 238] width 34 height 26
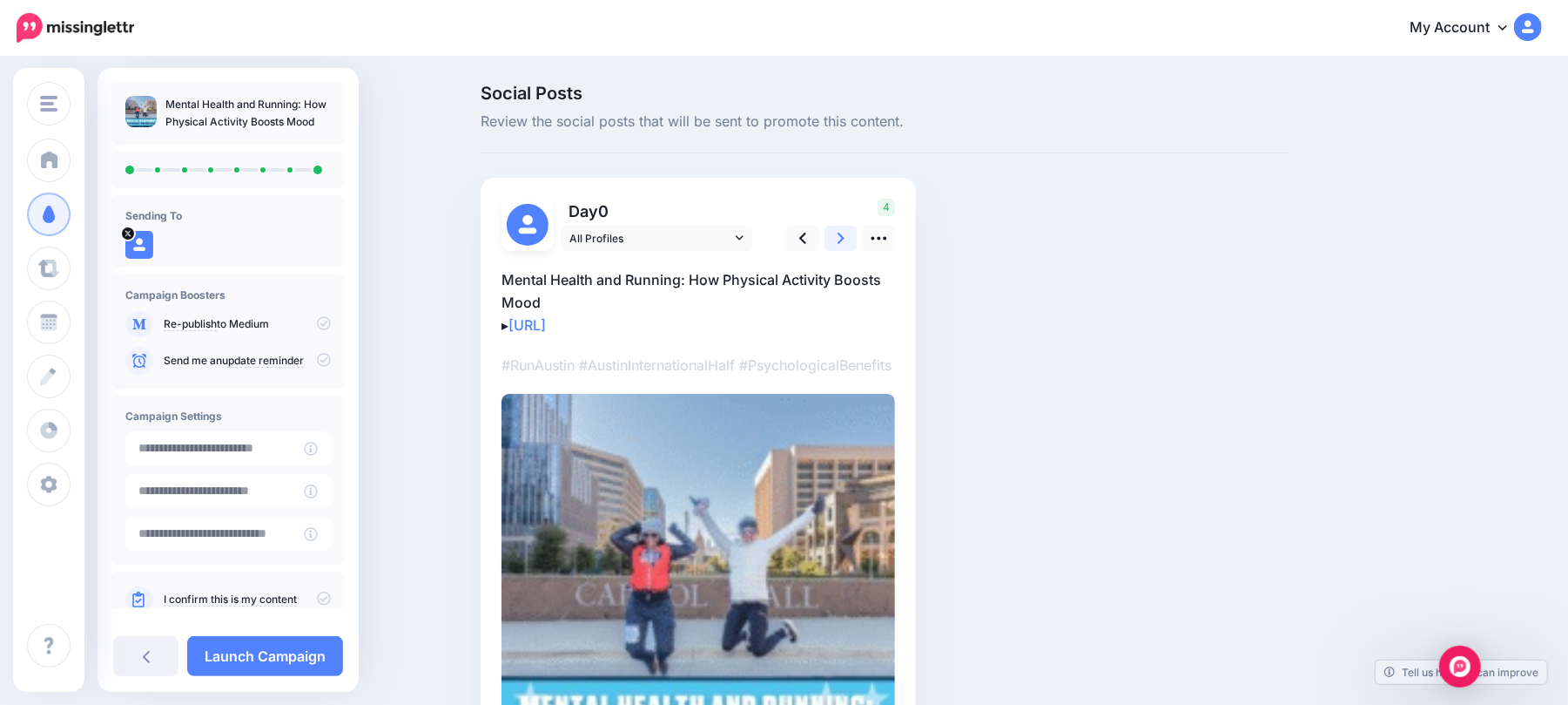
click at [853, 237] on link at bounding box center [841, 238] width 34 height 26
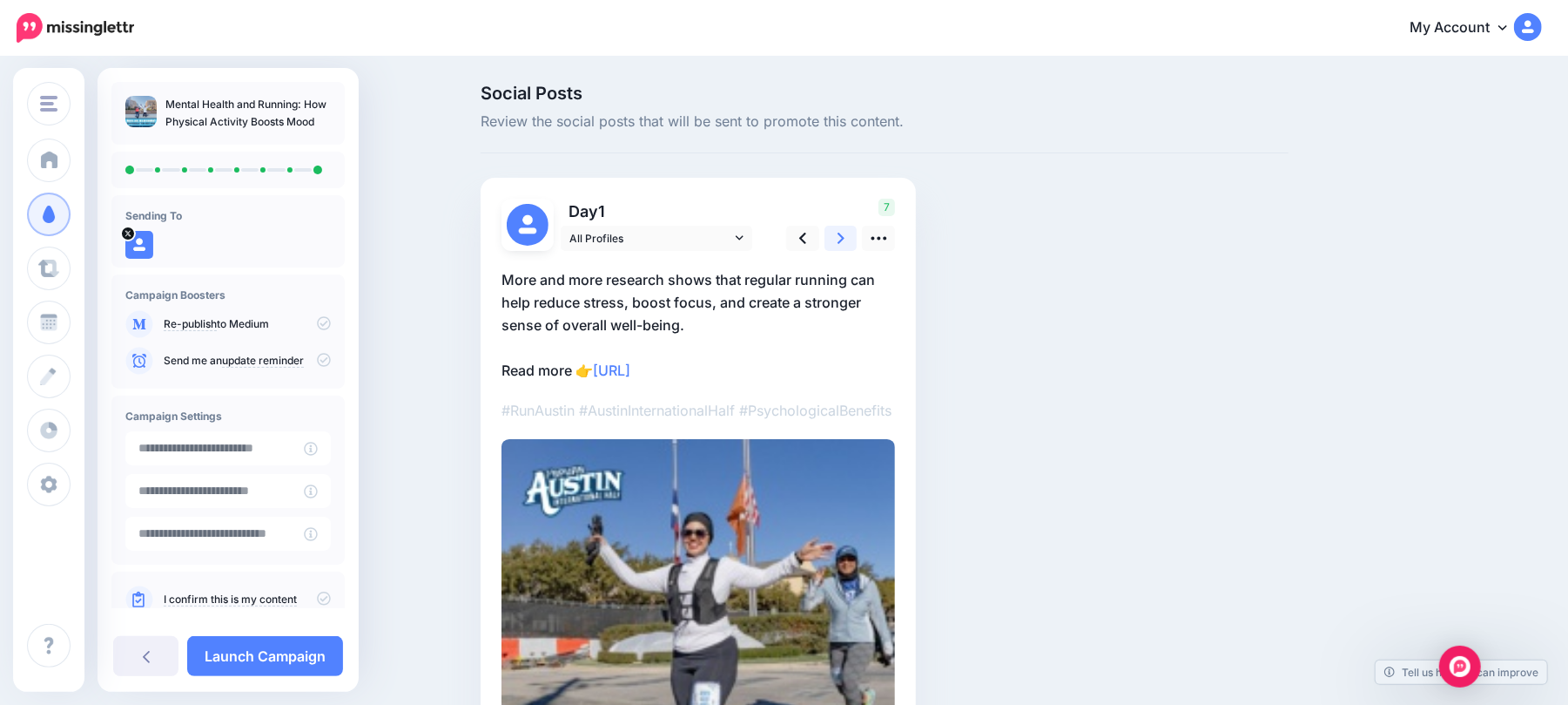
click at [853, 237] on link at bounding box center [841, 238] width 34 height 26
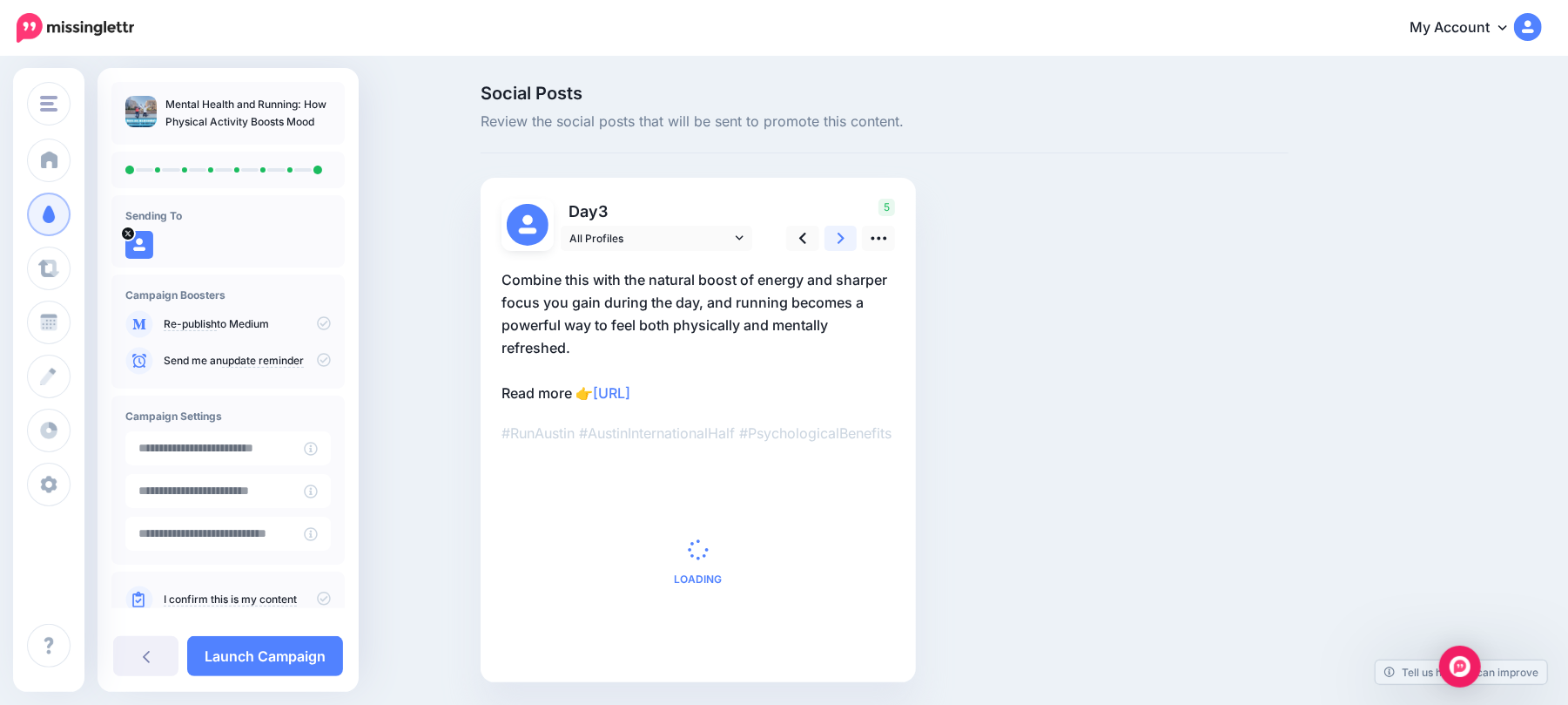
click at [853, 237] on link at bounding box center [841, 238] width 34 height 26
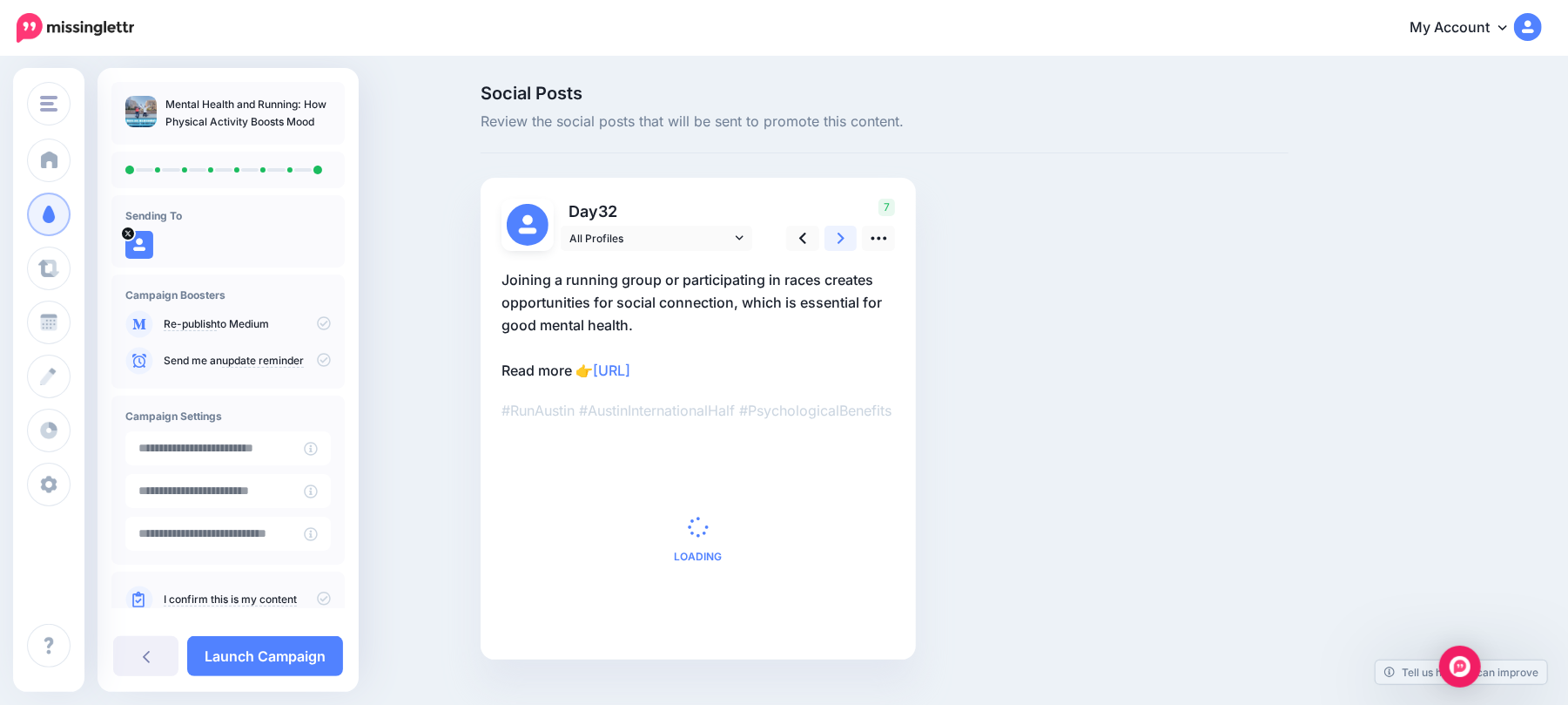
click at [853, 237] on link at bounding box center [841, 238] width 34 height 26
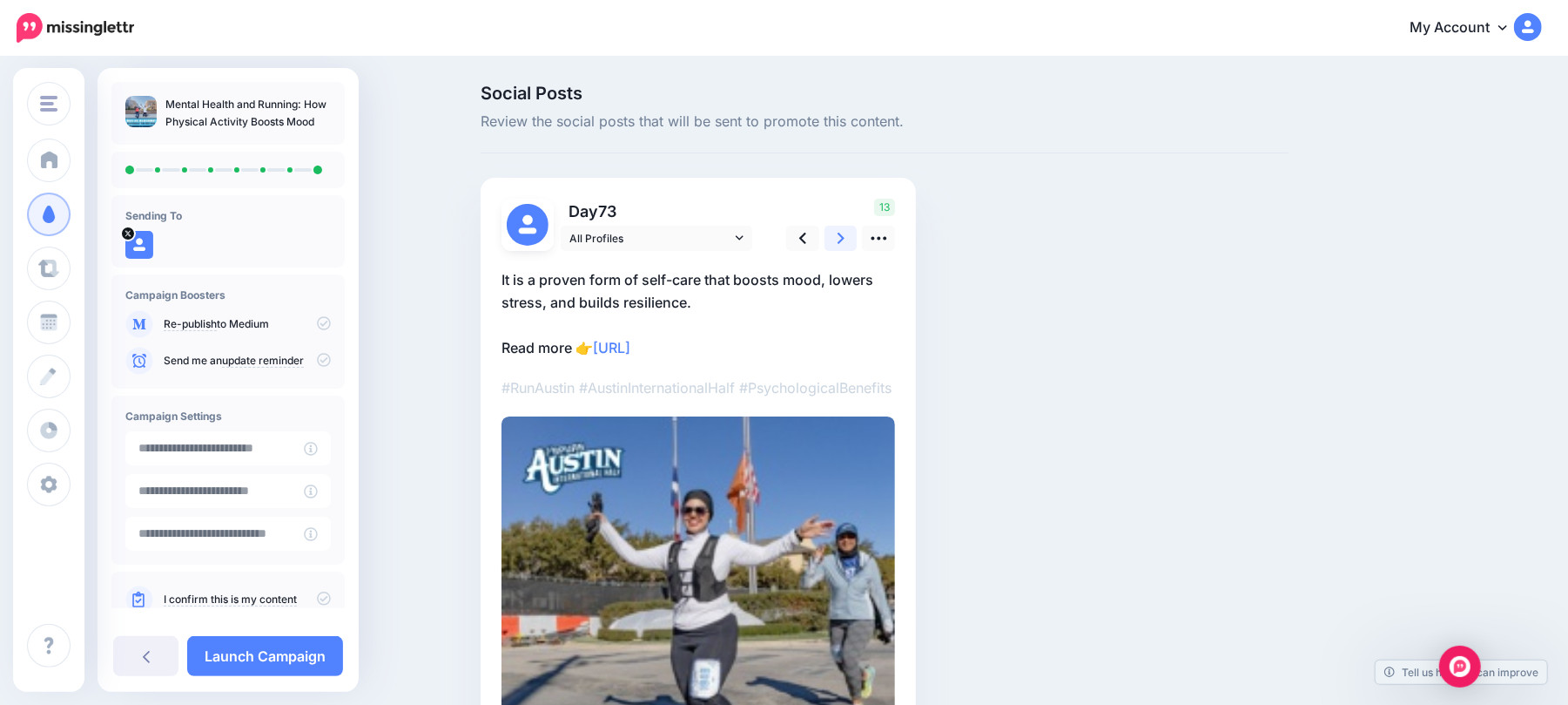
click at [853, 237] on link at bounding box center [841, 238] width 34 height 26
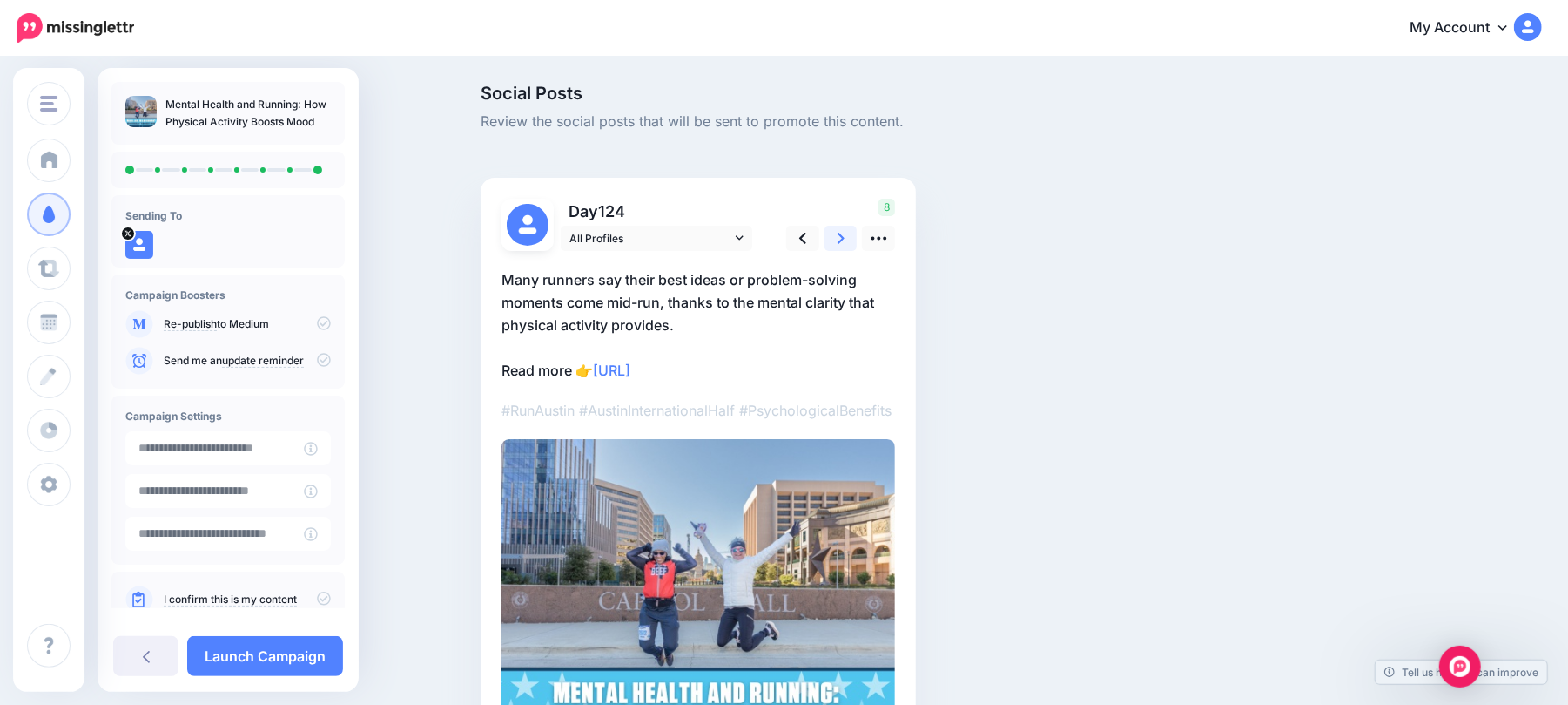
click at [853, 237] on link at bounding box center [841, 238] width 34 height 26
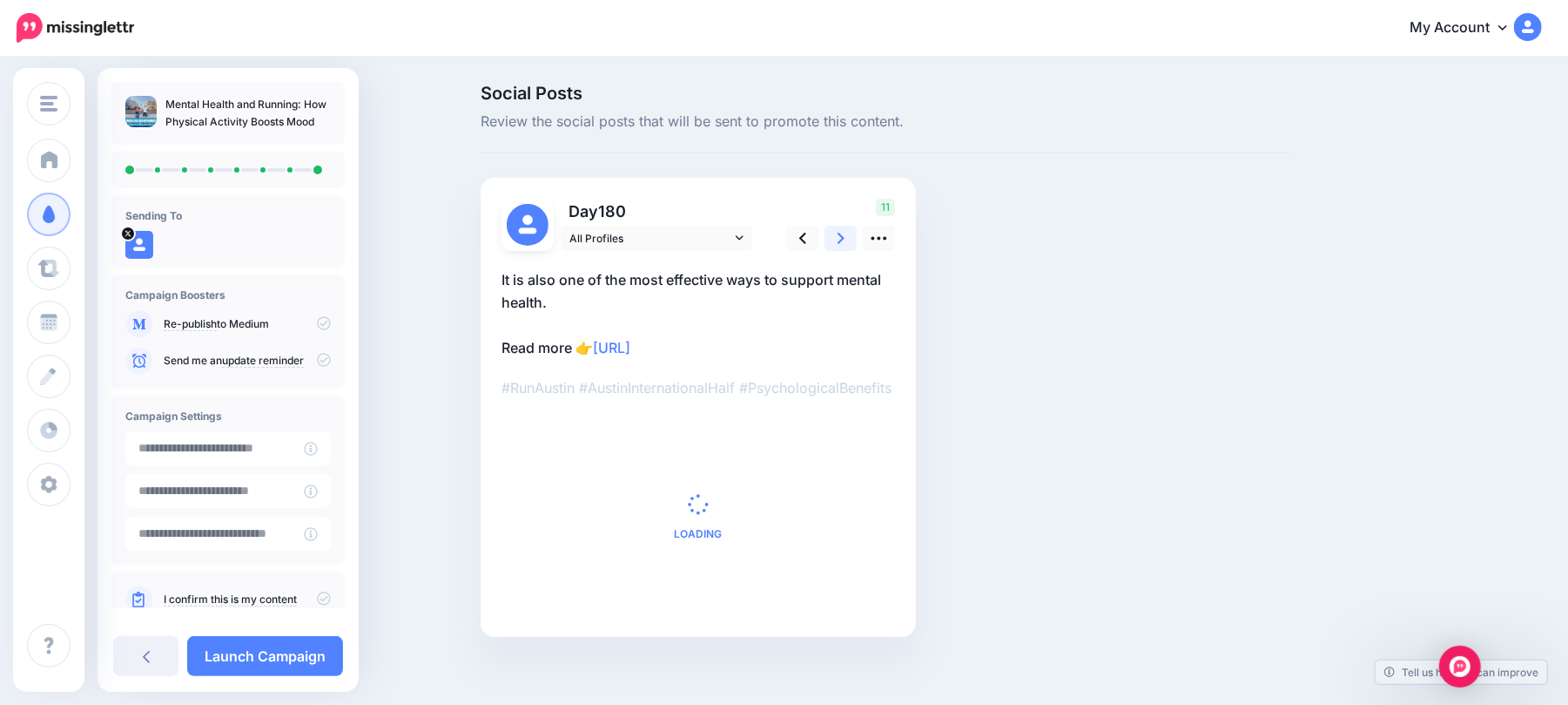
click at [853, 237] on link at bounding box center [841, 238] width 34 height 26
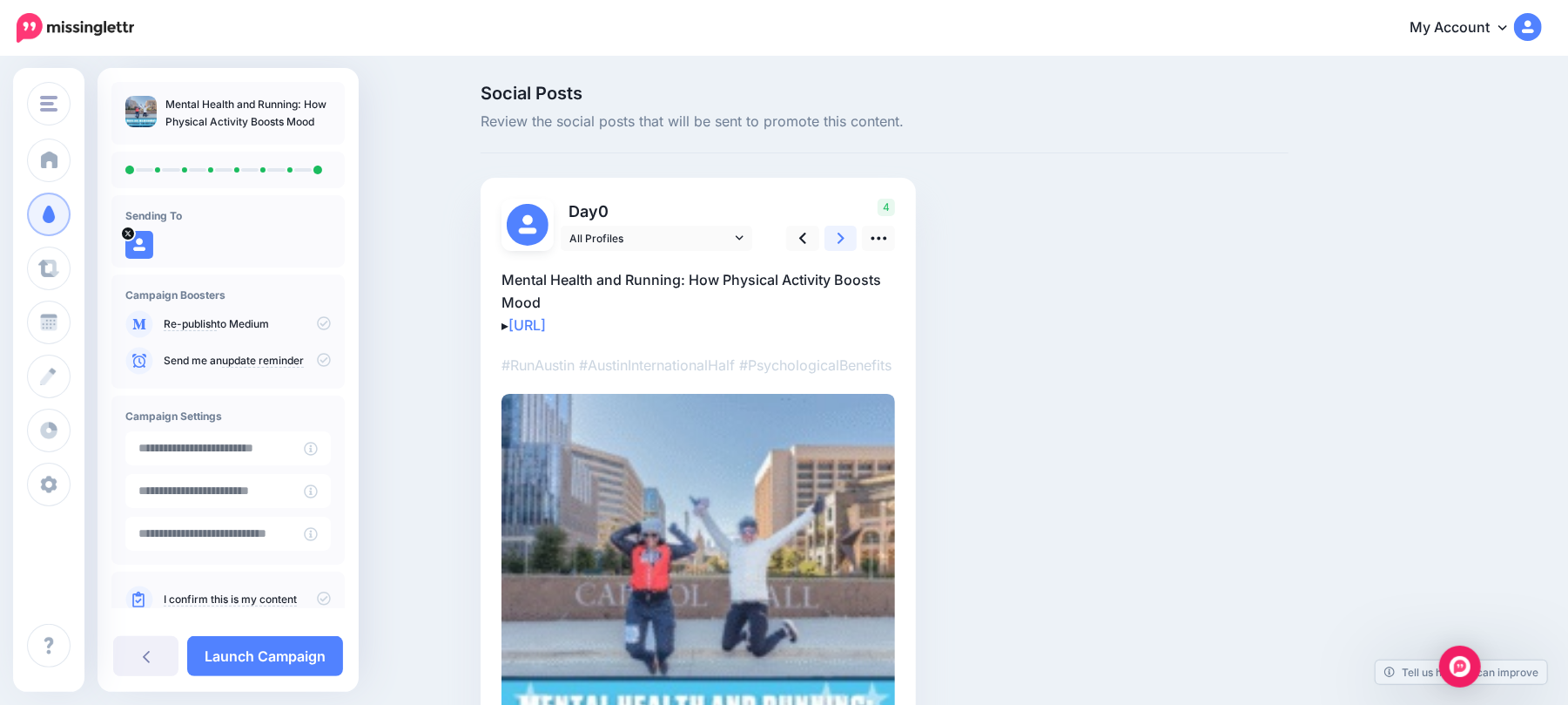
click at [853, 237] on link at bounding box center [841, 238] width 34 height 26
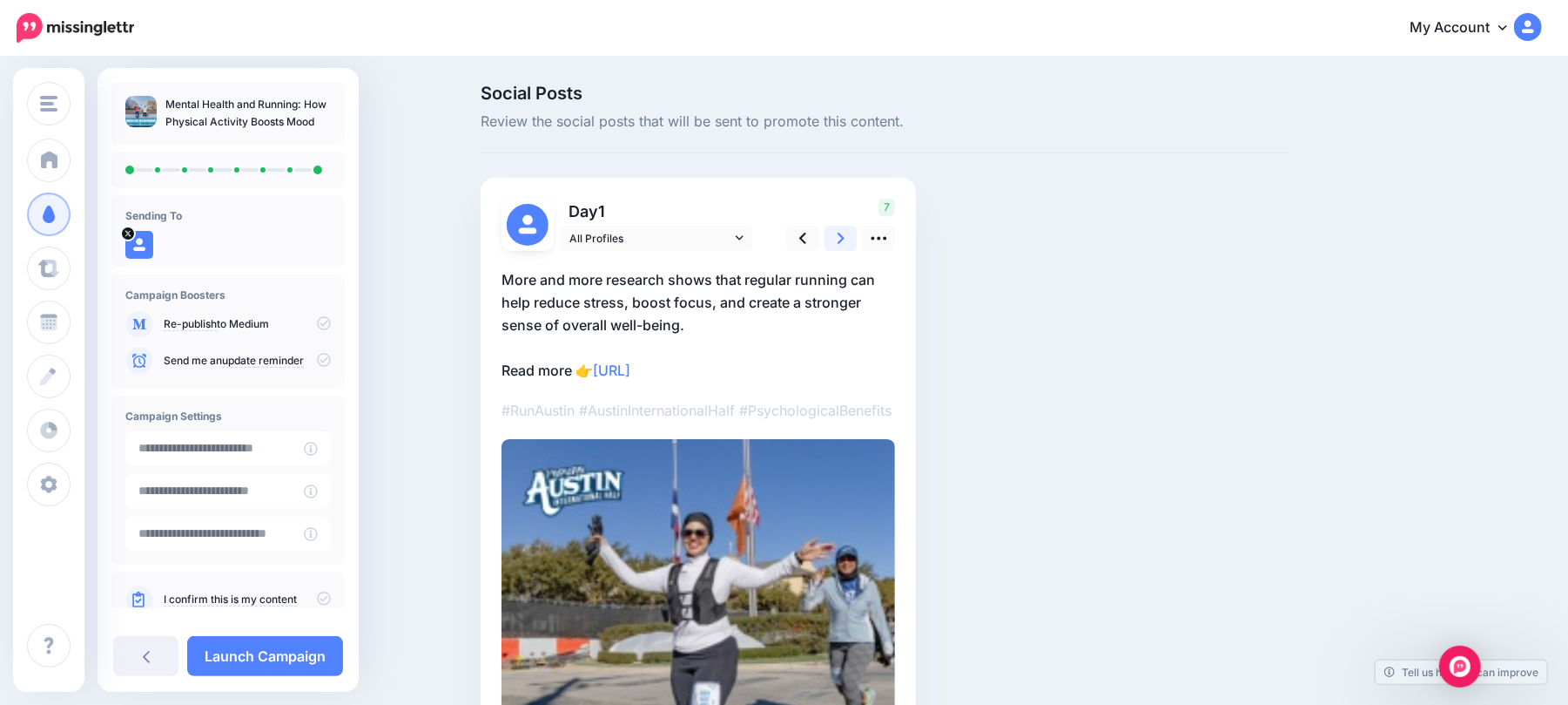
click at [853, 237] on link at bounding box center [841, 238] width 34 height 26
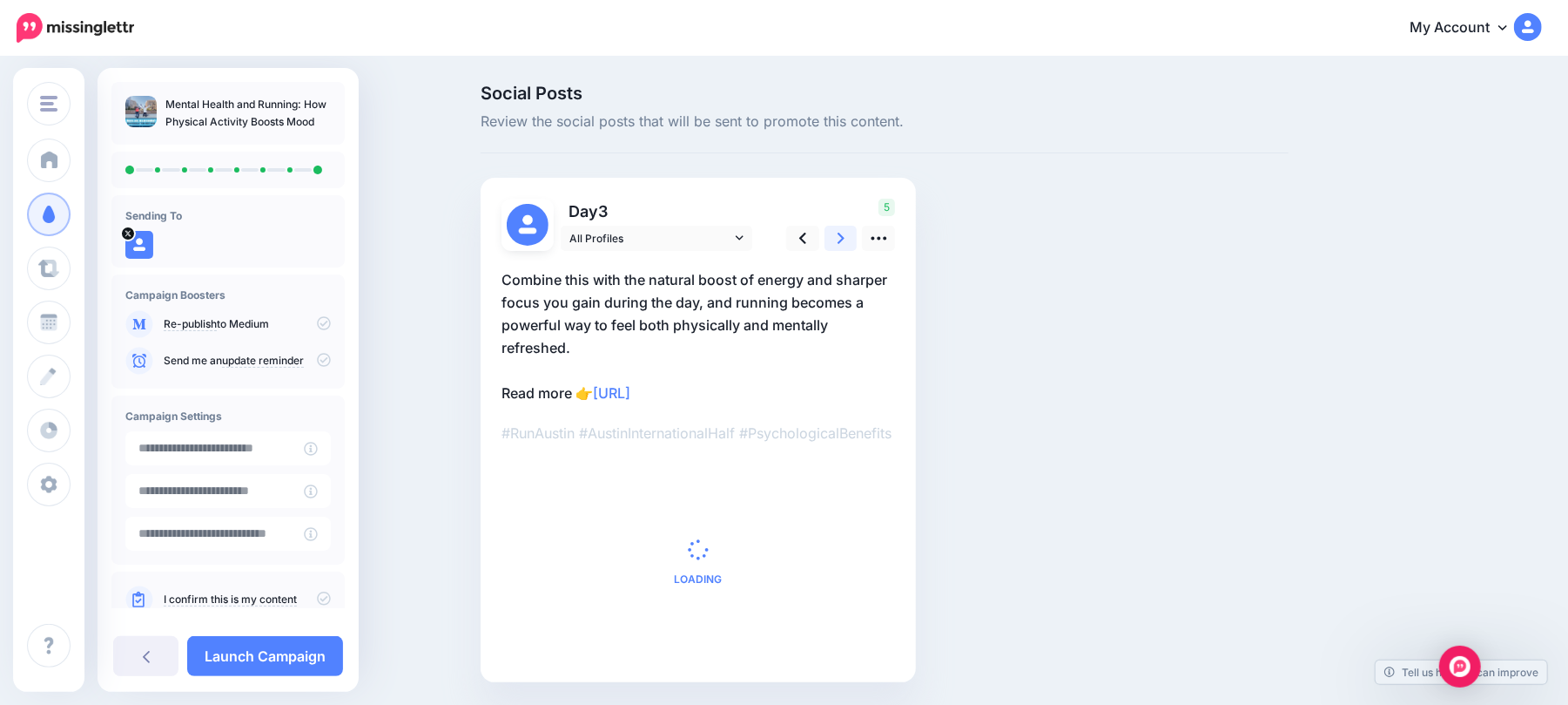
click at [853, 237] on link at bounding box center [841, 238] width 34 height 26
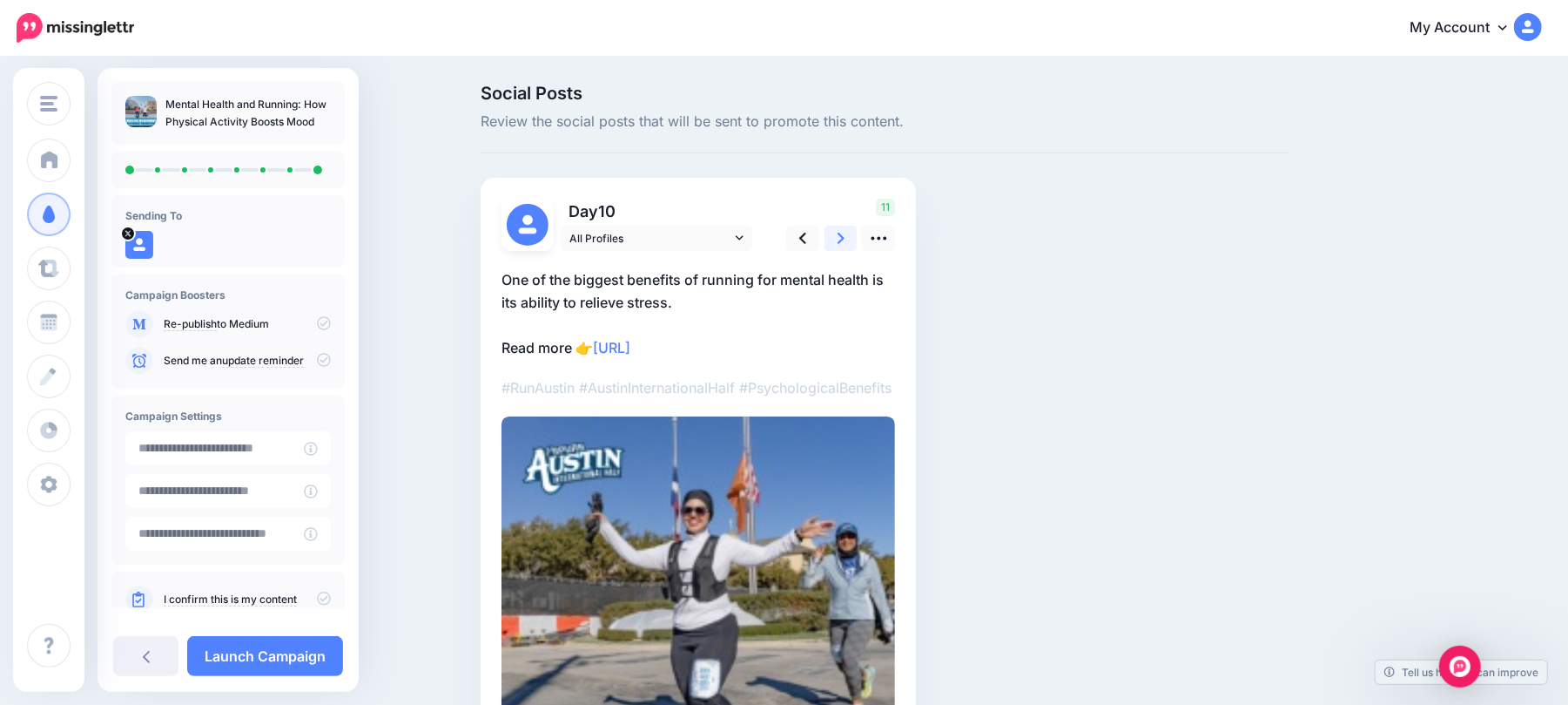
click at [853, 237] on link at bounding box center [841, 238] width 34 height 26
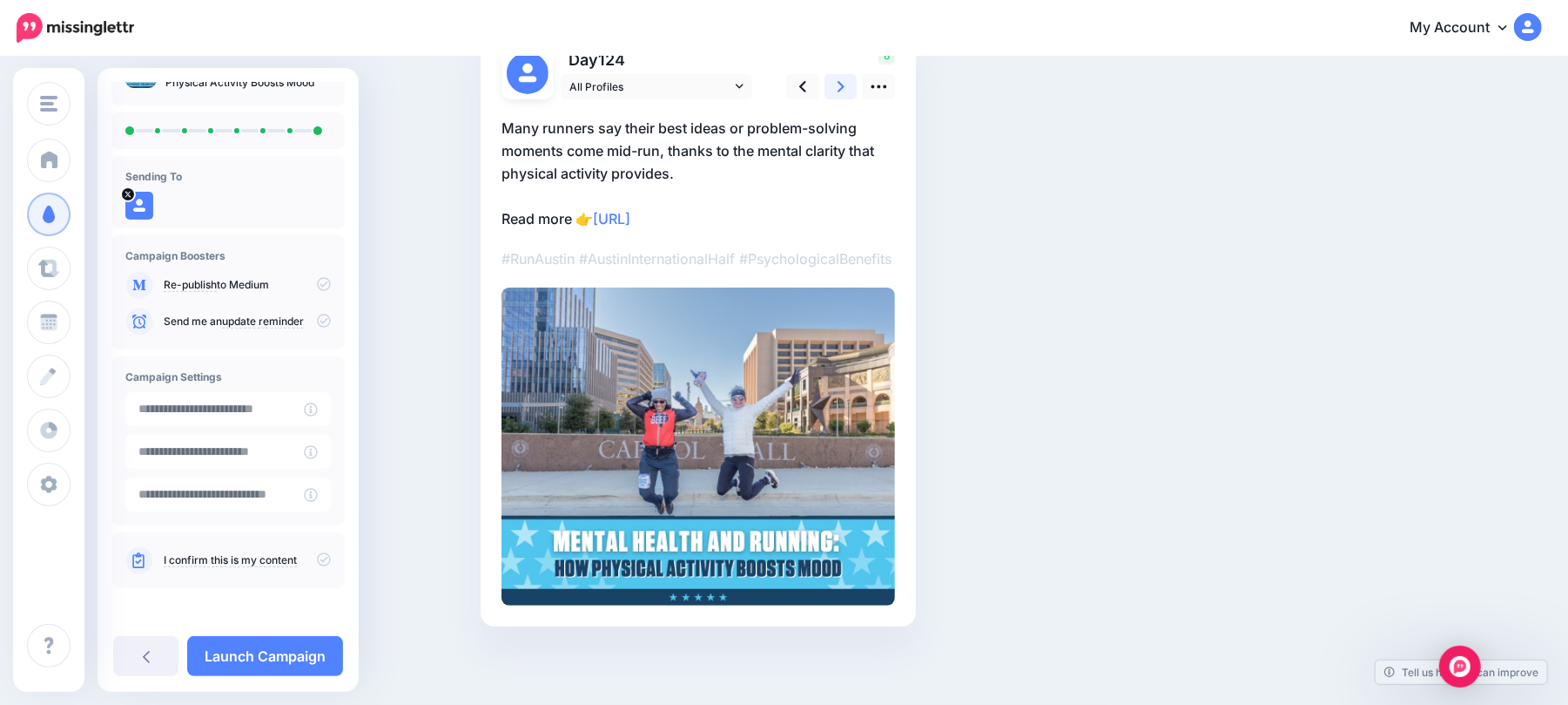
scroll to position [174, 0]
click at [317, 562] on icon at bounding box center [324, 559] width 14 height 14
click at [235, 669] on link "Launch Campaign" at bounding box center [265, 656] width 156 height 40
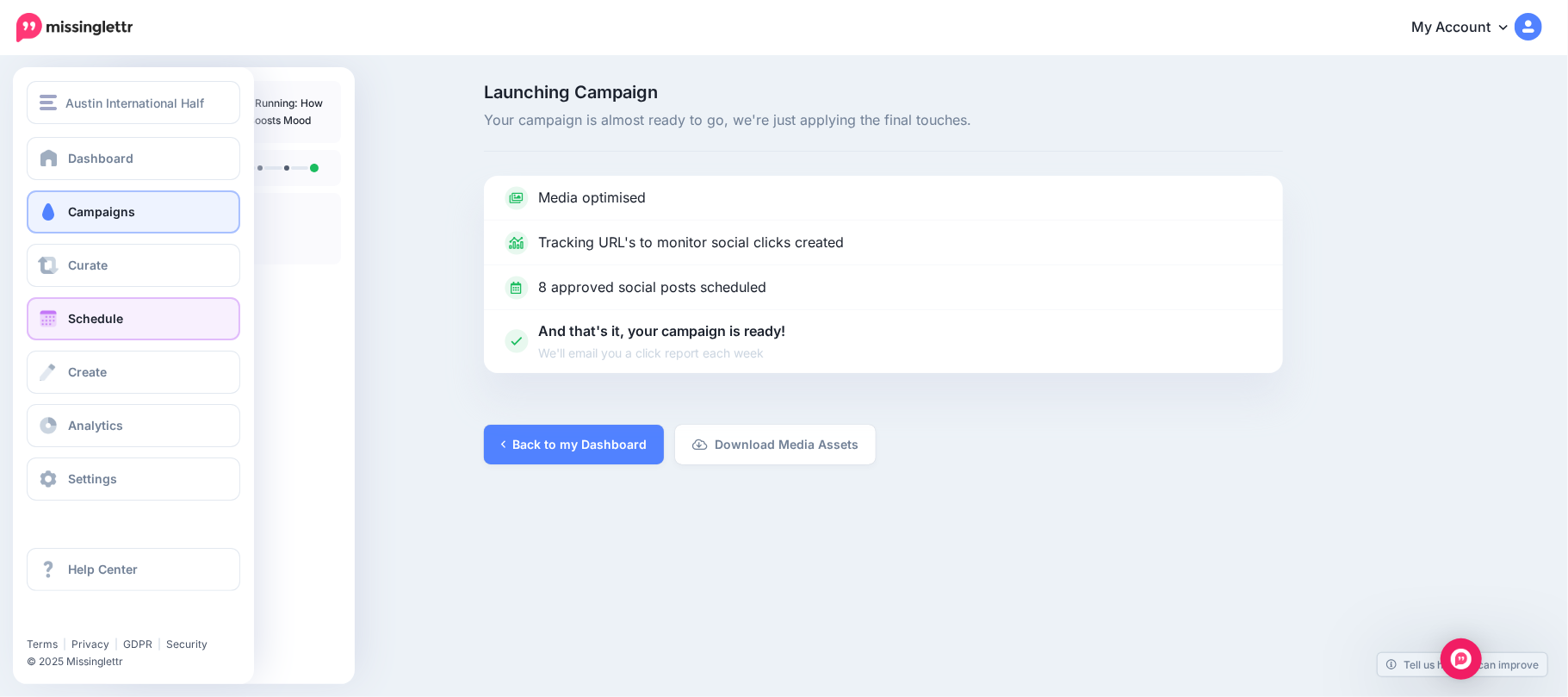
click at [201, 320] on link "Schedule" at bounding box center [133, 318] width 214 height 43
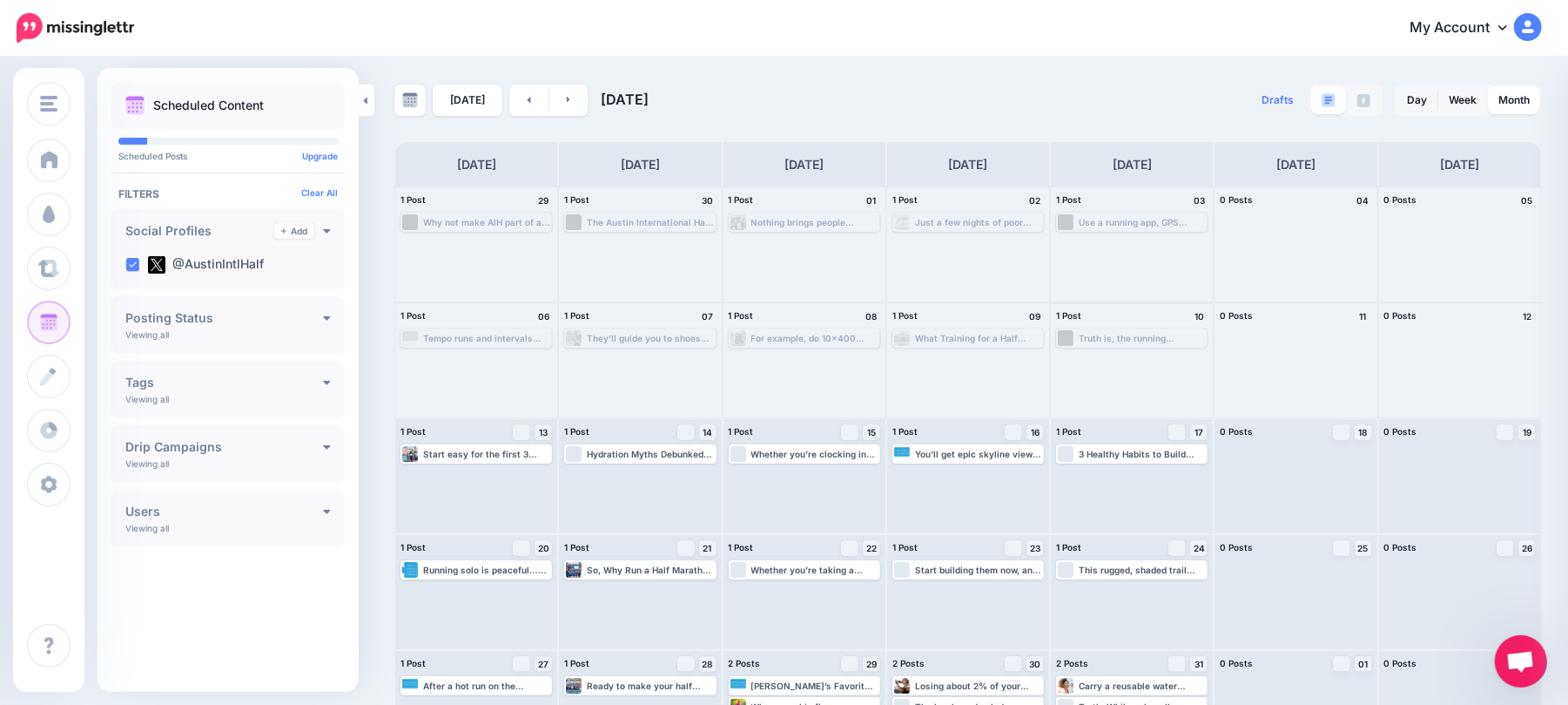
scroll to position [60, 0]
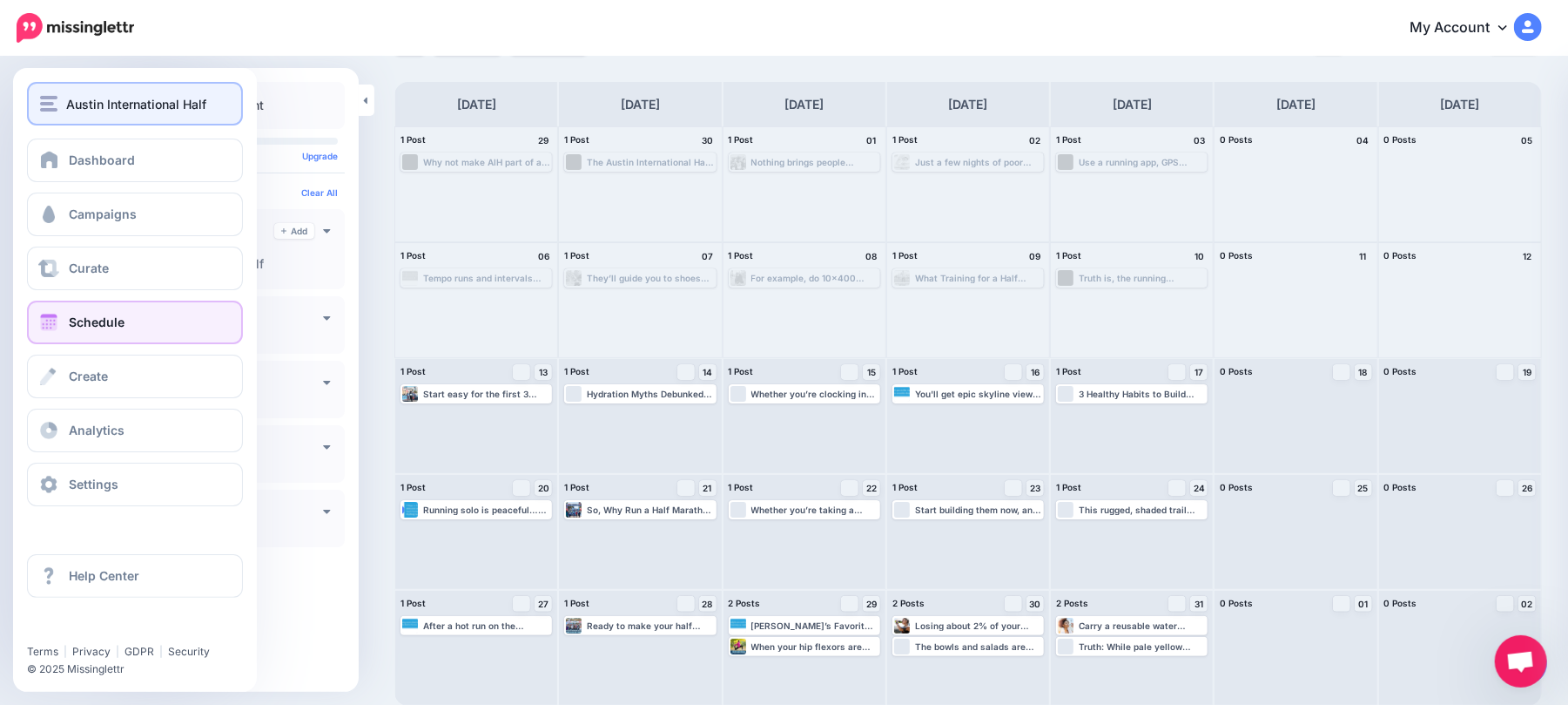
click at [129, 88] on button "Austin International Half" at bounding box center [134, 104] width 216 height 43
click at [54, 106] on img "button" at bounding box center [49, 104] width 18 height 16
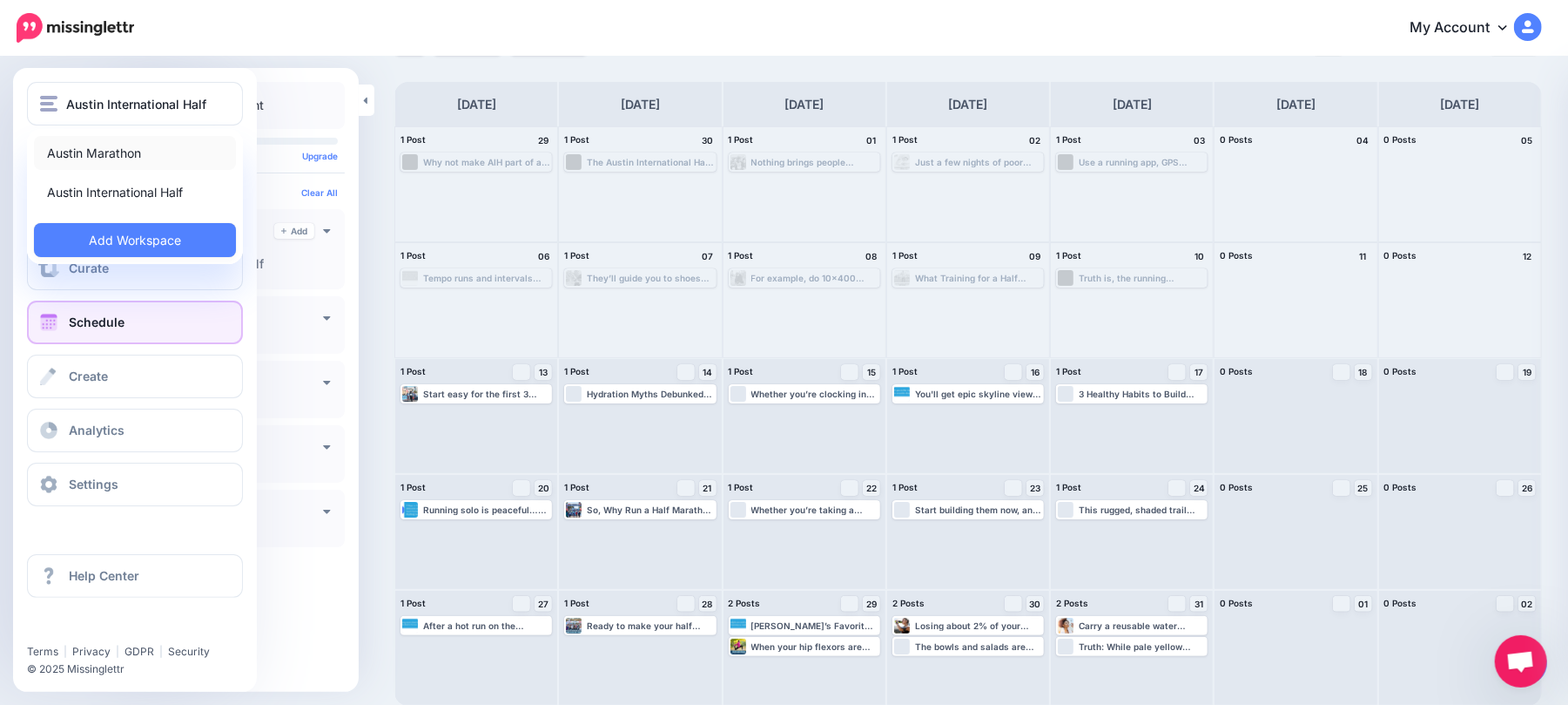
click at [188, 155] on link "Austin Marathon" at bounding box center [134, 153] width 202 height 34
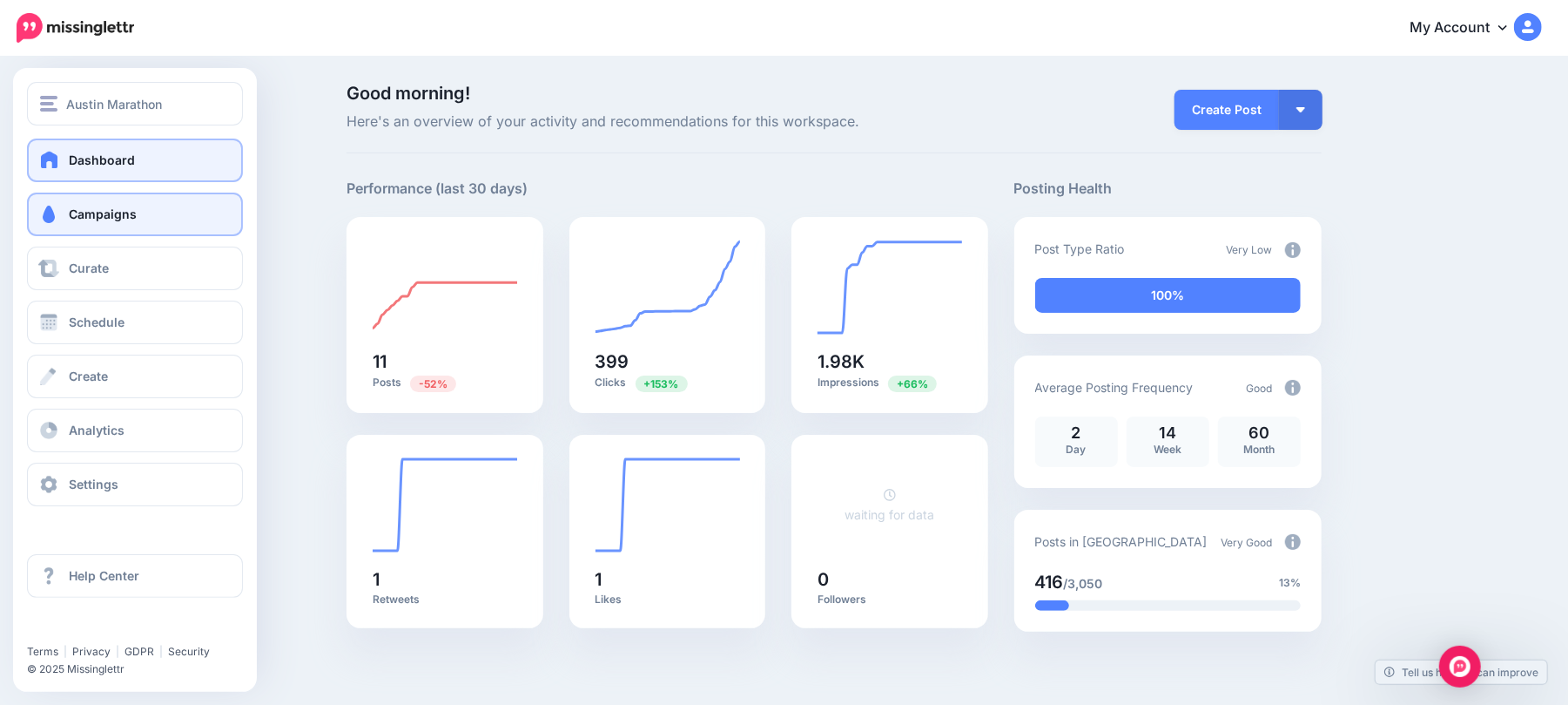
click at [125, 216] on span "Campaigns" at bounding box center [103, 213] width 68 height 15
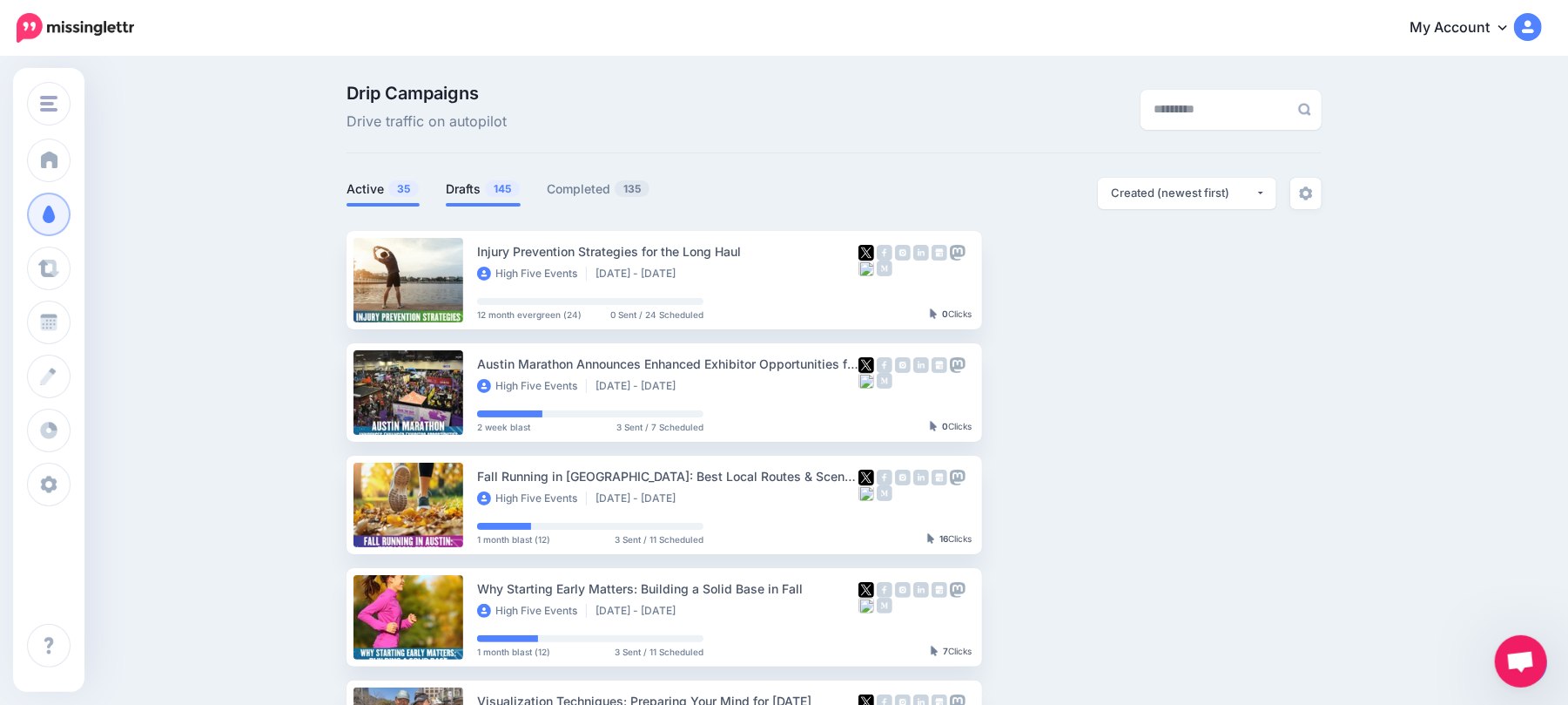
click at [512, 189] on span "145" at bounding box center [501, 189] width 35 height 17
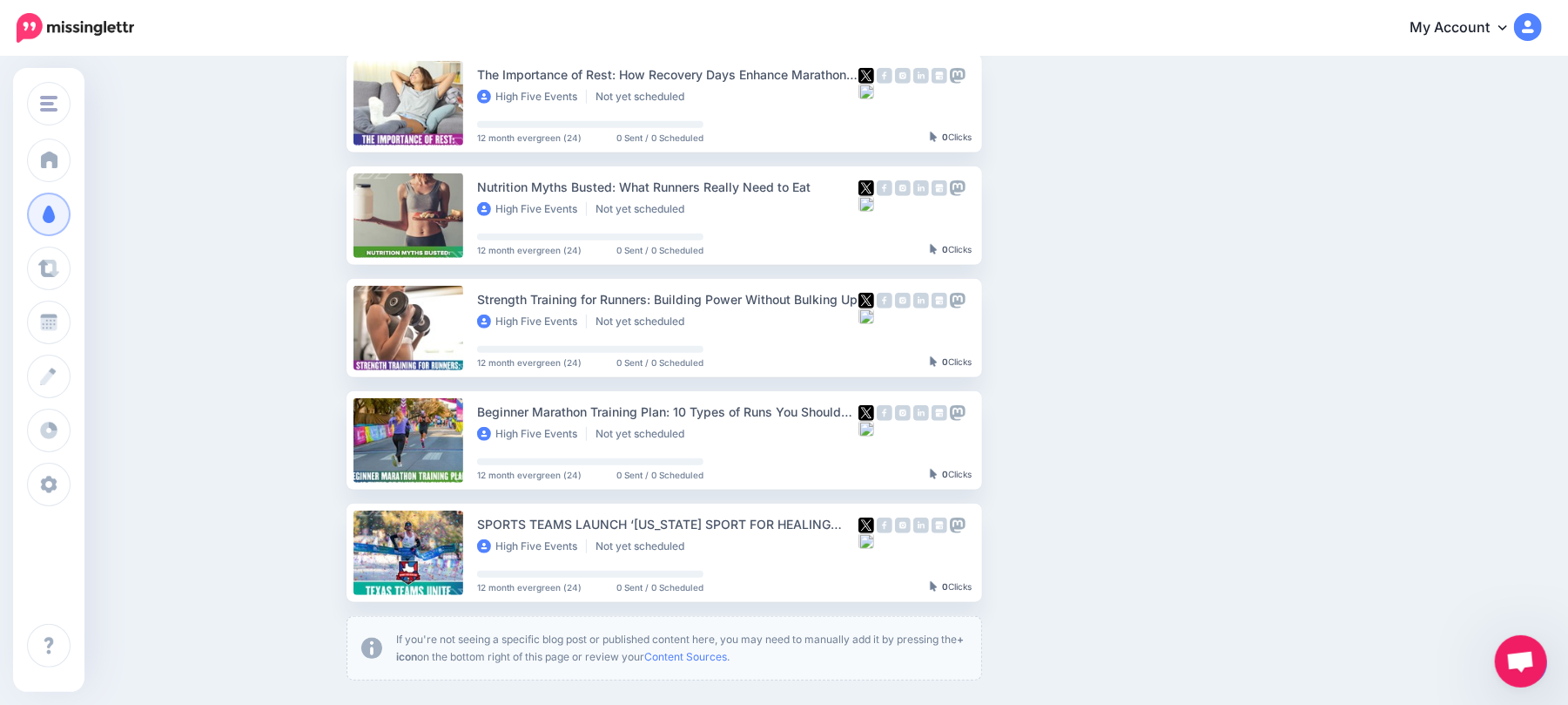
scroll to position [697, 0]
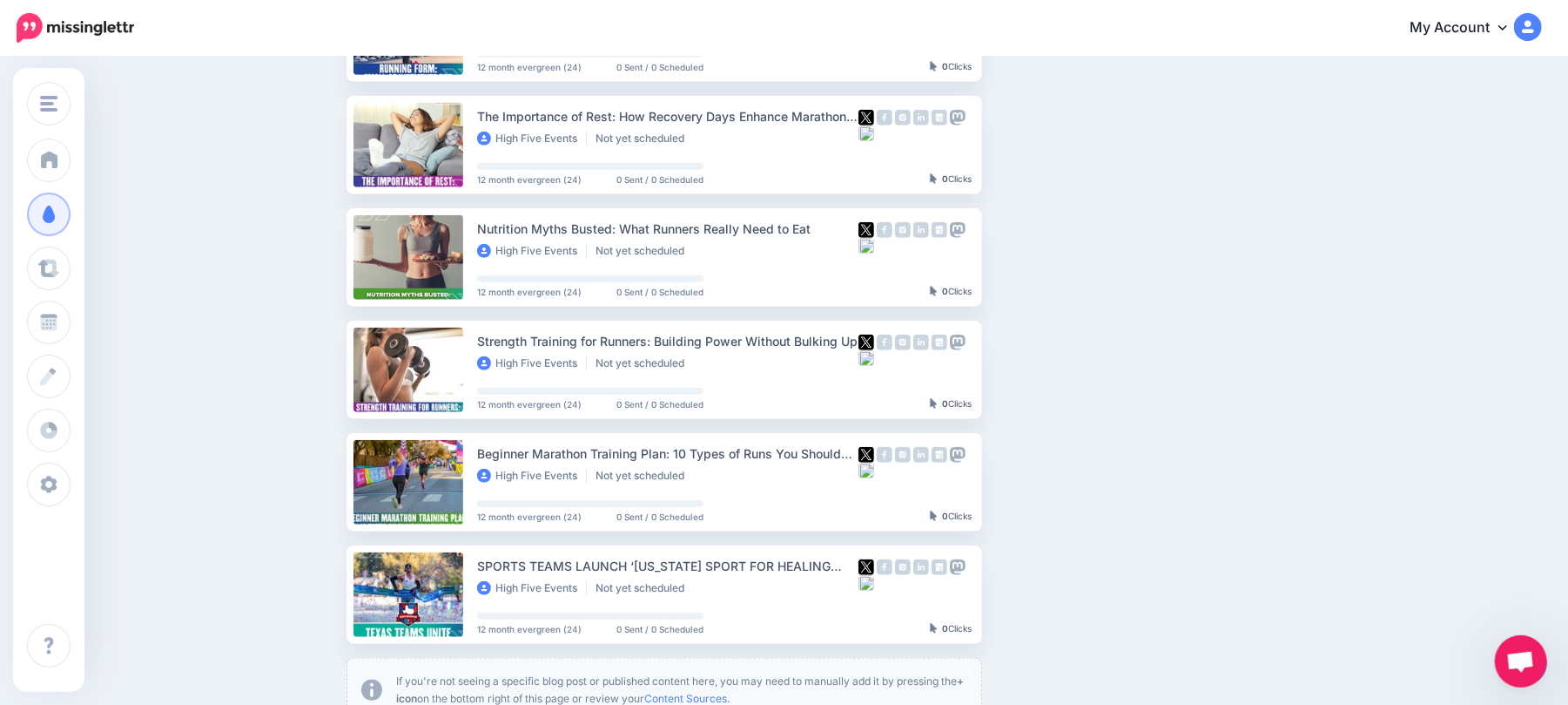
drag, startPoint x: 1073, startPoint y: 485, endPoint x: 1213, endPoint y: 202, distance: 315.7
click at [1213, 202] on ul "RUN AUSTIN Kickoff Week Brings Runners Together for 8 Days of Community & Fun H…" at bounding box center [834, 127] width 975 height 1188
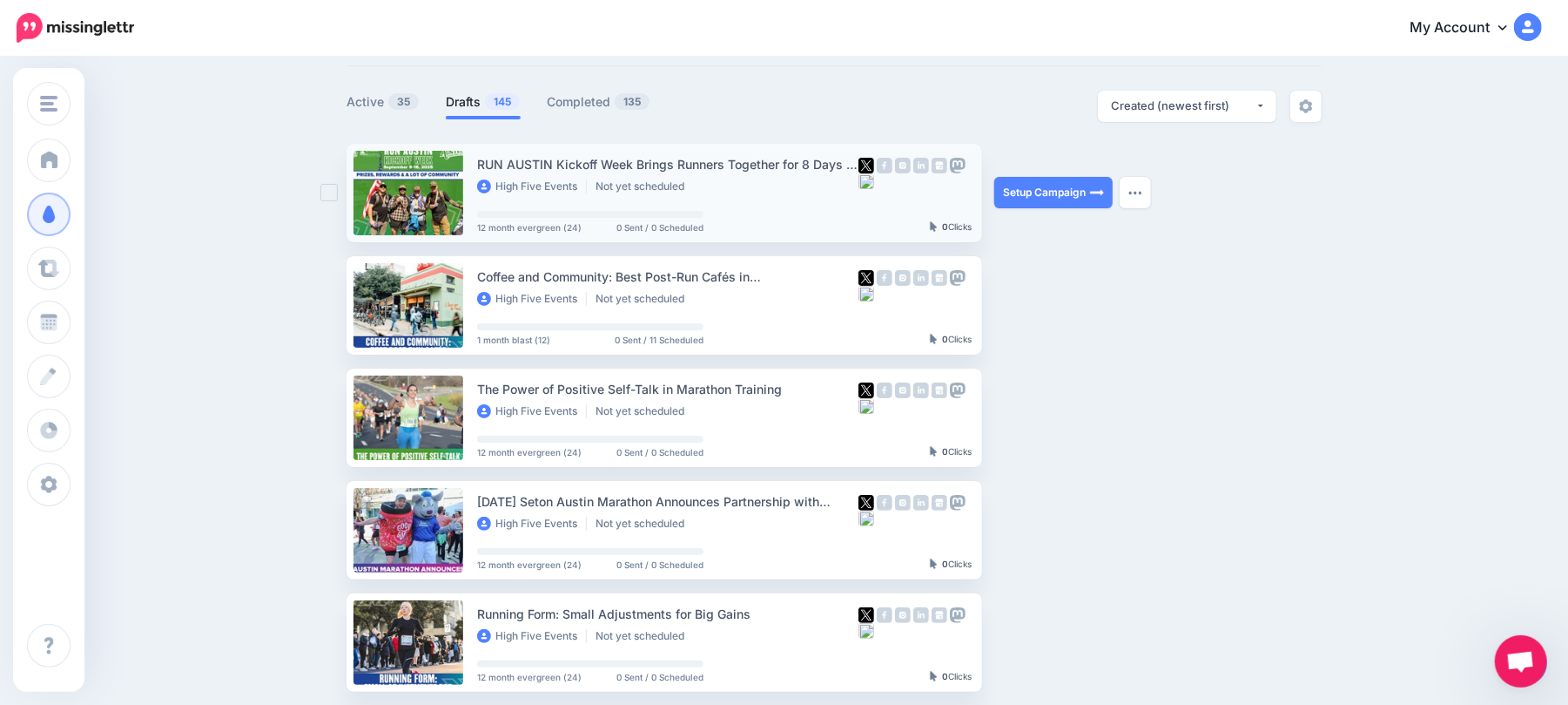
scroll to position [0, 0]
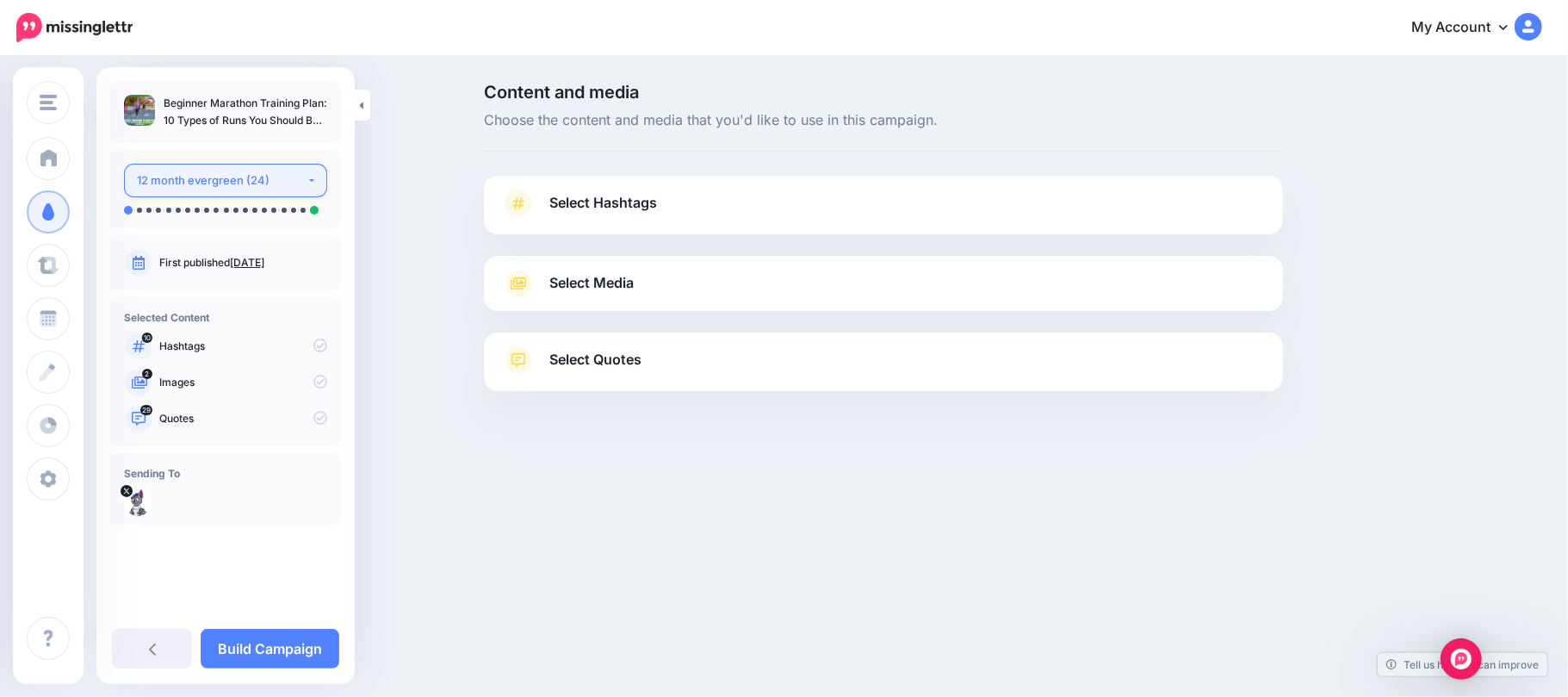
click at [286, 180] on div "12 month evergreen (24)" at bounding box center [222, 181] width 170 height 20
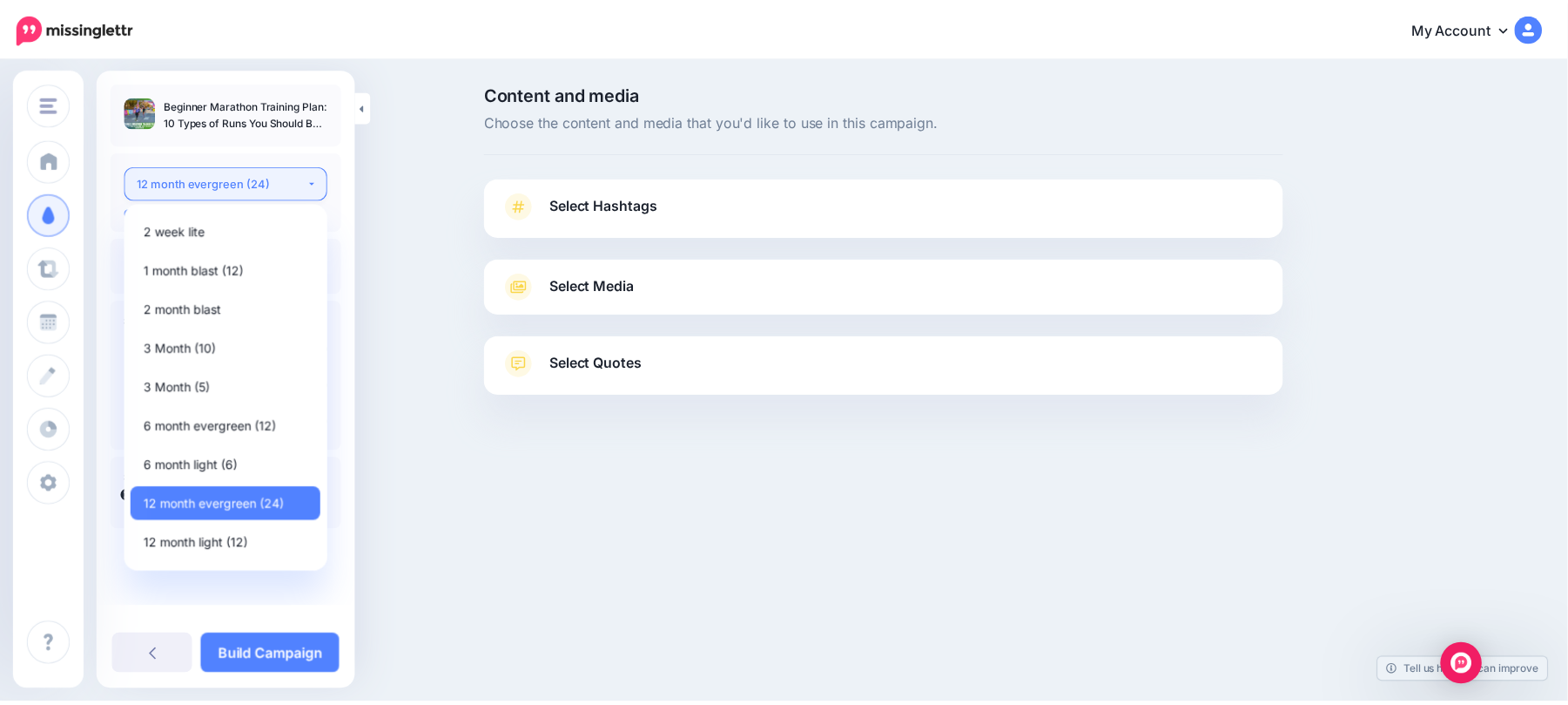
scroll to position [70, 0]
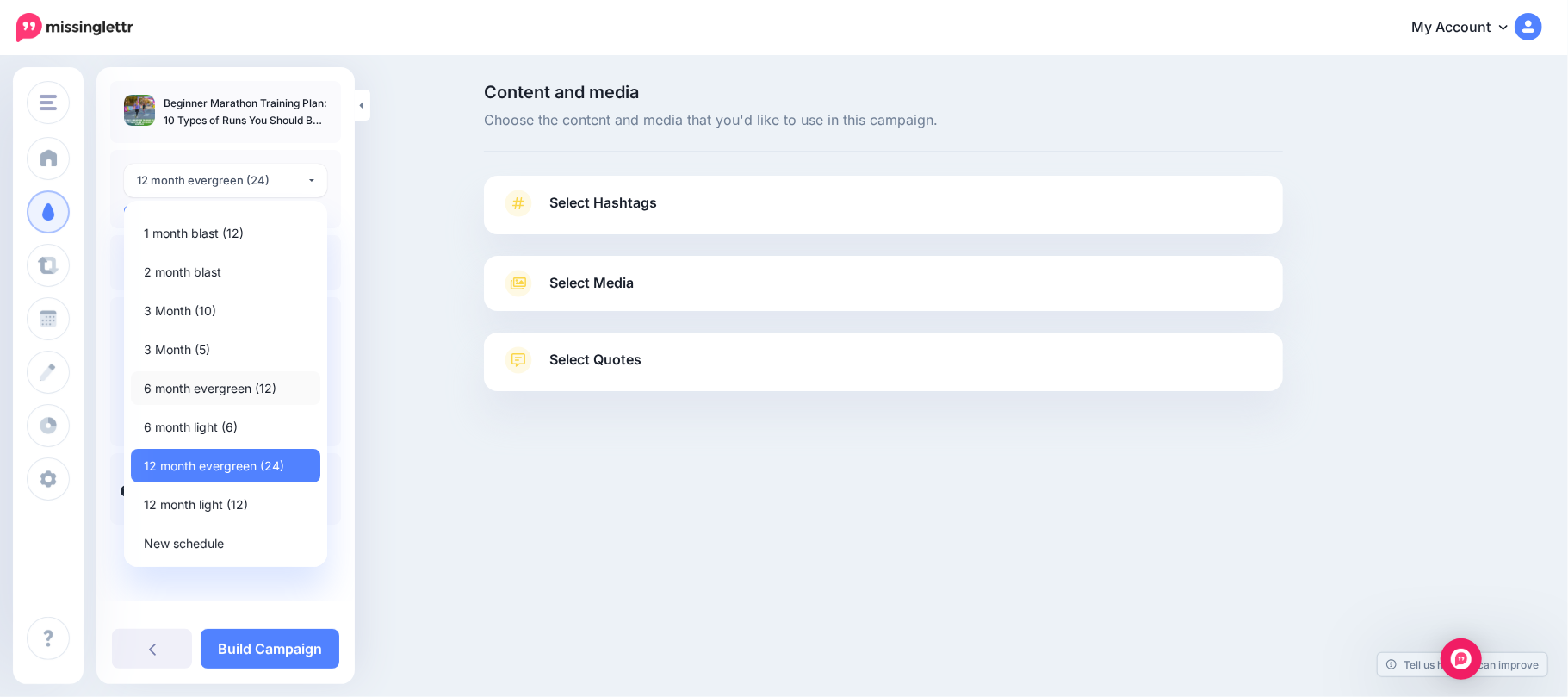
click at [259, 384] on span "6 month evergreen (12)" at bounding box center [210, 388] width 133 height 20
select select "******"
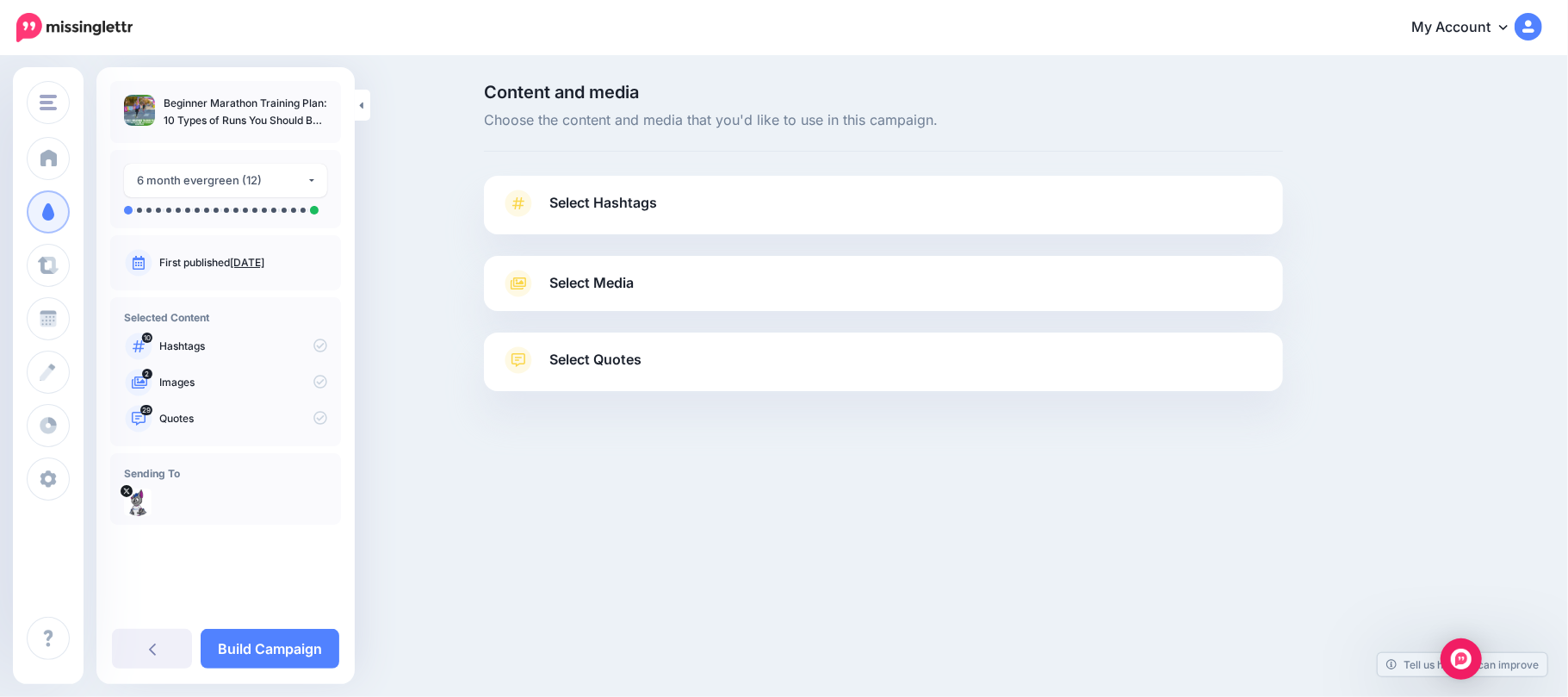
click at [854, 189] on link "Select Hashtags" at bounding box center [883, 212] width 764 height 45
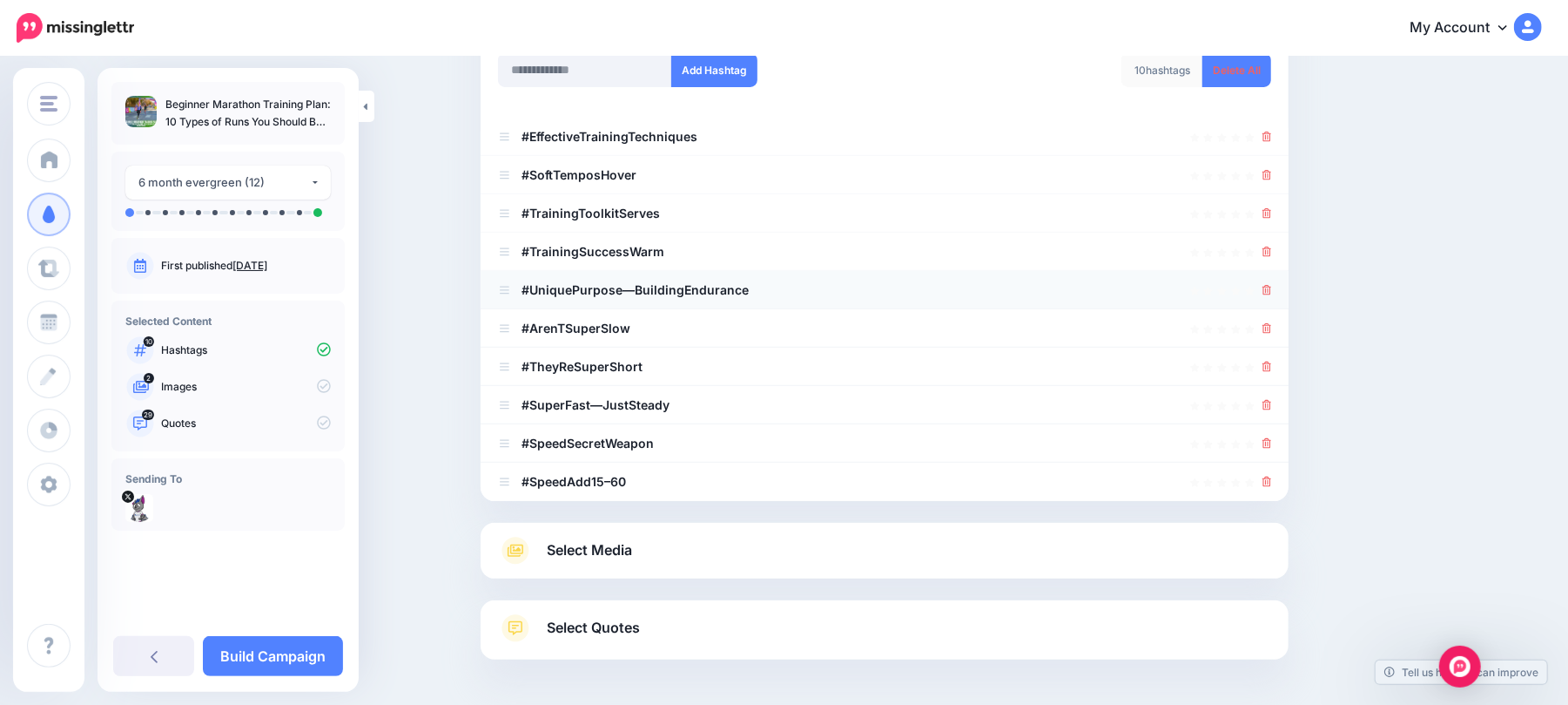
scroll to position [318, 0]
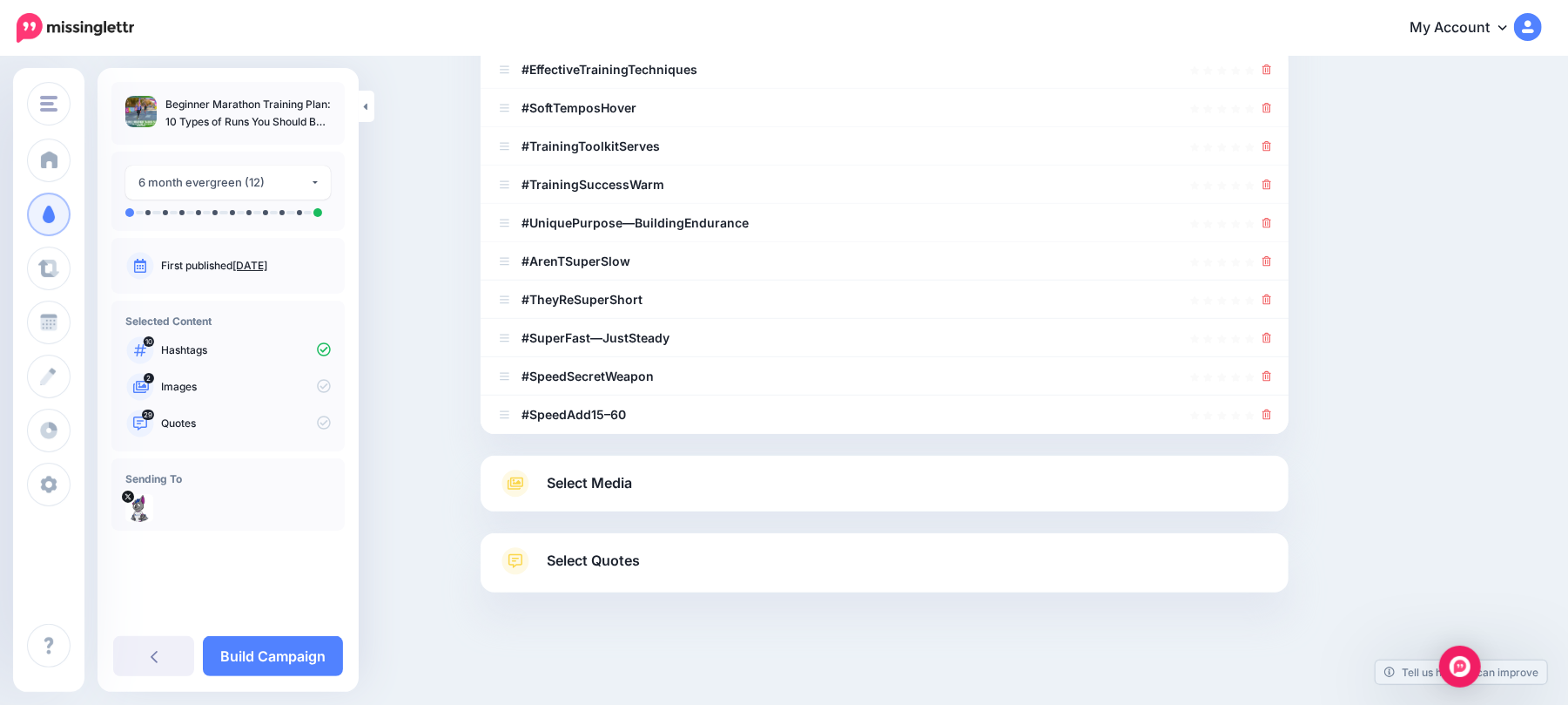
click at [916, 470] on link "Select Media" at bounding box center [884, 483] width 773 height 28
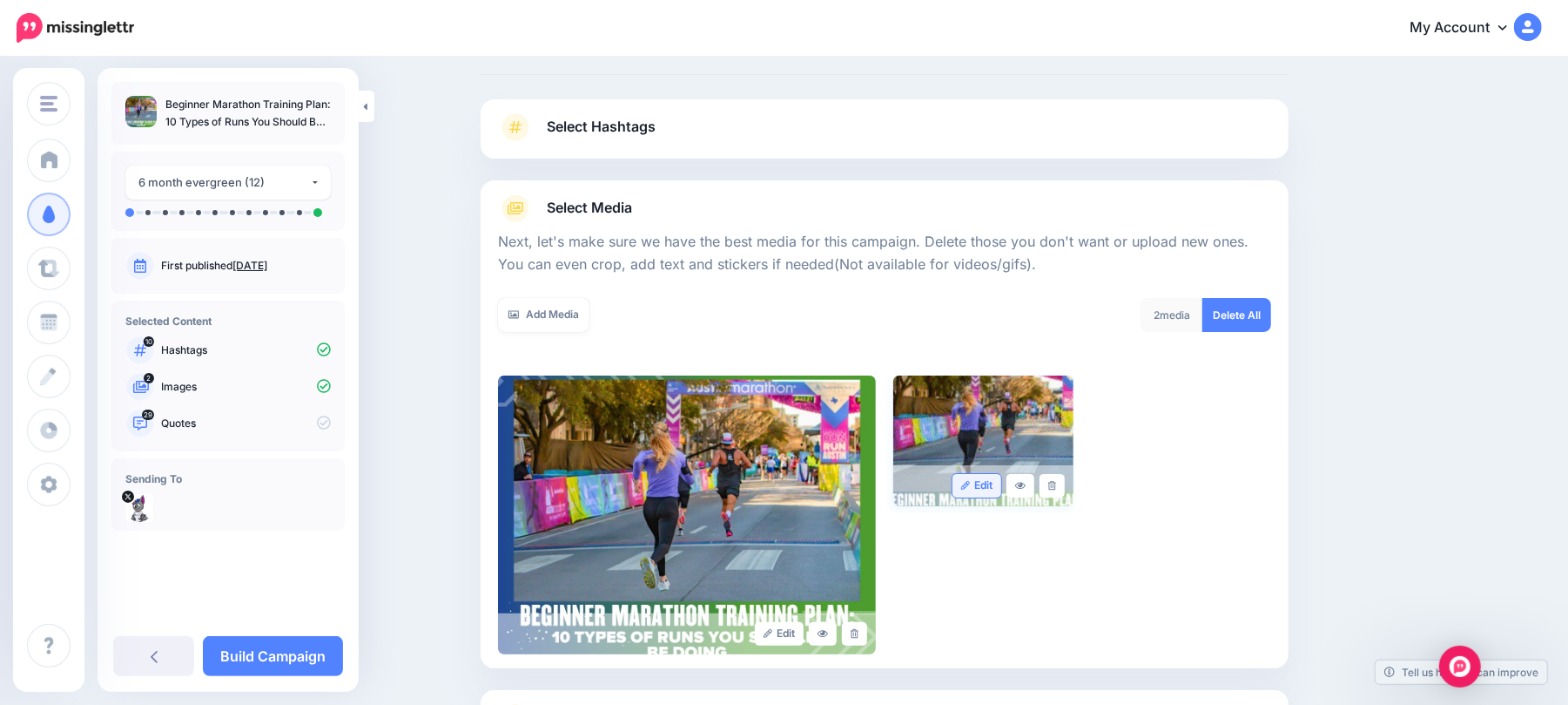
scroll to position [0, 0]
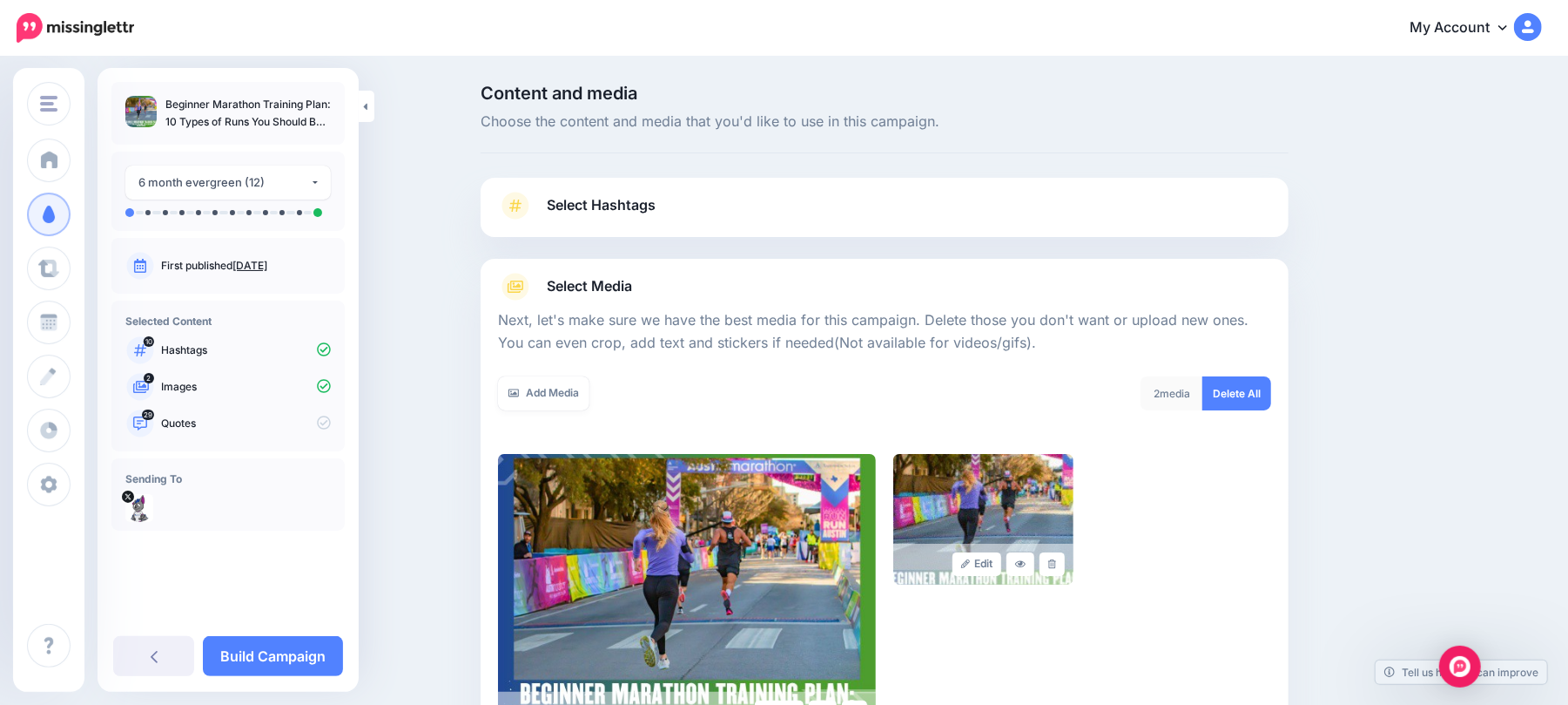
click at [914, 199] on link "Select Hashtags" at bounding box center [884, 214] width 773 height 45
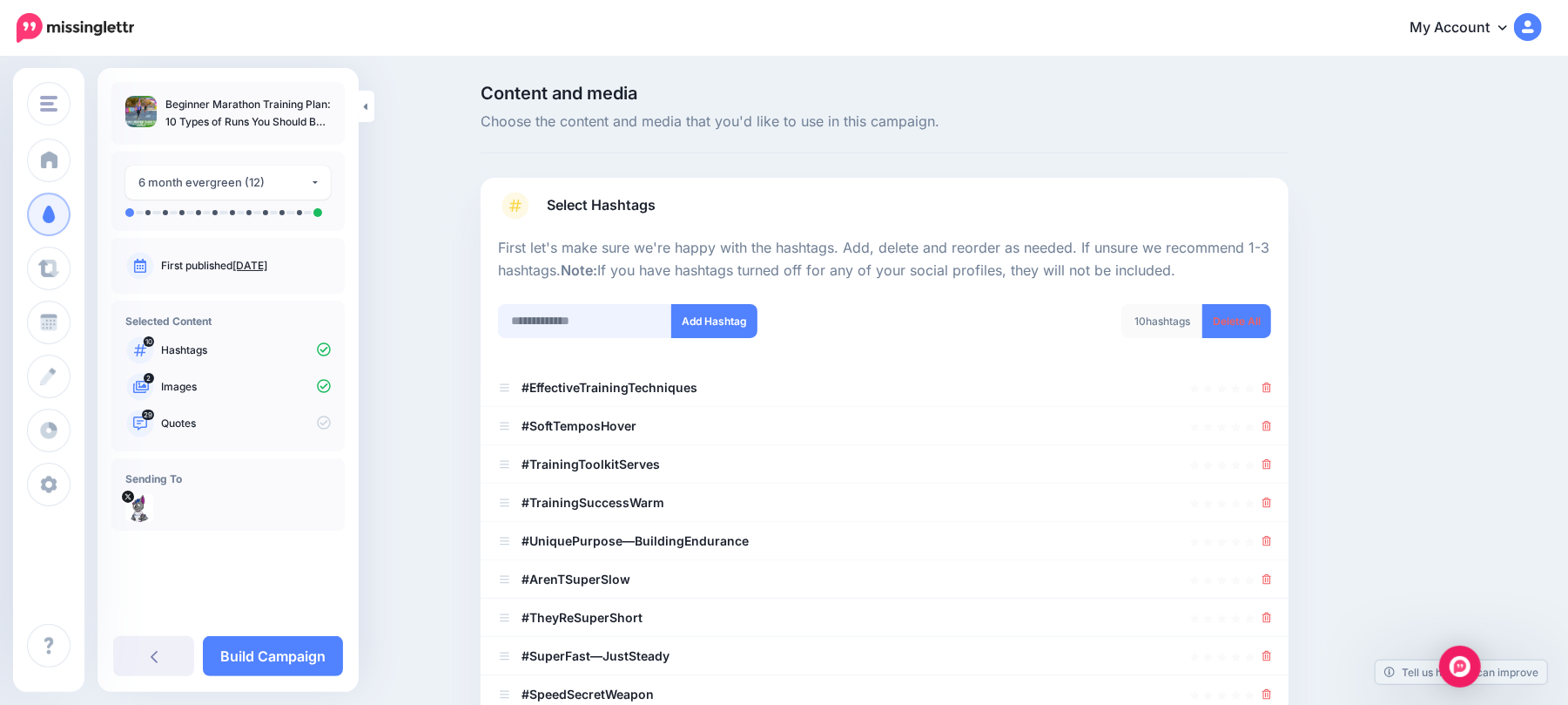
click at [601, 322] on input "text" at bounding box center [585, 321] width 174 height 34
type input "**********"
click at [713, 312] on button "Add Hashtag" at bounding box center [713, 321] width 86 height 34
click at [610, 314] on input "text" at bounding box center [585, 321] width 174 height 34
type input "*********"
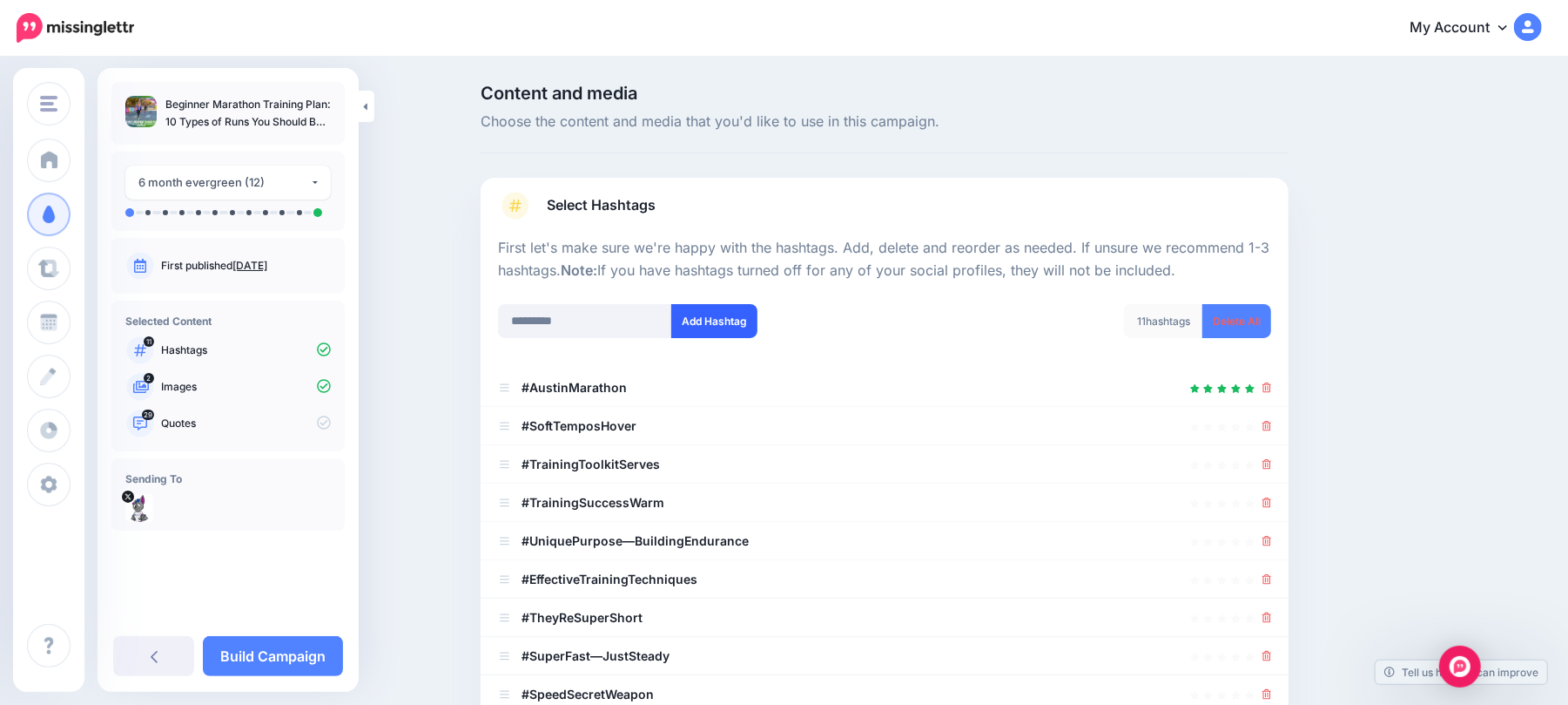
click at [732, 314] on button "Add Hashtag" at bounding box center [713, 321] width 86 height 34
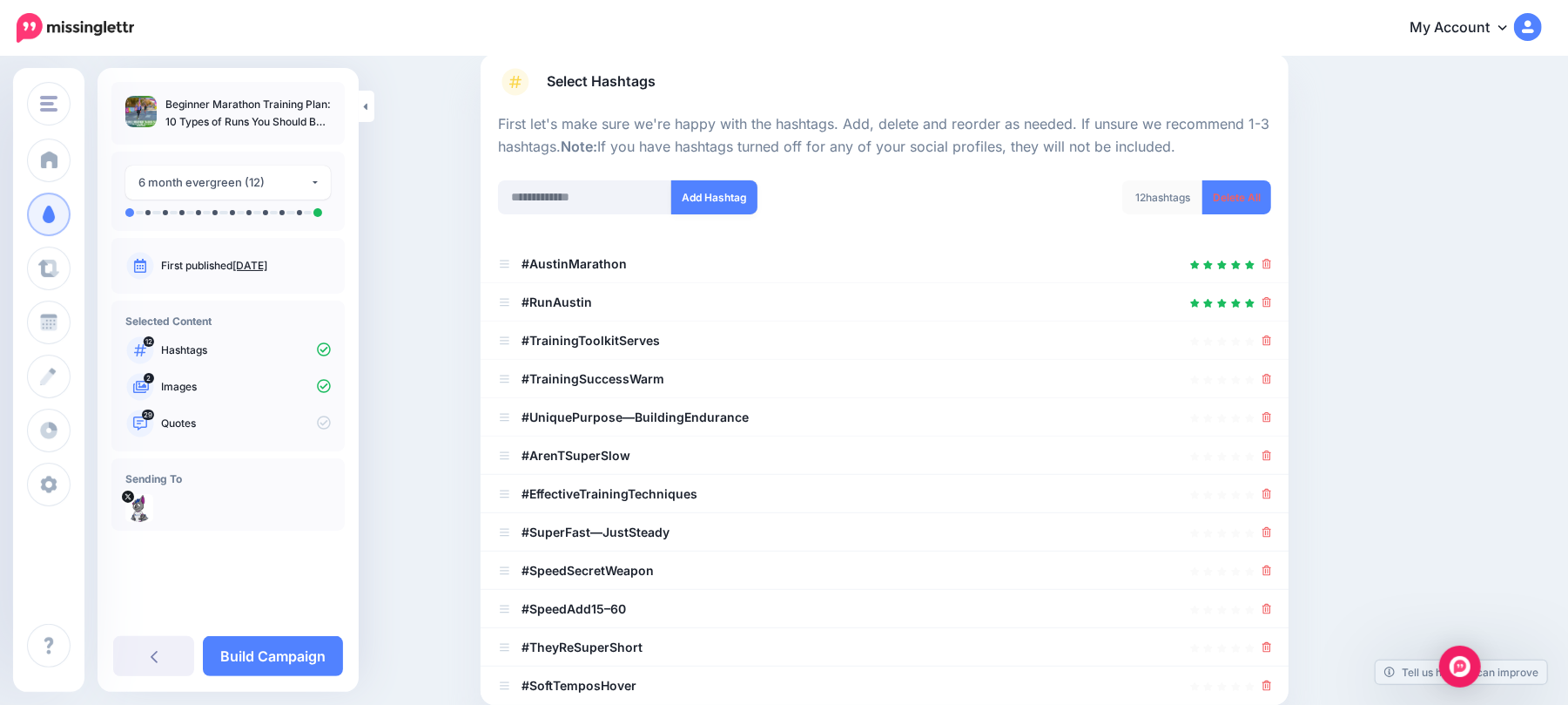
scroll to position [395, 0]
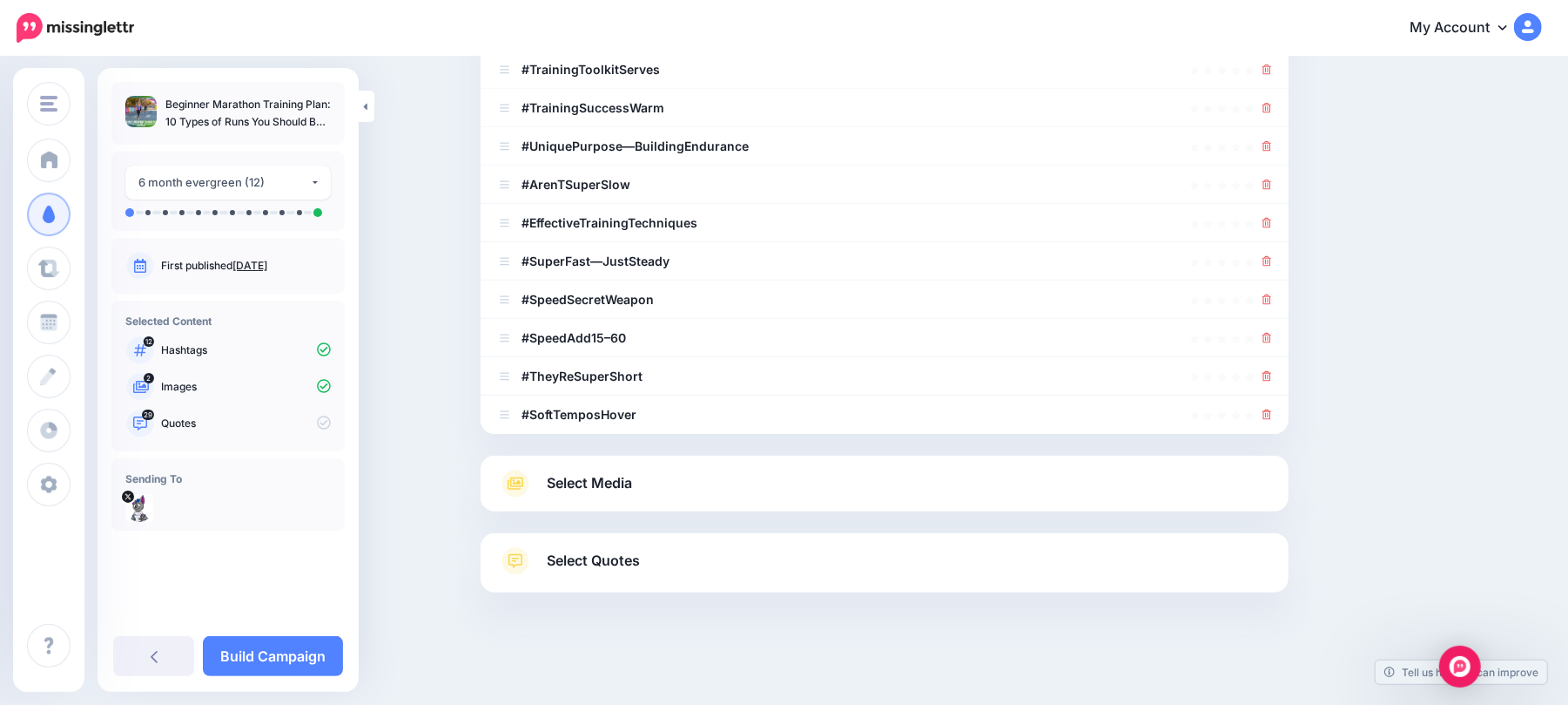
click at [836, 476] on link "Select Media" at bounding box center [884, 483] width 773 height 28
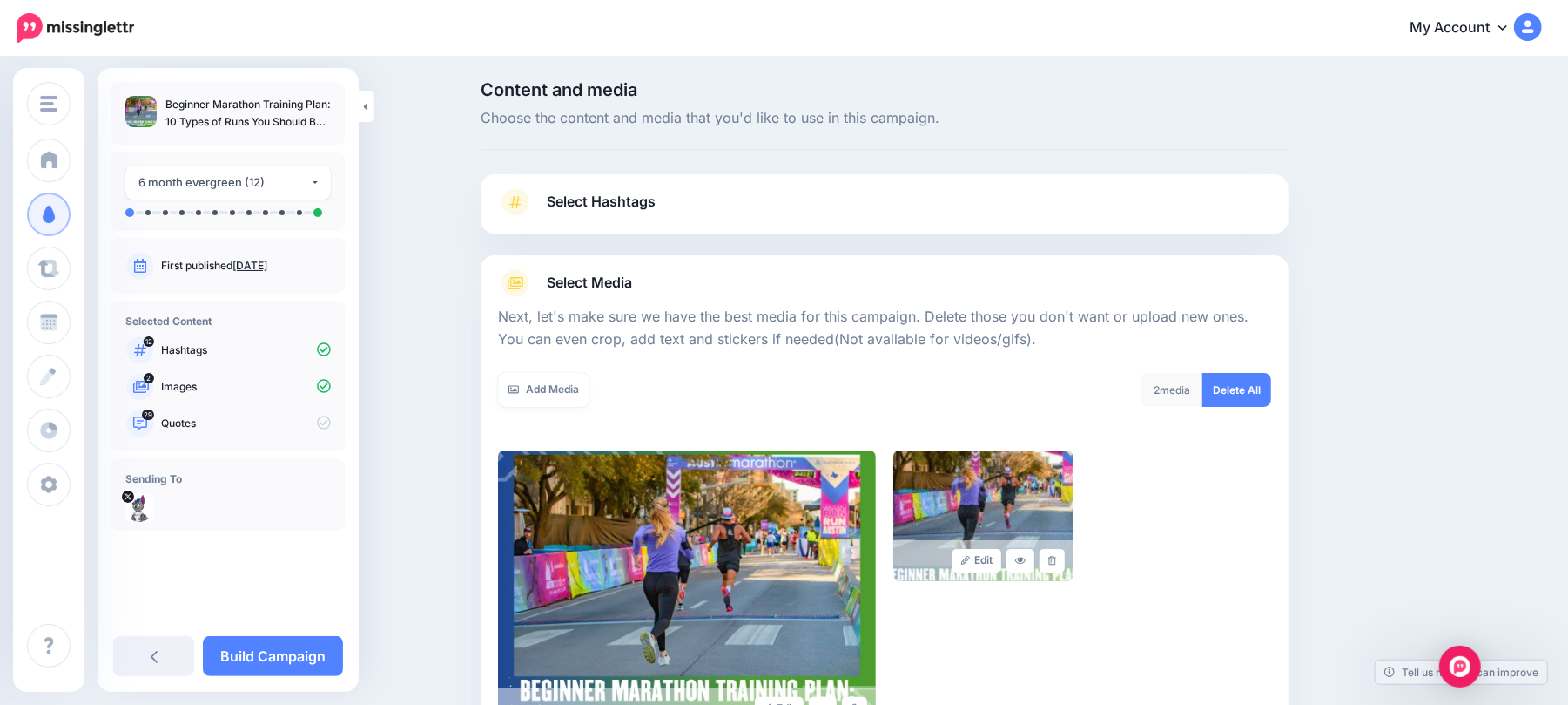
scroll to position [0, 0]
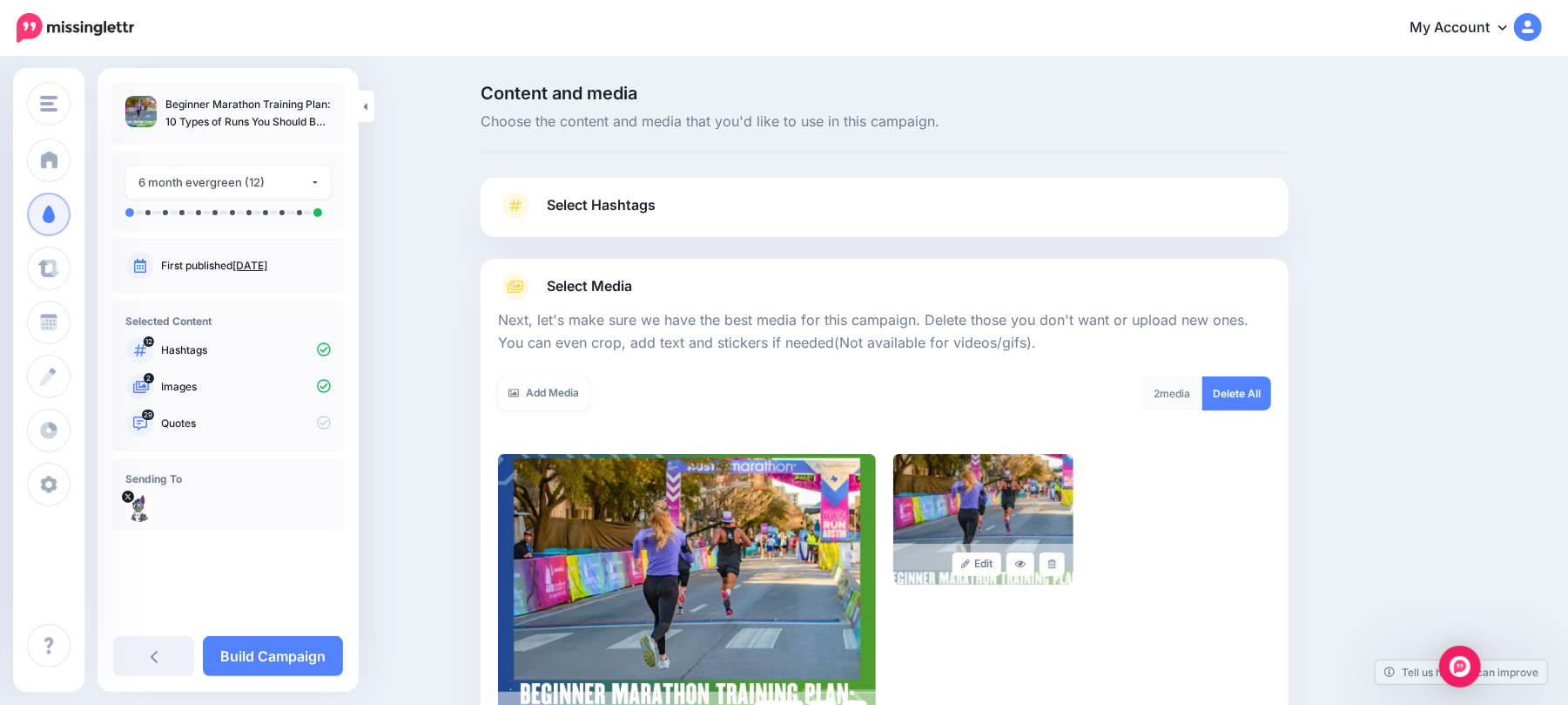
click at [921, 213] on link "Select Hashtags" at bounding box center [884, 214] width 773 height 45
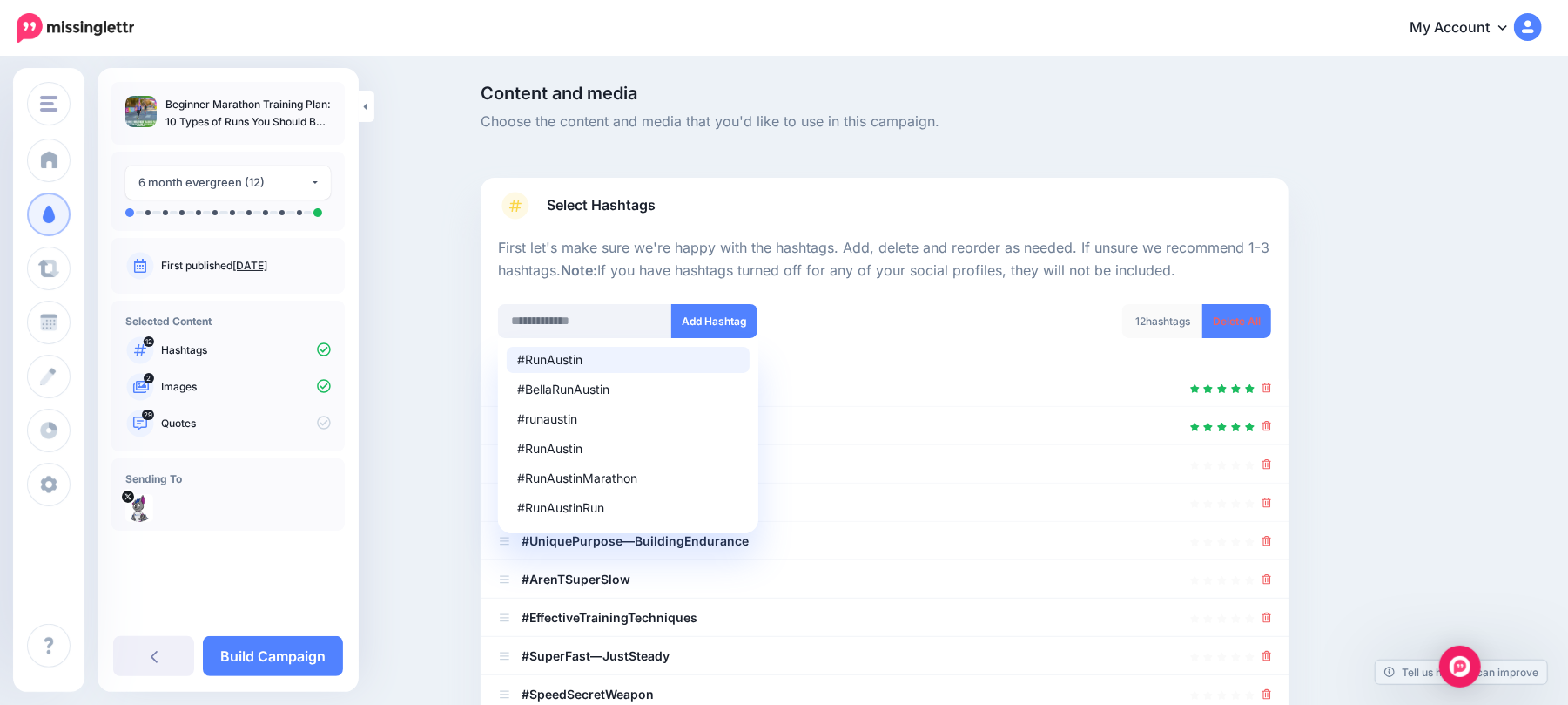
click at [653, 356] on div "#RunAustin" at bounding box center [628, 359] width 222 height 12
click at [1449, 415] on div "Content and media Choose the content and media that you'd like to use in this c…" at bounding box center [968, 580] width 1001 height 989
click at [1458, 444] on div "Content and media Choose the content and media that you'd like to use in this c…" at bounding box center [968, 580] width 1001 height 989
click at [1459, 444] on div "Content and media Choose the content and media that you'd like to use in this c…" at bounding box center [968, 580] width 1001 height 989
click at [569, 326] on input "*********" at bounding box center [585, 321] width 174 height 34
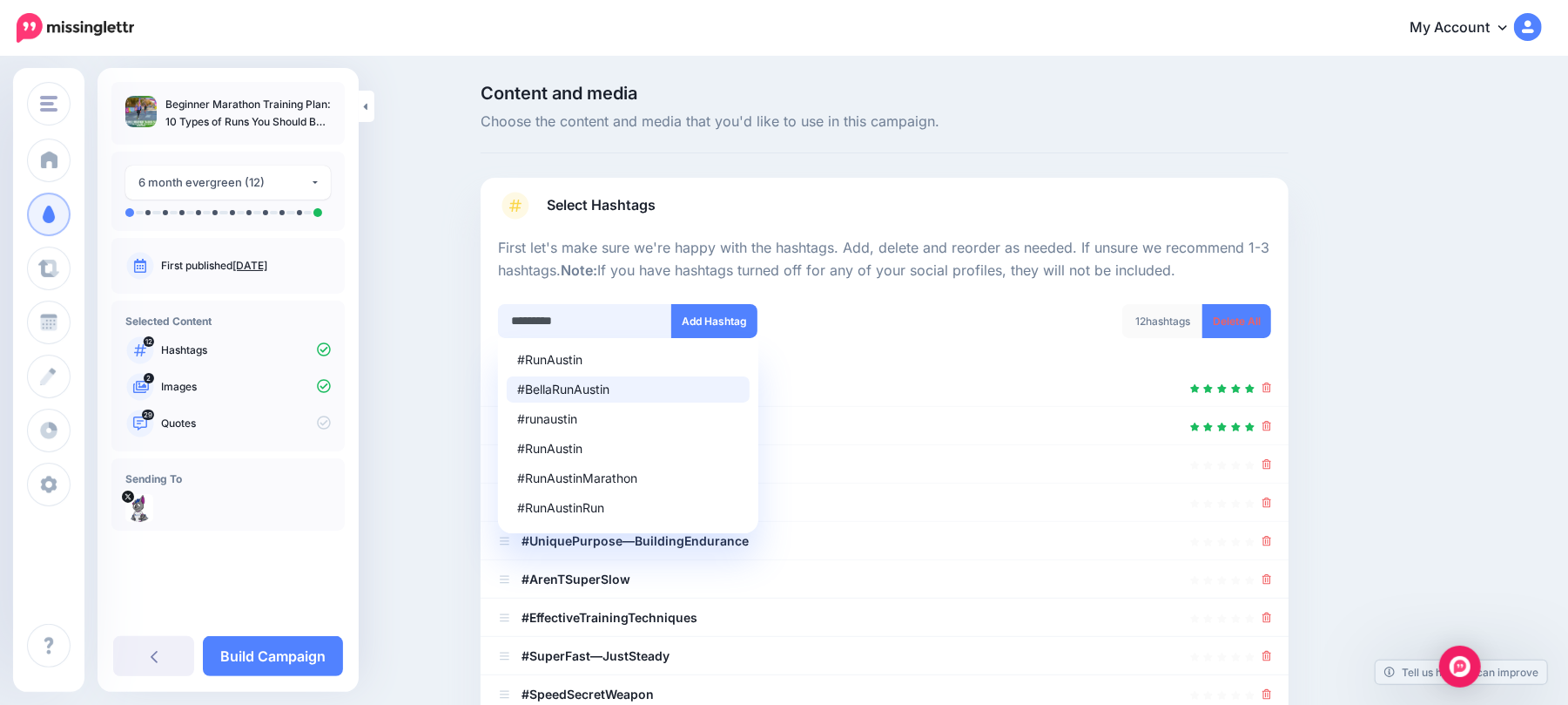
paste input "**********"
paste input "text"
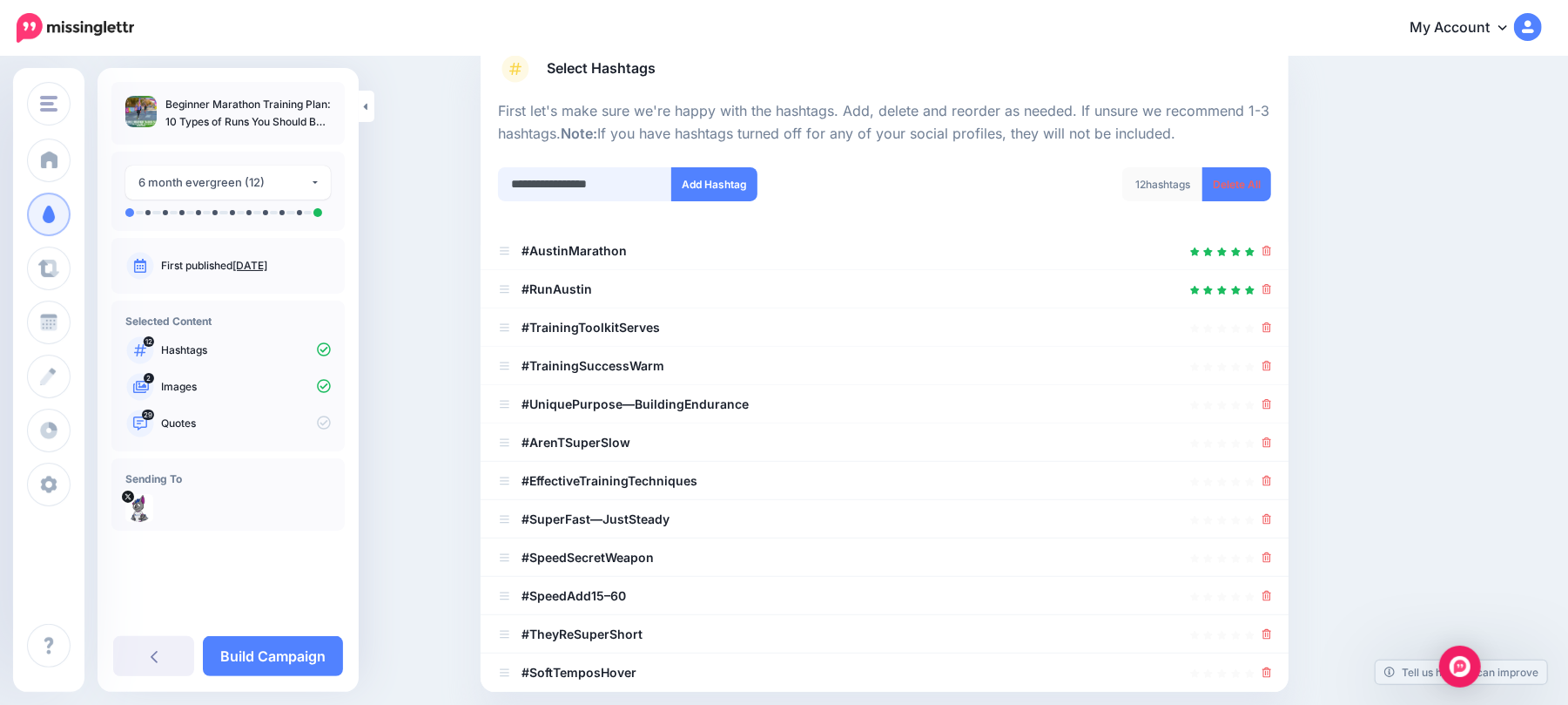
scroll to position [116, 0]
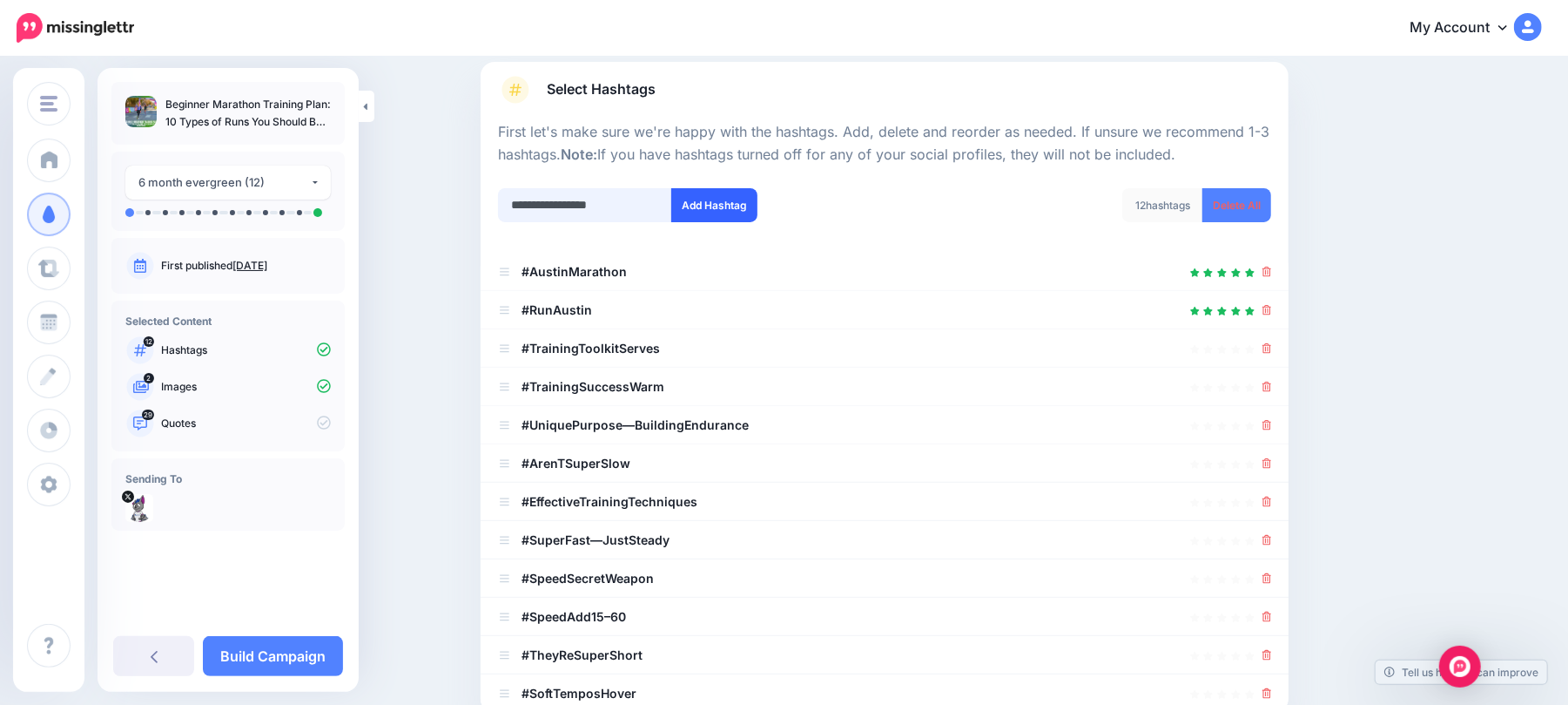
type input "**********"
click at [729, 205] on button "Add Hashtag" at bounding box center [713, 205] width 86 height 34
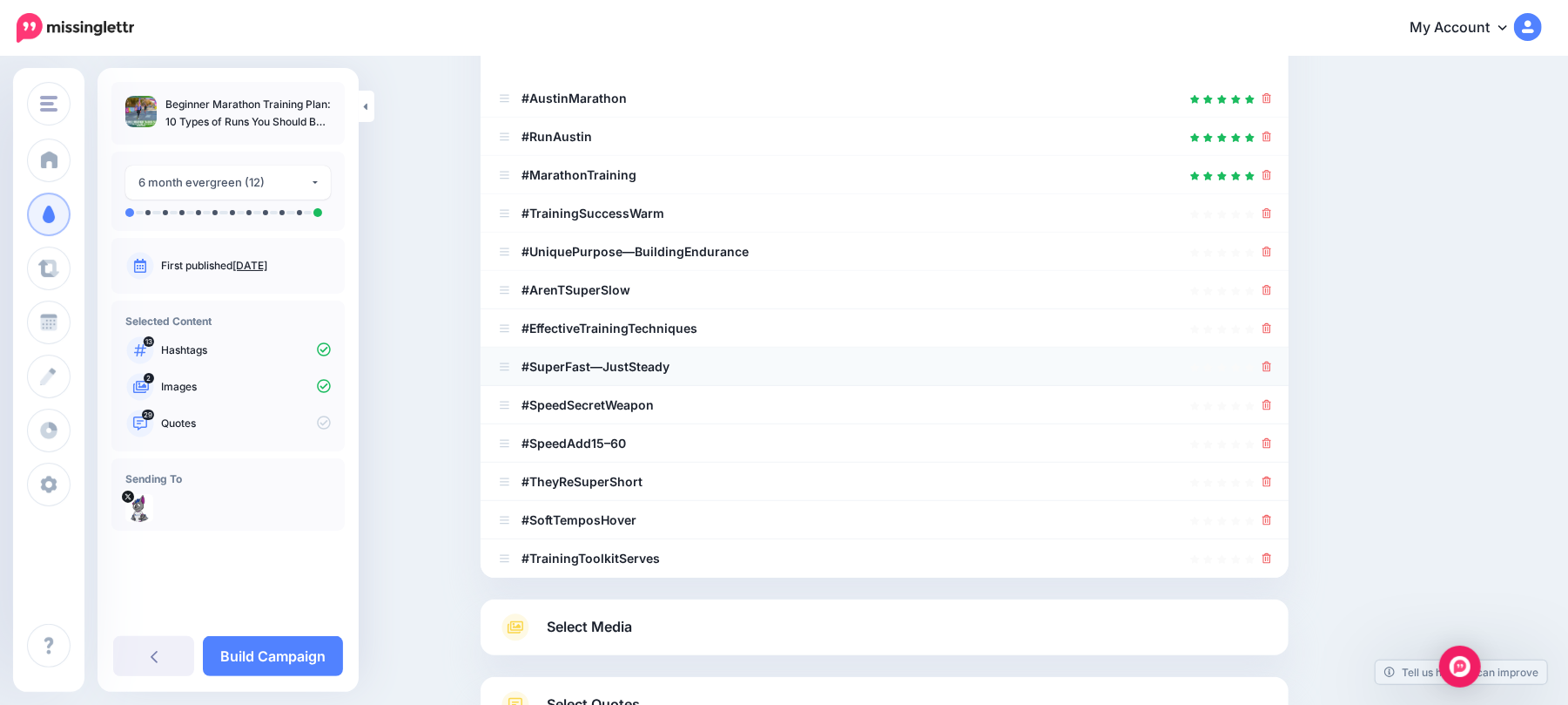
scroll to position [19, 0]
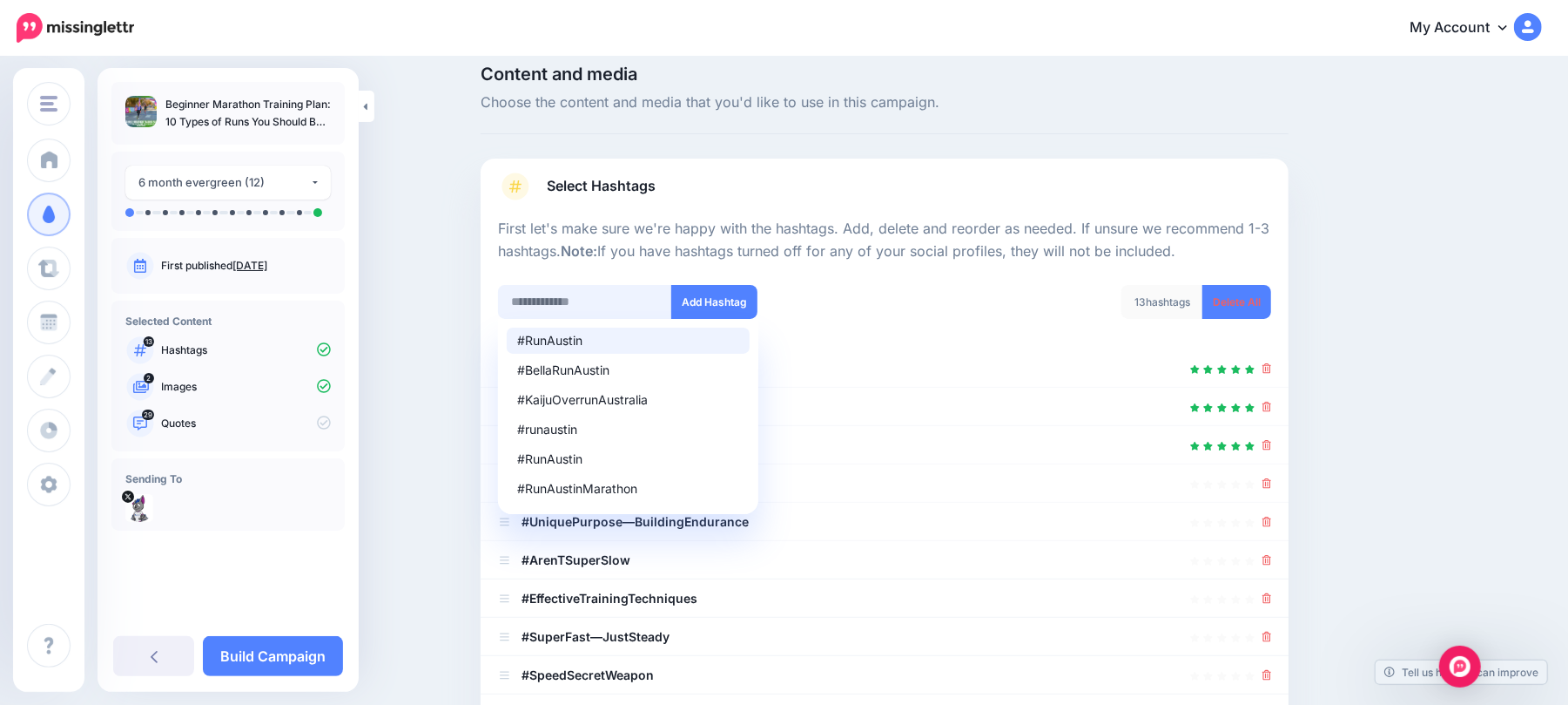
click at [592, 298] on input "text" at bounding box center [585, 301] width 174 height 34
paste input "**********"
type input "**********"
click at [724, 300] on button "Add Hashtag" at bounding box center [713, 301] width 86 height 34
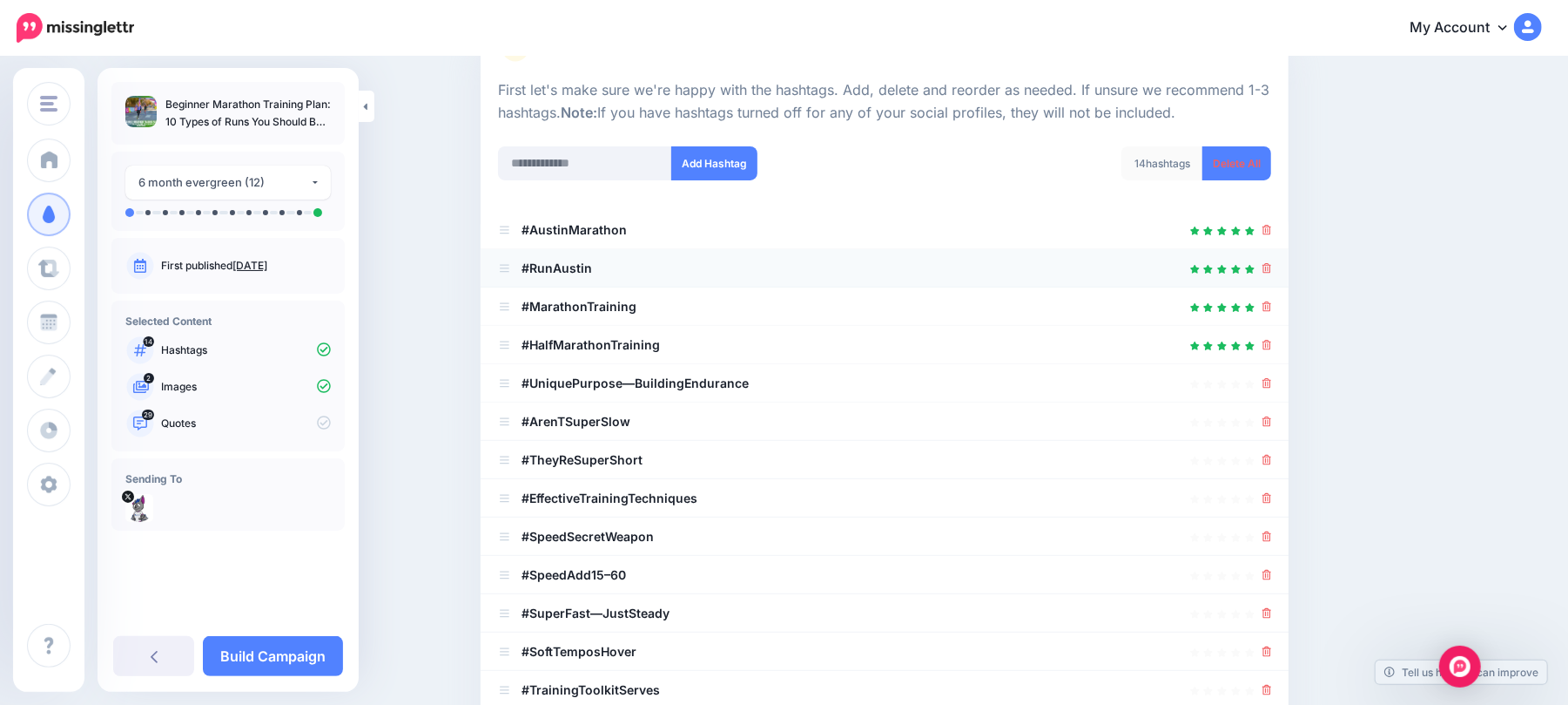
scroll to position [136, 0]
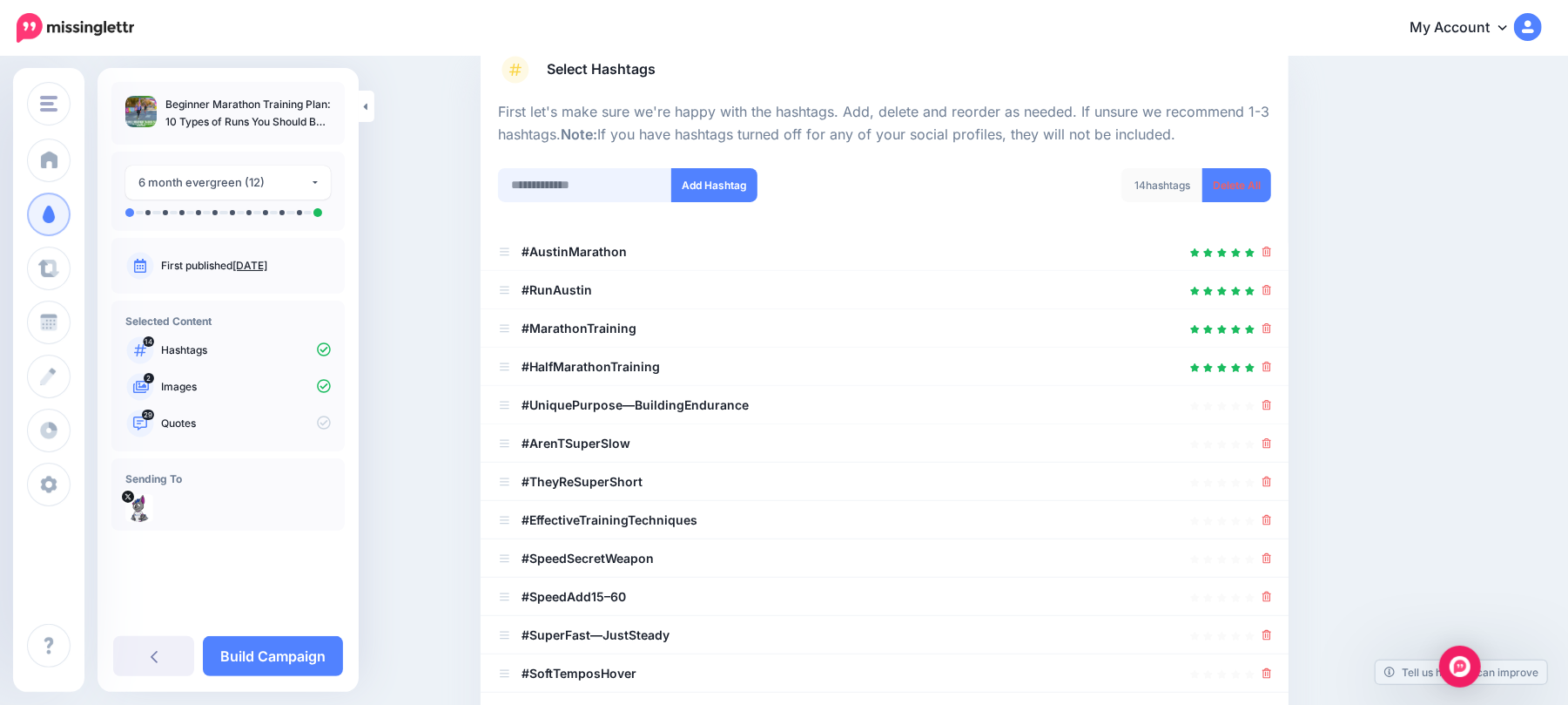
click at [629, 179] on input "text" at bounding box center [585, 185] width 174 height 34
paste input "**********"
type input "**********"
click at [722, 196] on button "Add Hashtag" at bounding box center [713, 185] width 86 height 34
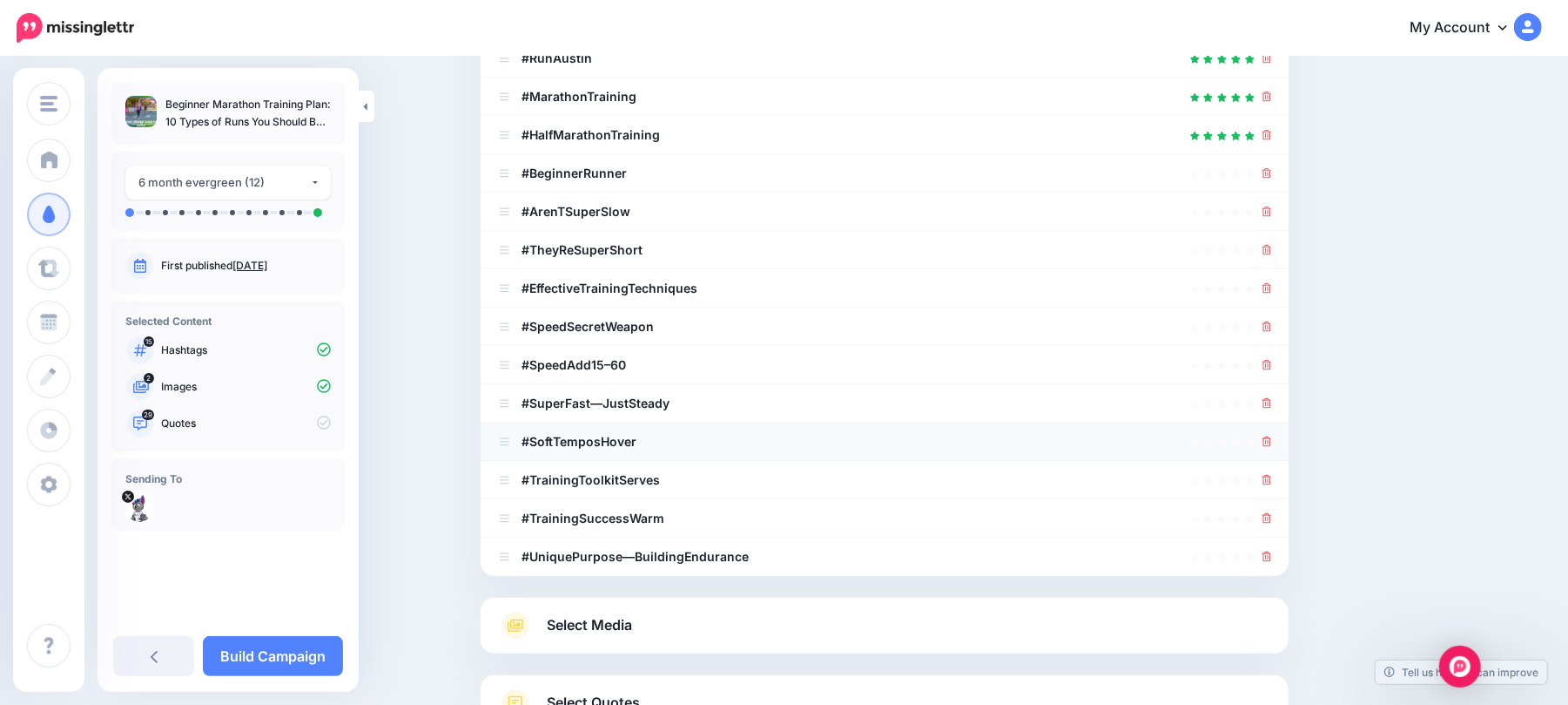
scroll to position [252, 0]
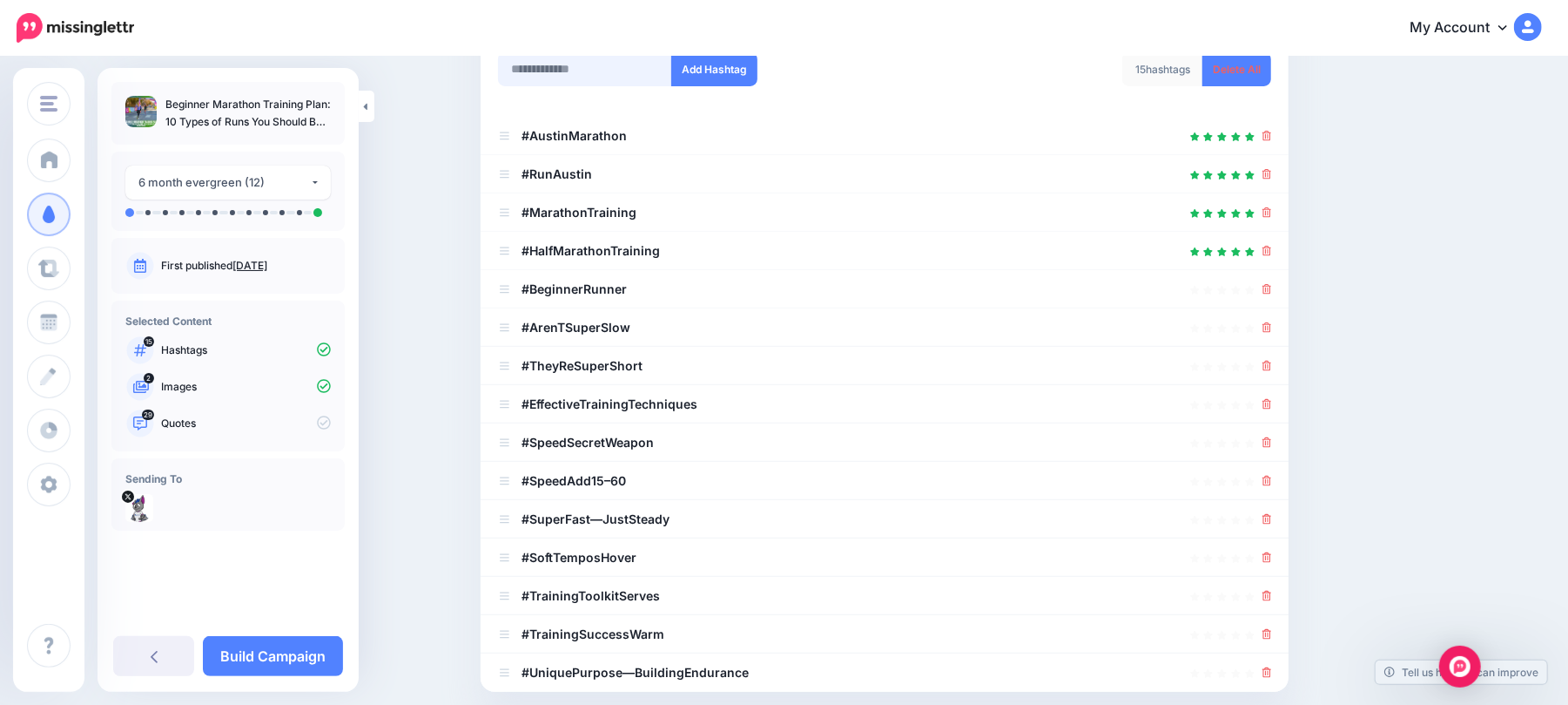
click at [635, 70] on input "text" at bounding box center [585, 69] width 174 height 34
paste input "**********"
type input "**********"
click at [774, 66] on div "**********" at bounding box center [685, 69] width 373 height 34
click at [757, 70] on button "Add Hashtag" at bounding box center [713, 69] width 86 height 34
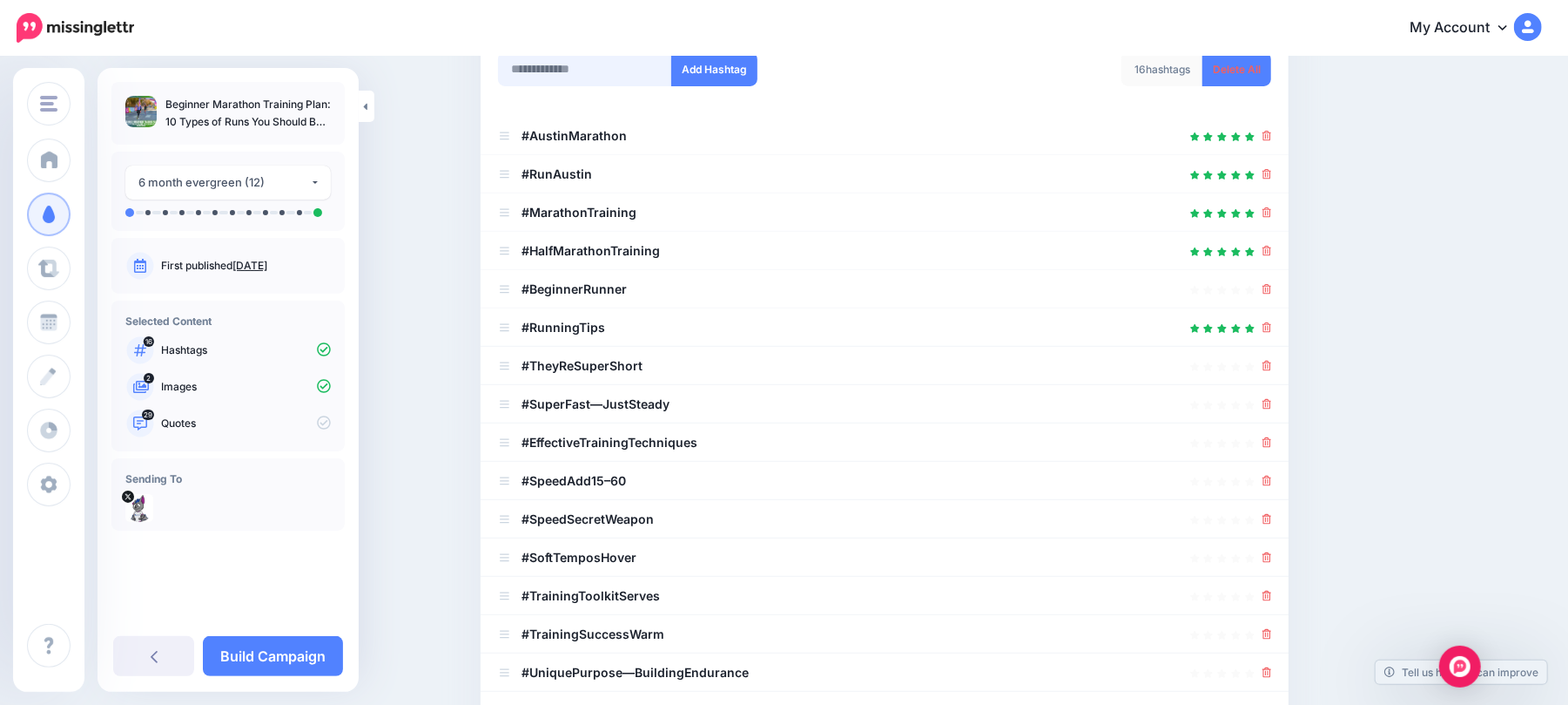
click at [635, 63] on input "text" at bounding box center [585, 69] width 174 height 34
paste input "**********"
type input "**********"
click at [721, 70] on button "Add Hashtag" at bounding box center [713, 69] width 86 height 34
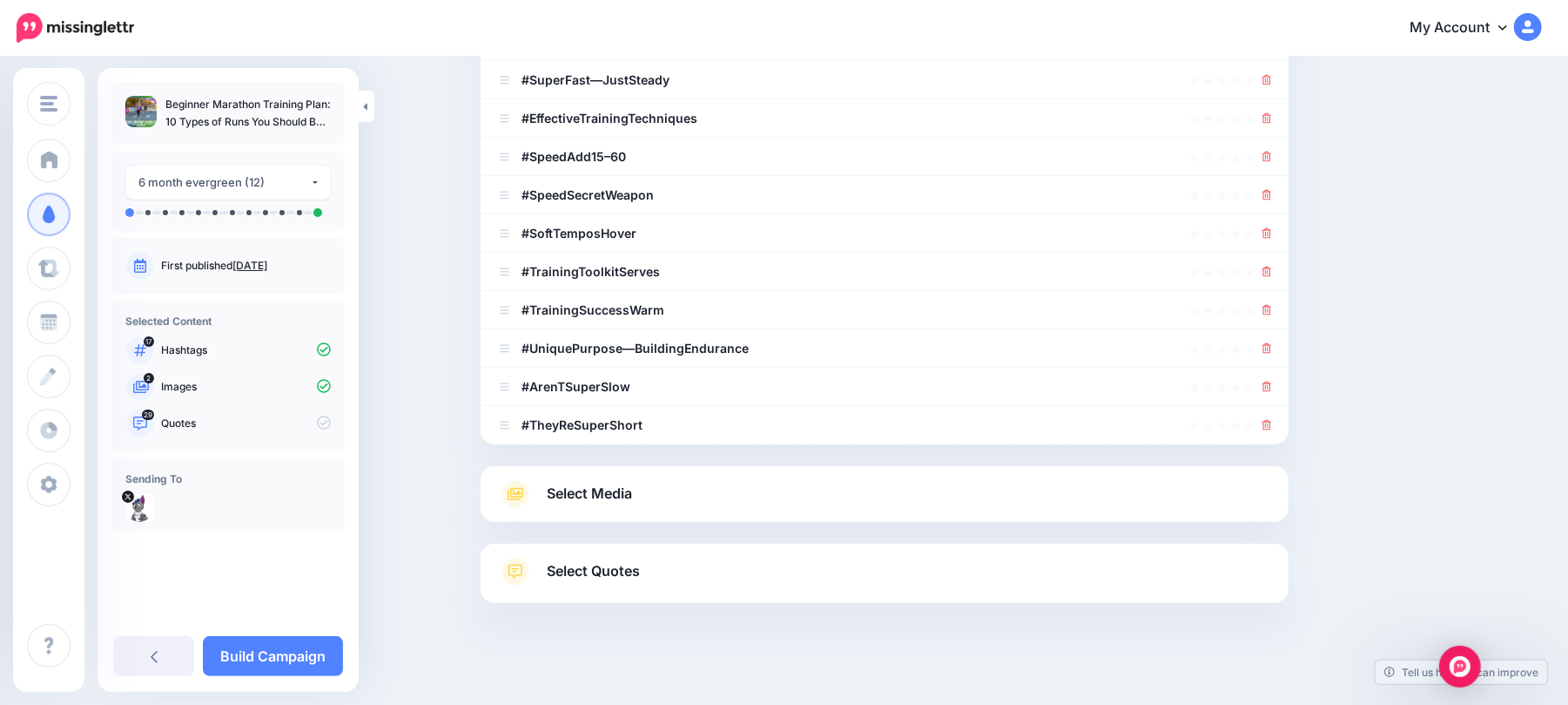
scroll to position [587, 0]
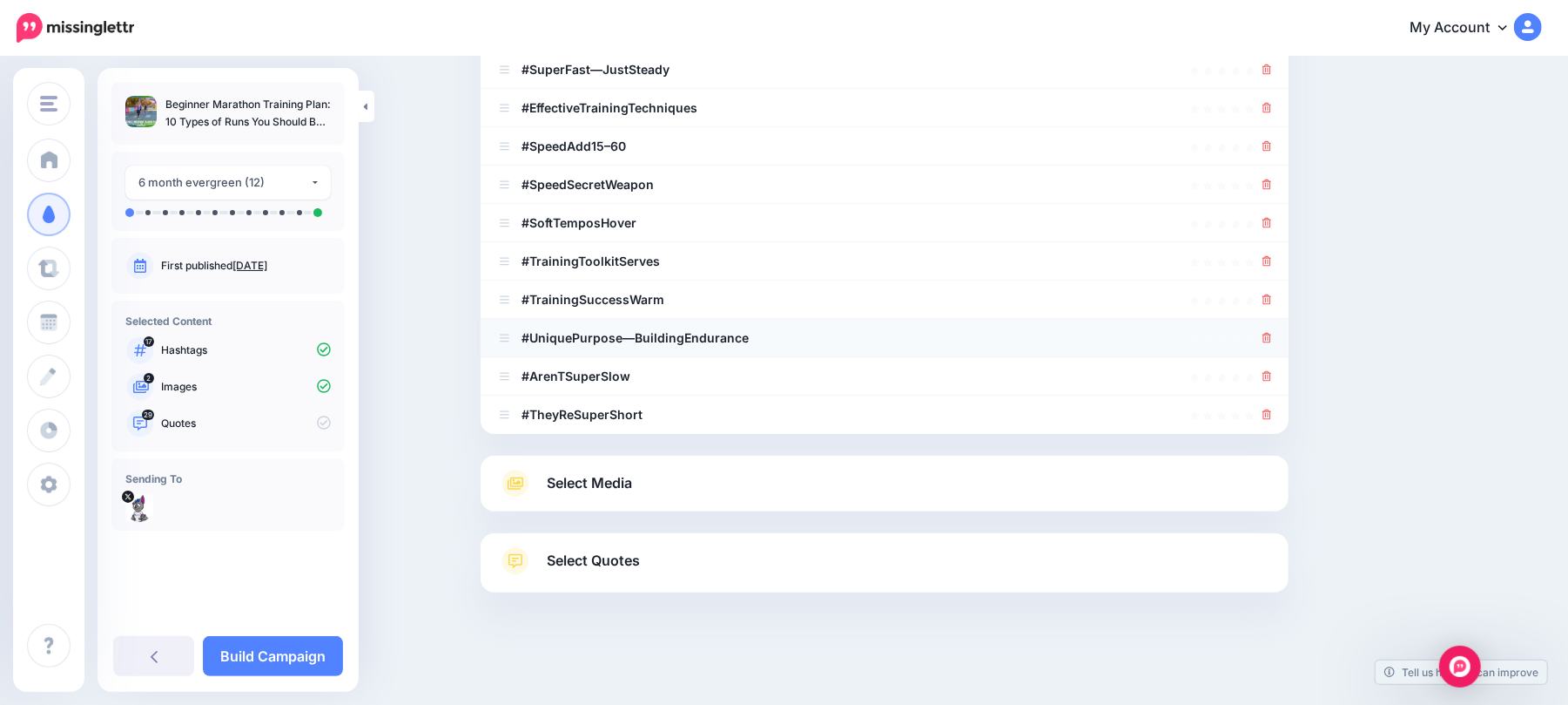
click at [1272, 339] on icon at bounding box center [1267, 338] width 10 height 11
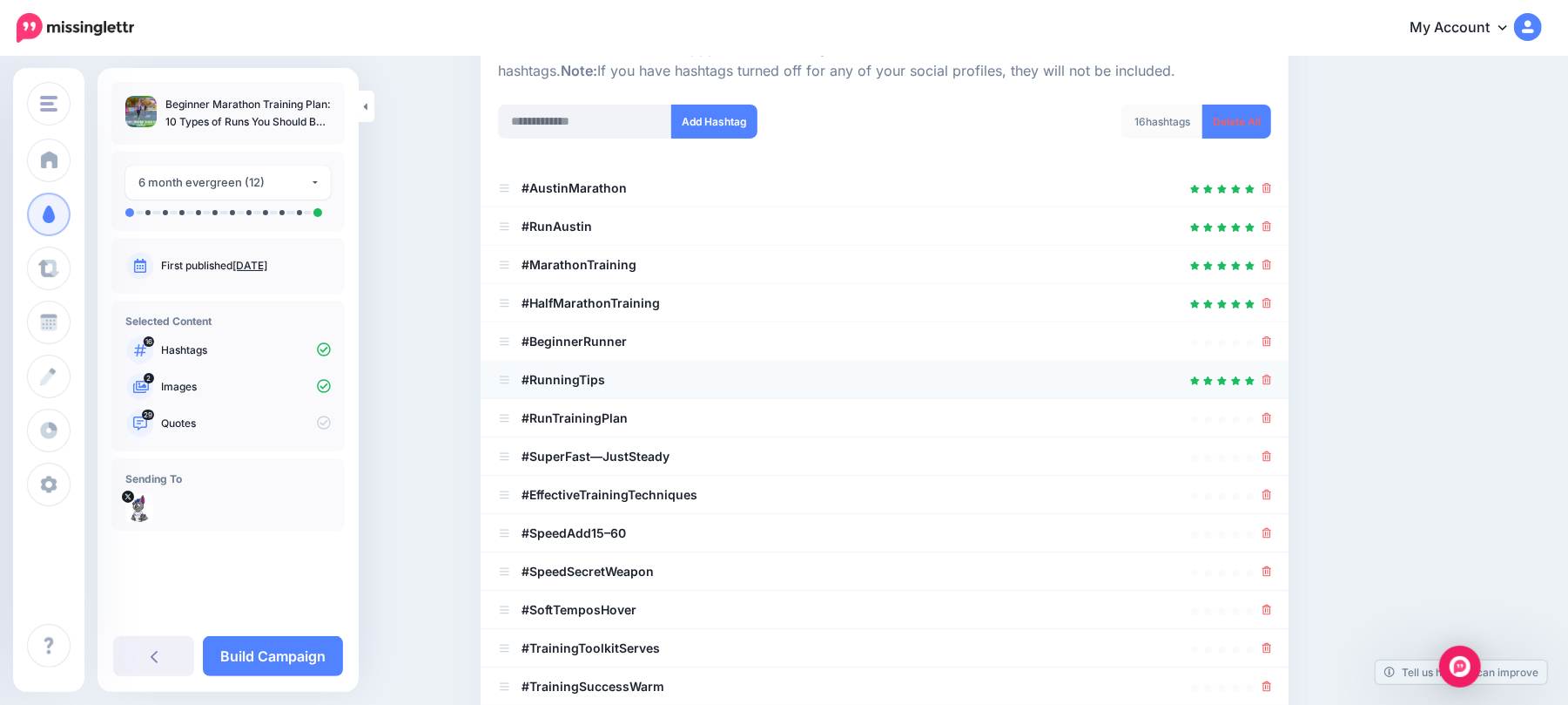
scroll to position [431, 0]
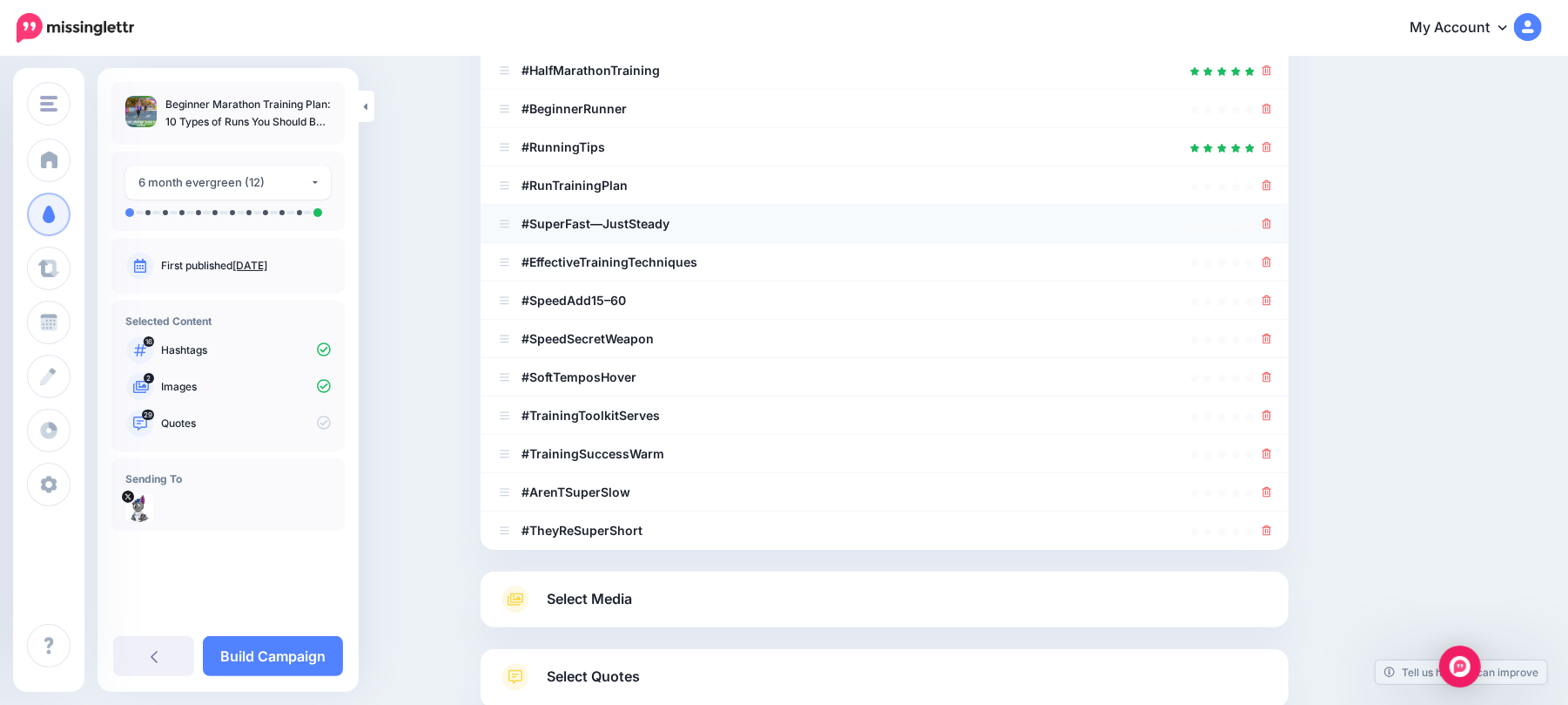
click at [1268, 221] on div at bounding box center [884, 223] width 773 height 21
click at [1272, 298] on icon at bounding box center [1267, 300] width 10 height 11
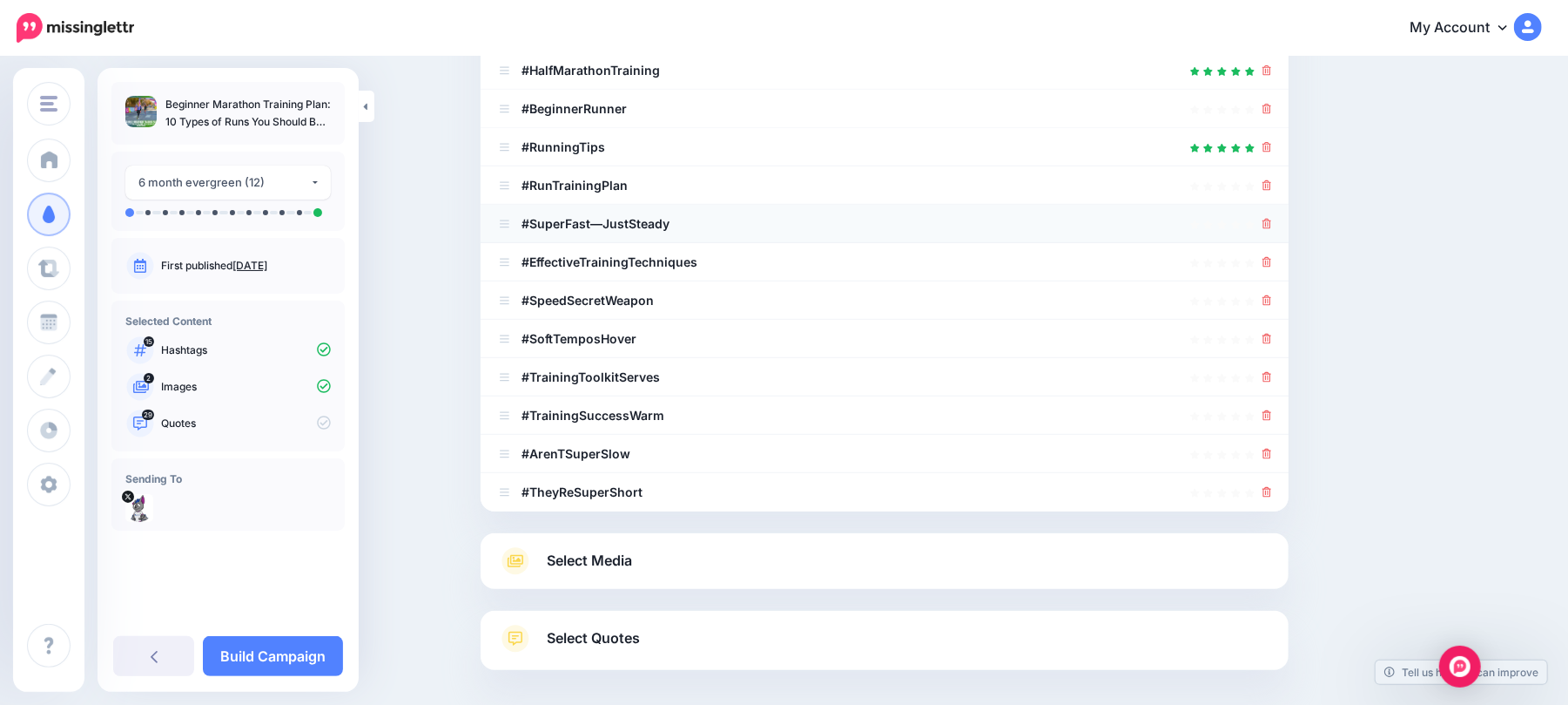
click at [1272, 224] on icon at bounding box center [1267, 223] width 10 height 11
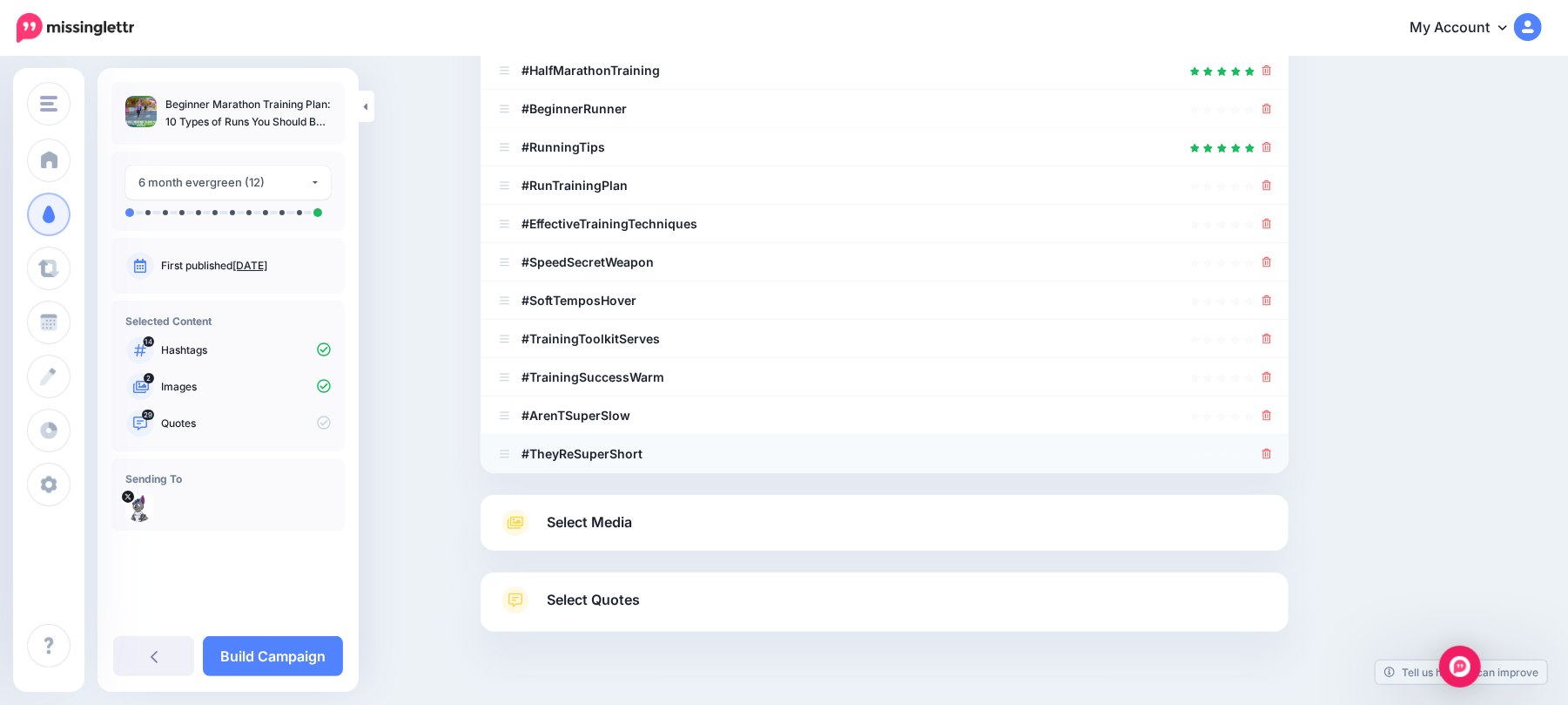
click at [1272, 453] on icon at bounding box center [1267, 453] width 10 height 11
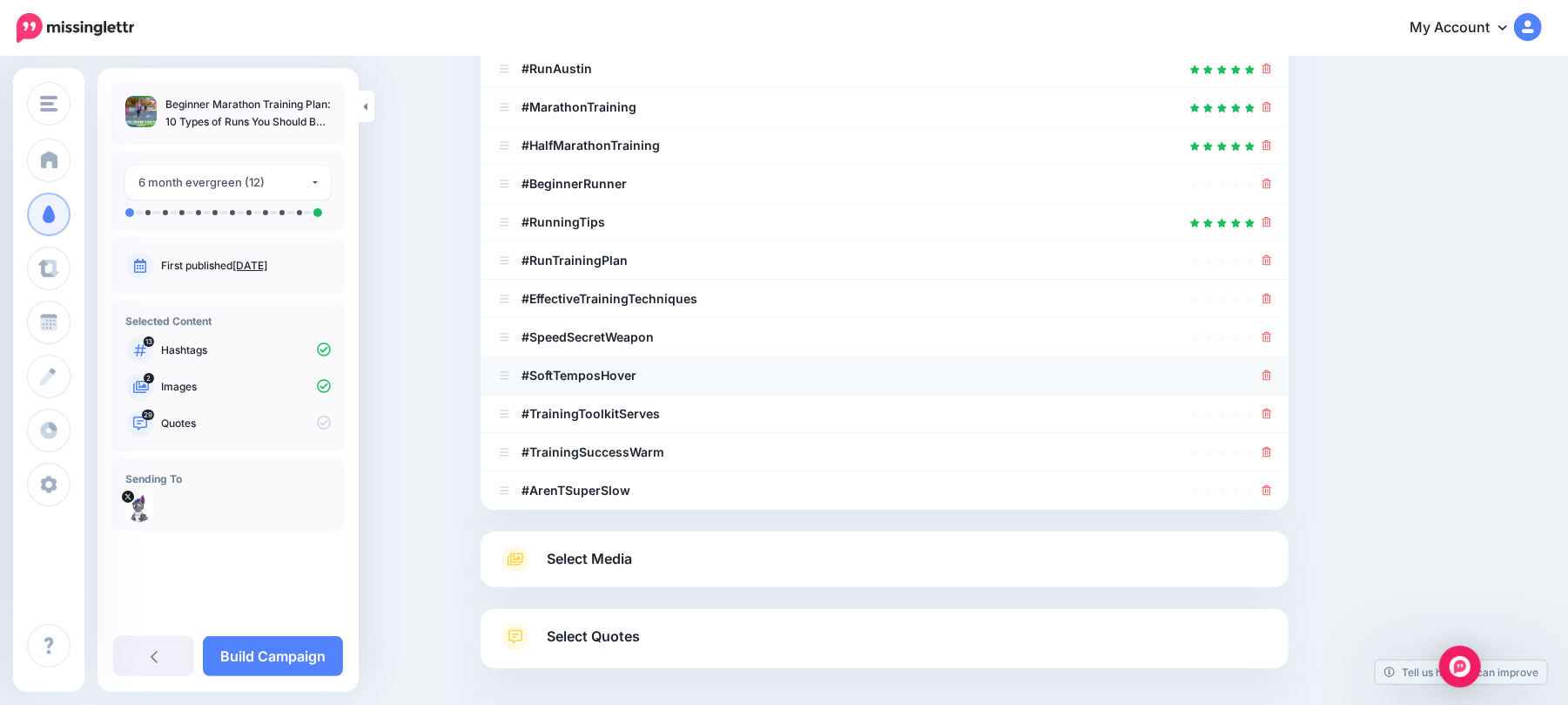
scroll to position [315, 0]
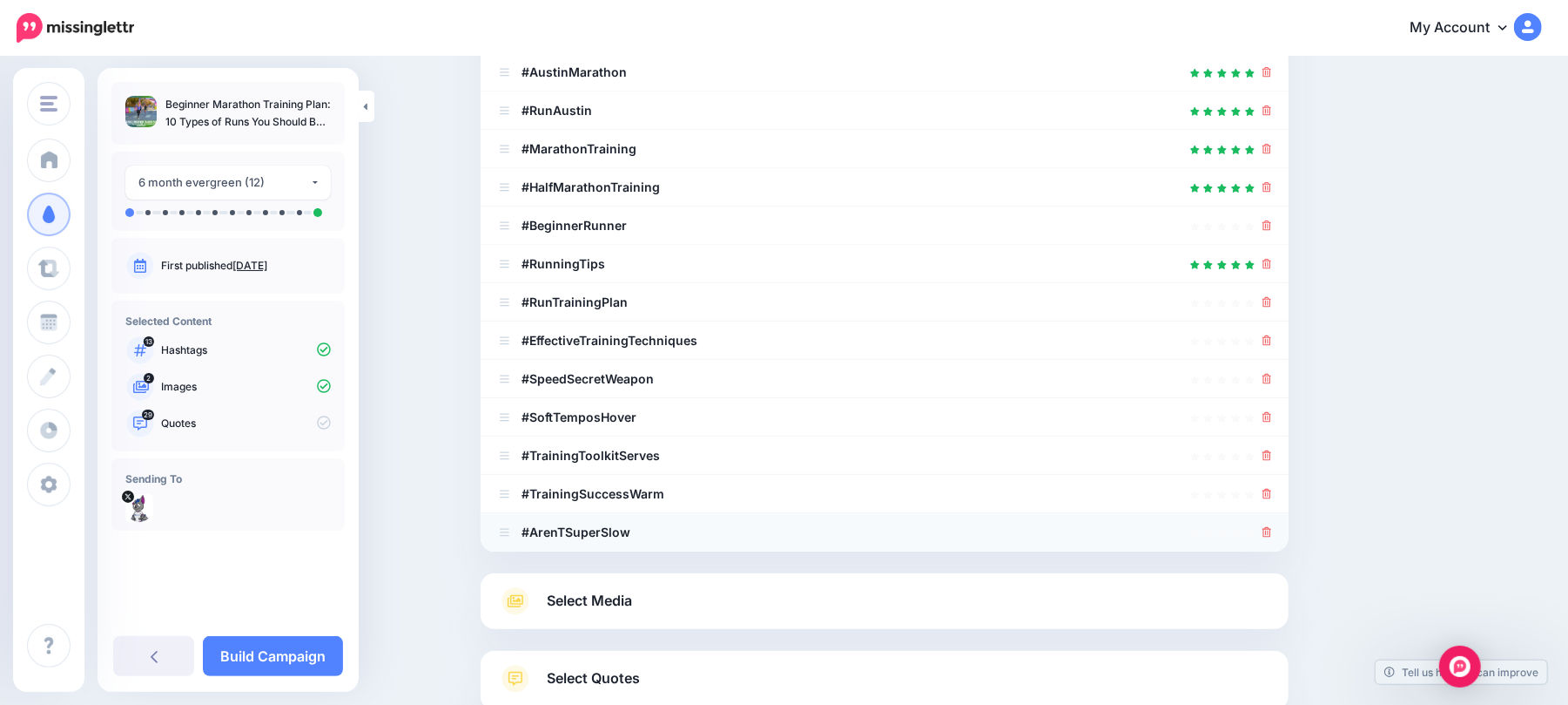
drag, startPoint x: 1271, startPoint y: 535, endPoint x: 1293, endPoint y: 534, distance: 22.0
click at [1272, 537] on link at bounding box center [1267, 531] width 10 height 15
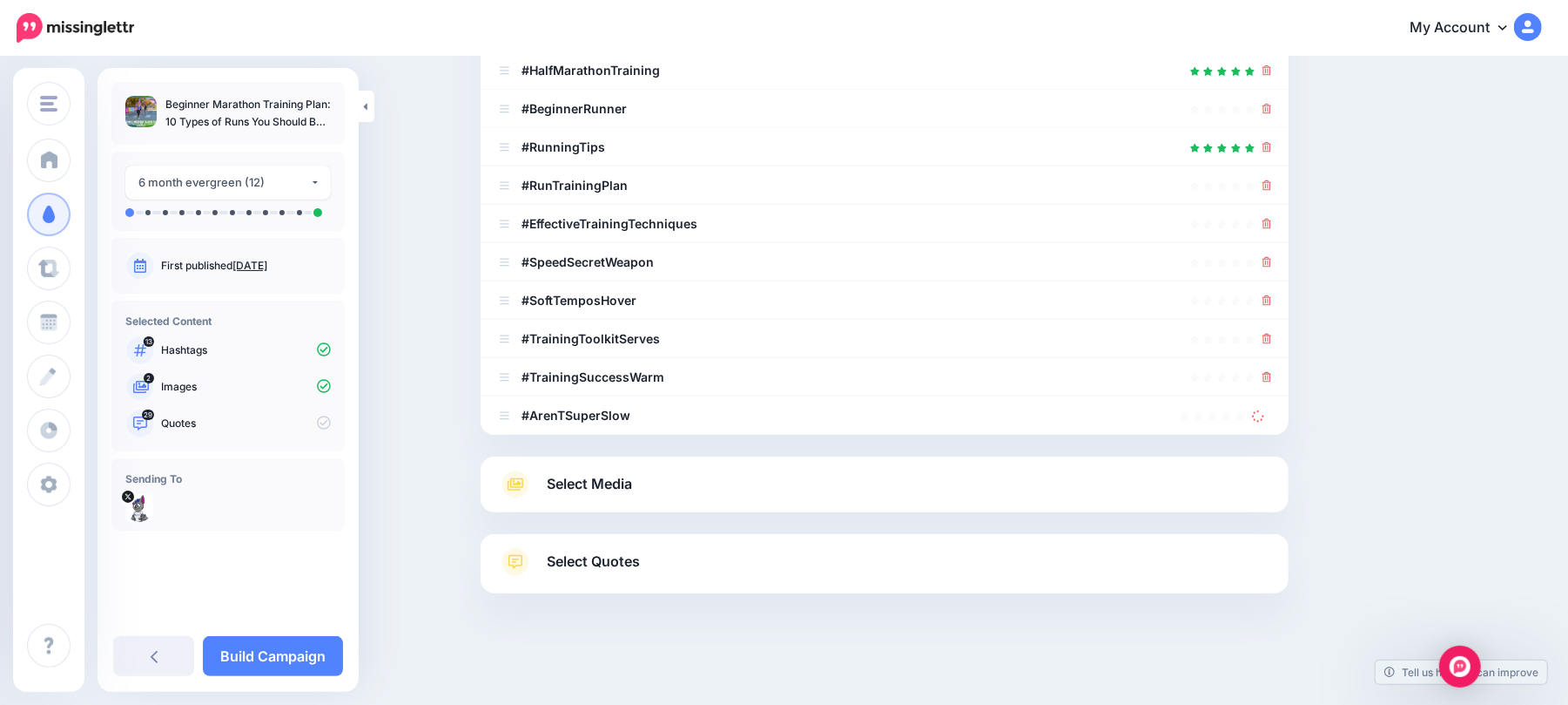
click at [927, 483] on link "Select Media" at bounding box center [884, 484] width 773 height 28
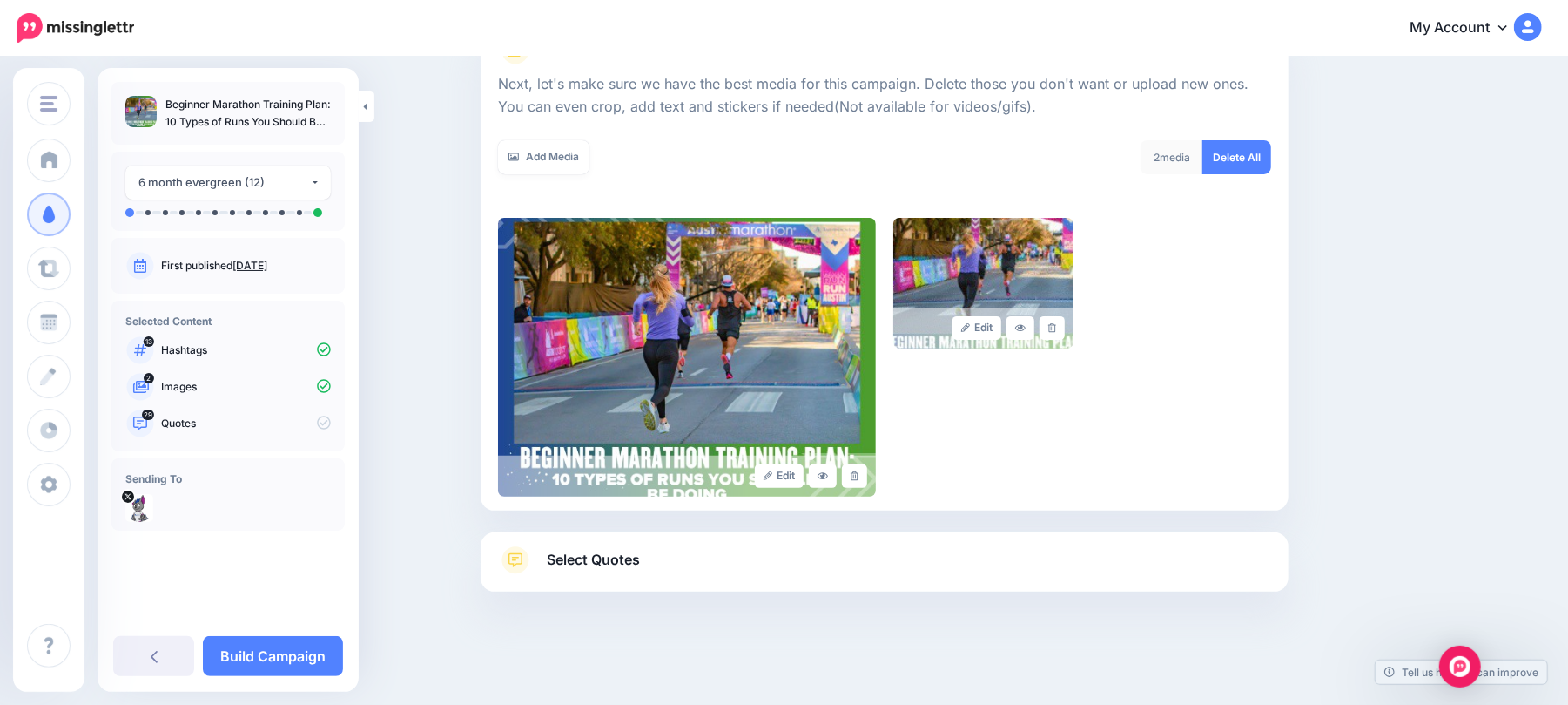
scroll to position [235, 0]
click at [805, 552] on link "Select Quotes" at bounding box center [884, 570] width 773 height 45
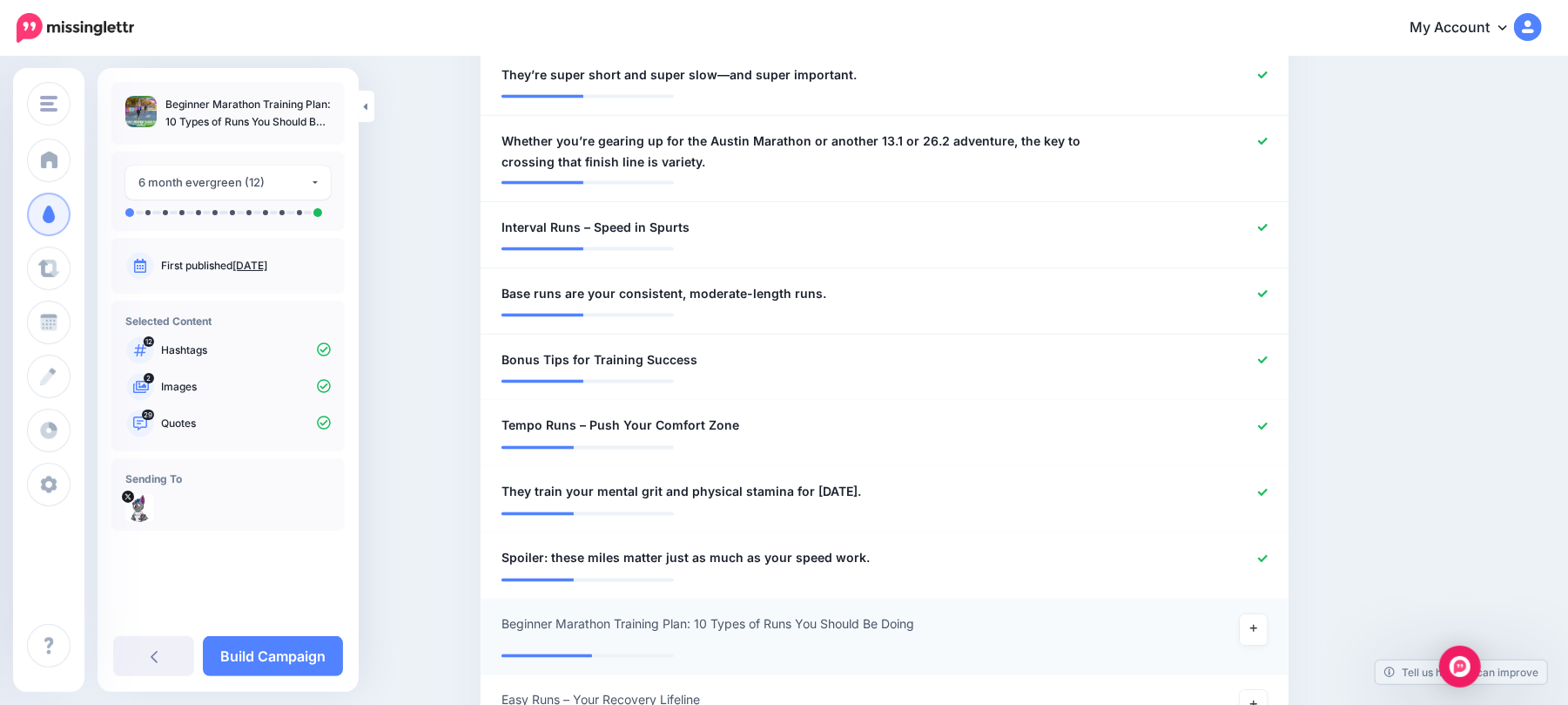
scroll to position [2093, 0]
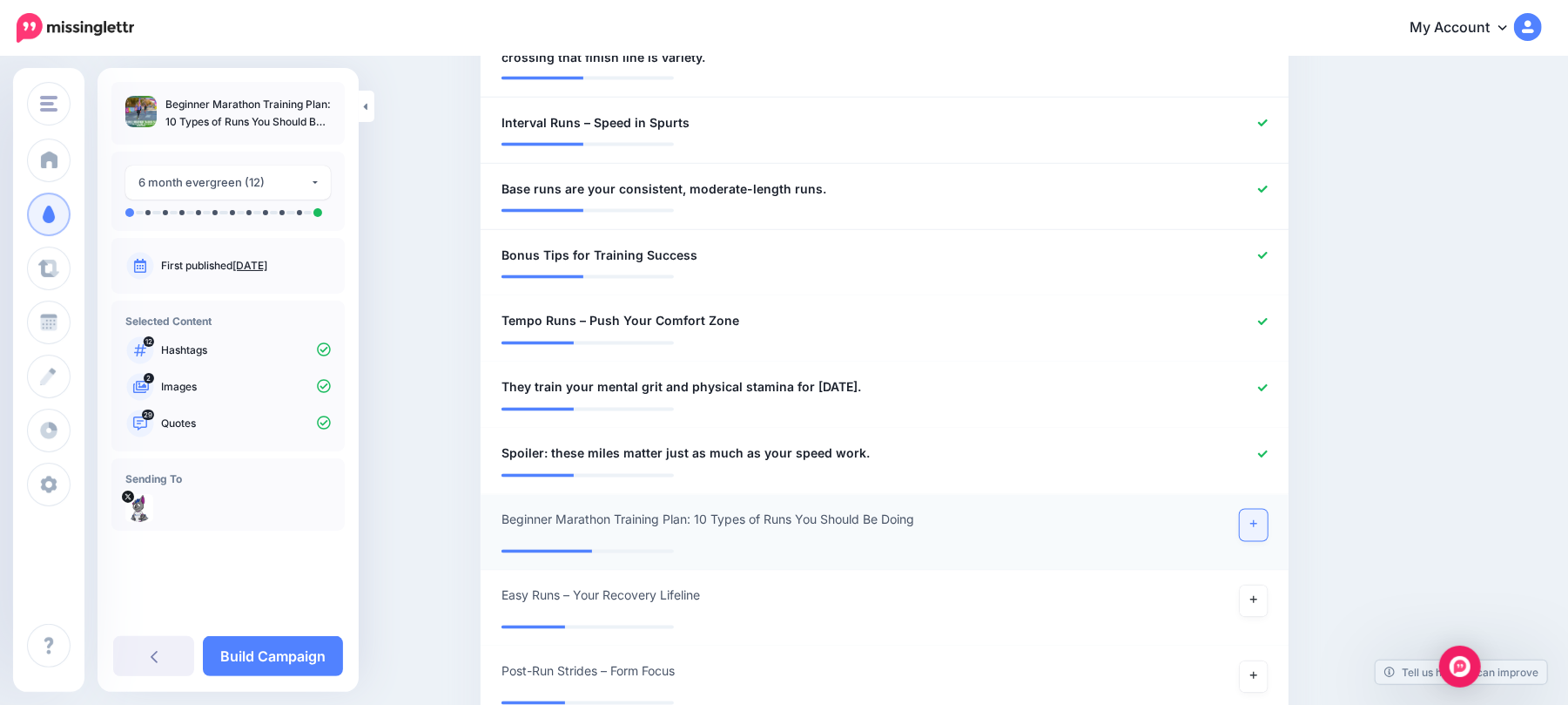
click at [1257, 520] on icon at bounding box center [1253, 523] width 7 height 7
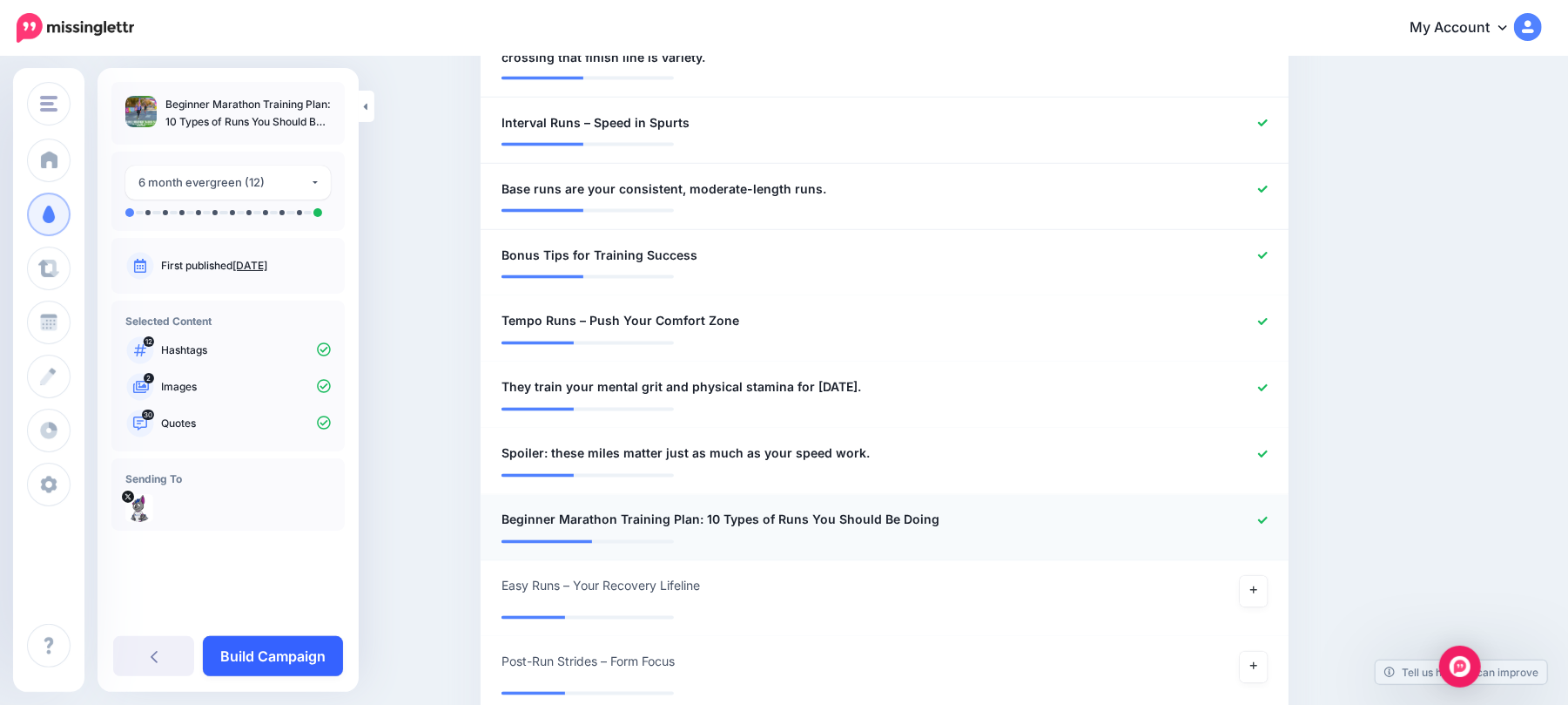
click at [290, 660] on link "Build Campaign" at bounding box center [273, 656] width 140 height 40
